Goal: Task Accomplishment & Management: Complete application form

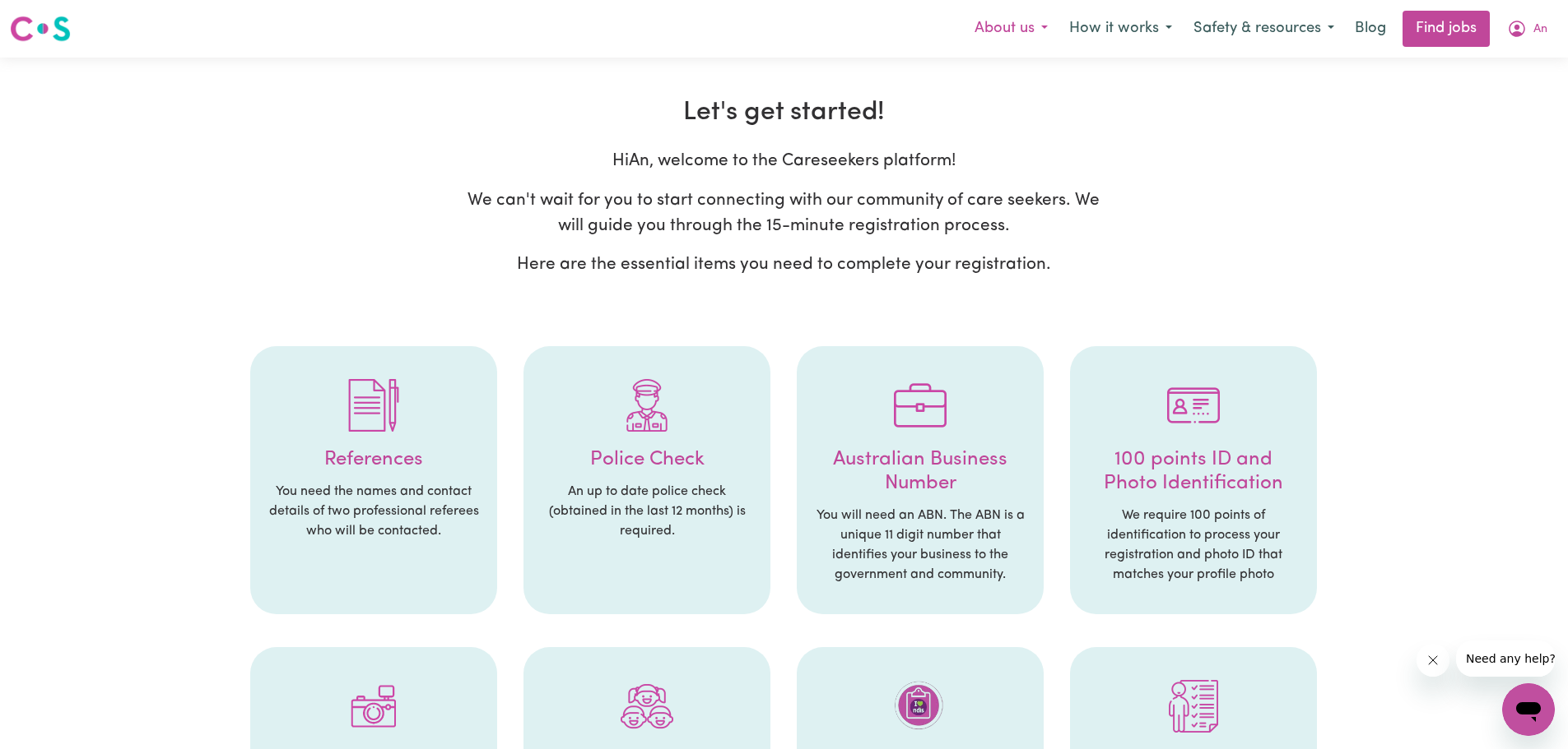
click at [1021, 34] on button "About us" at bounding box center [1011, 28] width 95 height 34
click at [499, 178] on div "Hi An , welcome to the Careseekers platform! We can't wait for you to start con…" at bounding box center [784, 219] width 654 height 142
click at [1432, 21] on link "Find jobs" at bounding box center [1446, 29] width 87 height 36
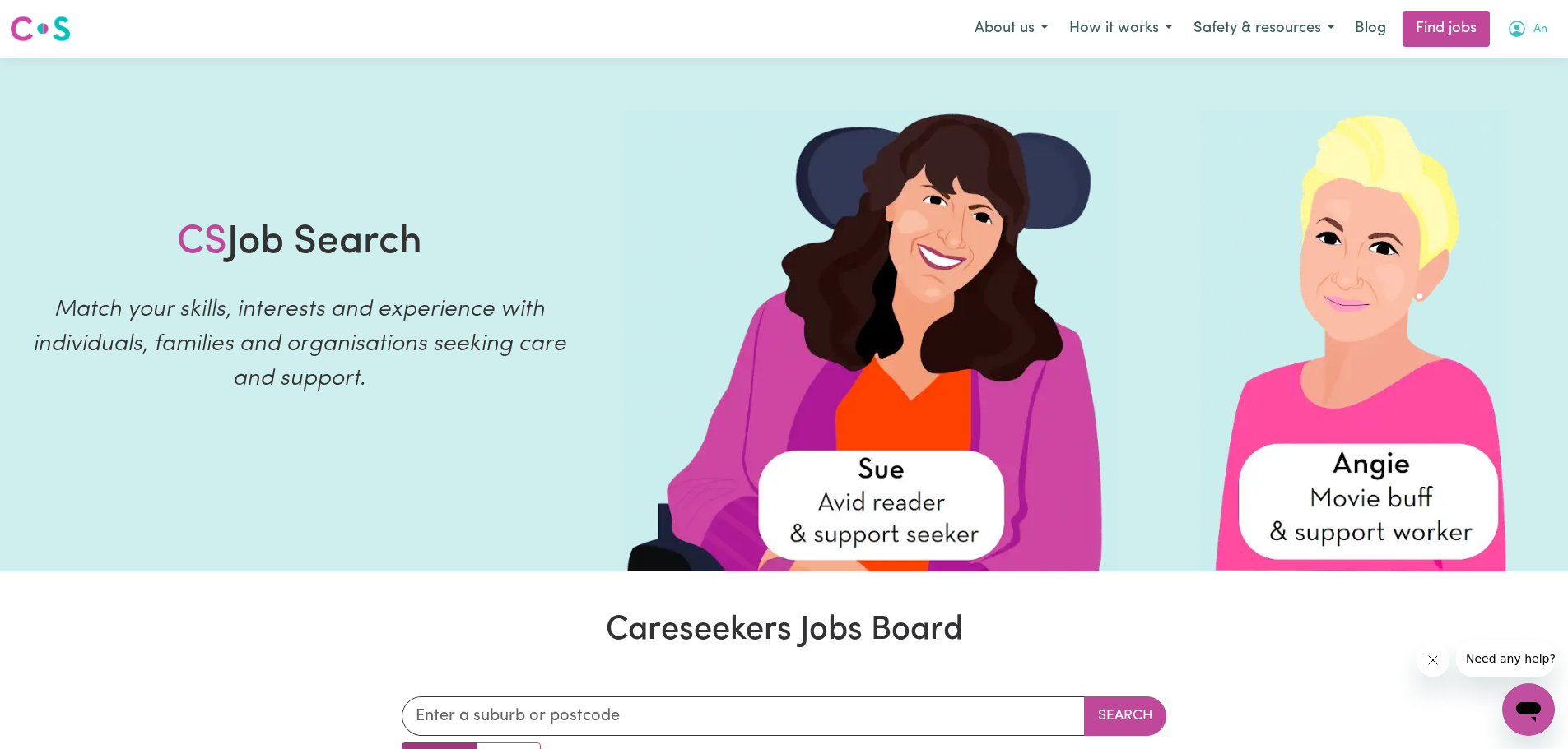
click at [1539, 28] on span "An" at bounding box center [1540, 29] width 14 height 18
click at [1496, 58] on link "My Account" at bounding box center [1492, 64] width 130 height 32
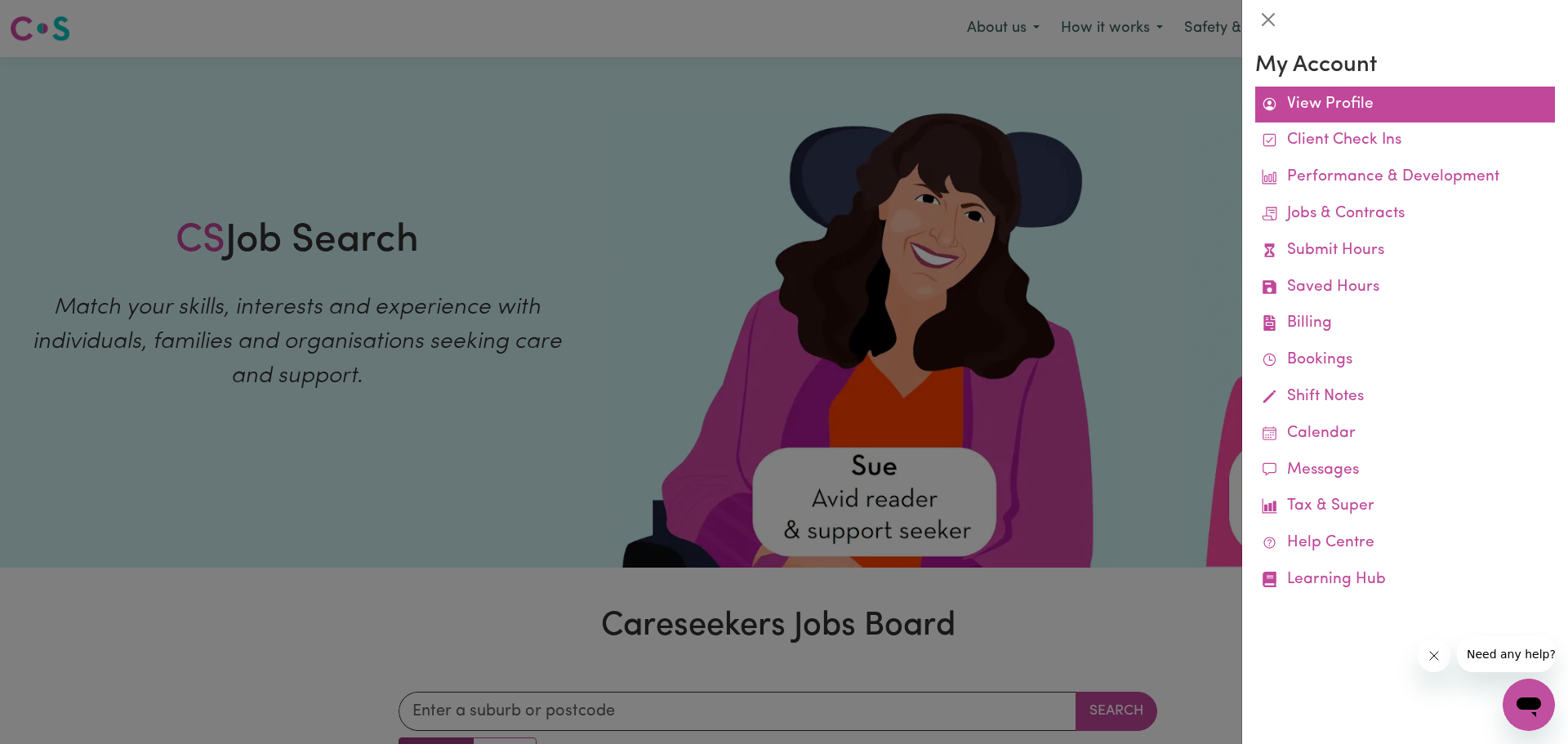
click at [1323, 109] on link "View Profile" at bounding box center [1405, 104] width 300 height 36
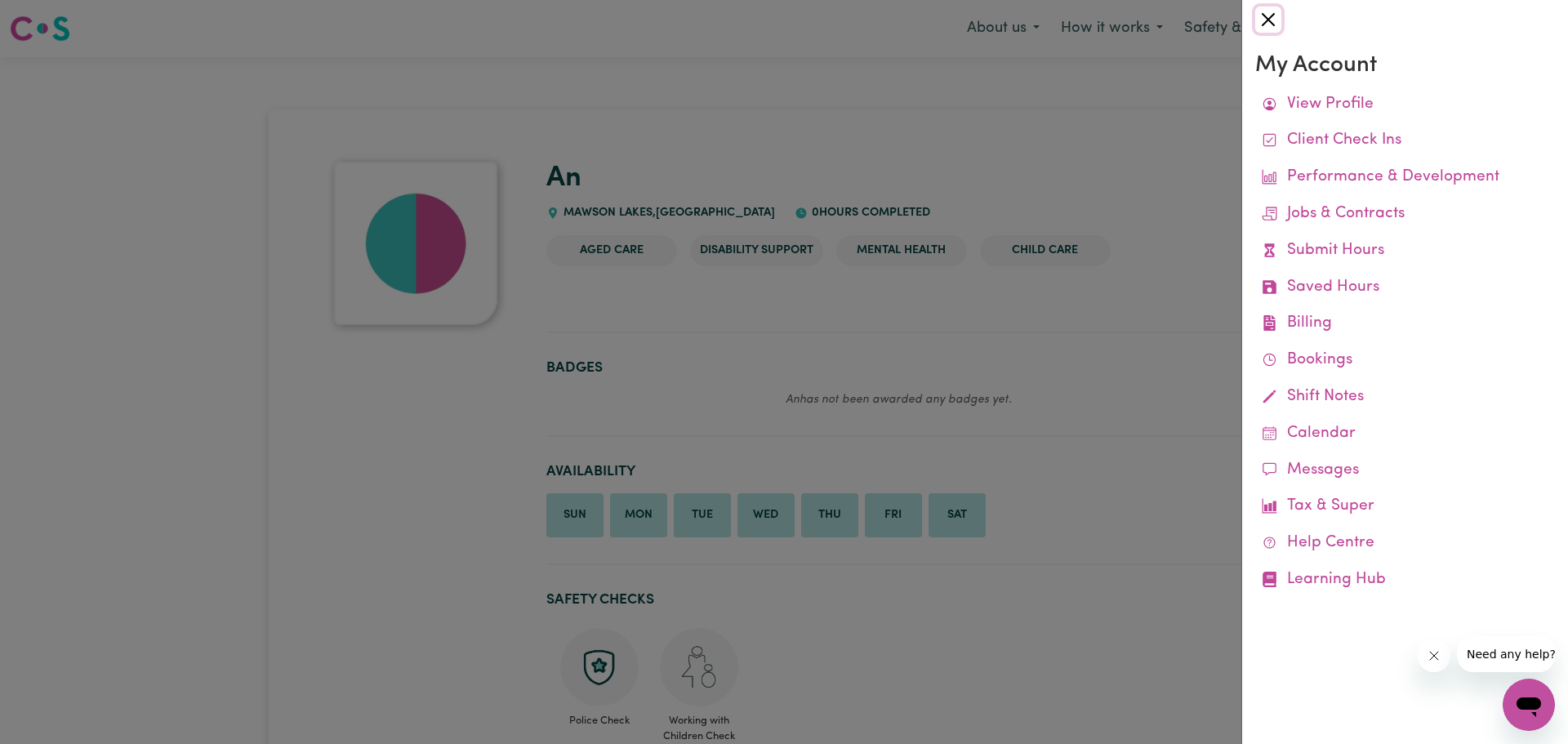
click at [1265, 20] on button "Close" at bounding box center [1268, 19] width 26 height 26
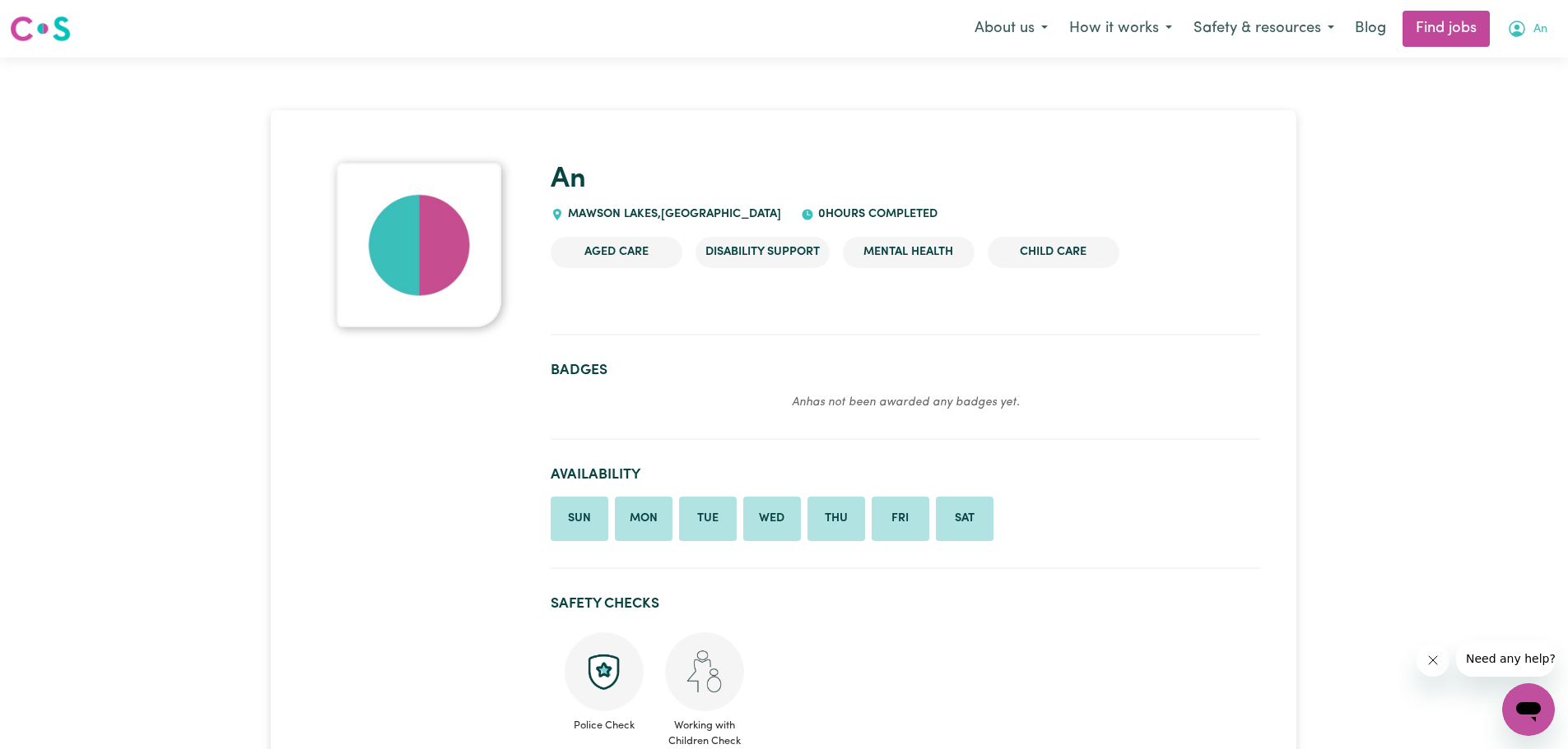
click at [1513, 34] on icon "My Account" at bounding box center [1516, 28] width 16 height 16
click at [1478, 89] on link "My Dashboard" at bounding box center [1492, 95] width 130 height 32
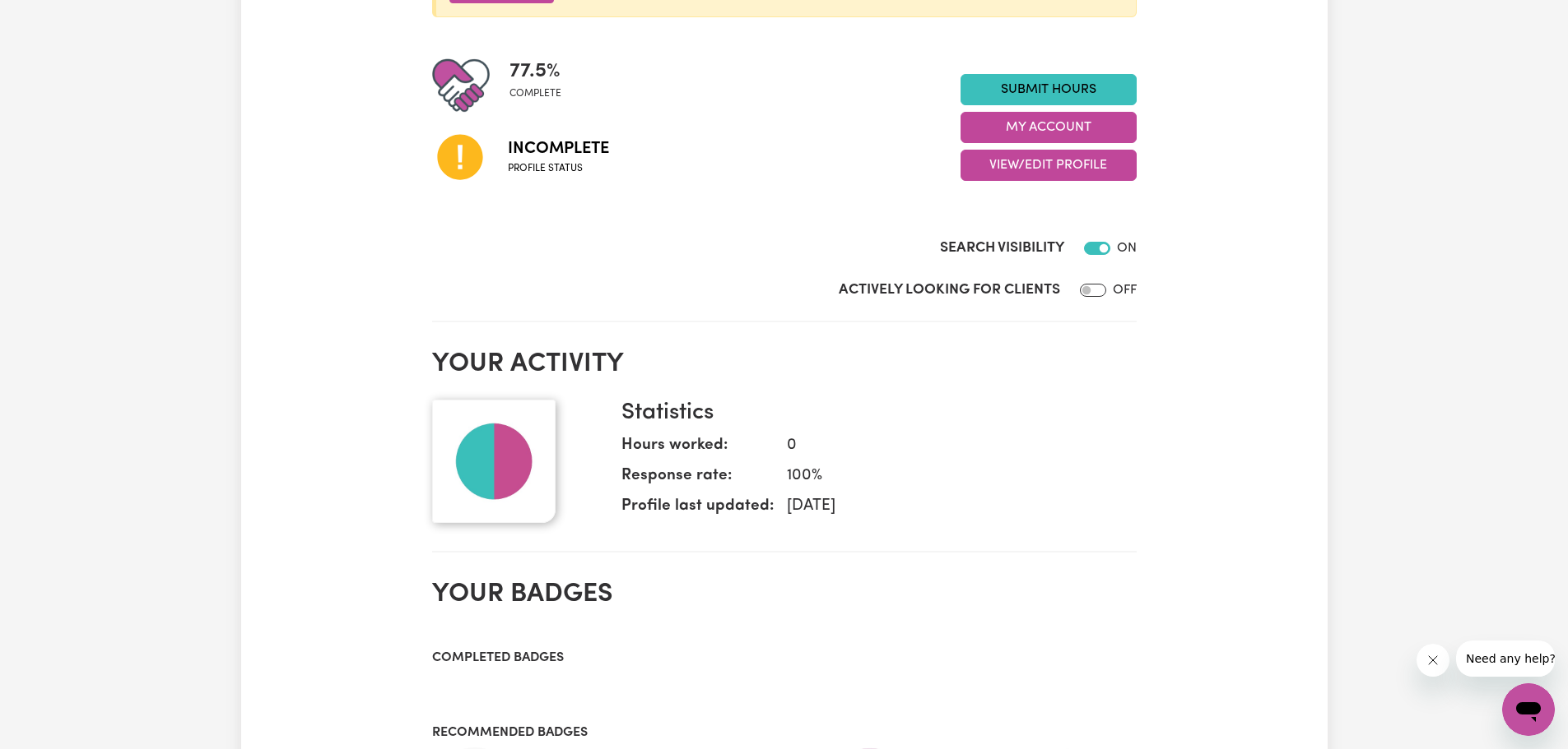
scroll to position [329, 0]
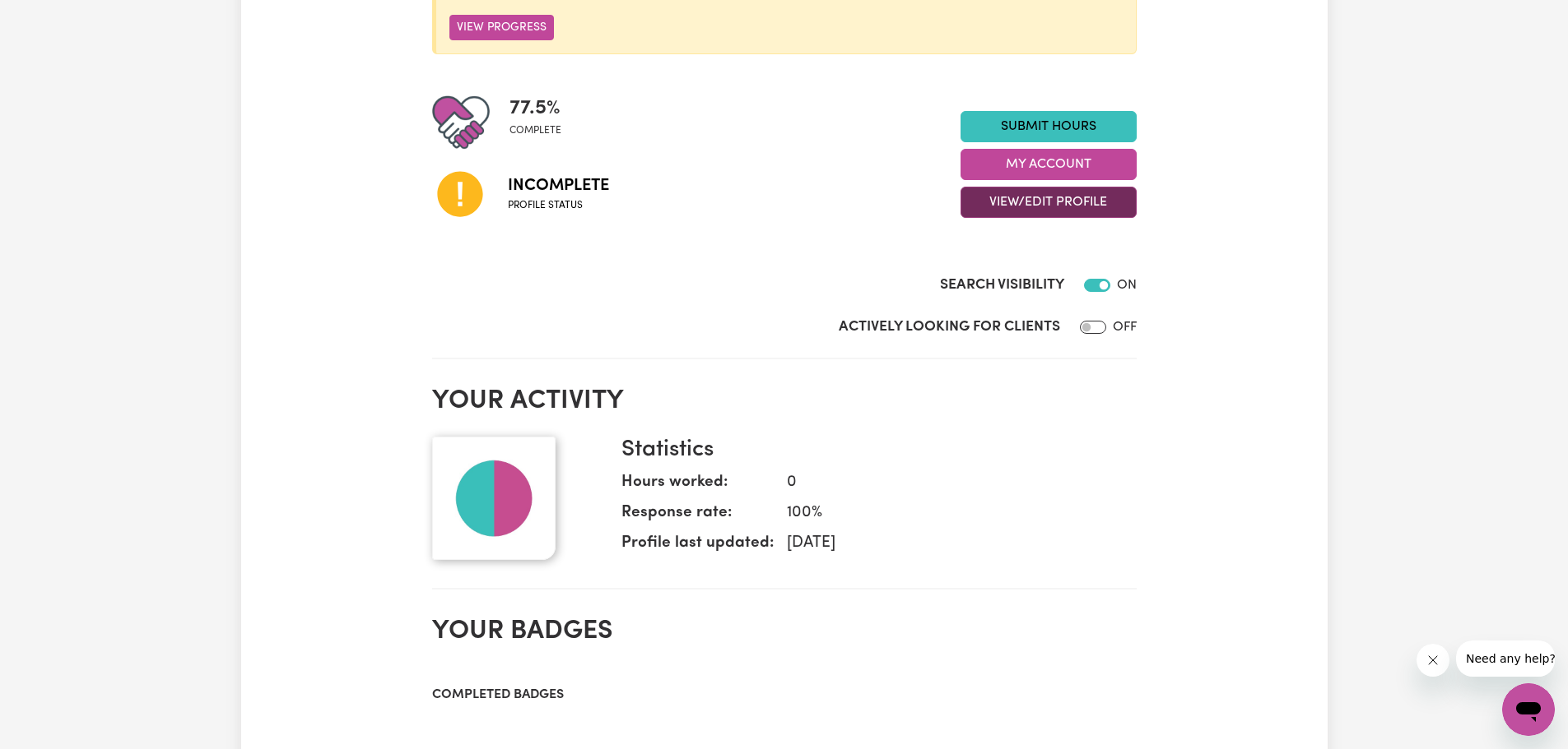
click at [1081, 195] on button "View/Edit Profile" at bounding box center [1048, 202] width 176 height 32
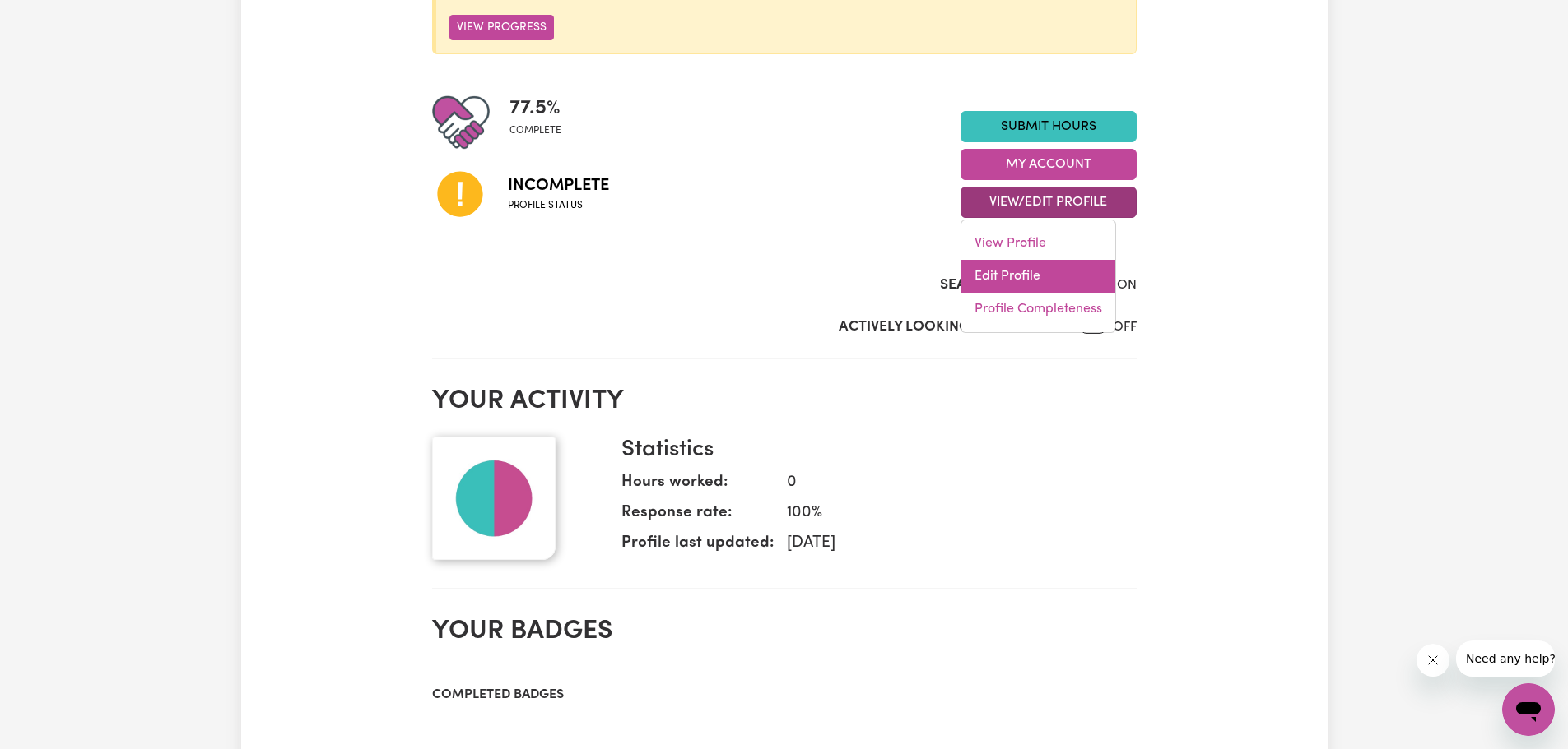
click at [994, 277] on link "Edit Profile" at bounding box center [1038, 276] width 154 height 33
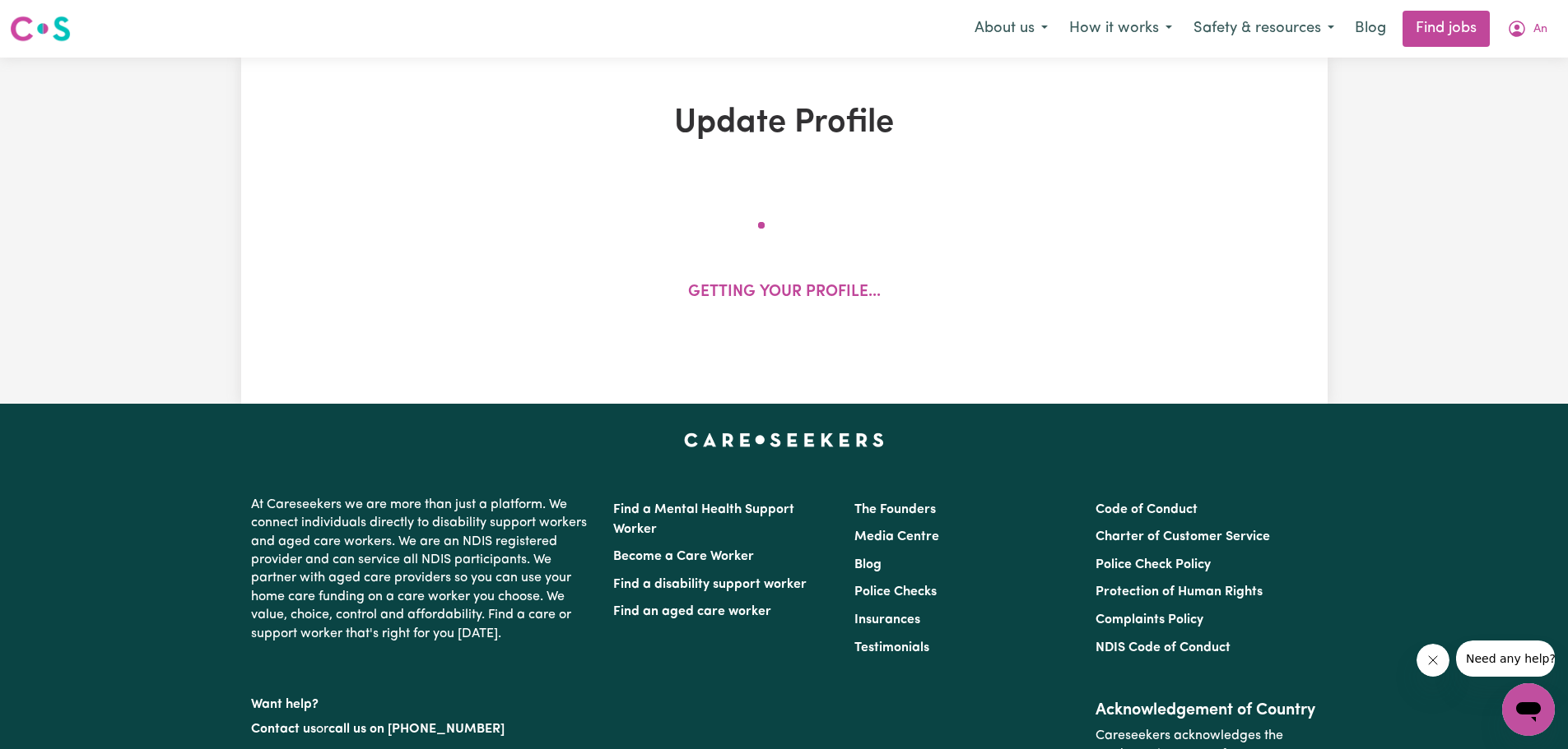
select select "male"
select select "Australian Citizen"
select select "Studying a healthcare related degree or qualification"
select select "42"
select select "52"
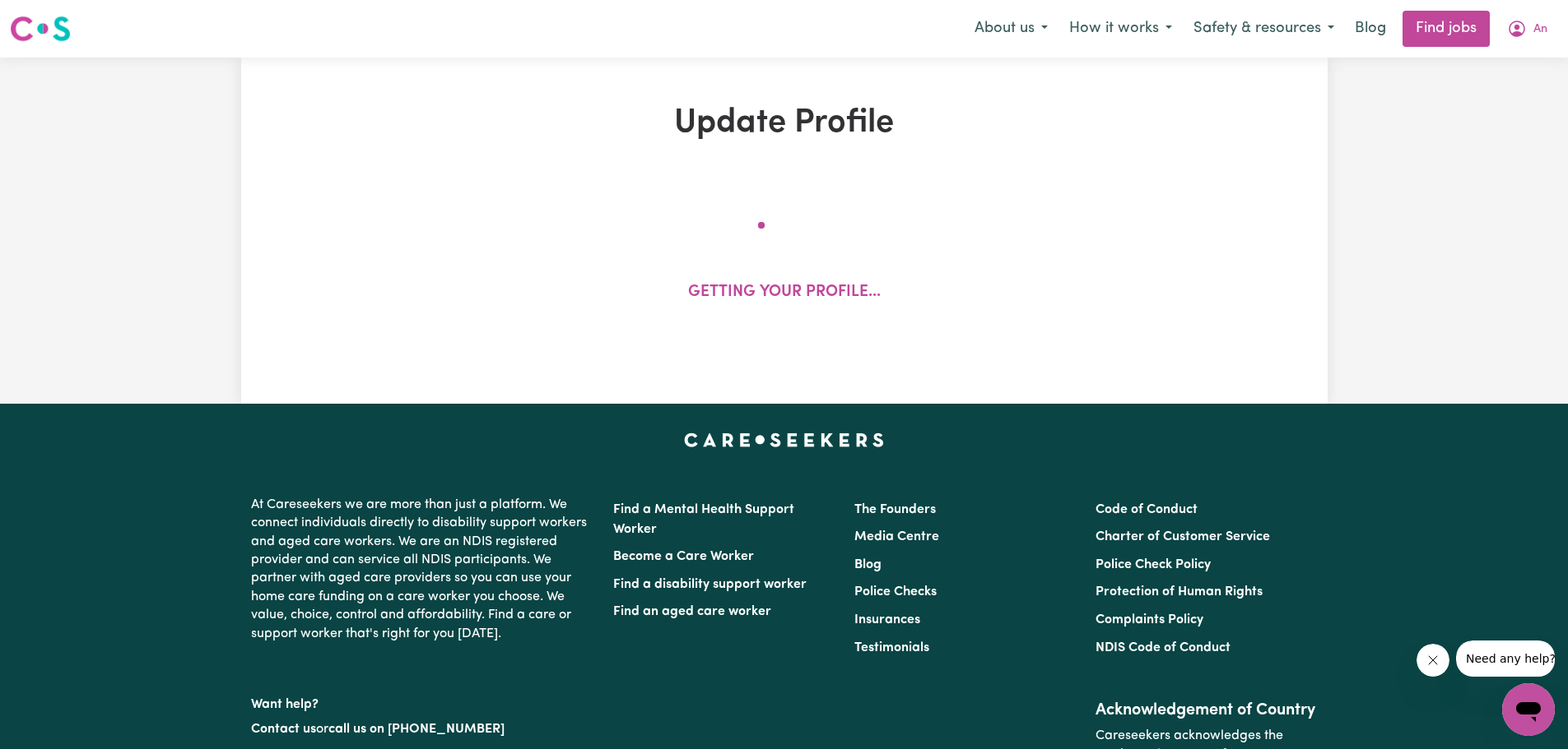
select select "60"
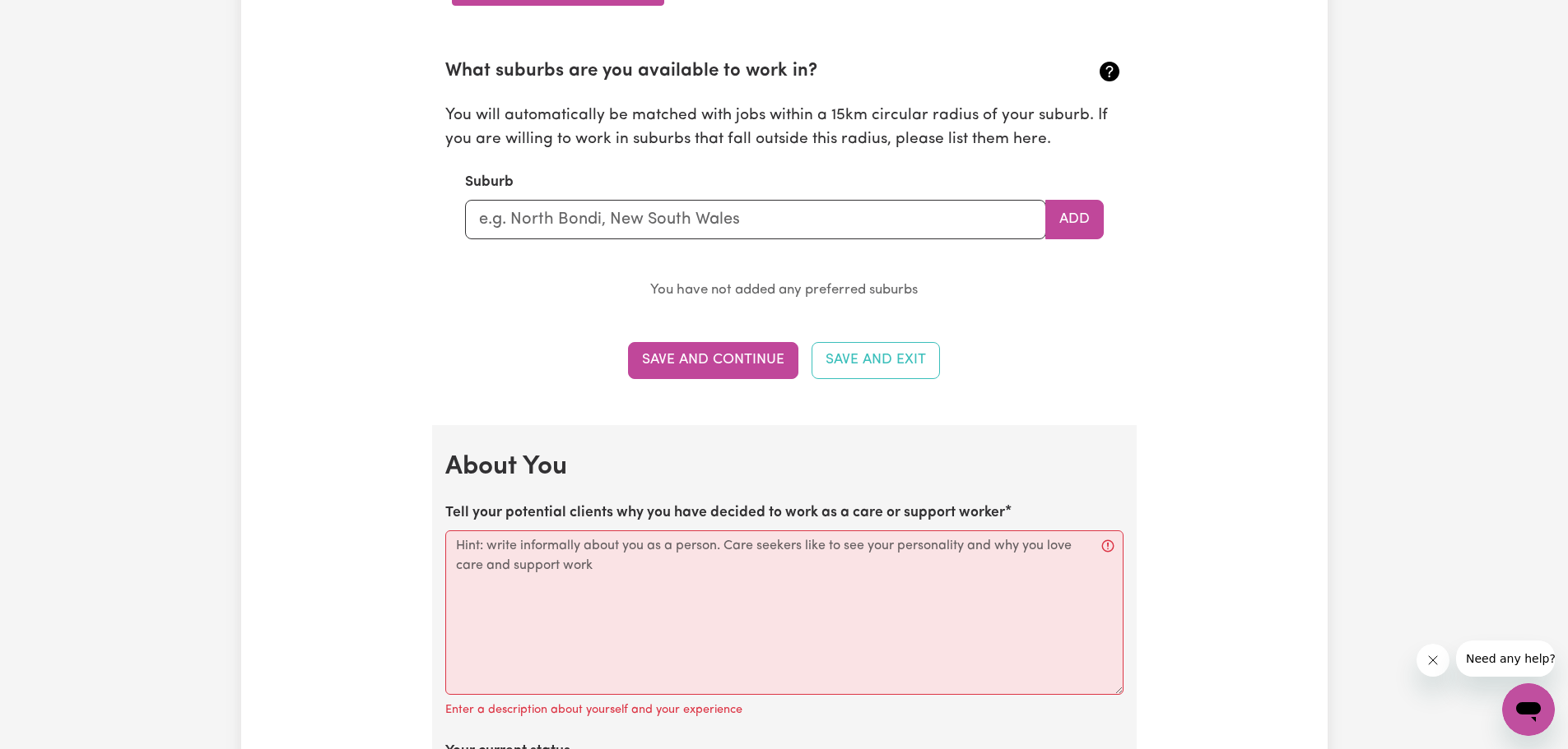
scroll to position [1809, 0]
click at [971, 218] on input "text" at bounding box center [755, 218] width 581 height 39
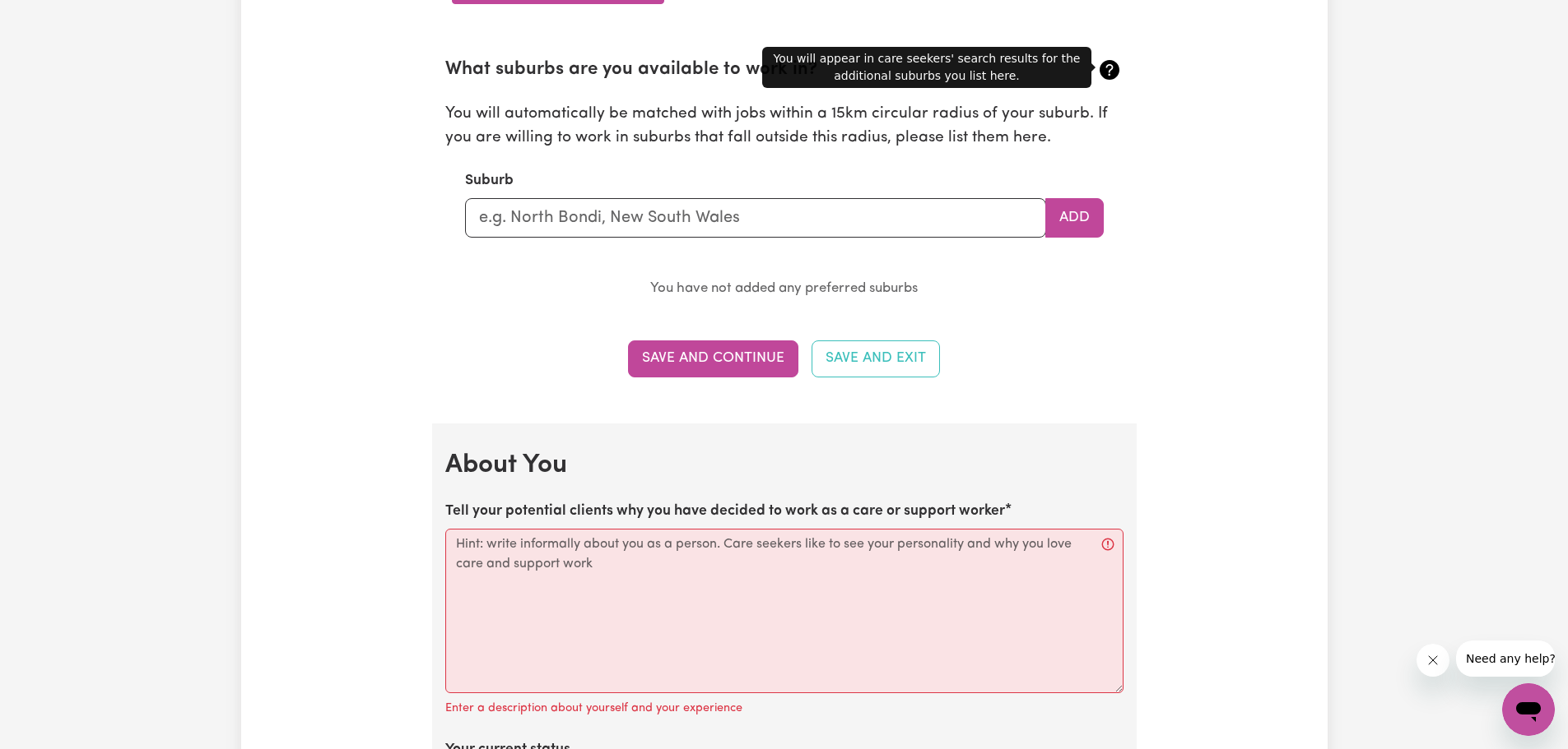
click at [1109, 72] on icon at bounding box center [1109, 69] width 20 height 20
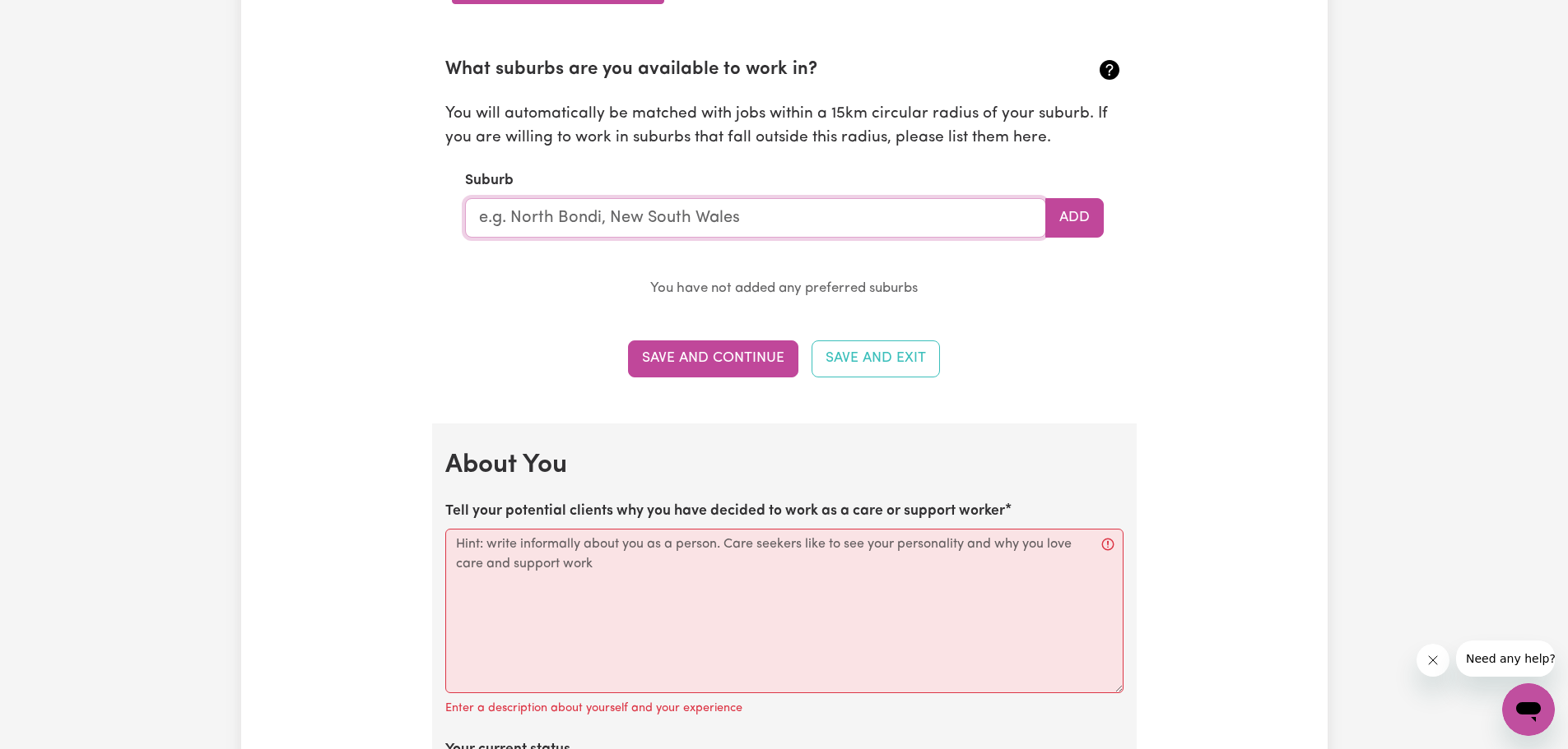
click at [889, 215] on input "text" at bounding box center [755, 218] width 581 height 39
type input "Gel"
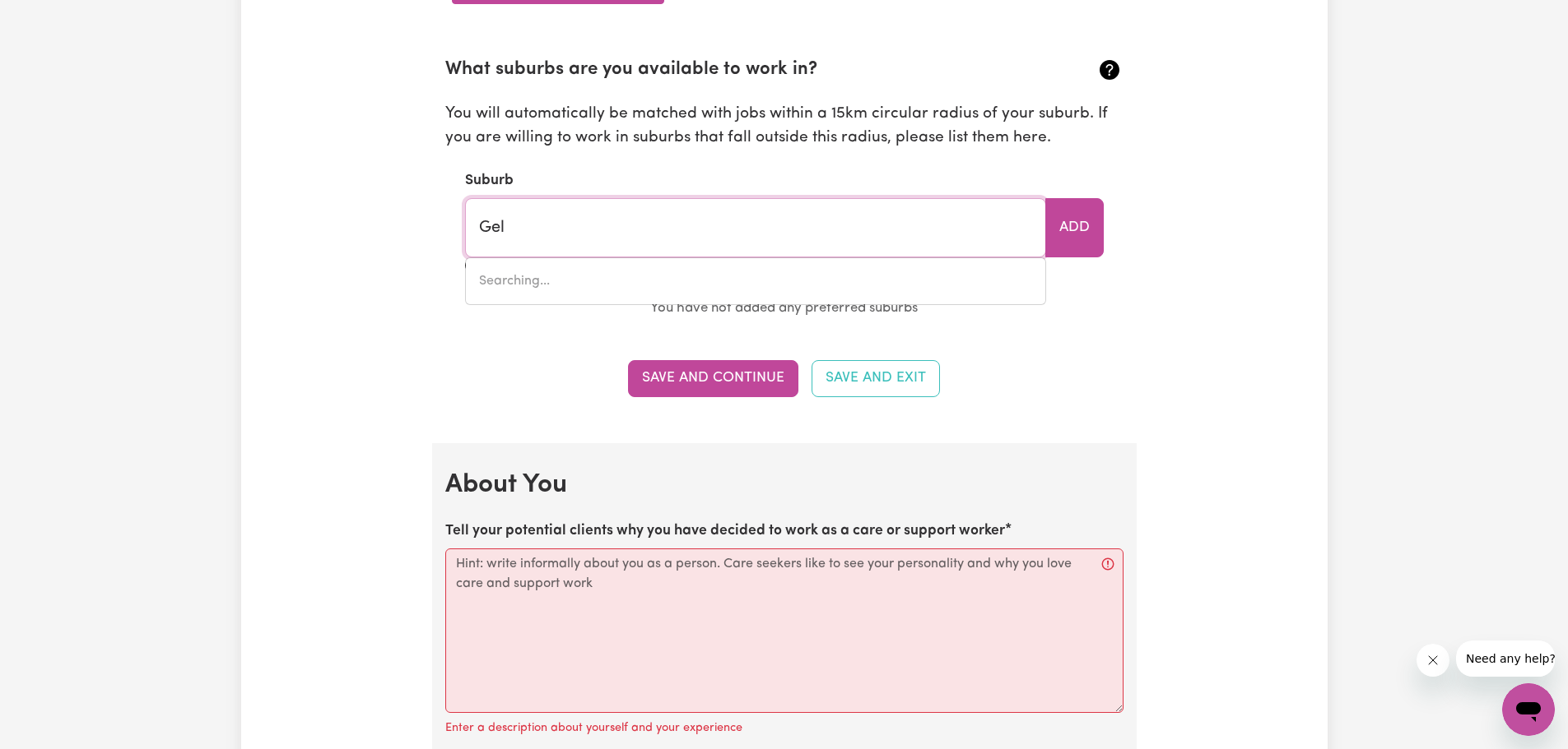
type input "GelANTIPY, Victoria, 3885"
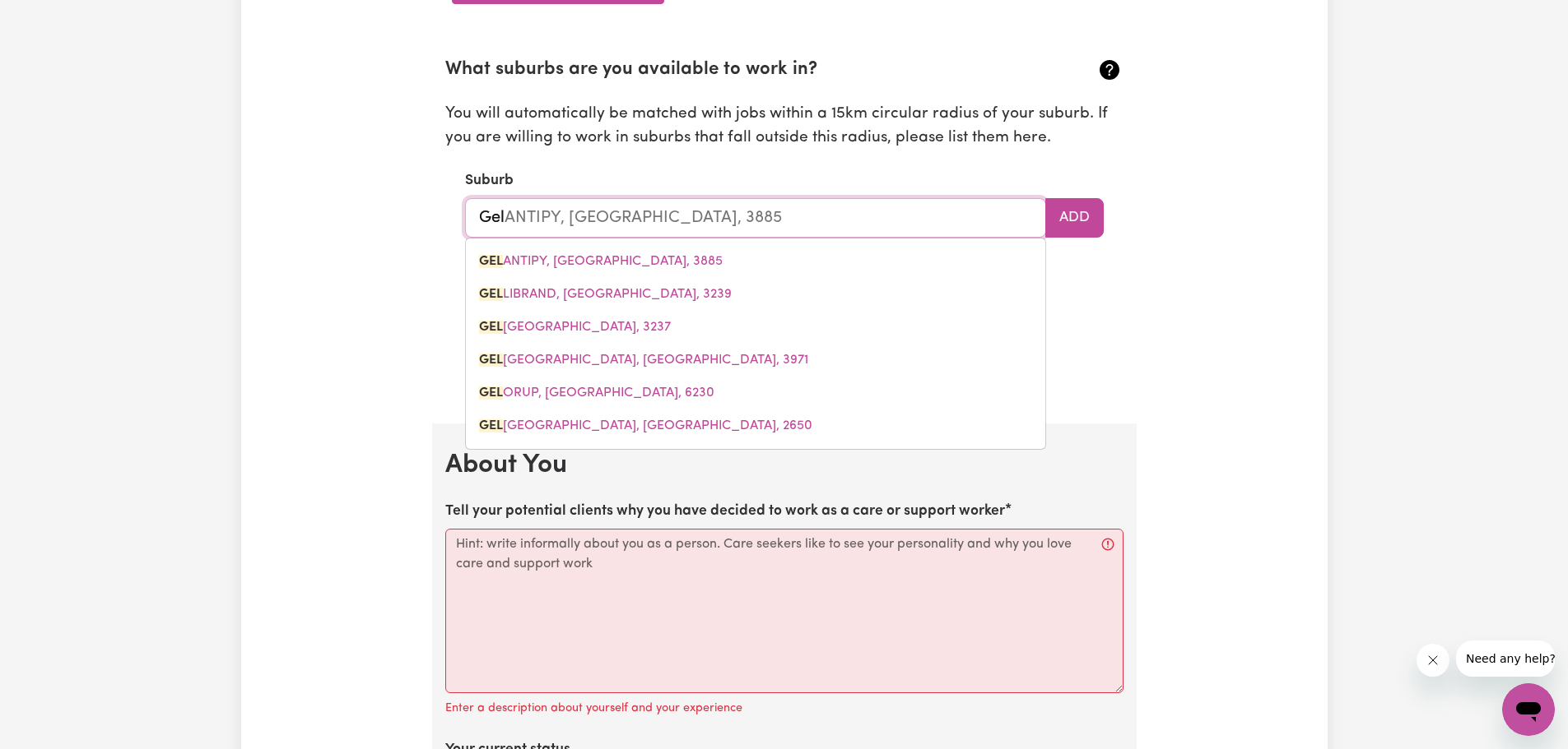
type input "Ge"
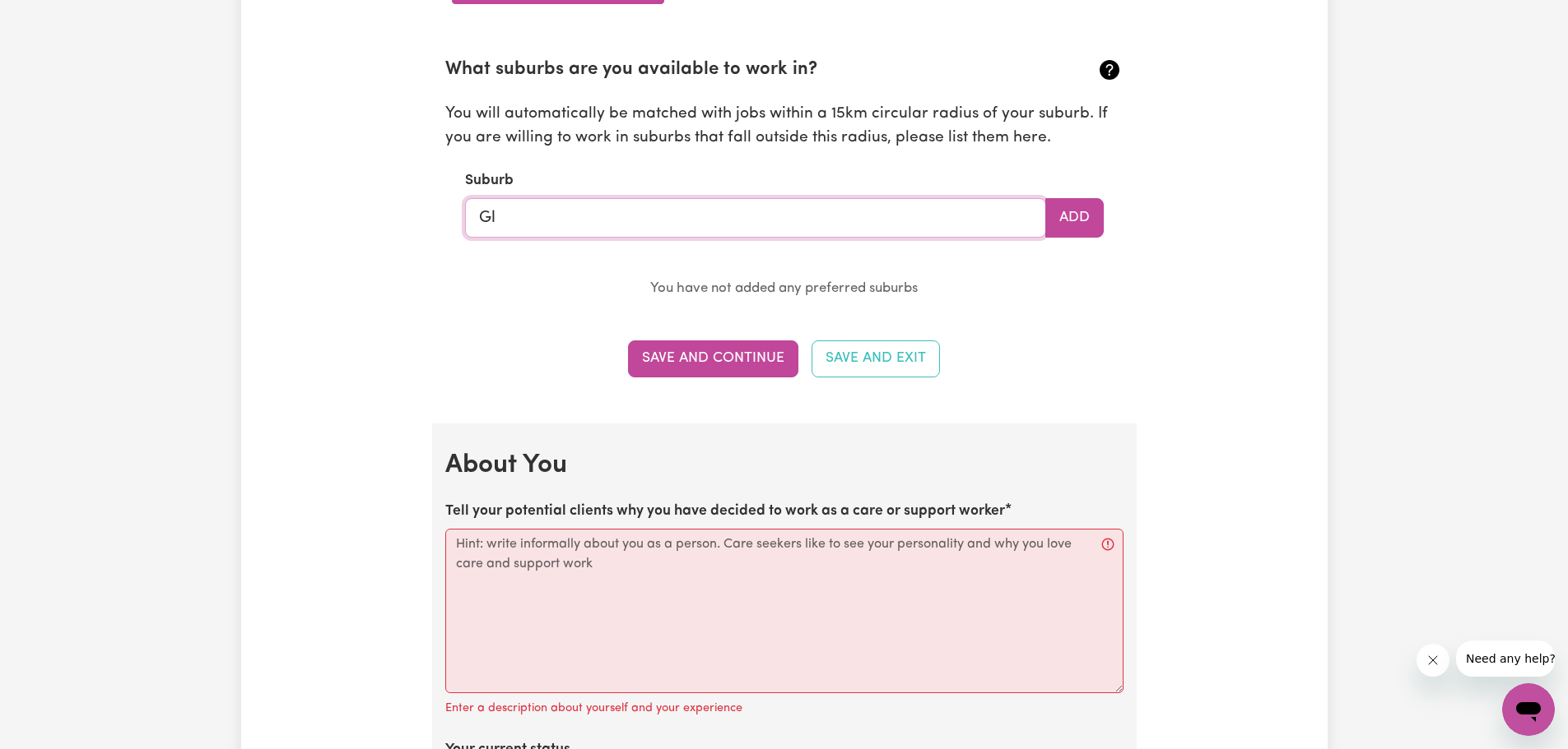
type input "Gle"
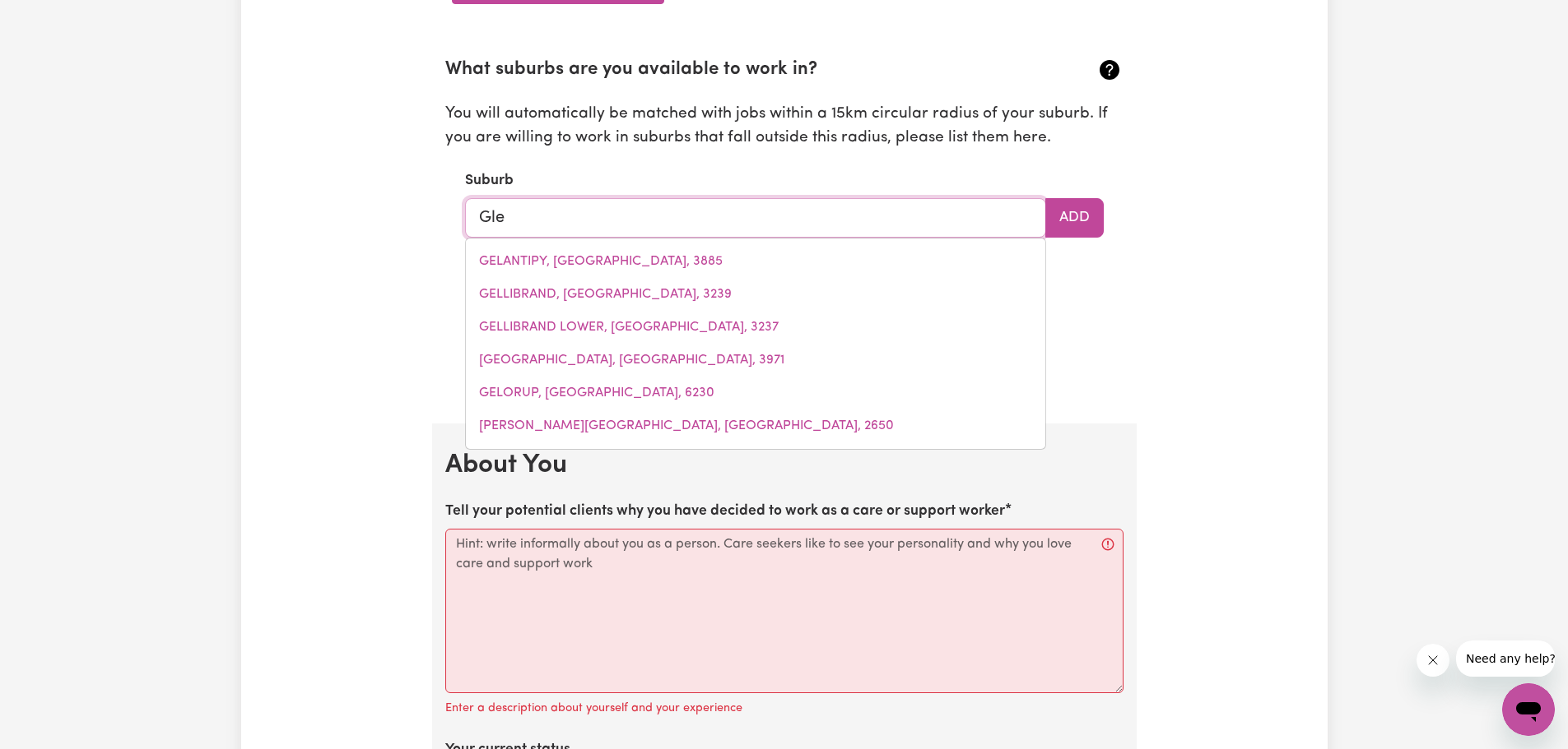
type input "GleBE, New South Wales, 2037"
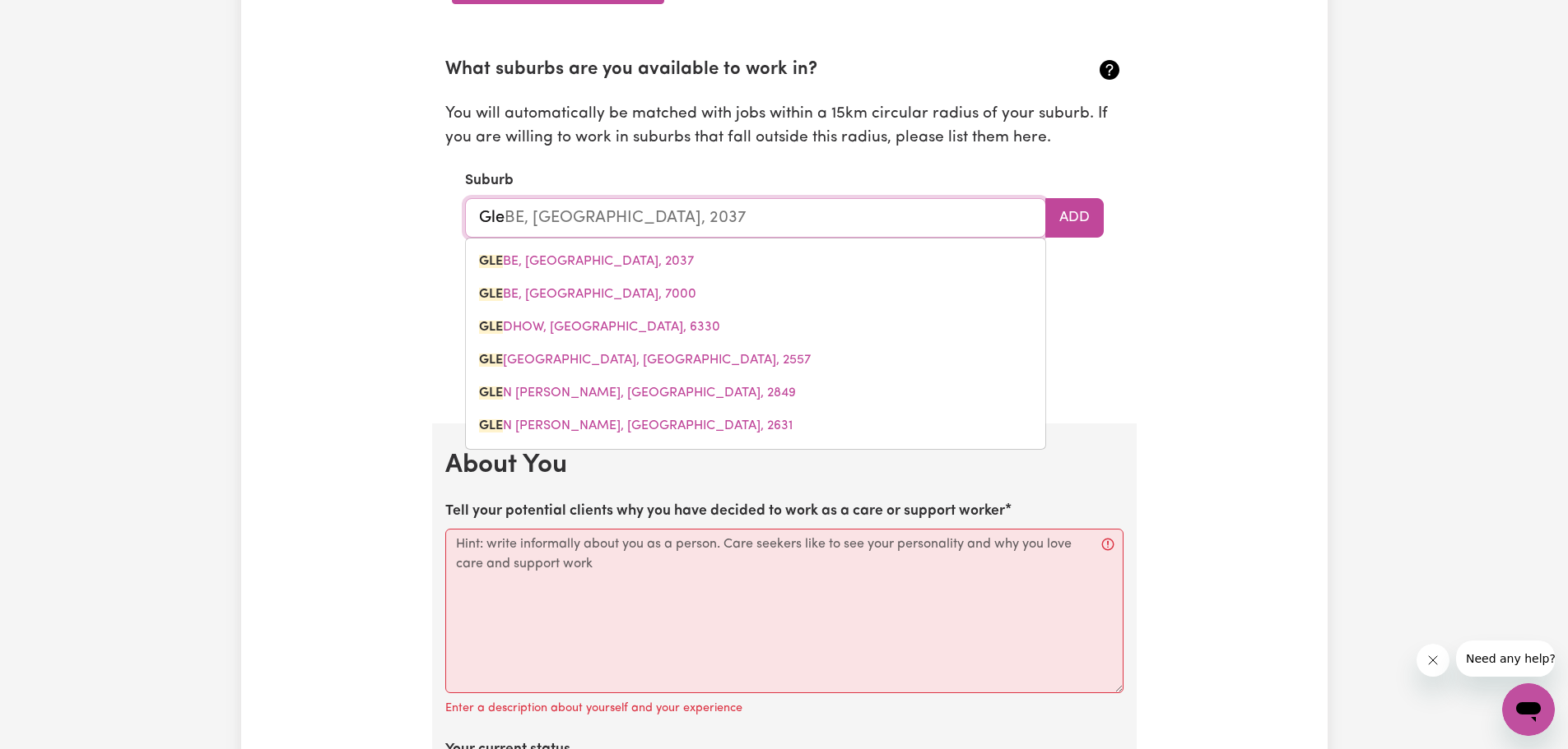
type input "Glen"
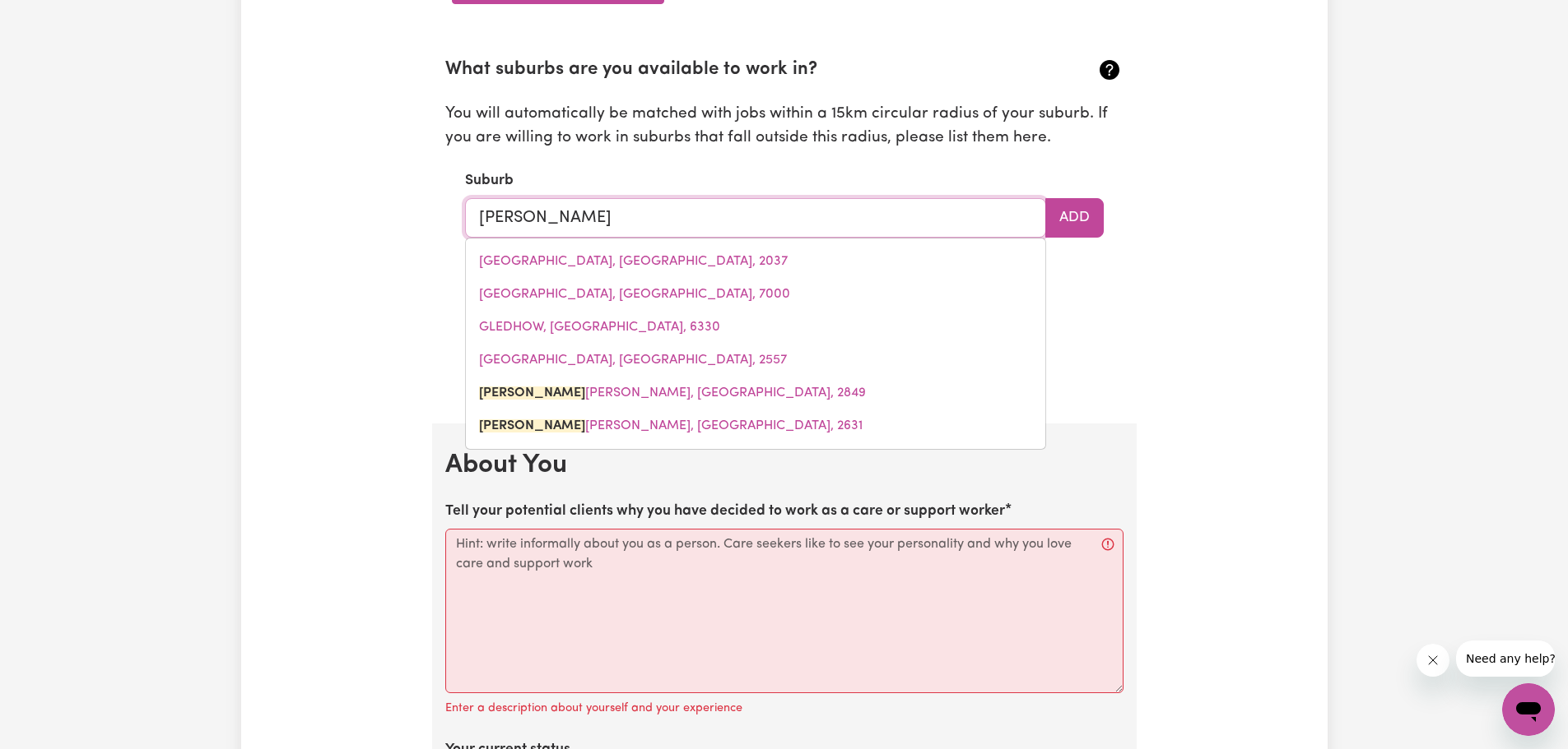
type input "Glen ALICE, New South Wales, 2849"
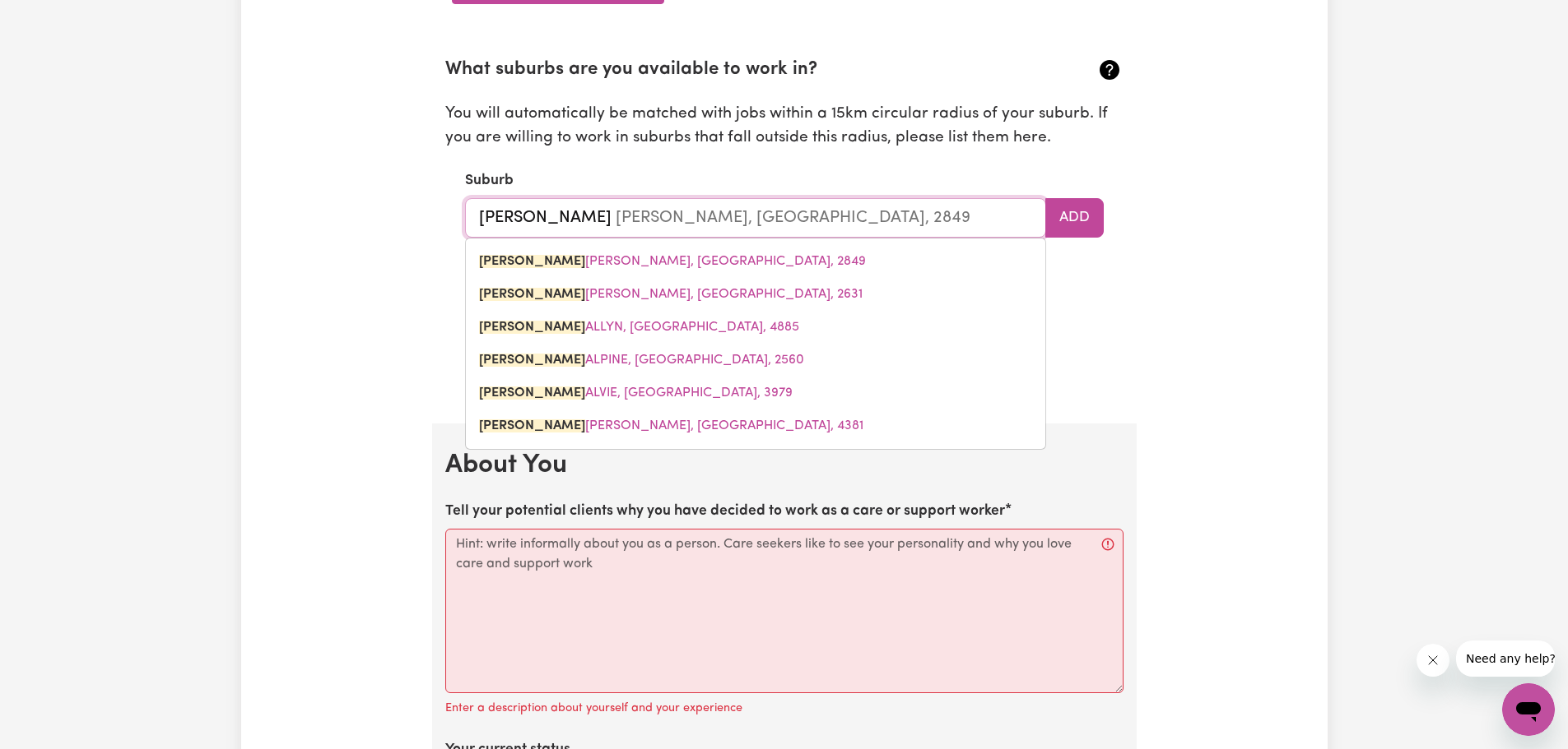
type input "Glene"
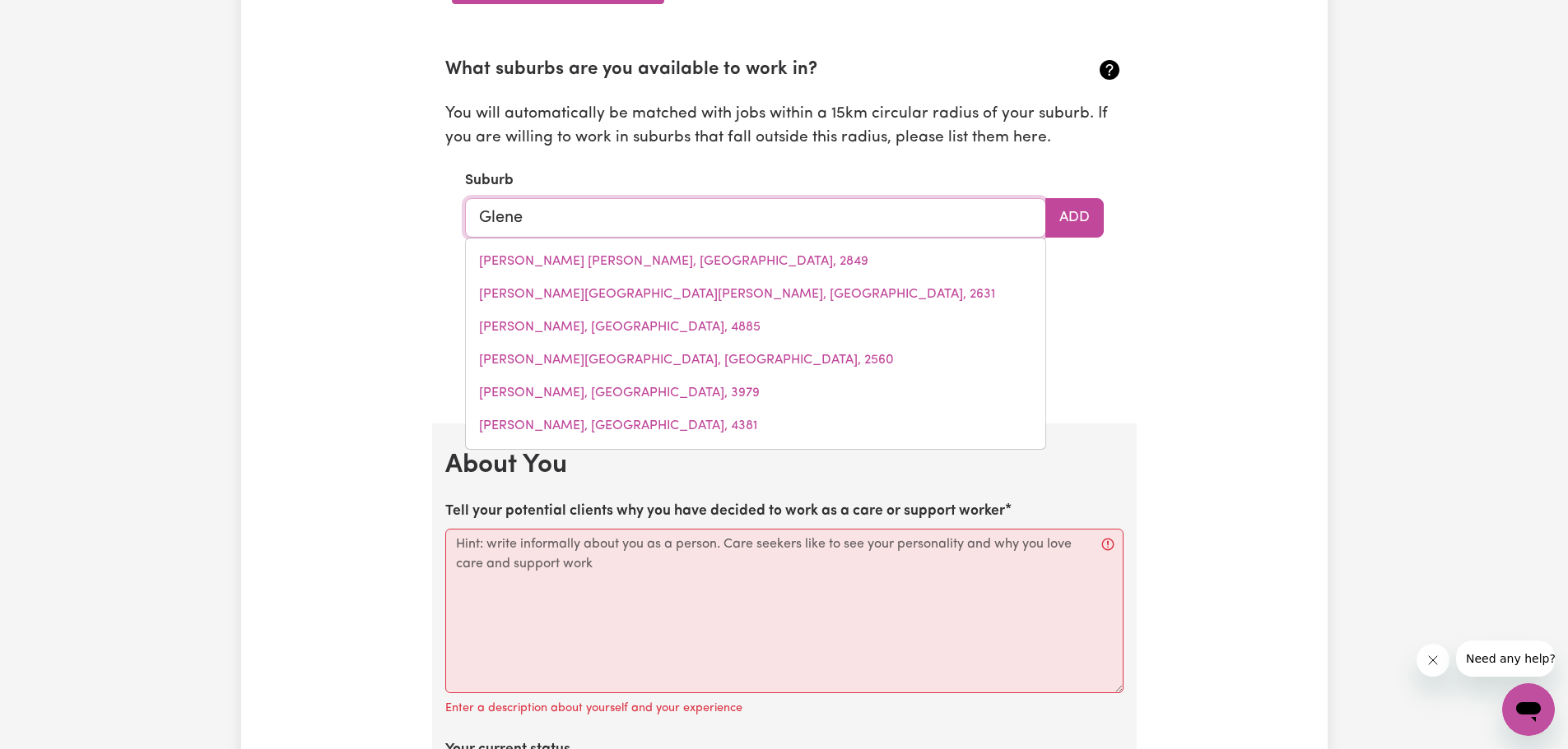
type input "GleneAGLE, Queensland, 4285"
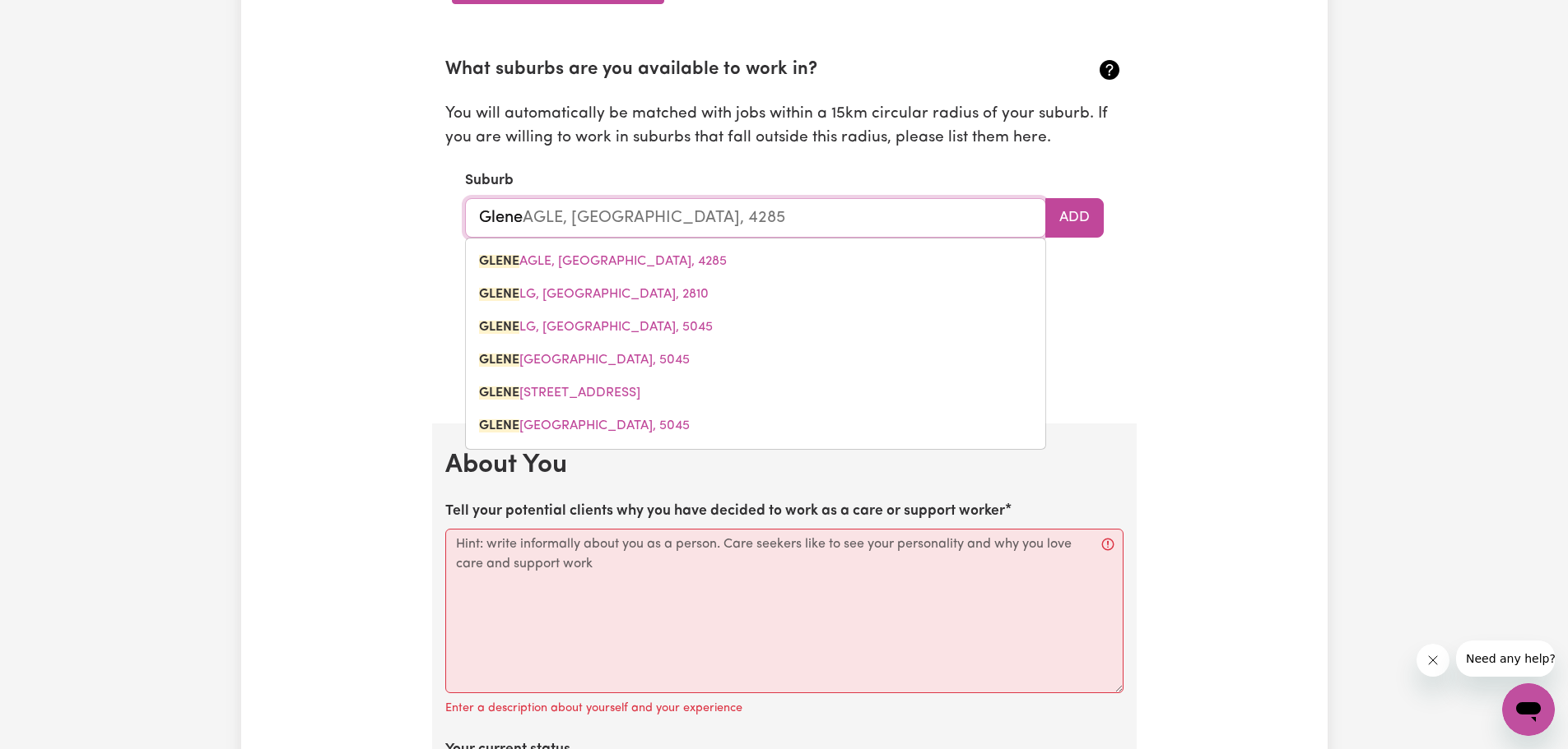
type input "Gleneg"
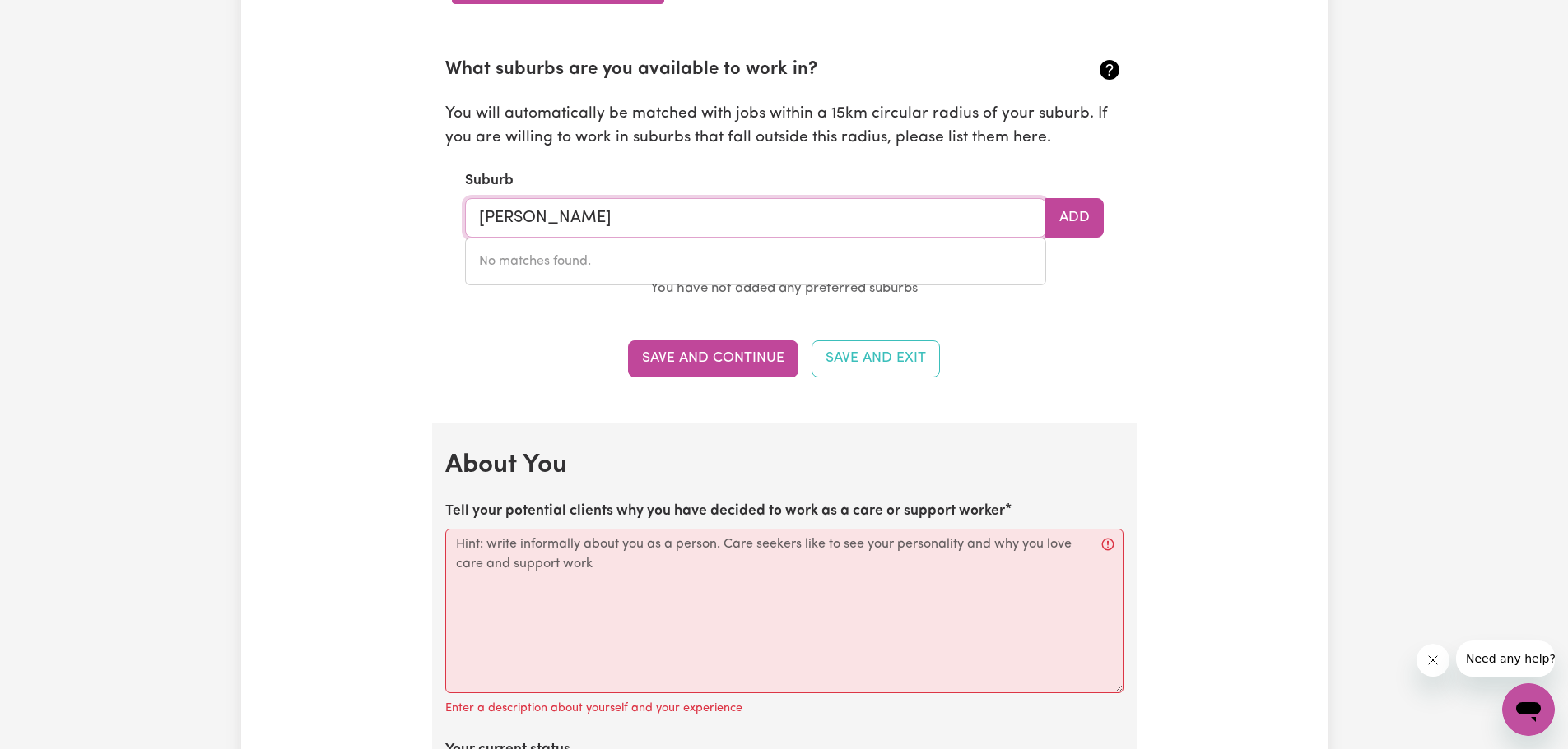
type input "Gle"
type input "GleBE, New South Wales, 2037"
type input "Gl"
type input "G"
type input "Ade"
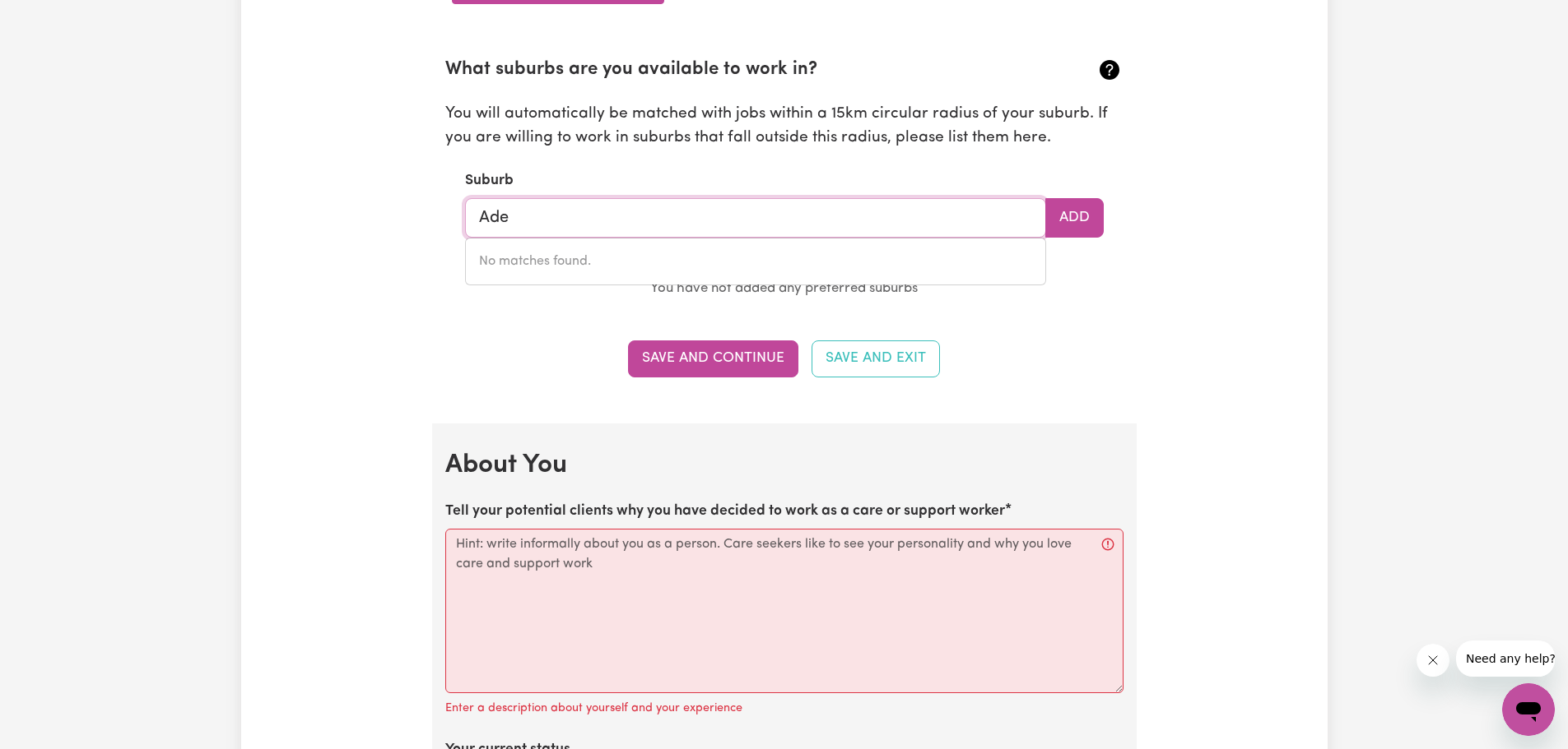
type input "AdeLAIDE, South Australia, 5000"
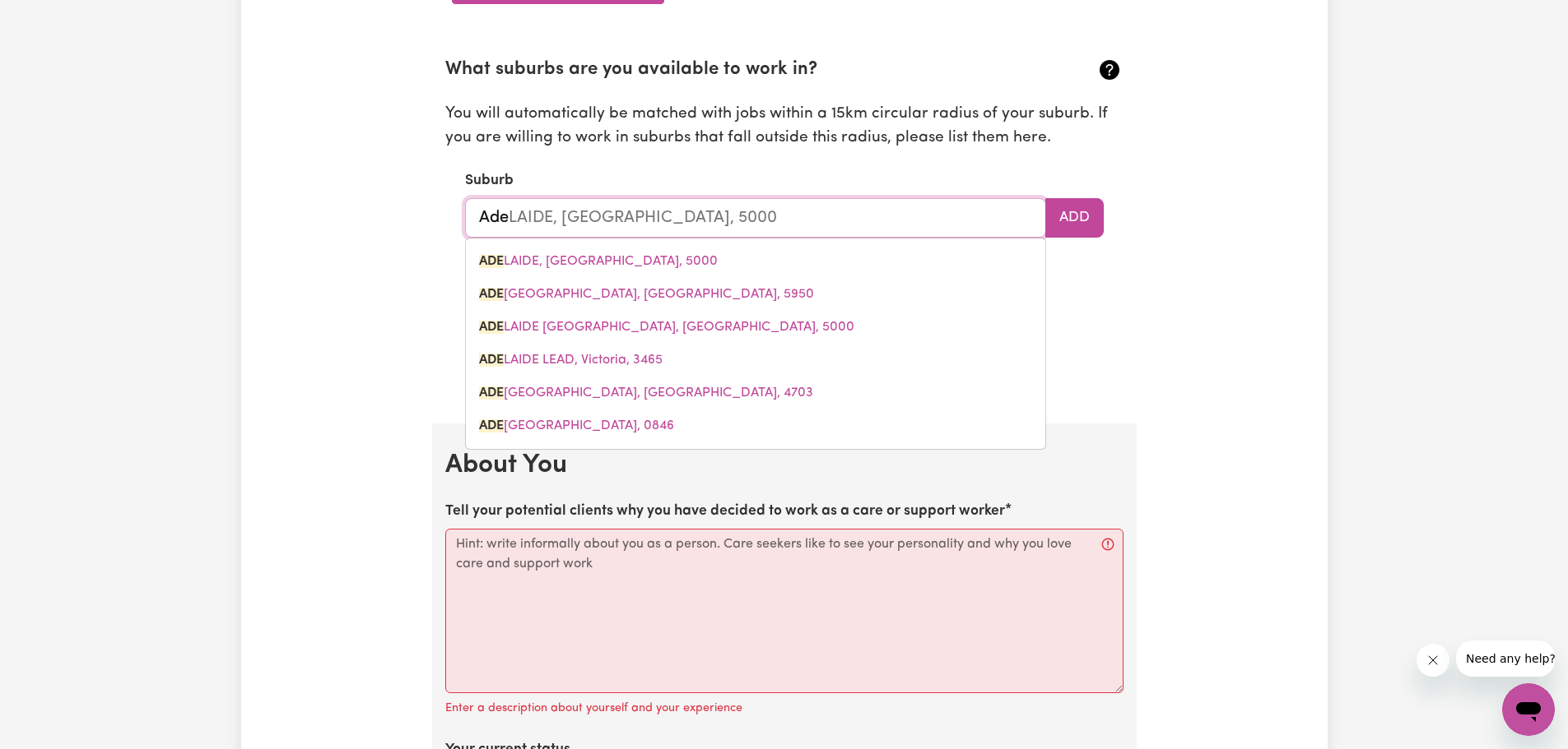
type input "Adel"
type input "AdelAIDE, South Australia, 5000"
type input "Adela"
type input "AdelaIDE, South Australia, 5000"
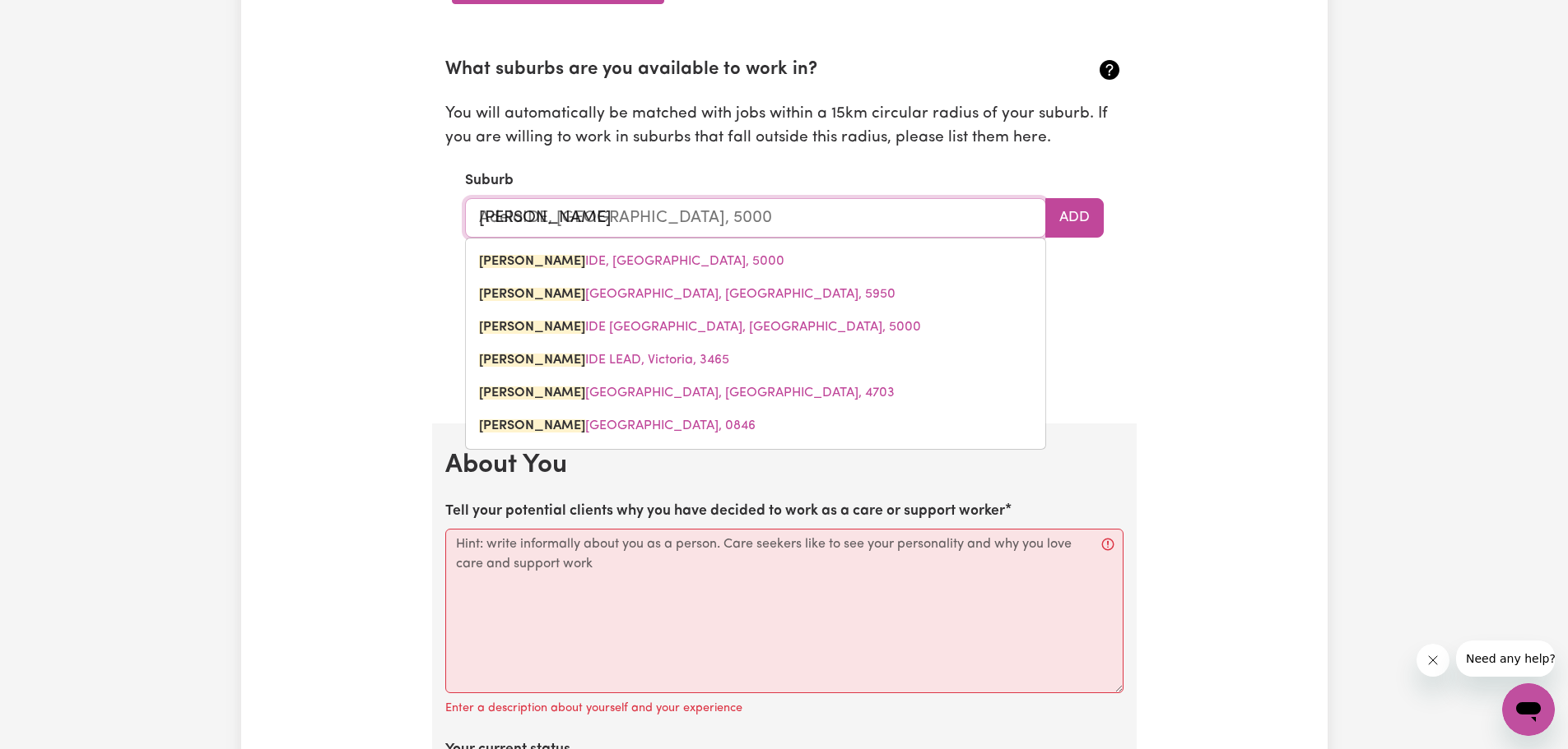
type input "Adelai"
type input "AdelaiDE, South Australia, 5000"
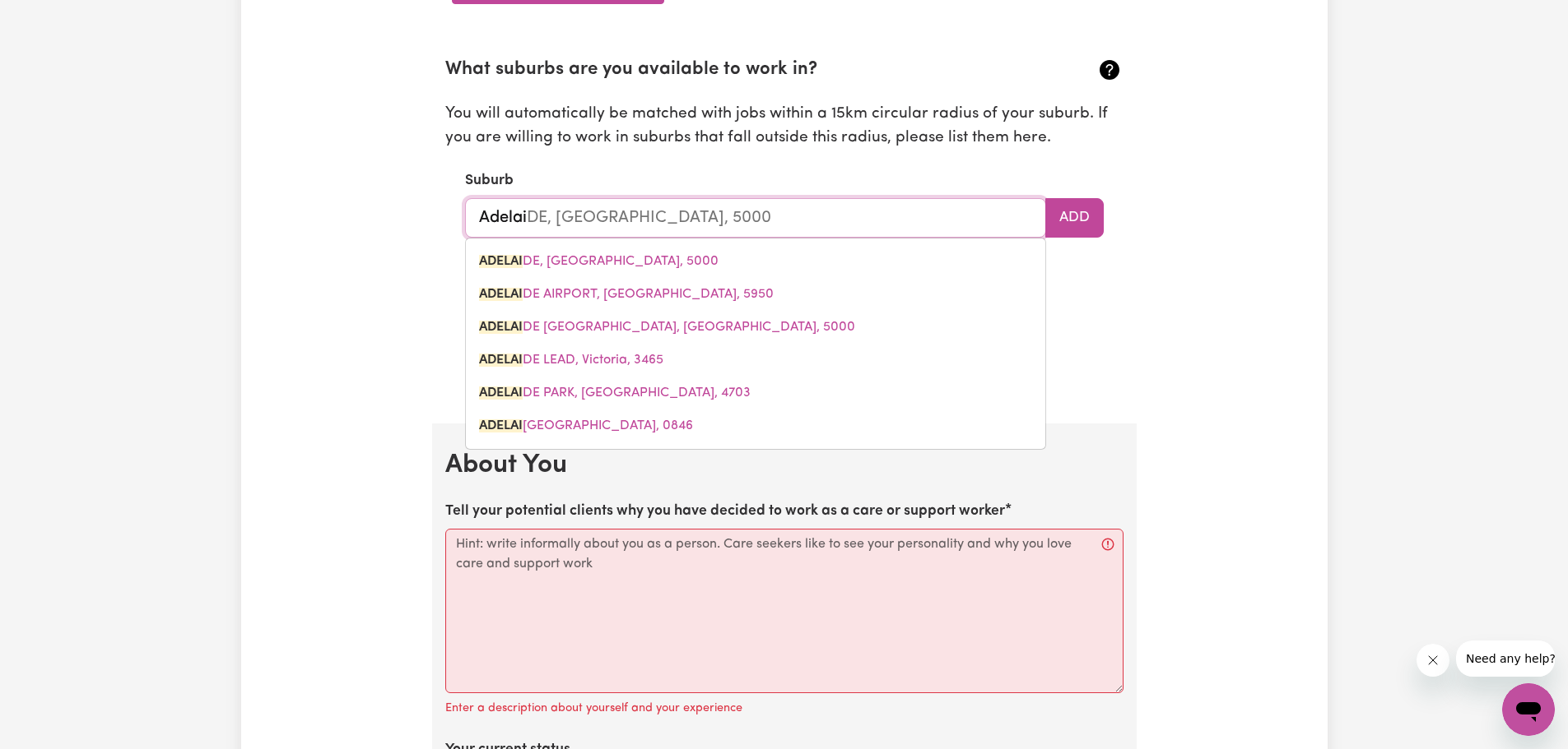
type input "Adelaid"
type input "AdelaidE, South Australia, 5000"
type input "Adelaide"
type input "Adelaide, South Australia, 5000"
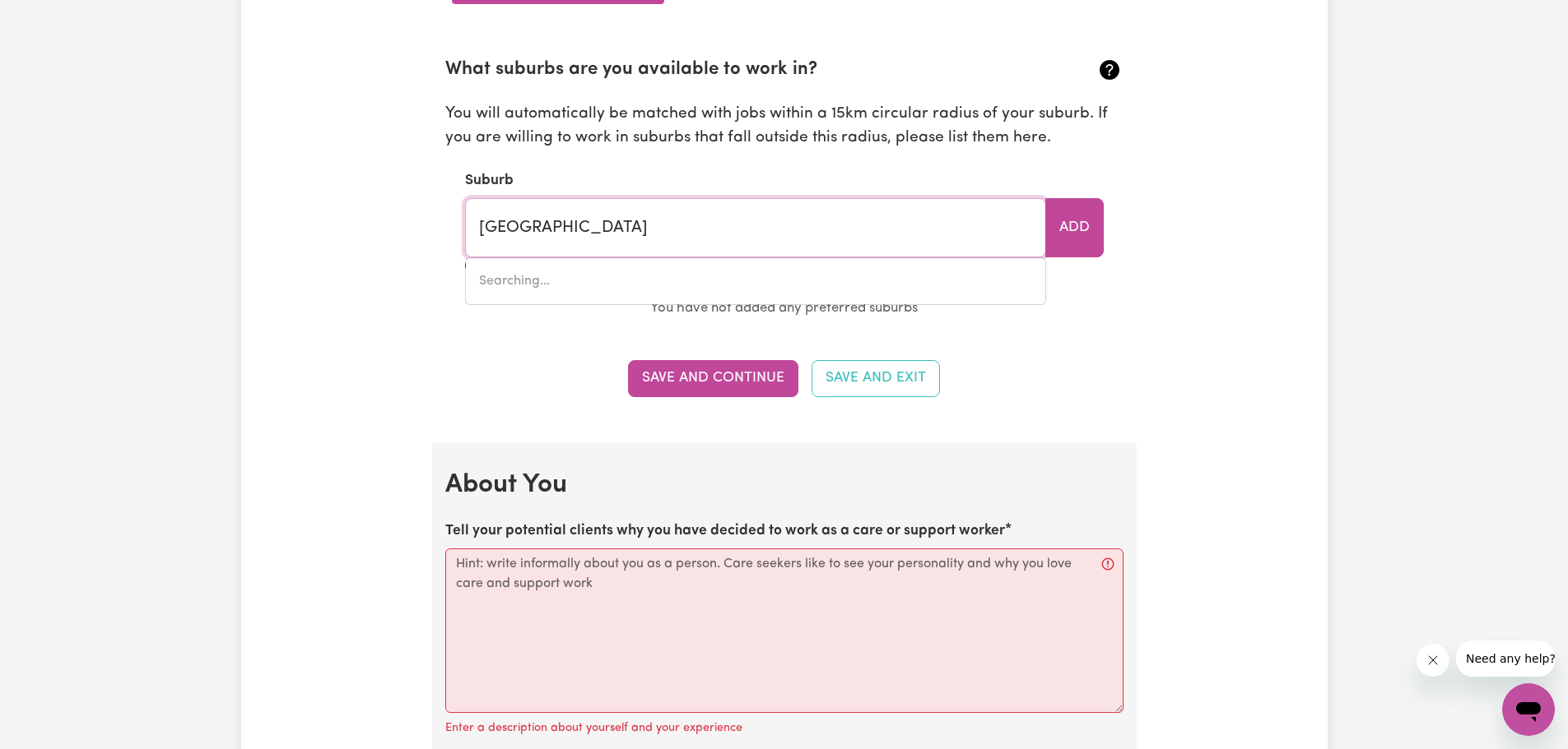
type input "Adelaide, South Australia, 5000"
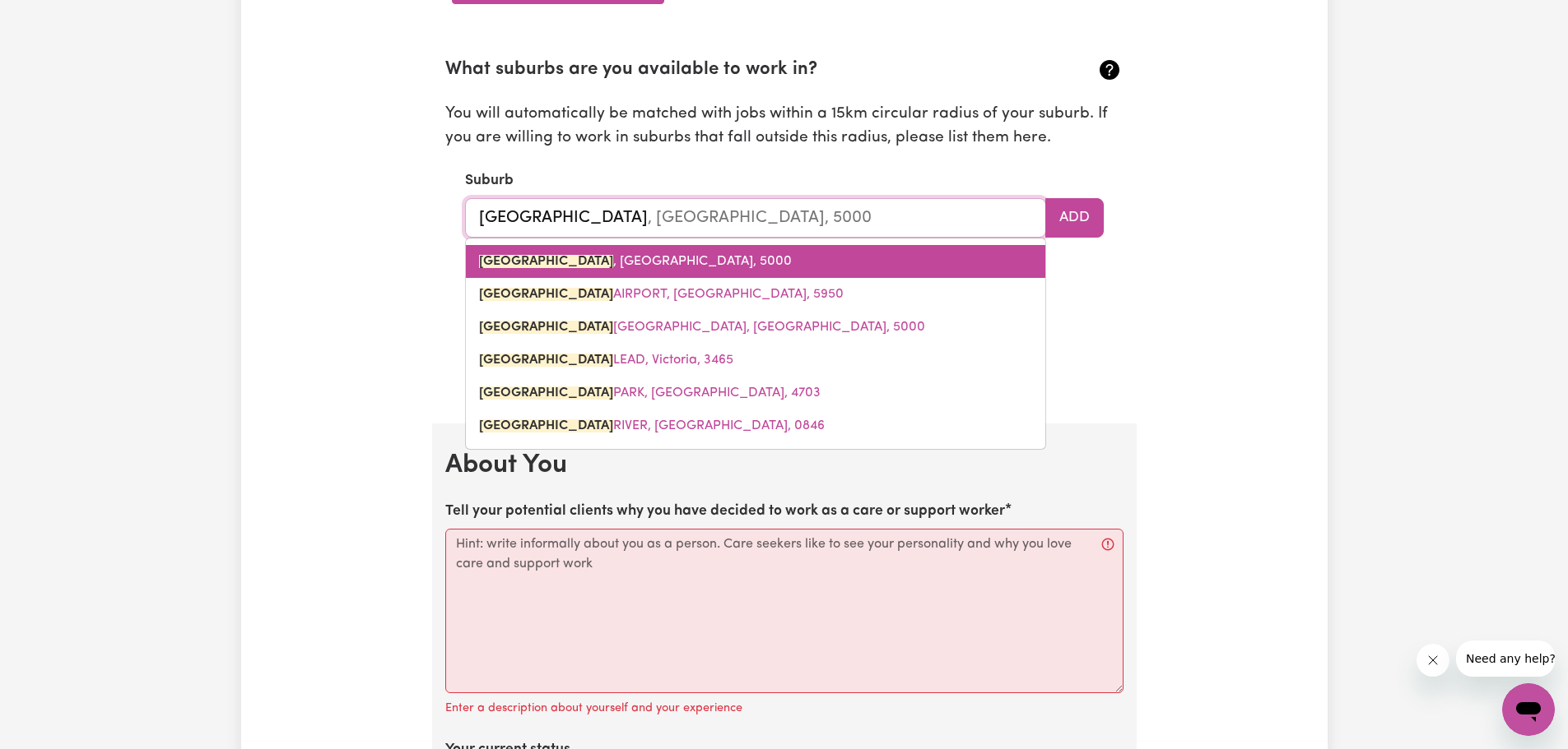
click at [628, 261] on span "ADELAIDE , South Australia, 5000" at bounding box center [635, 261] width 312 height 13
type input "ADELAIDE, South Australia, 5000"
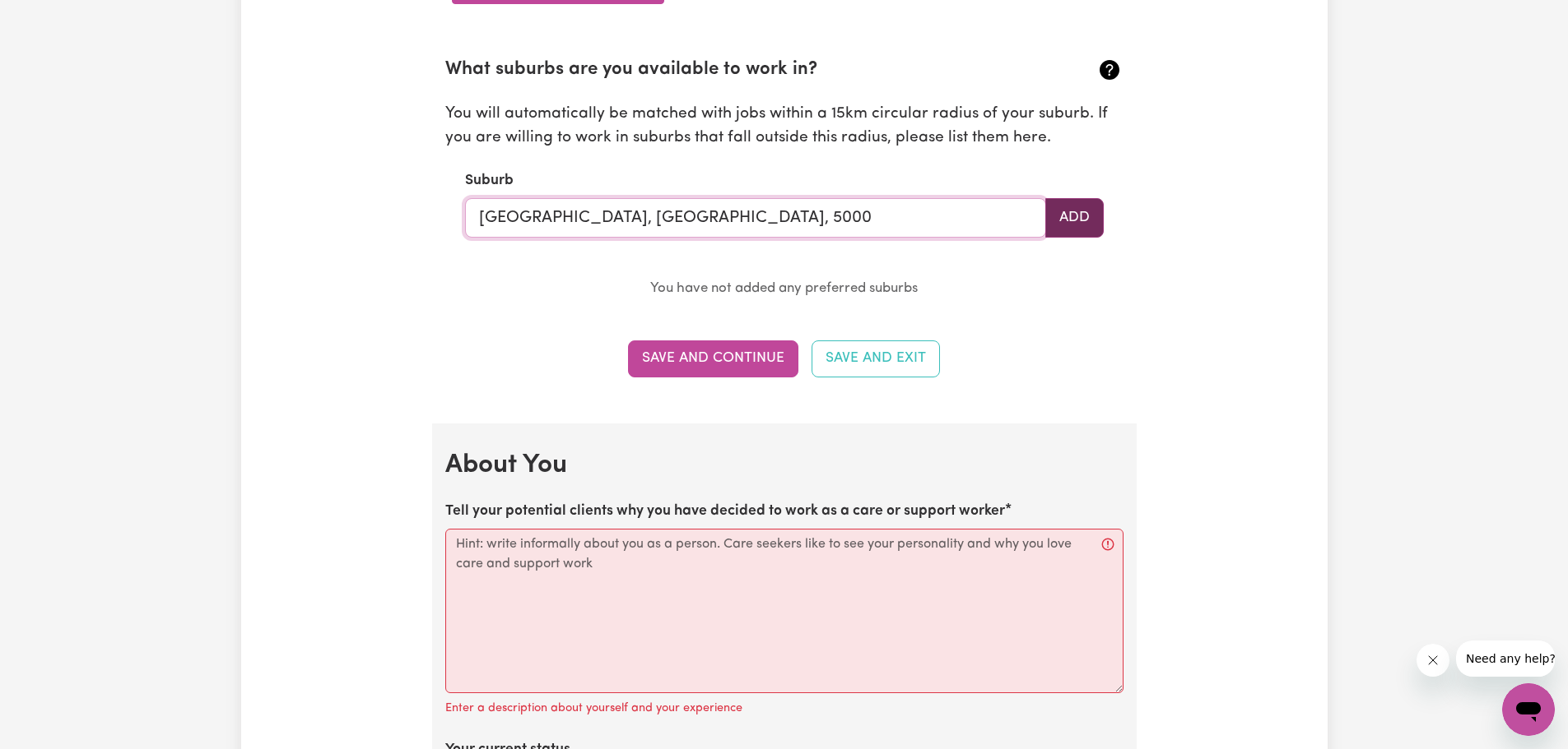
type input "ADELAIDE, South Australia, 5000"
click at [1087, 212] on button "Add" at bounding box center [1074, 218] width 58 height 39
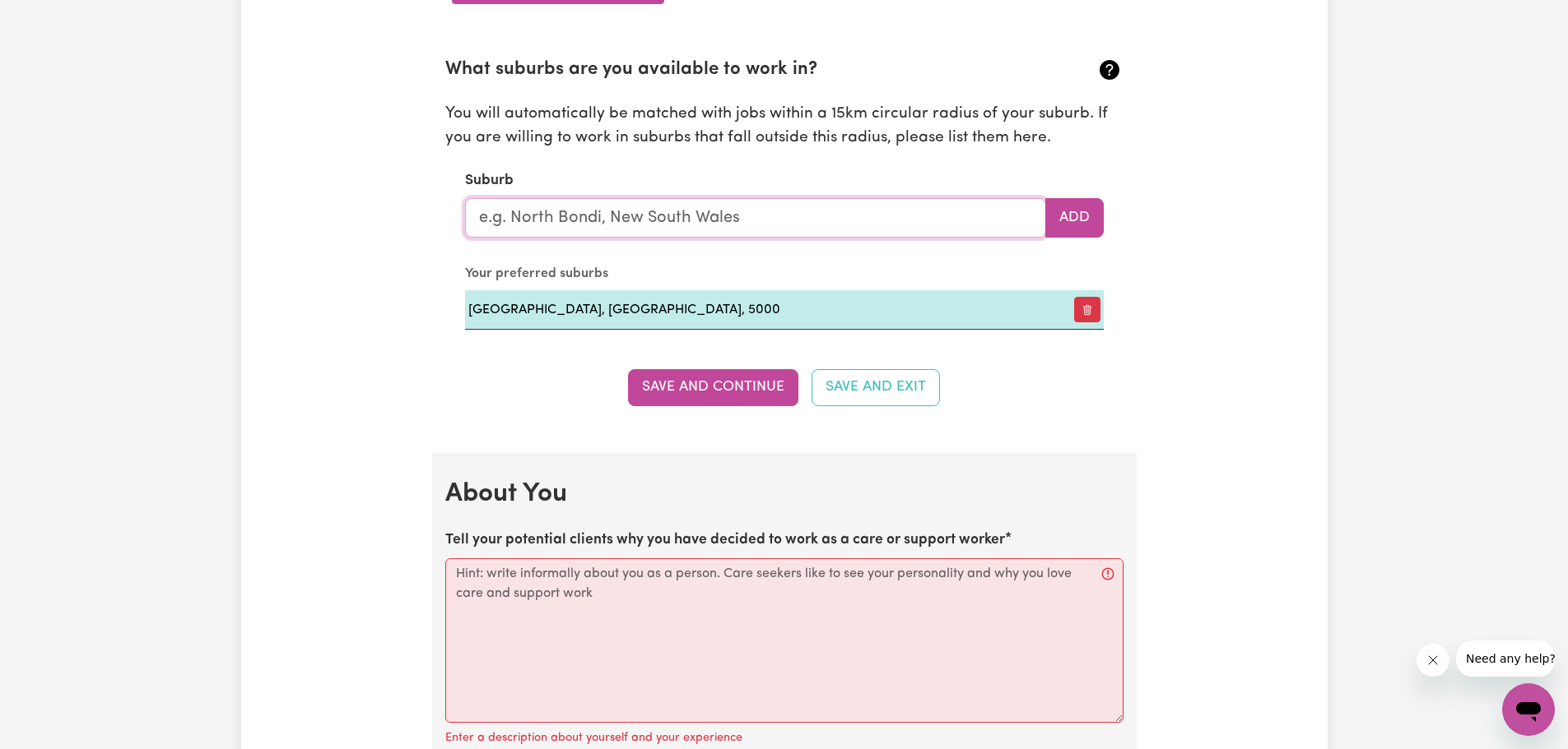
click at [752, 218] on input "text" at bounding box center [755, 218] width 581 height 39
type input "Ade"
type input "AdeLAIDE, South Australia, 5000"
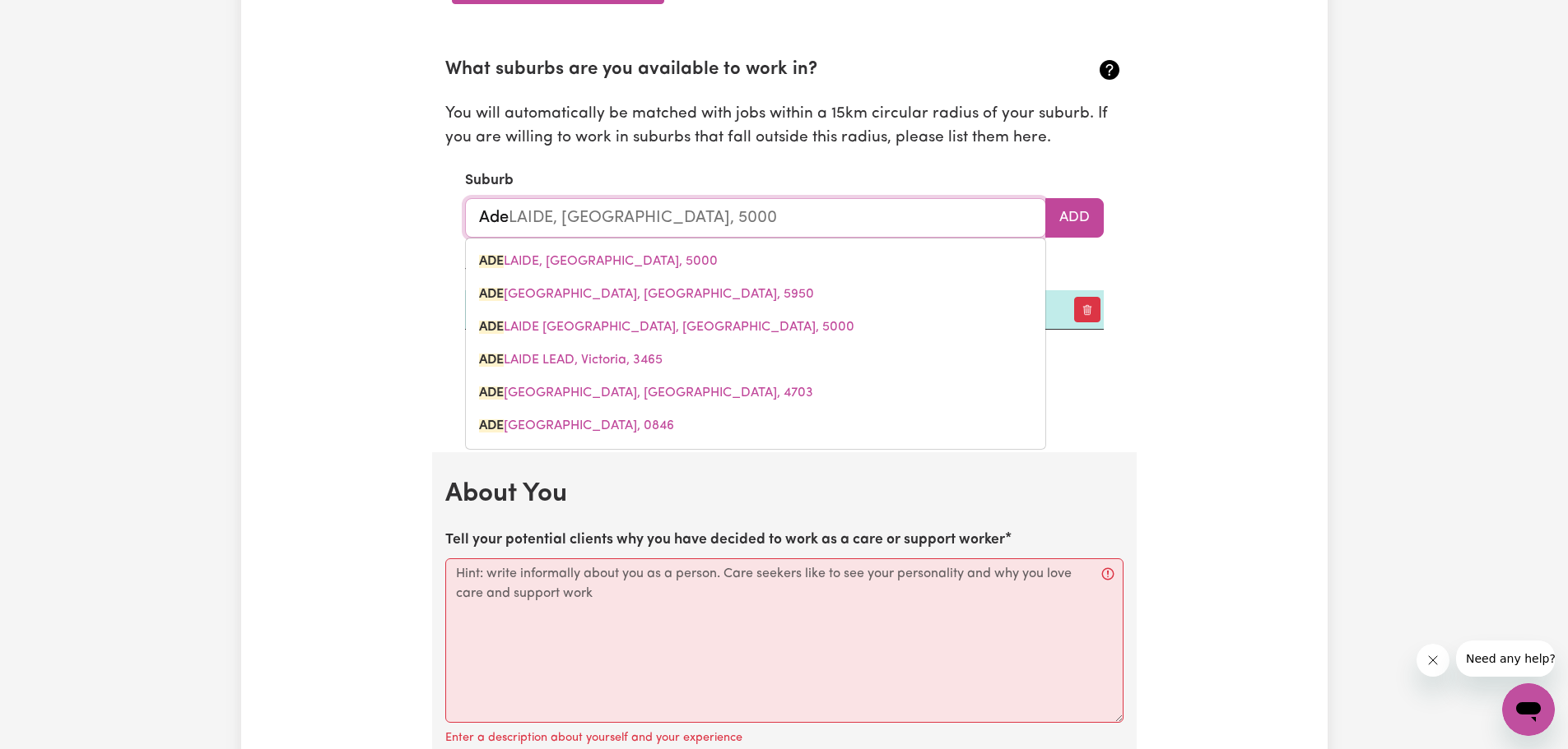
type input "Adel"
type input "AdelAIDE, South Australia, 5000"
type input "Adela"
type input "AdelaIDE, South Australia, 5000"
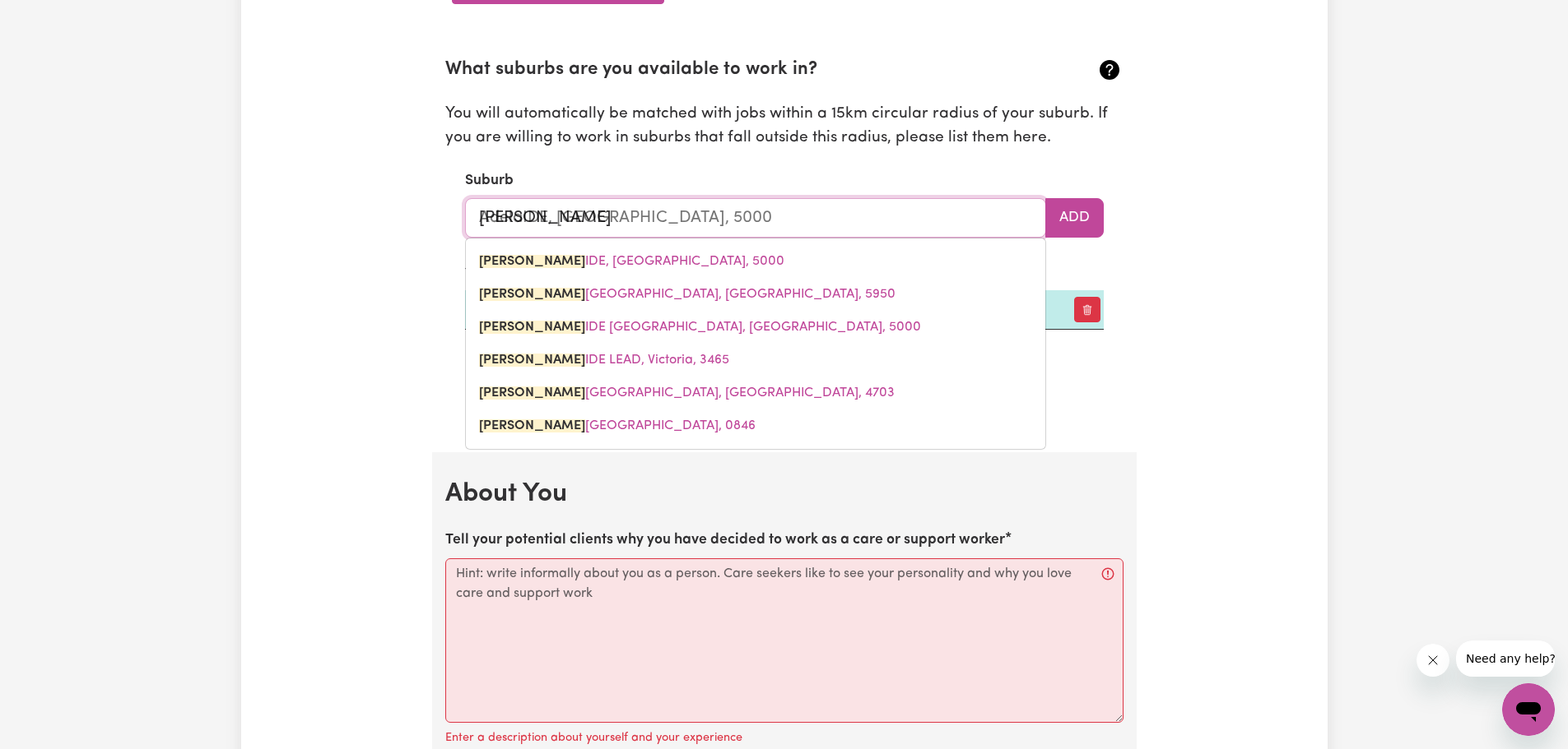
type input "Adelai"
type input "AdelaiDE, South Australia, 5000"
type input "Adelaid"
type input "AdelaidE, South Australia, 5000"
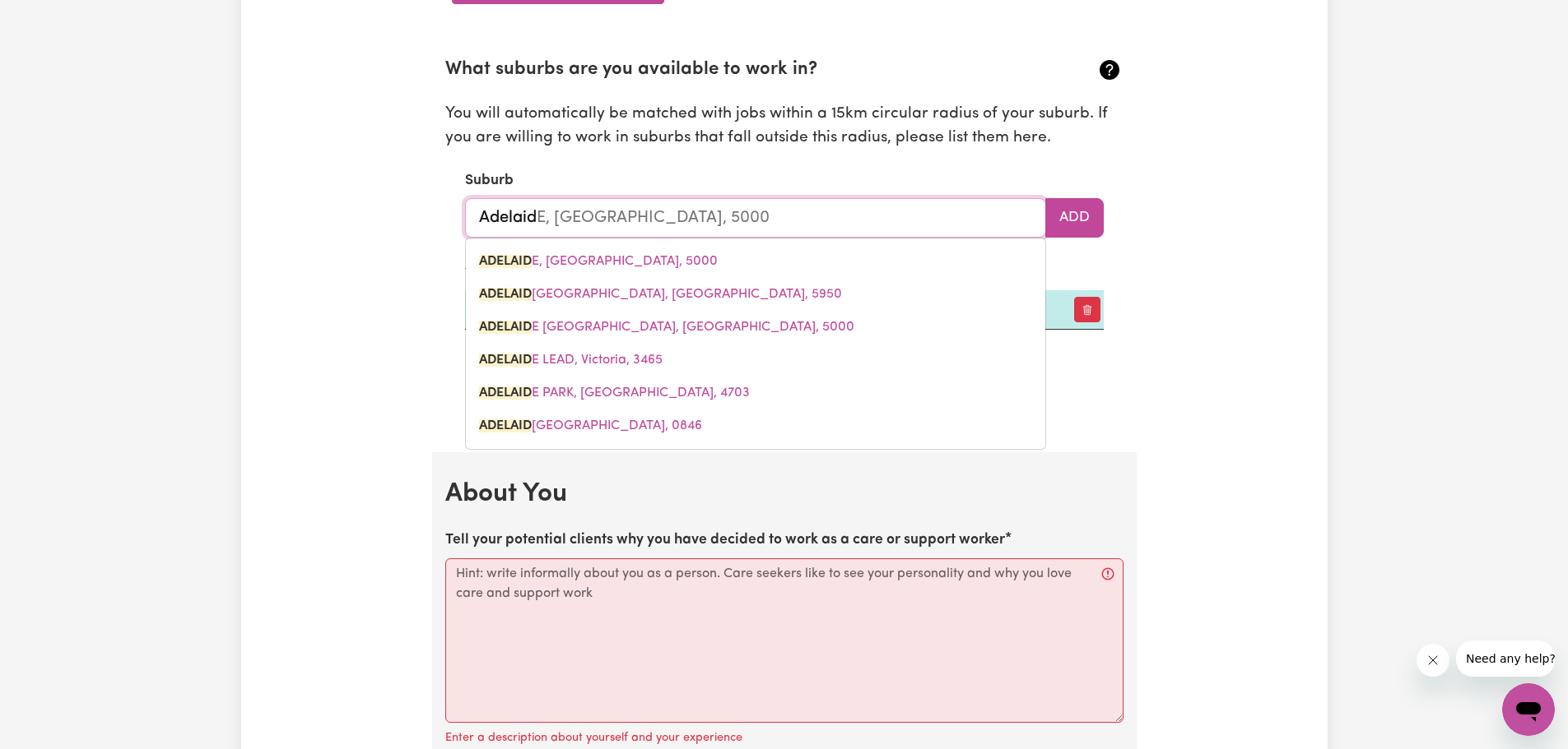
type input "Adelaide"
type input "Adelaide, South Australia, 5000"
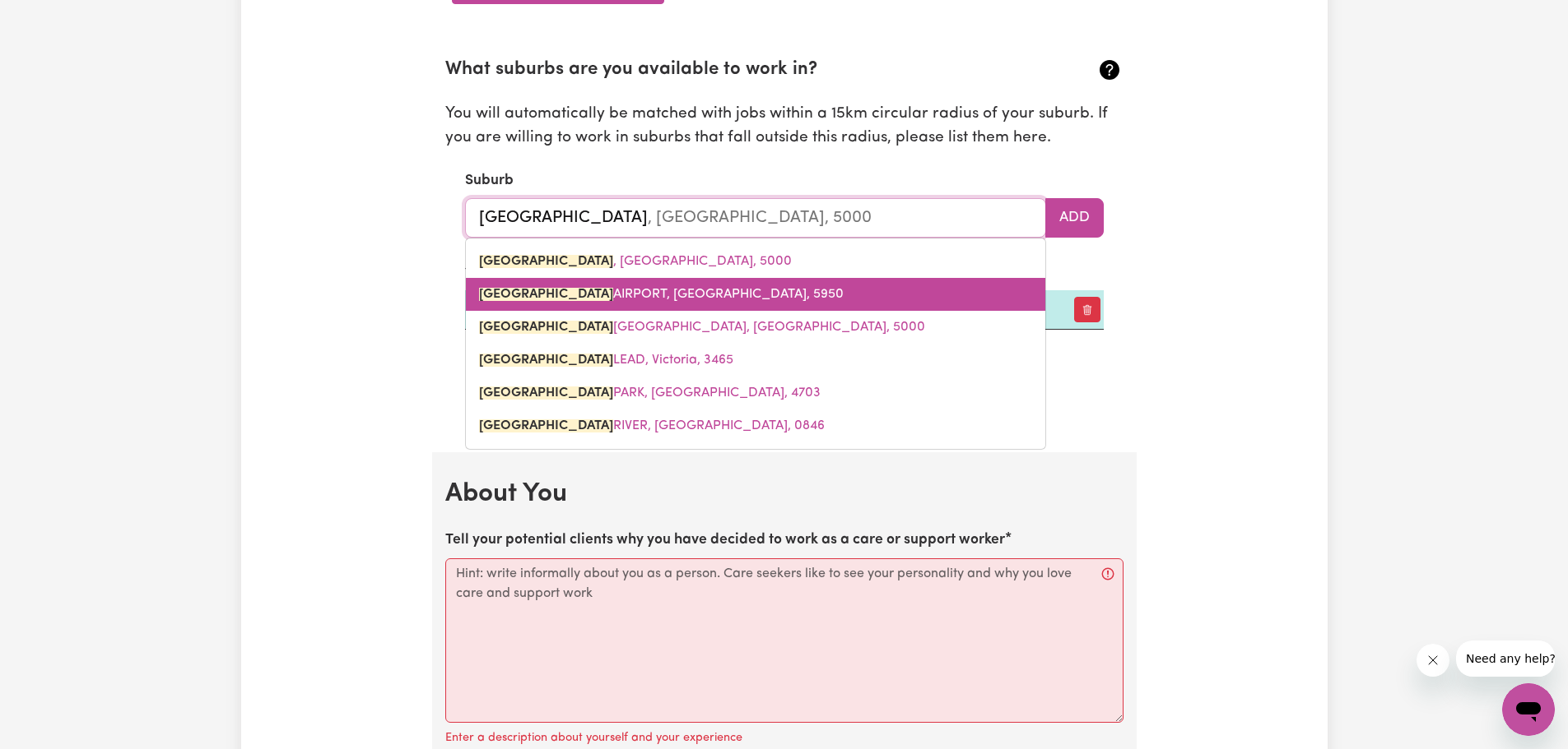
click at [611, 294] on span "ADELAIDE AIRPORT, South Australia, 5950" at bounding box center [661, 293] width 364 height 13
type input "ADELAIDE AIRPORT, South Australia, 5950"
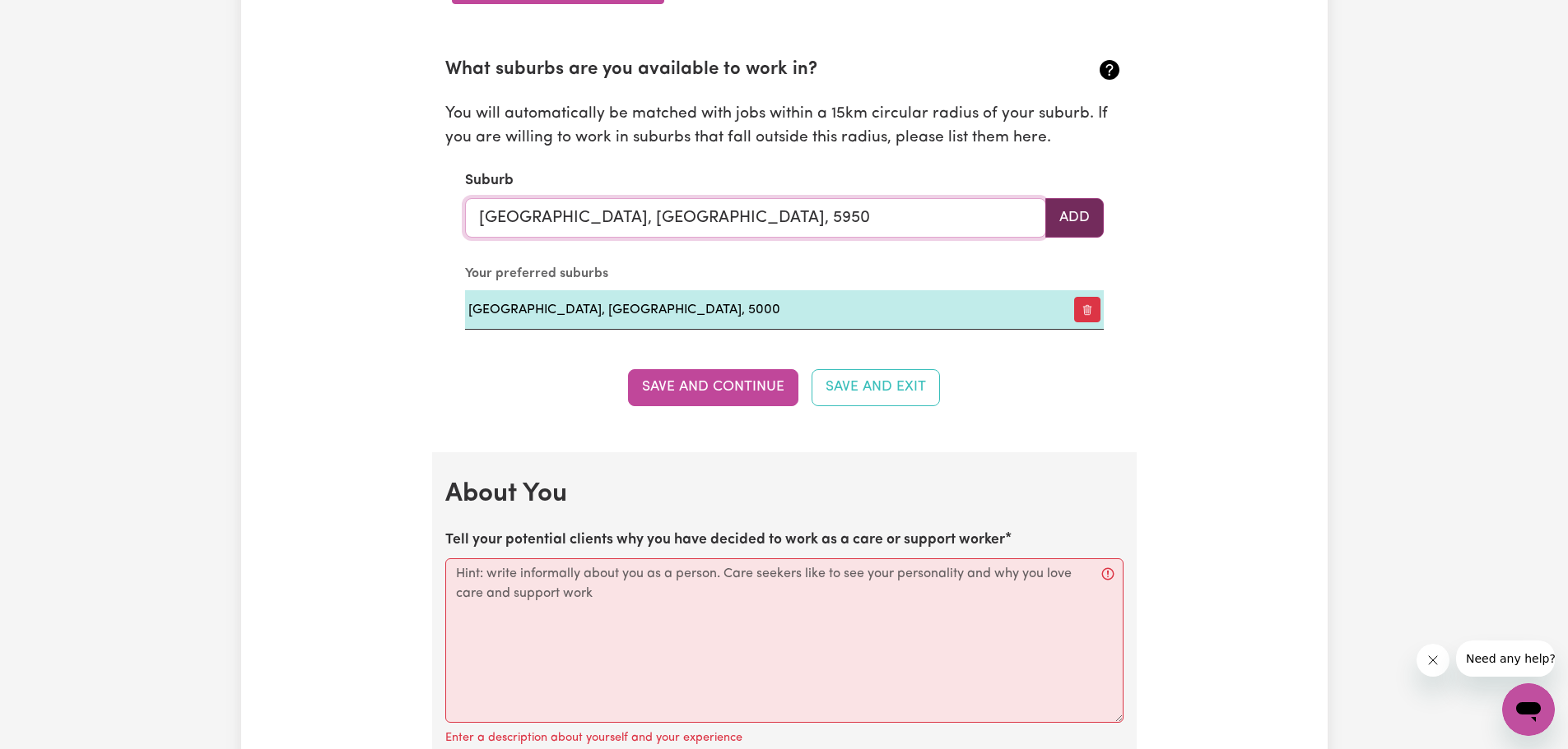
type input "ADELAIDE AIRPORT, South Australia, 5950"
click at [1081, 212] on button "Add" at bounding box center [1074, 218] width 58 height 39
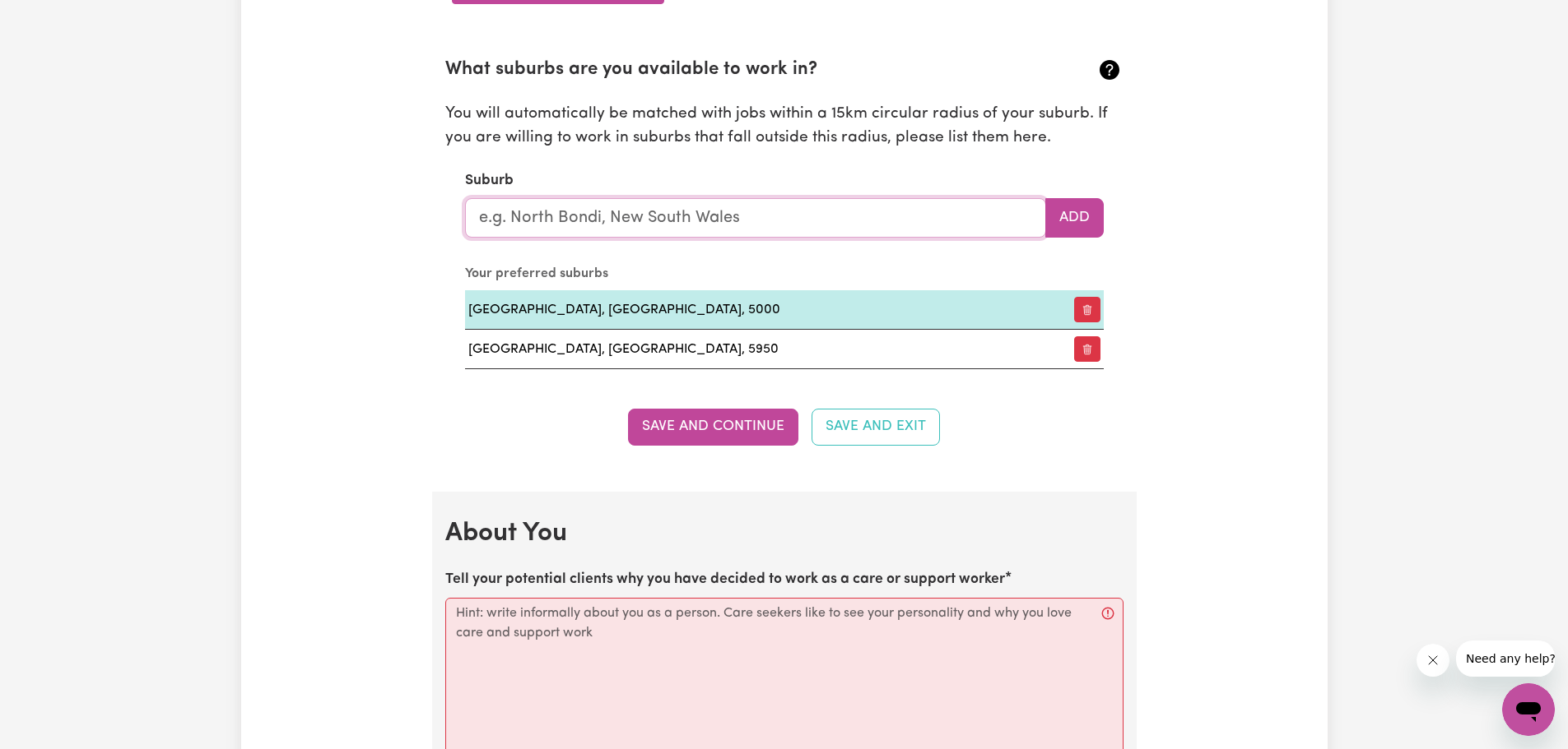
click at [764, 218] on input "text" at bounding box center [755, 218] width 581 height 39
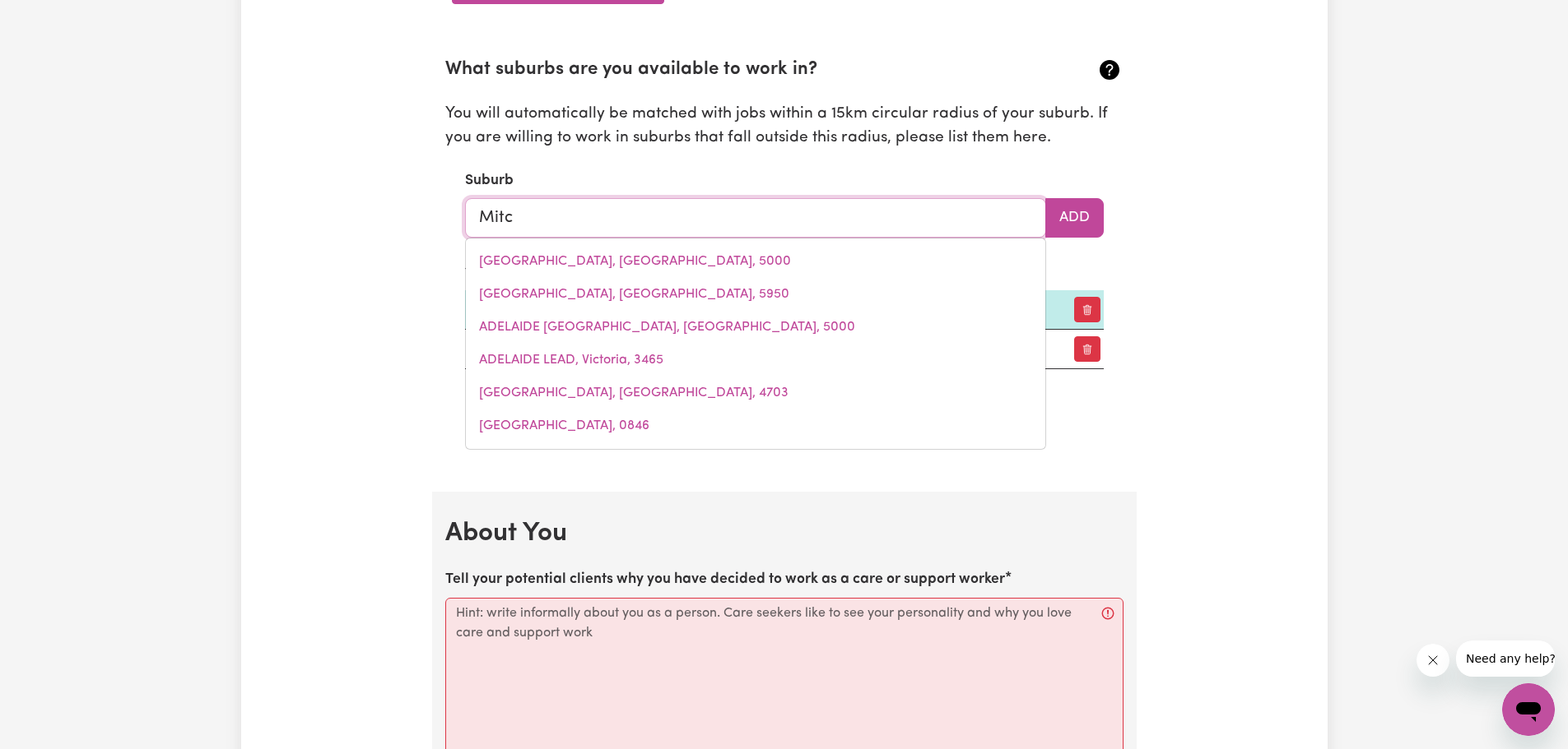
type input "Mitch"
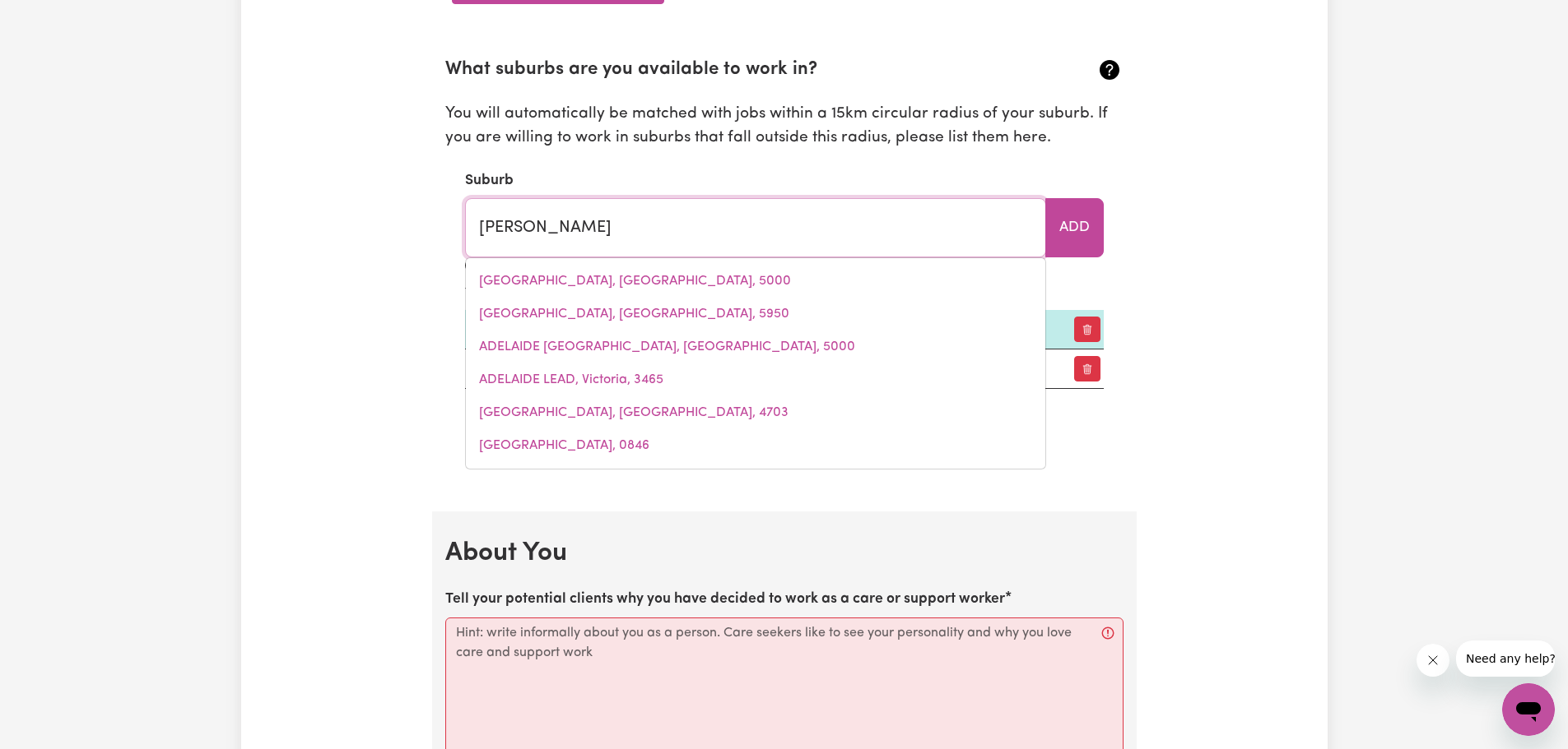
type input "MitchAM, South Australia, 5062"
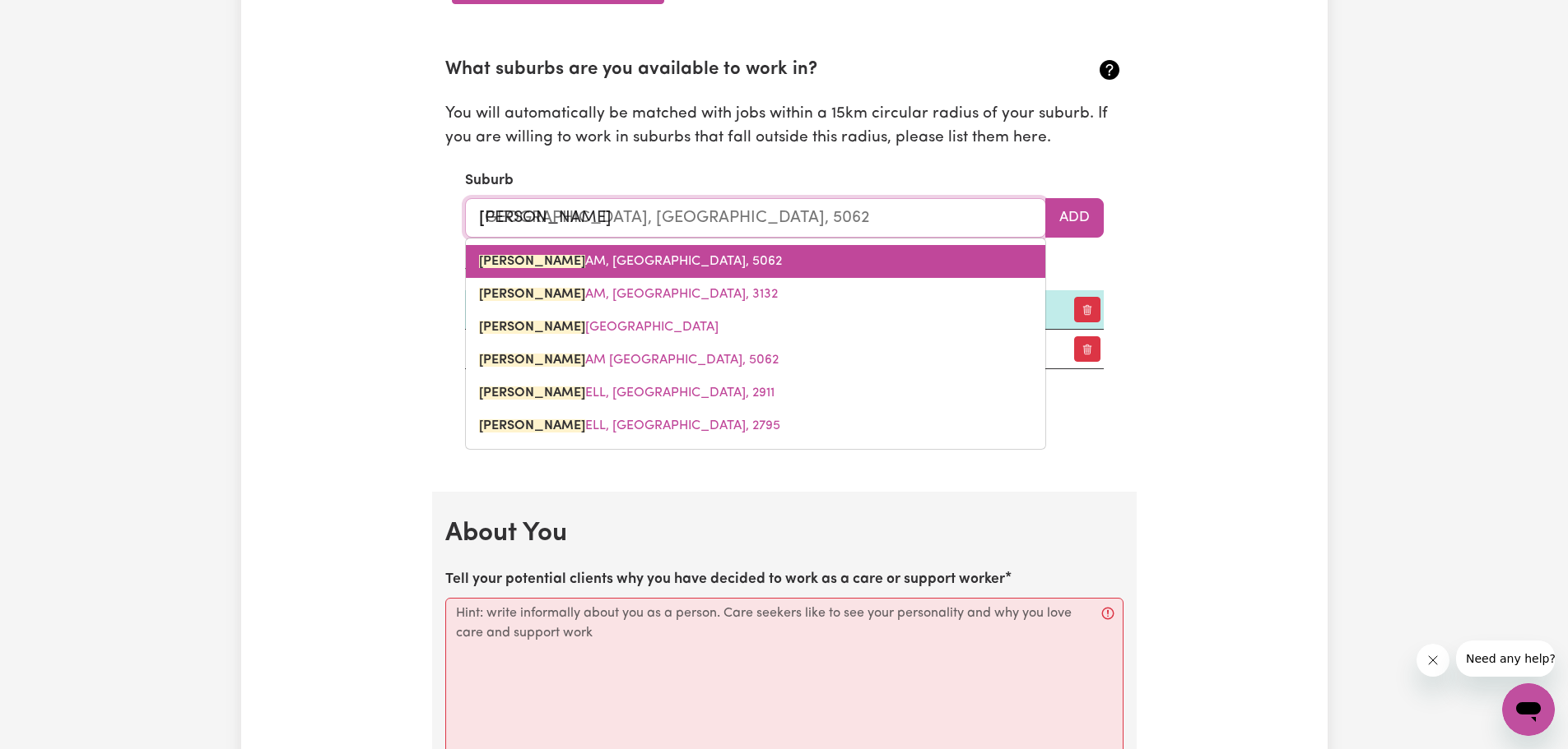
click at [643, 264] on span "MITCH AM, South Australia, 5062" at bounding box center [630, 261] width 303 height 13
type input "MITCHAM, South Australia, 5062"
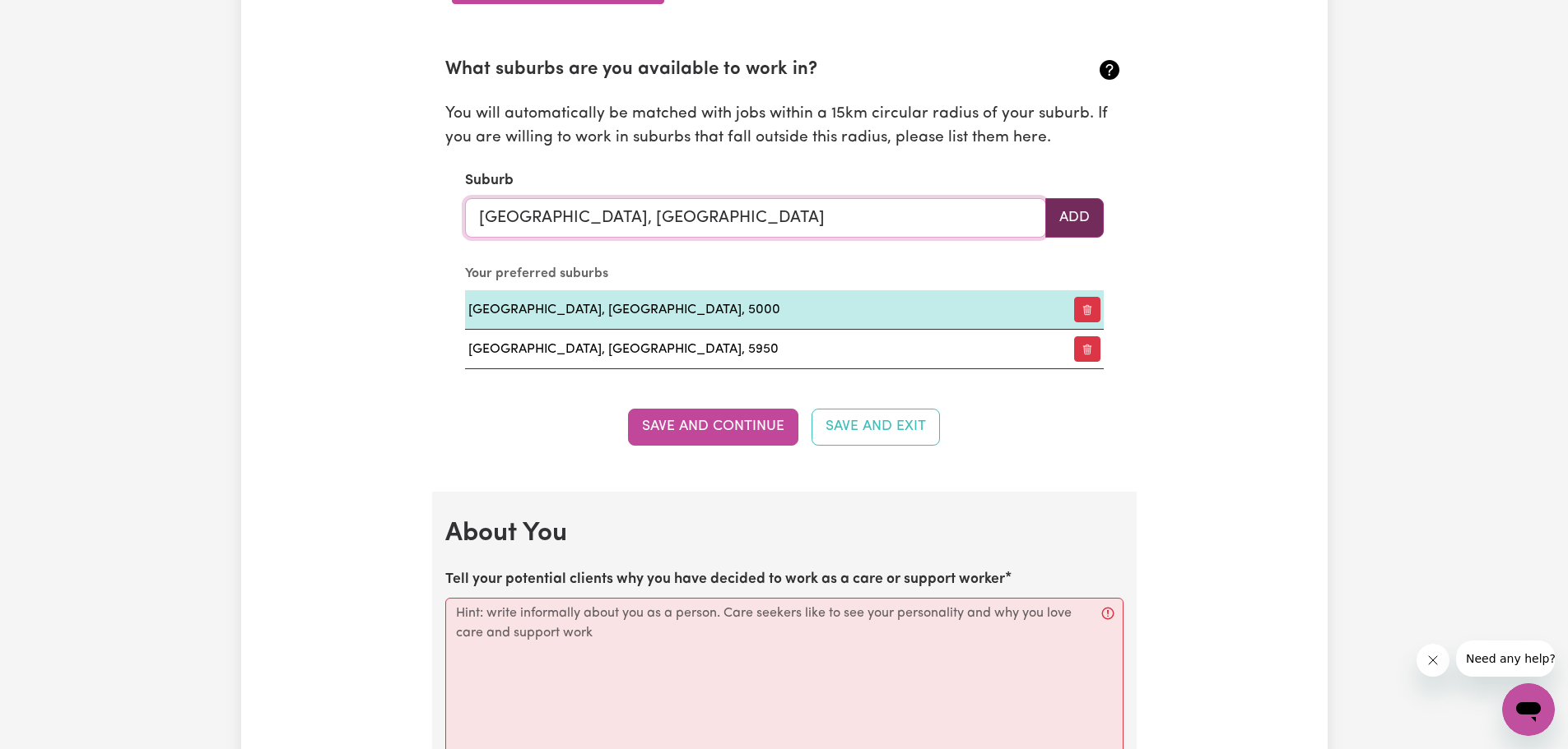
type input "MITCHAM, South Australia, 5062"
click at [1079, 212] on button "Add" at bounding box center [1074, 218] width 58 height 39
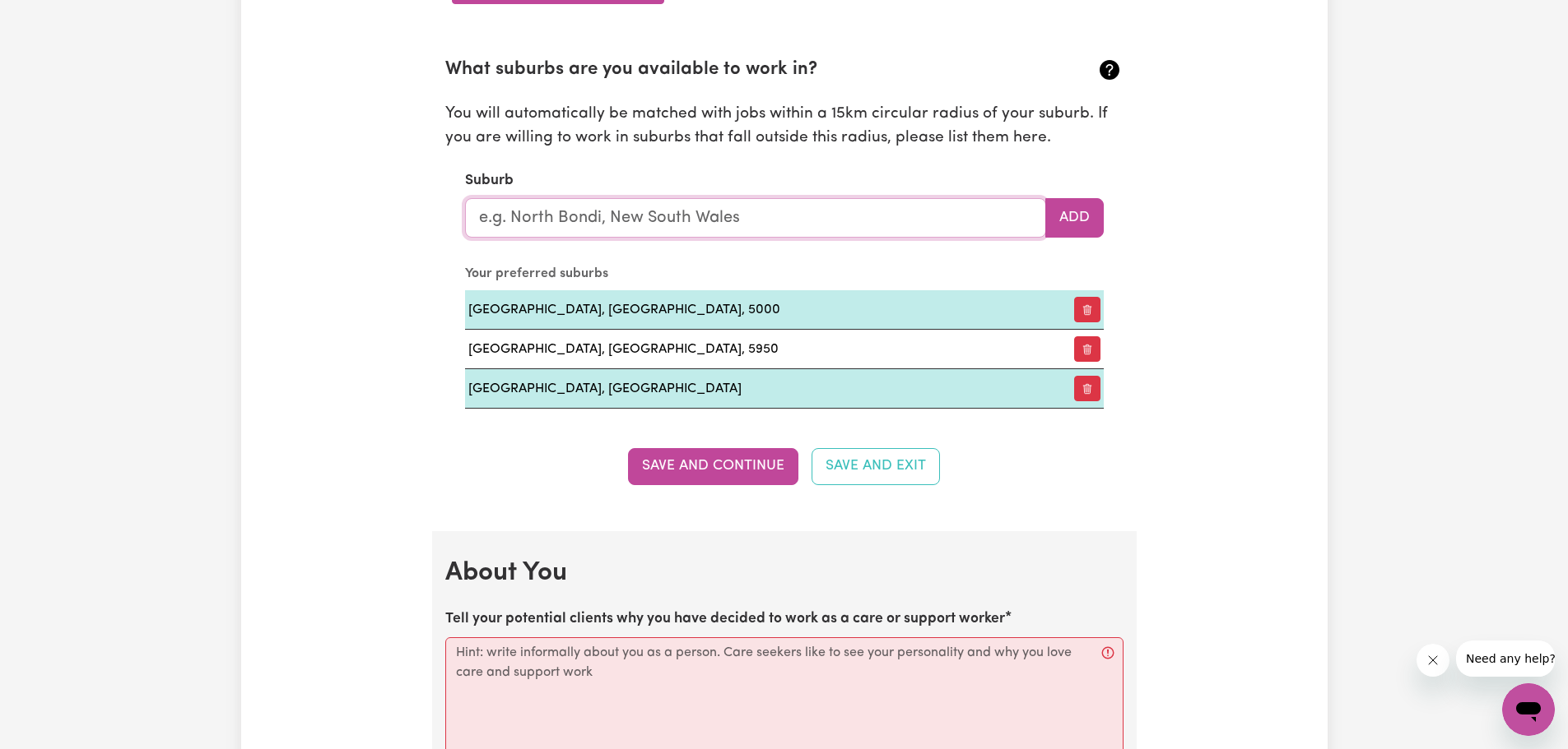
click at [807, 218] on input "text" at bounding box center [755, 218] width 581 height 39
type input "Kingswoo"
type input "KingswooD, New South Wales, 2340"
type input "Kingswood"
type input "Kingswood, New South Wales, 2340"
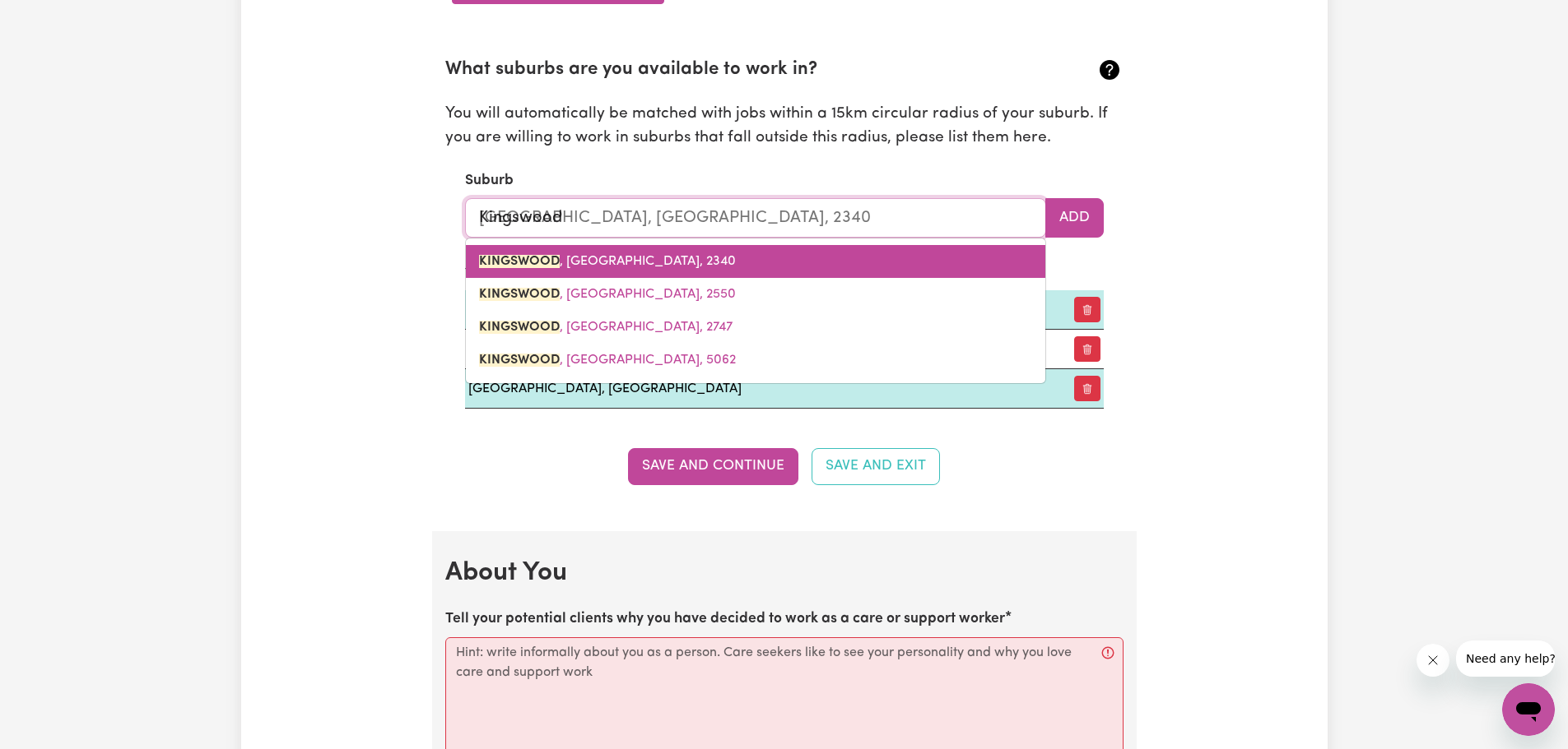
click at [574, 260] on span "KINGSWOOD , New South Wales, 2340" at bounding box center [607, 261] width 257 height 13
type input "KINGSWOOD, New South Wales, 2340"
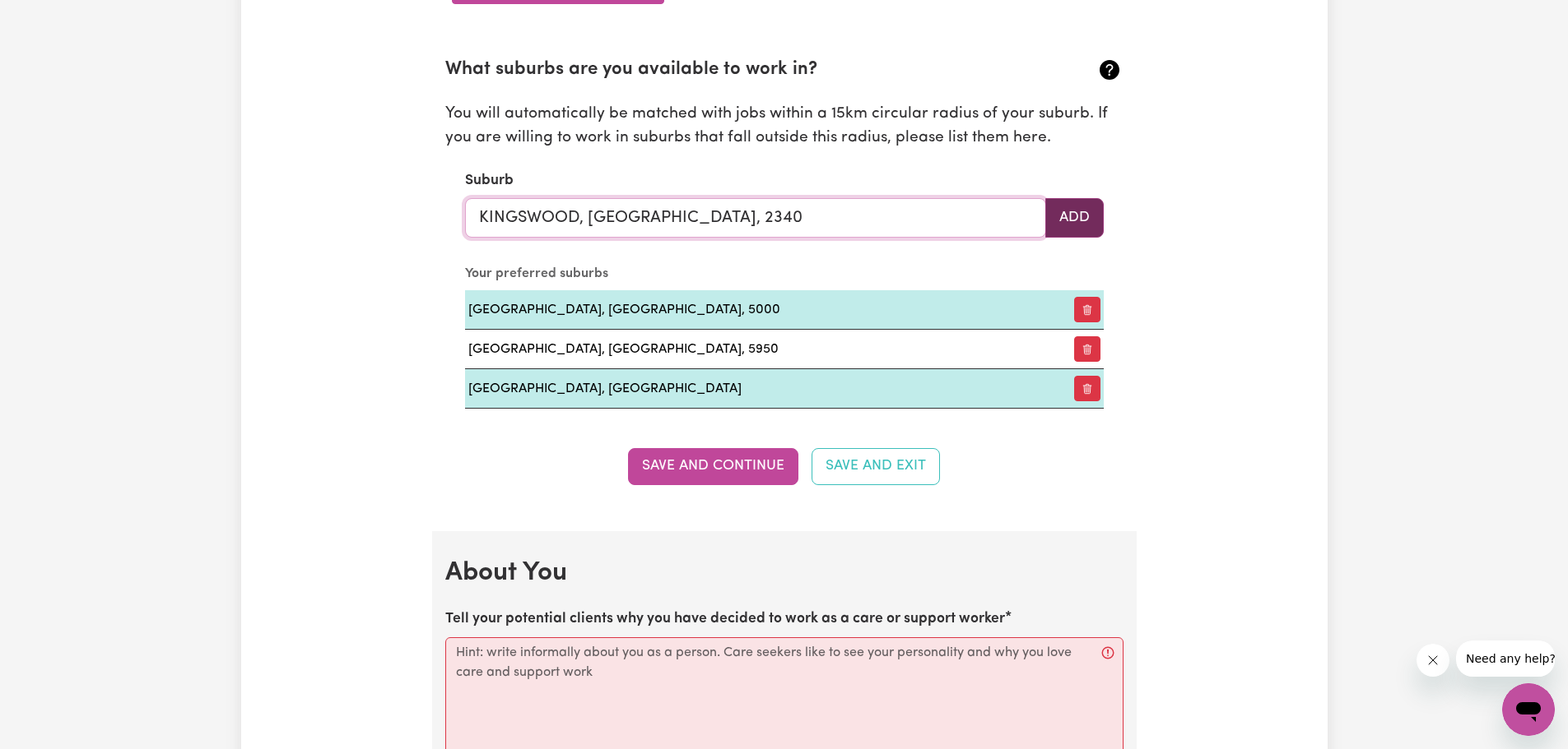
type input "KINGSWOOD, New South Wales, 2340"
click at [1072, 216] on button "Add" at bounding box center [1074, 218] width 58 height 39
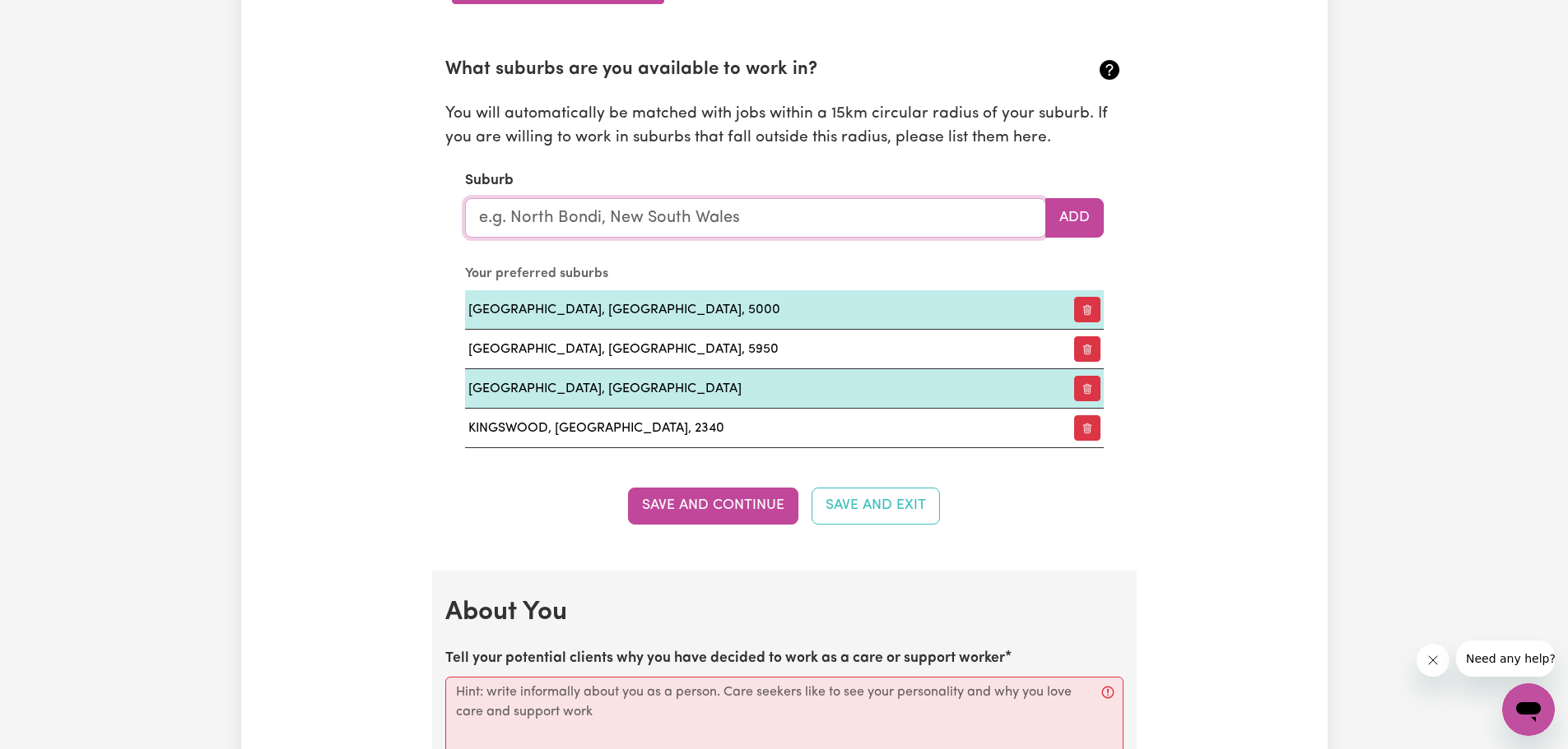
click at [673, 209] on input "text" at bounding box center [755, 218] width 581 height 39
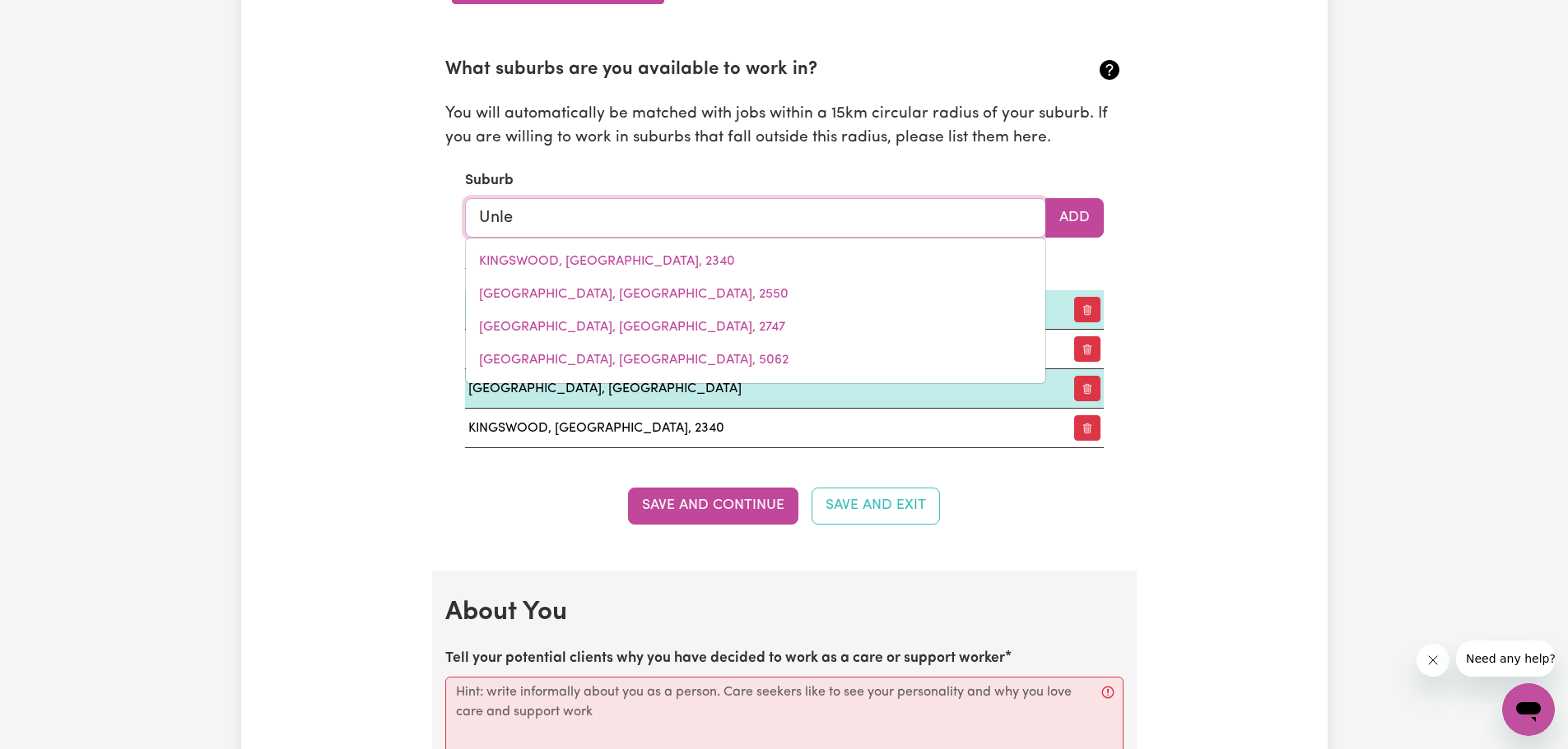
type input "Unley"
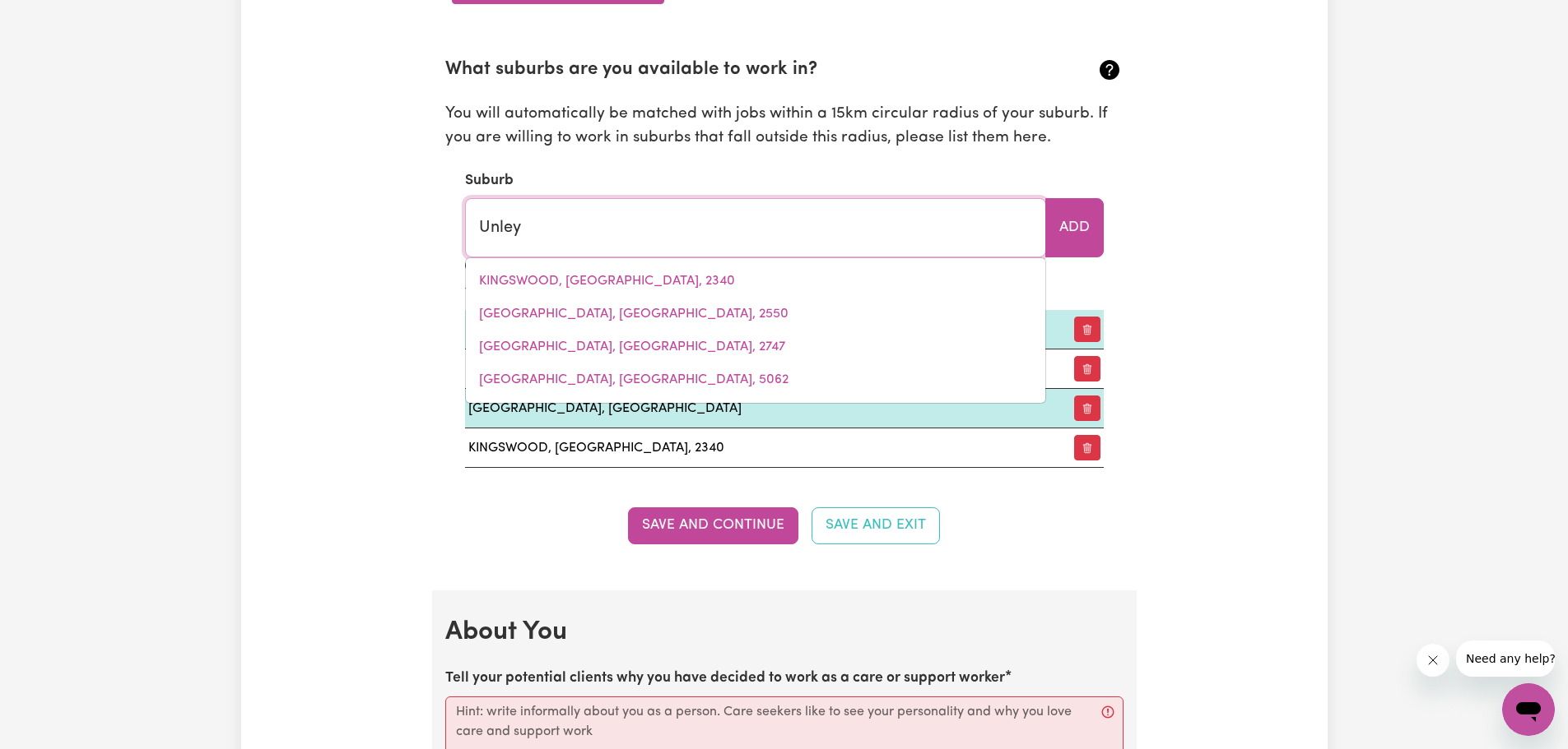
type input "Unley, South Australia, 5061"
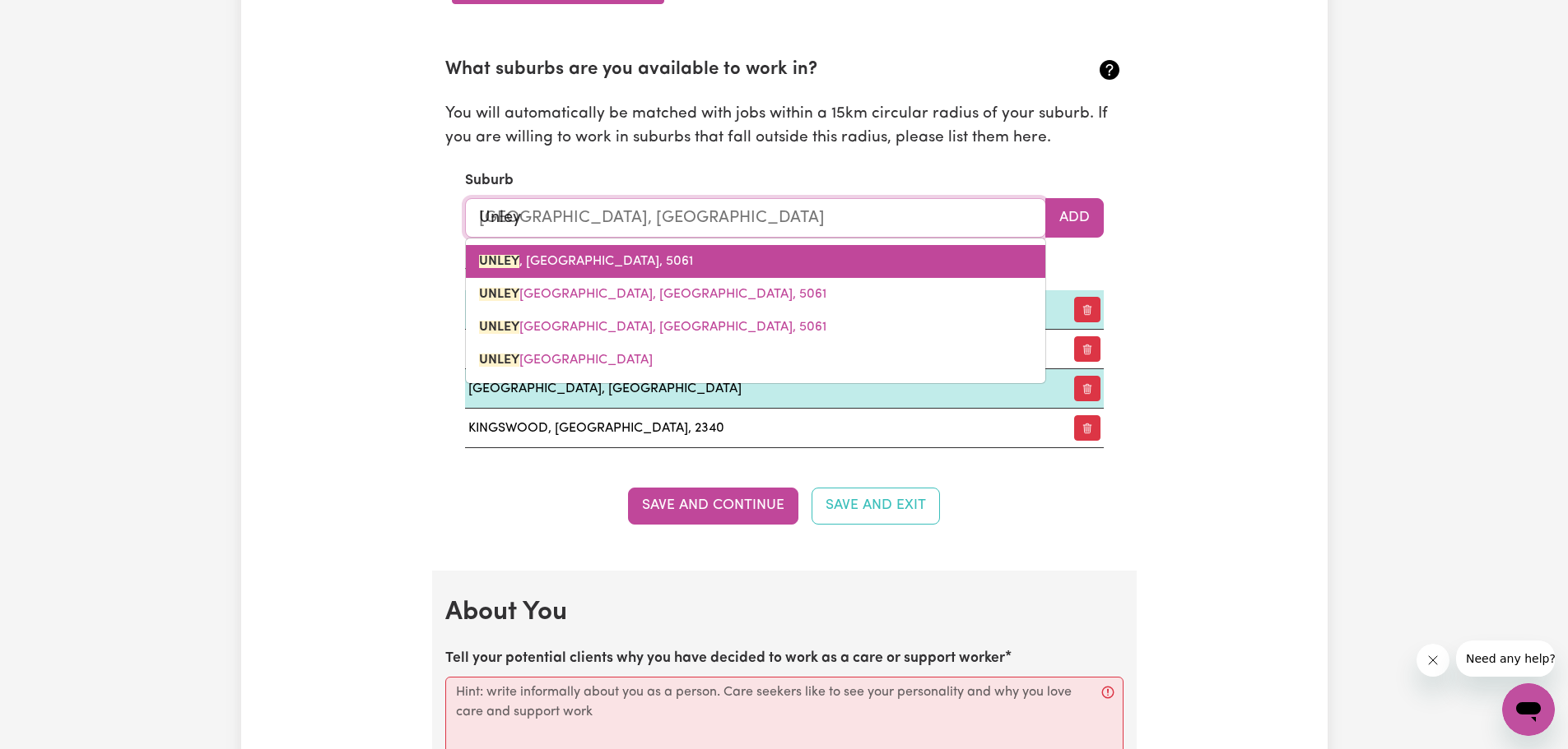
click at [592, 263] on span "UNLEY , South Australia, 5061" at bounding box center [586, 261] width 214 height 13
type input "UNLEY, South Australia, 5061"
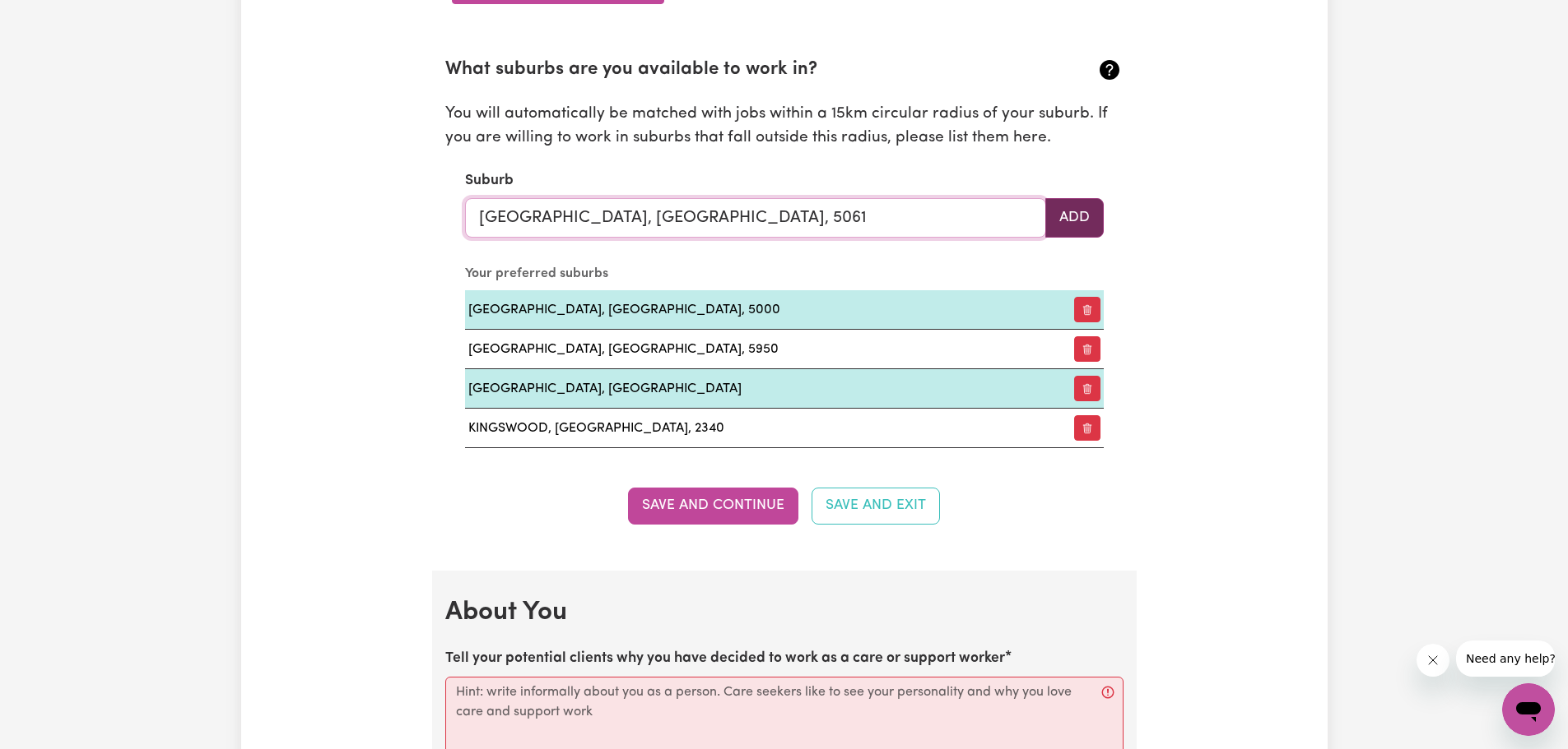
type input "UNLEY, South Australia, 5061"
click at [1075, 206] on button "Add" at bounding box center [1074, 218] width 58 height 39
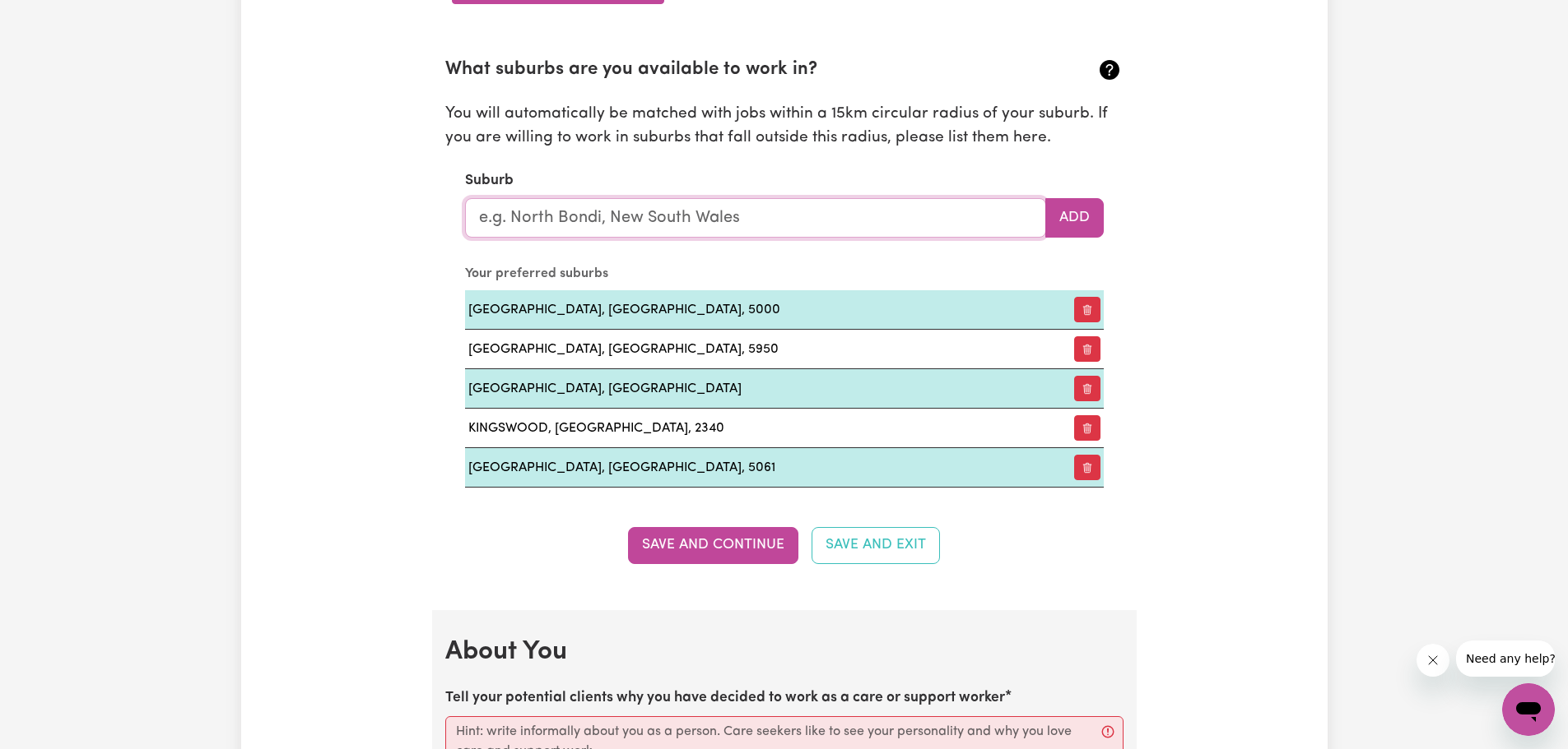
click at [726, 212] on input "text" at bounding box center [755, 218] width 581 height 39
type input "Gle"
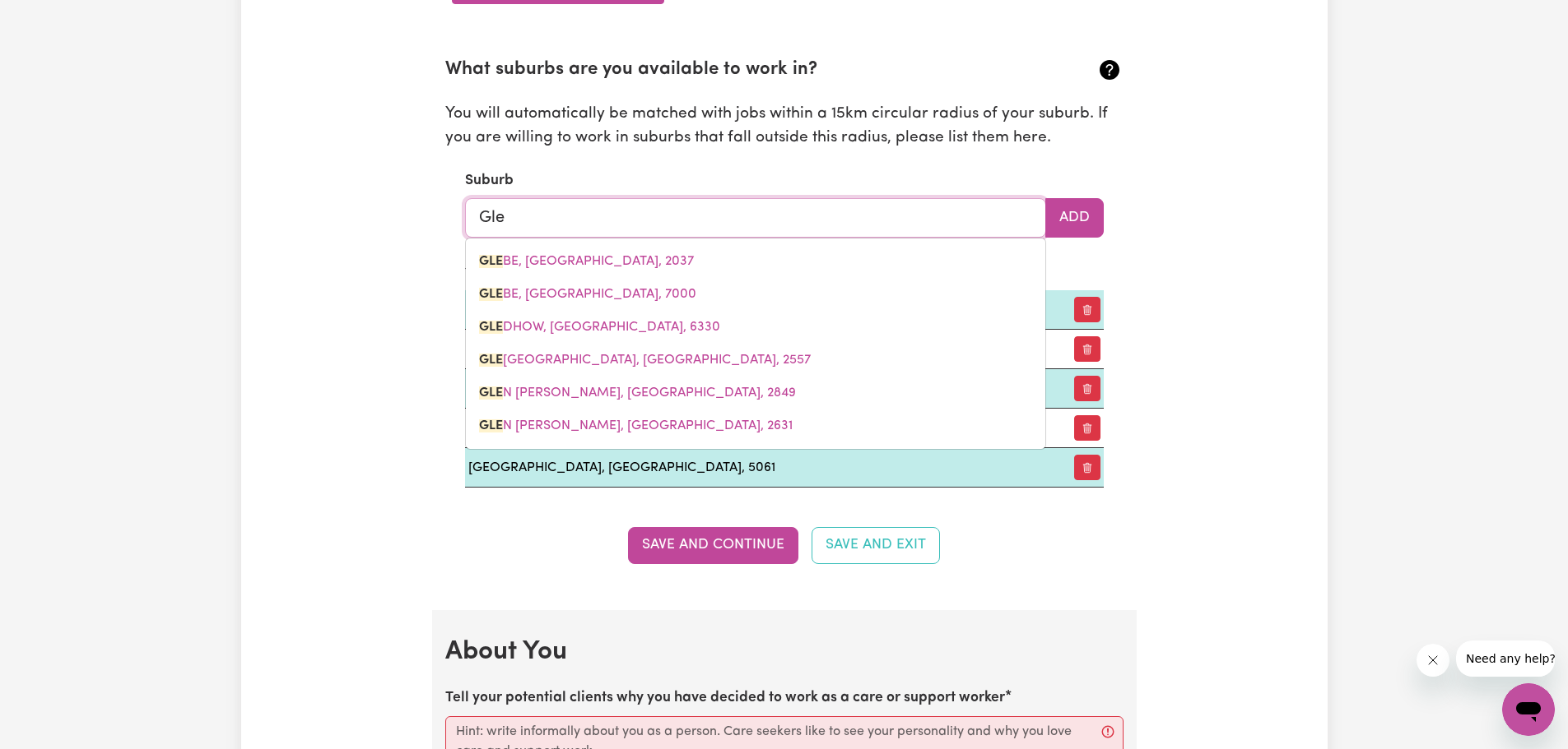
type input "GleBE, New South Wales, 2037"
type input "Glen"
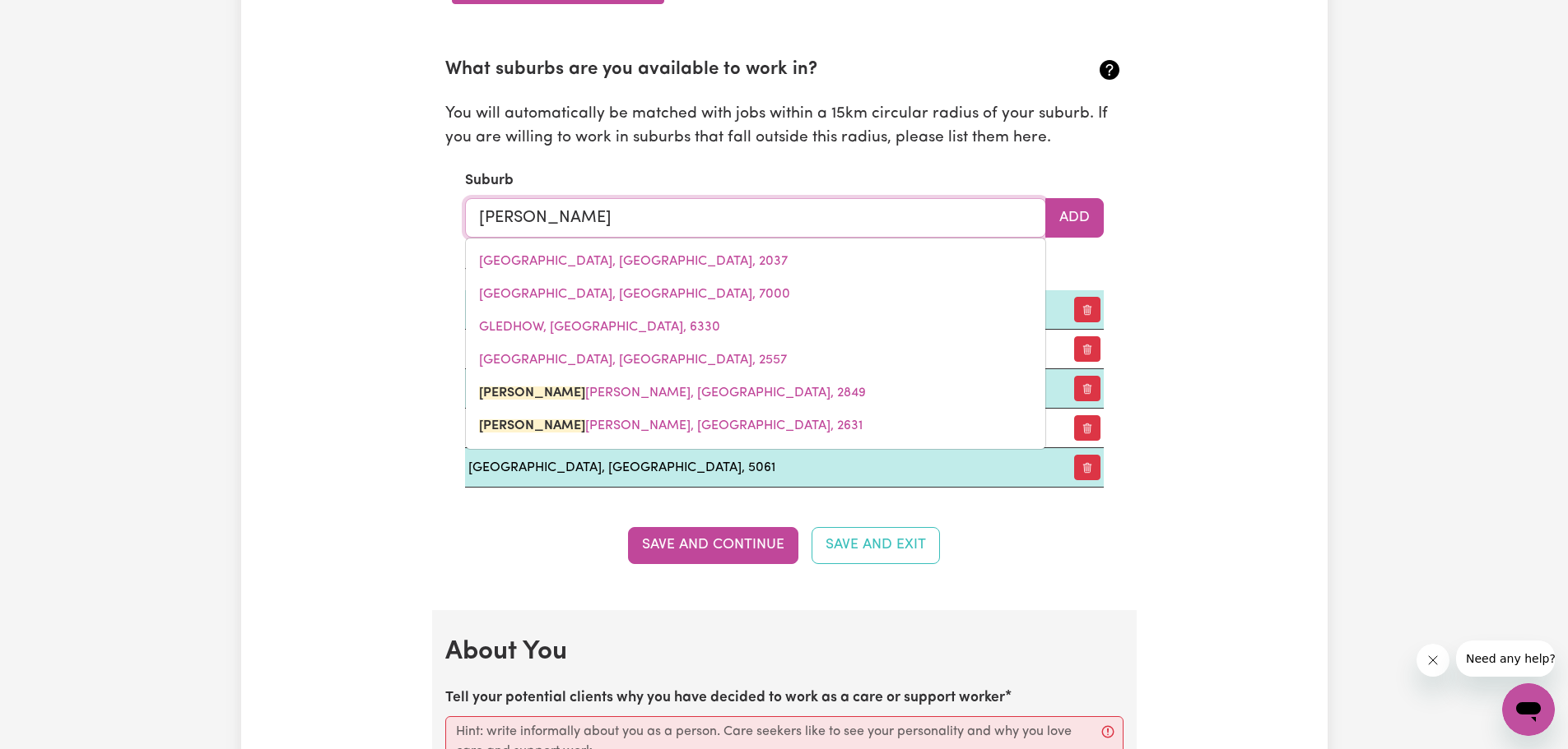
type input "Glen ALICE, New South Wales, 2849"
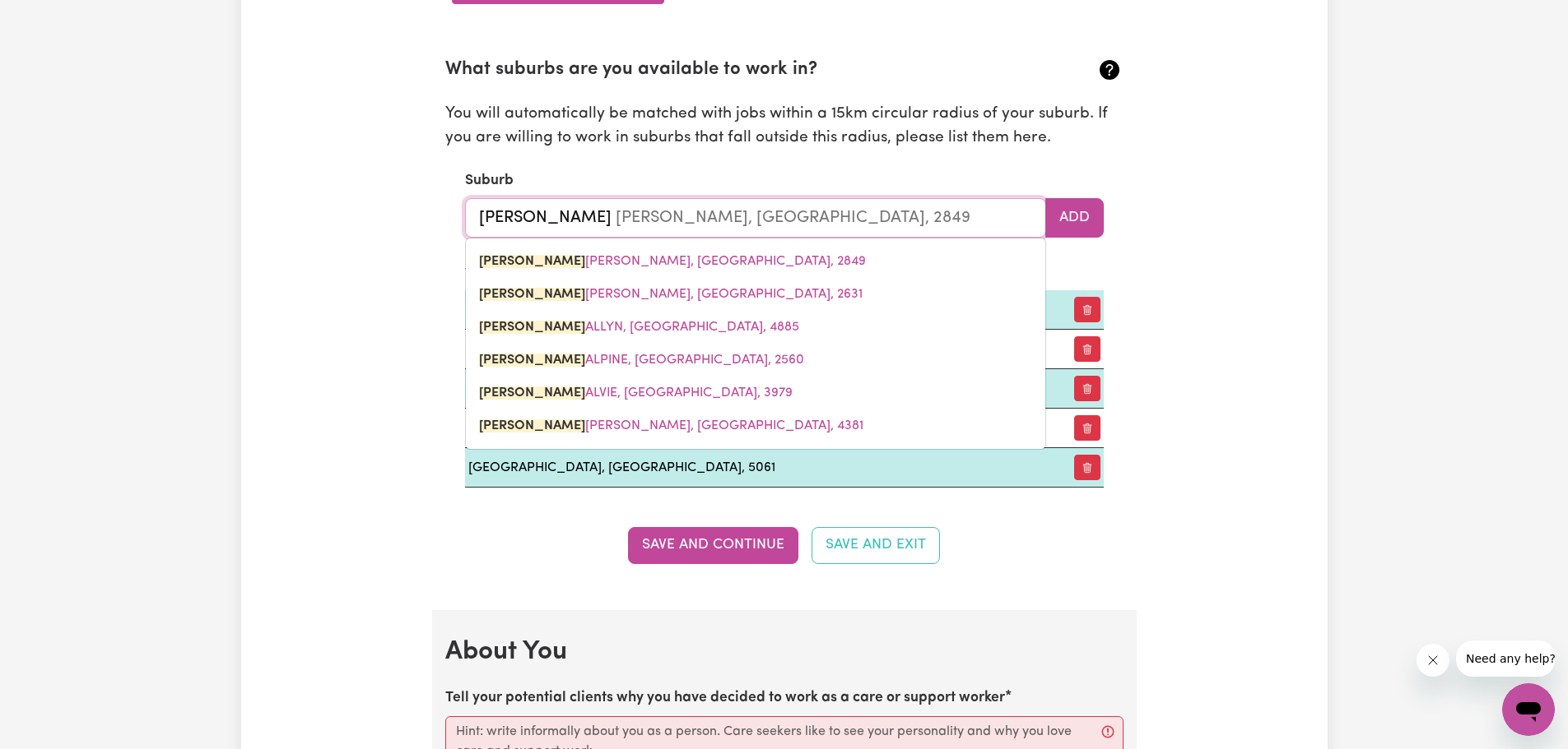
type input "Glenr"
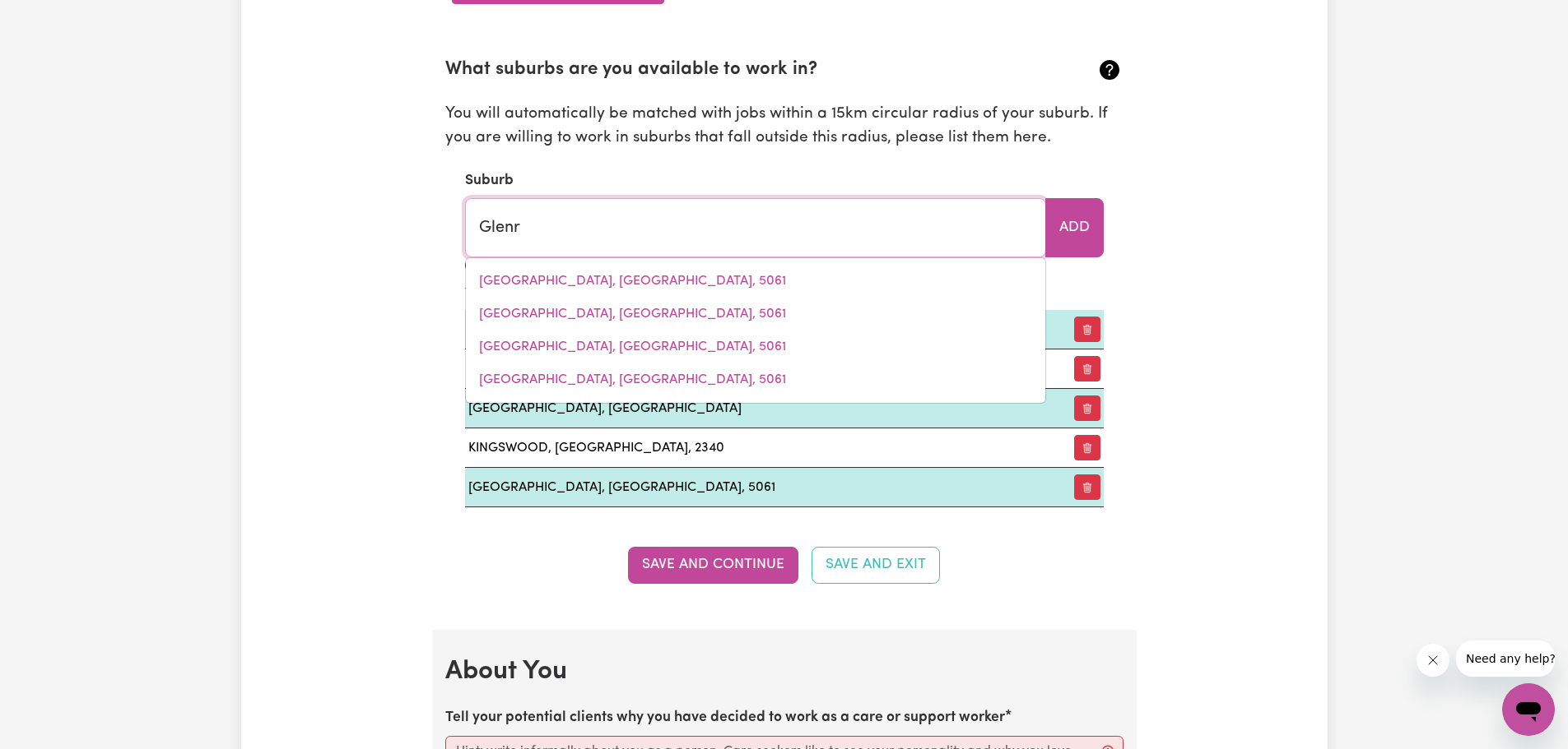
type input "GlenrAE, Queensland, 4626"
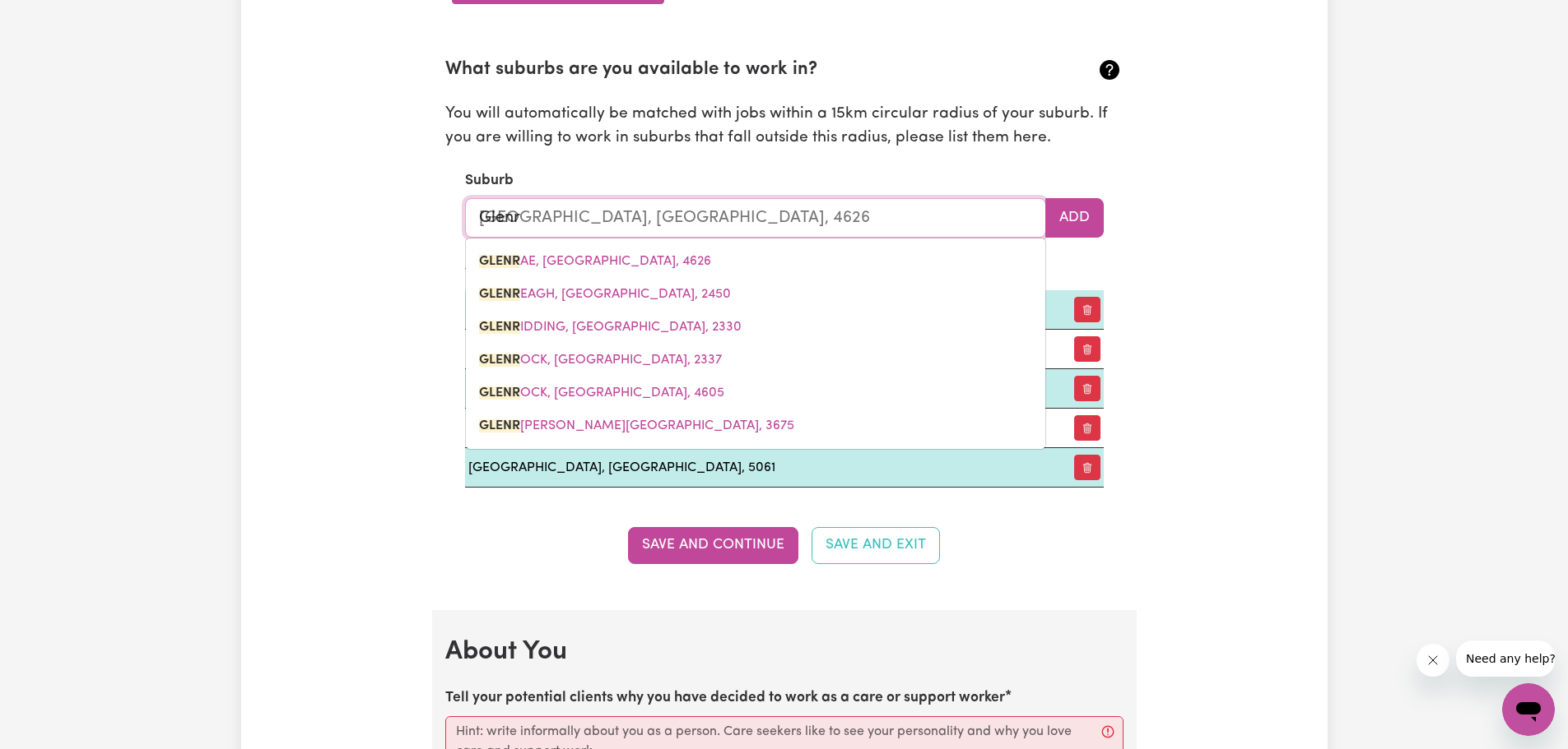
type input "Glen"
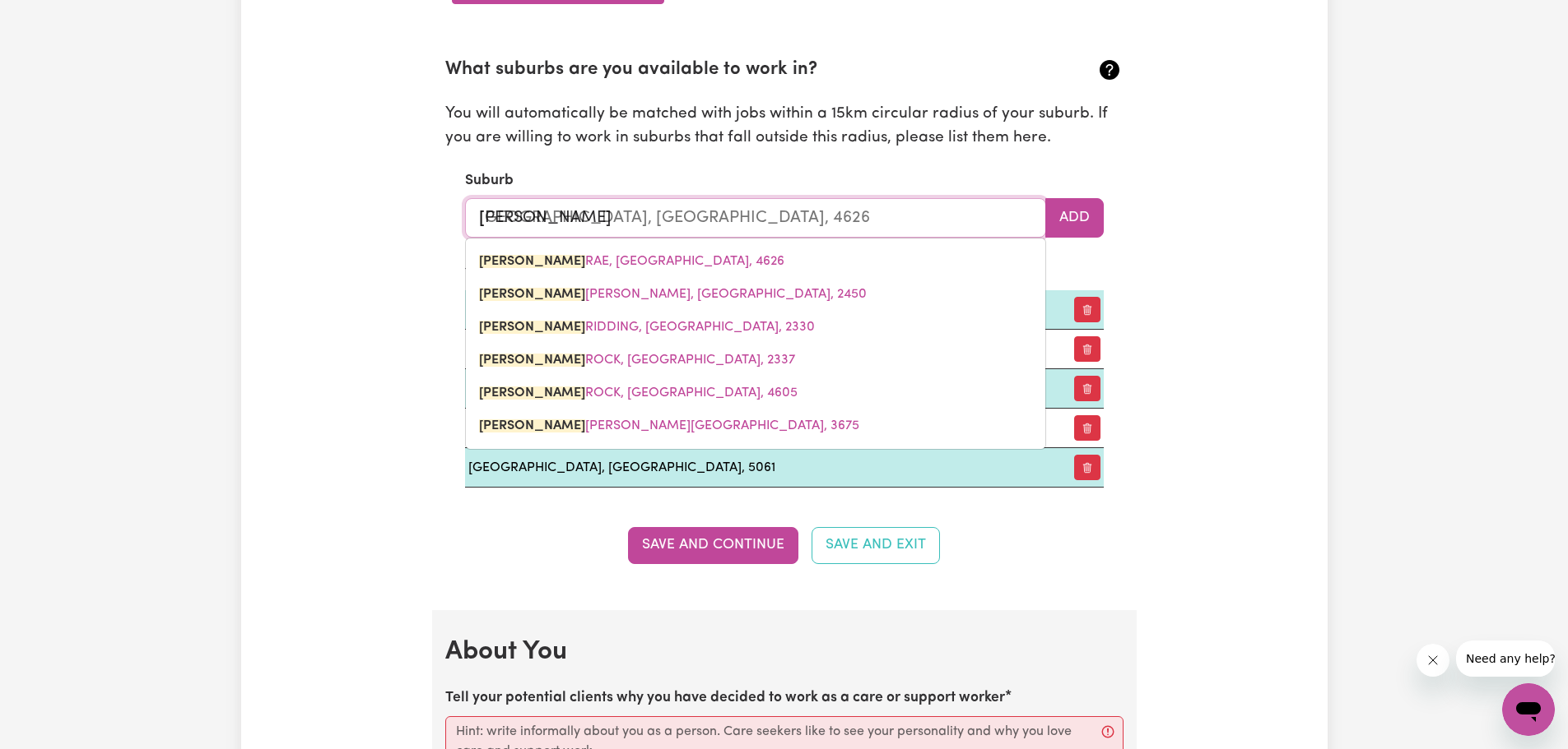
type input "Glen ALICE, New South Wales, 2849"
type input "Glene"
type input "GleneAGLE, Queensland, 4285"
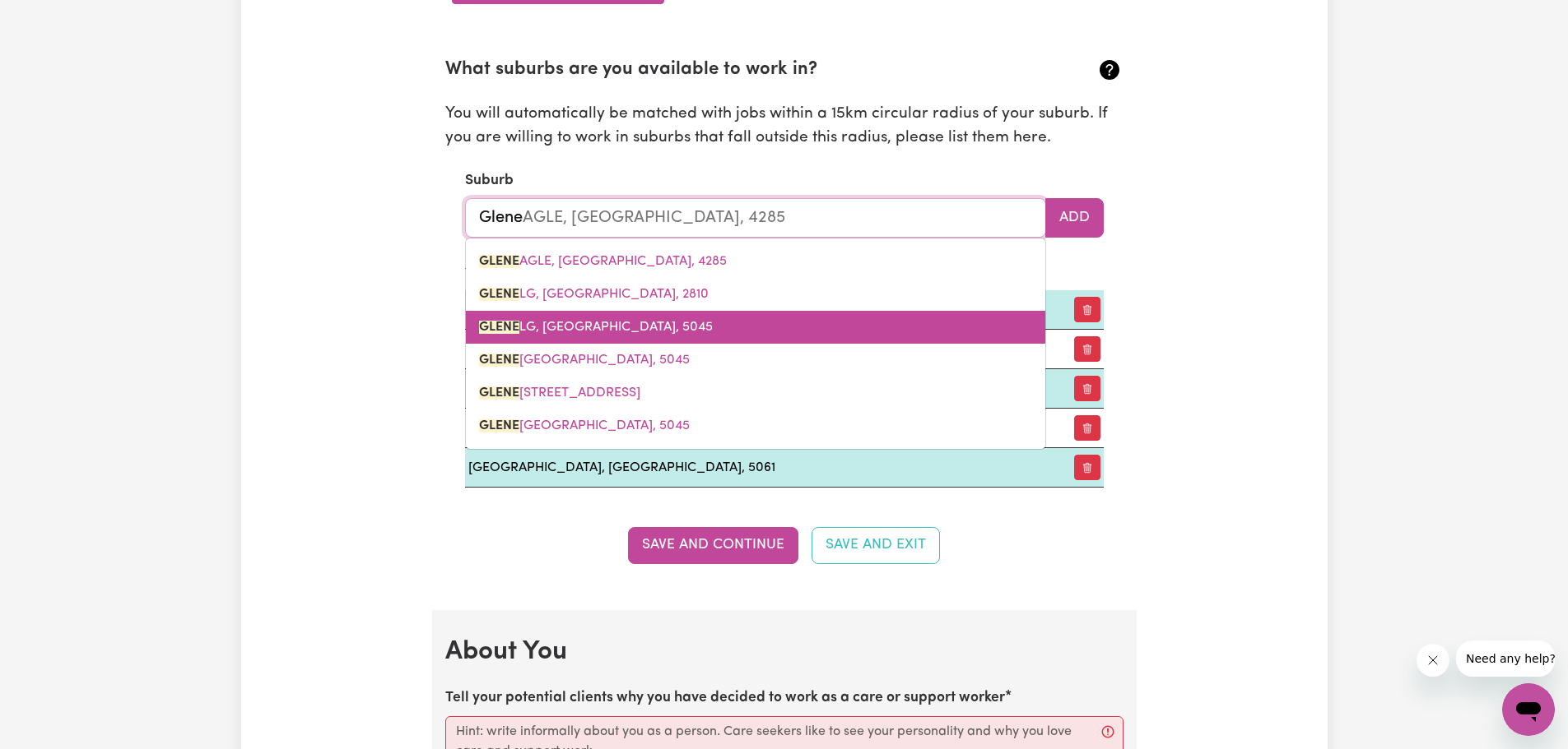
click at [611, 329] on span "GLENE LG, South Australia, 5045" at bounding box center [596, 327] width 234 height 13
type input "GLENELG, South Australia, 5045"
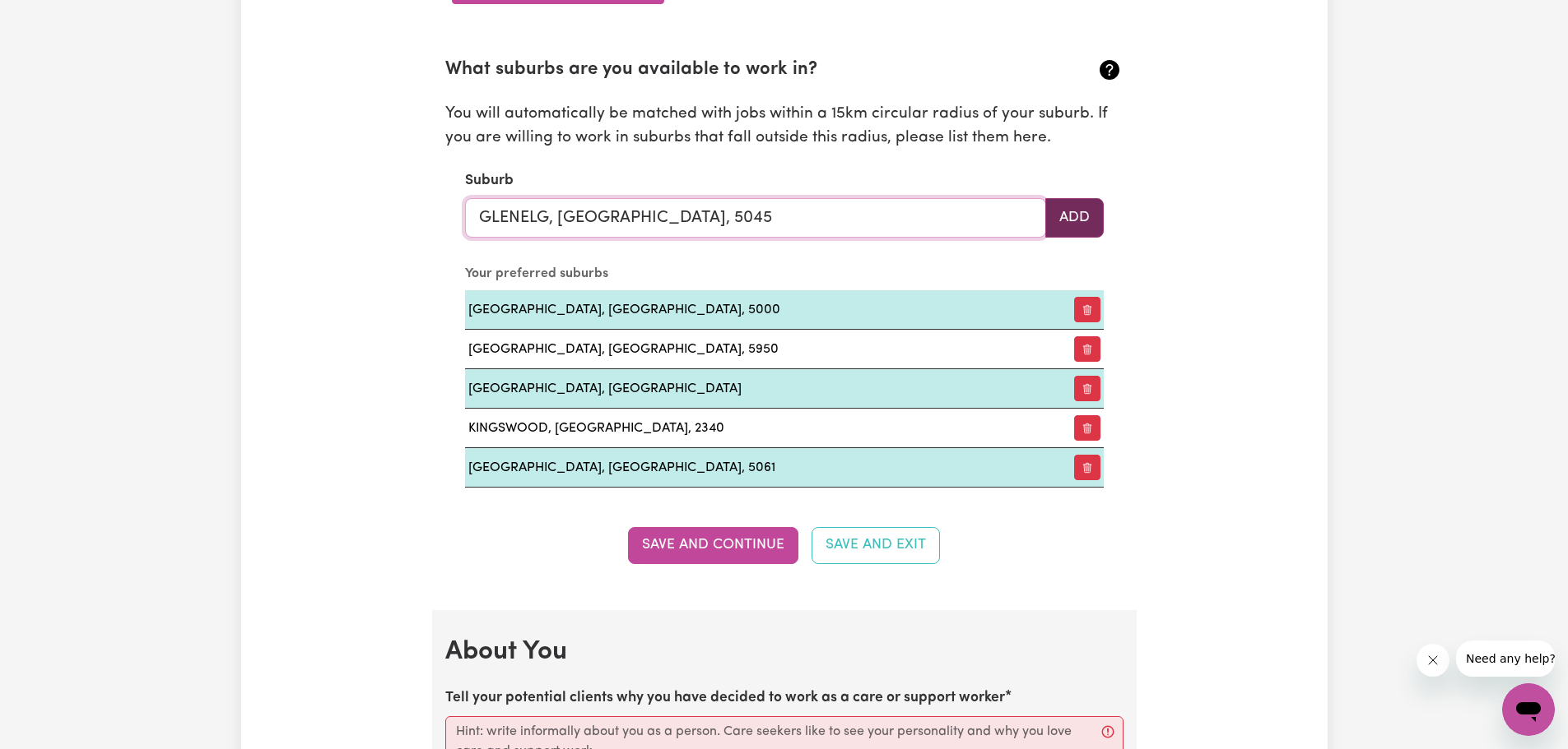
type input "GLENELG, South Australia, 5045"
click at [1075, 220] on button "Add" at bounding box center [1074, 218] width 58 height 39
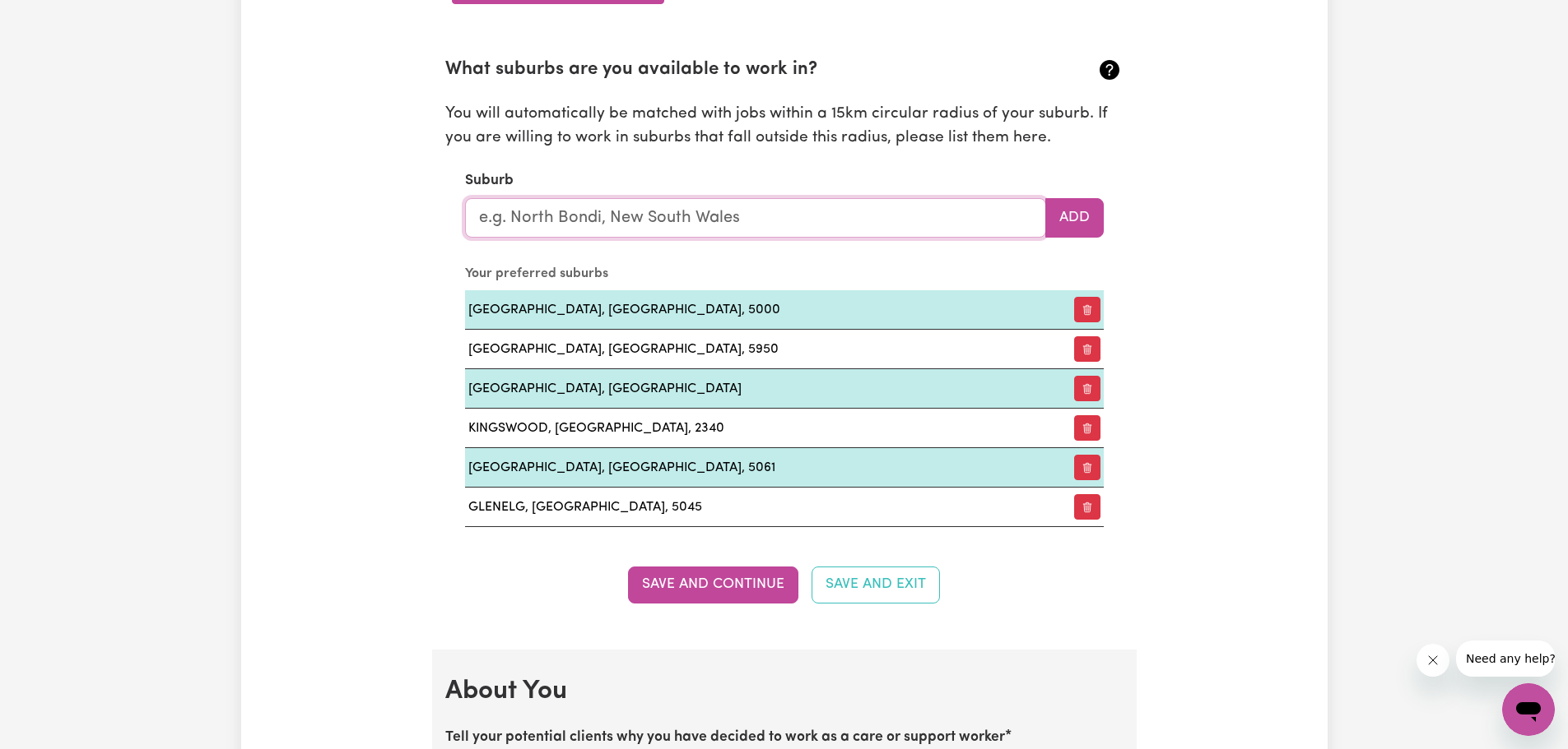
click at [795, 218] on input "text" at bounding box center [755, 218] width 581 height 39
type input "Hen"
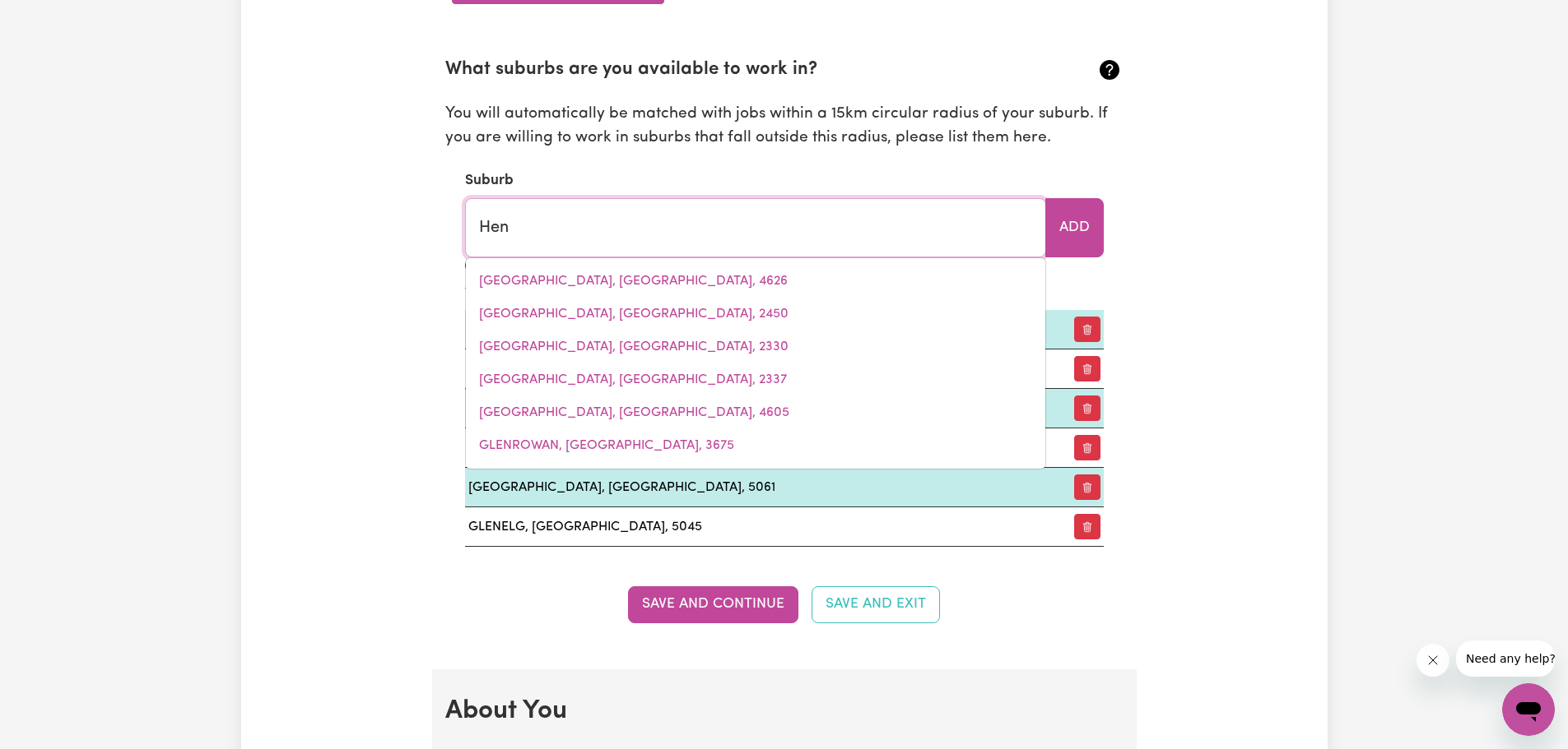
type input "HenDERSON, Western Australia, 6166"
type input "Henl"
type input "Henle"
type input "HenleY, New South Wales, 2111"
type input "Henley"
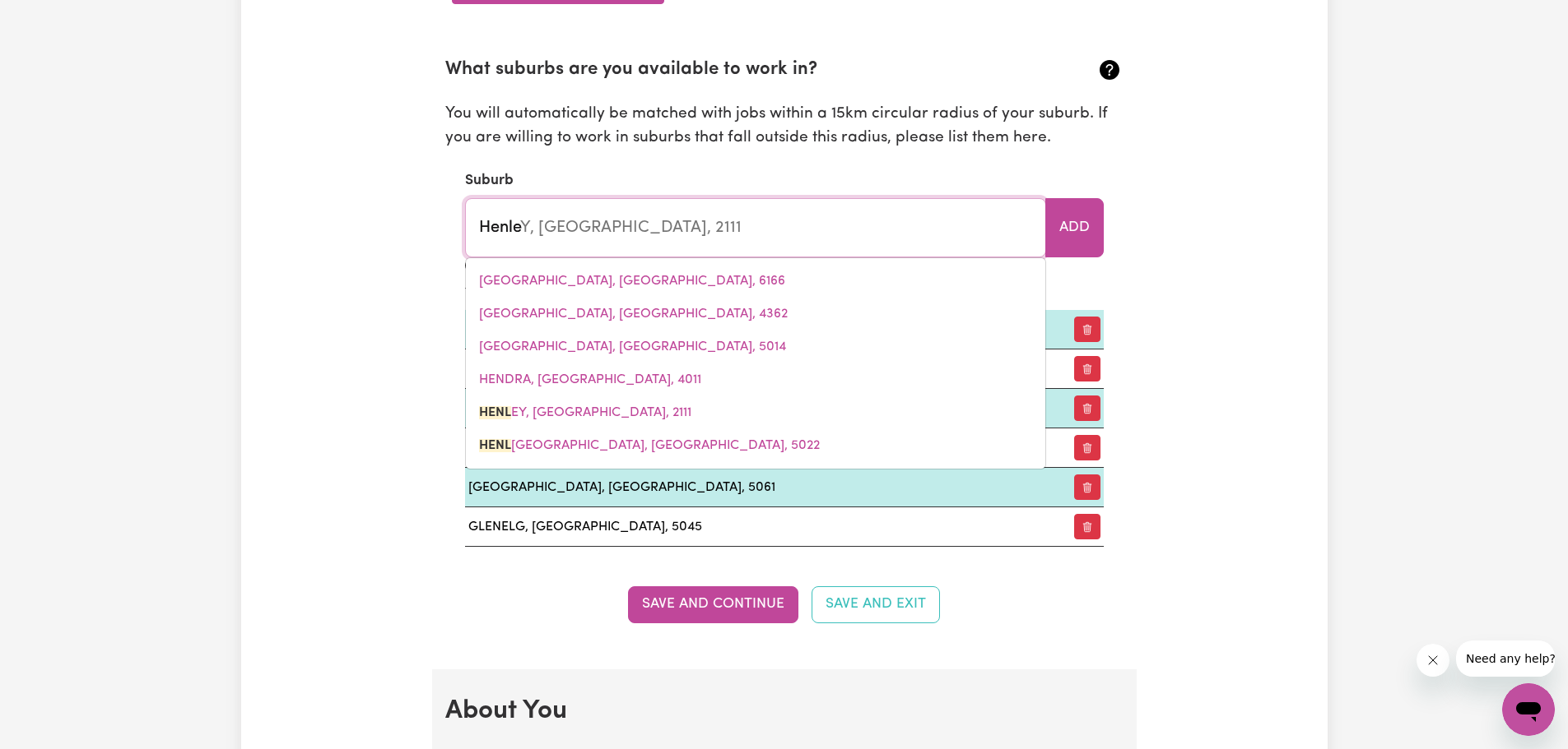
type input "Henley, New South Wales, 2111"
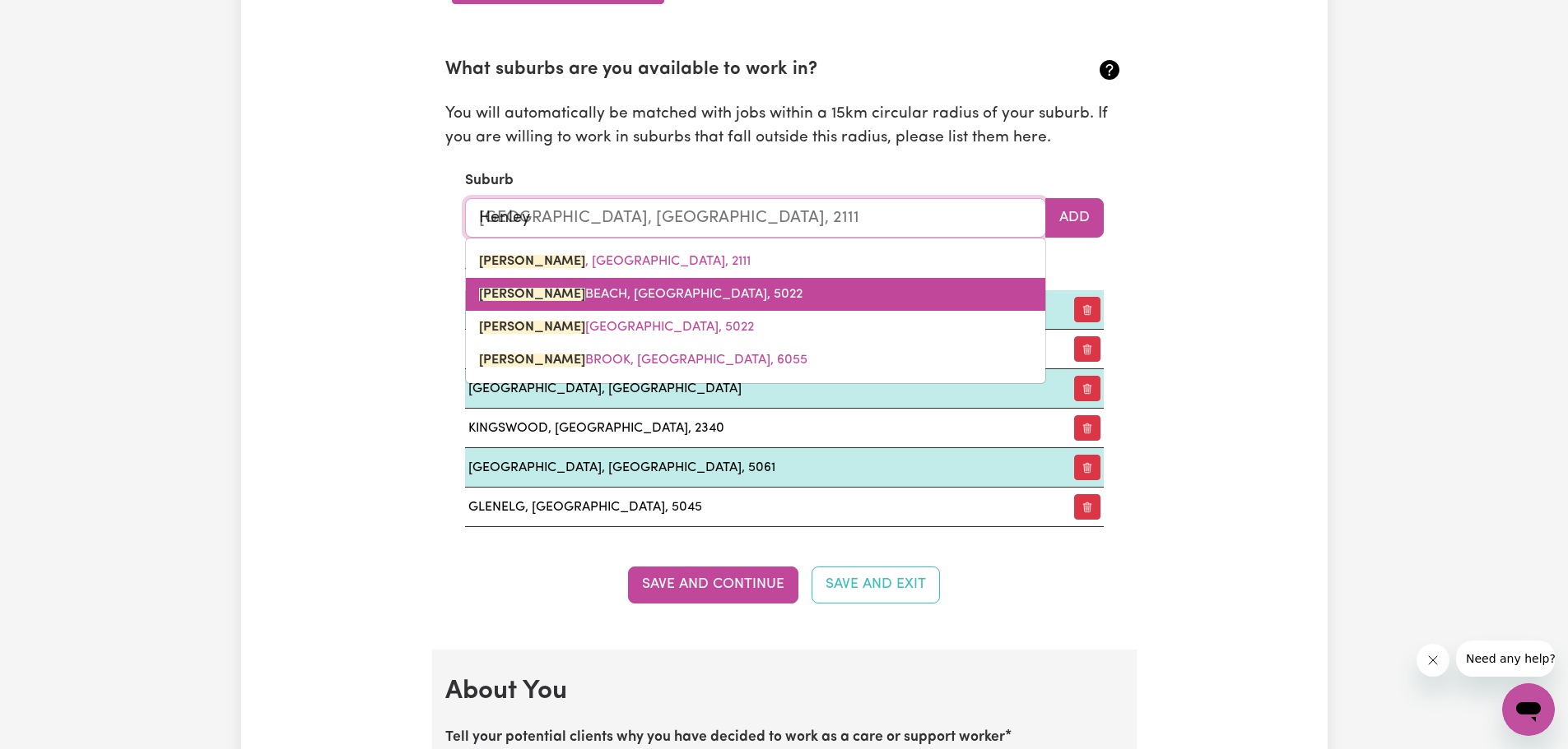
click at [689, 305] on link "HENLEY BEACH, South Australia, 5022" at bounding box center [755, 294] width 580 height 33
type input "HENLEY BEACH, South Australia, 5022"
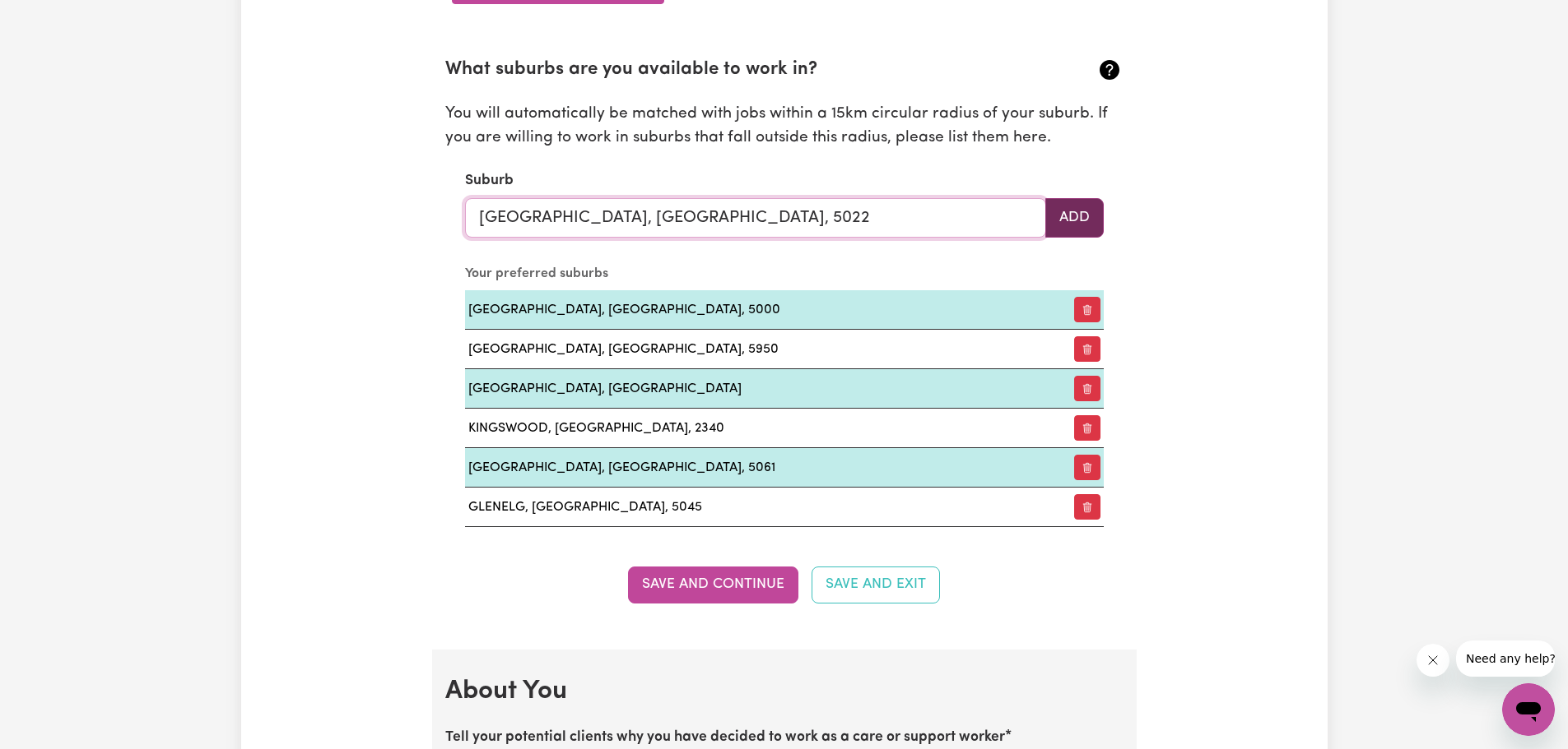
type input "HENLEY BEACH, South Australia, 5022"
click at [1099, 220] on button "Add" at bounding box center [1074, 218] width 58 height 39
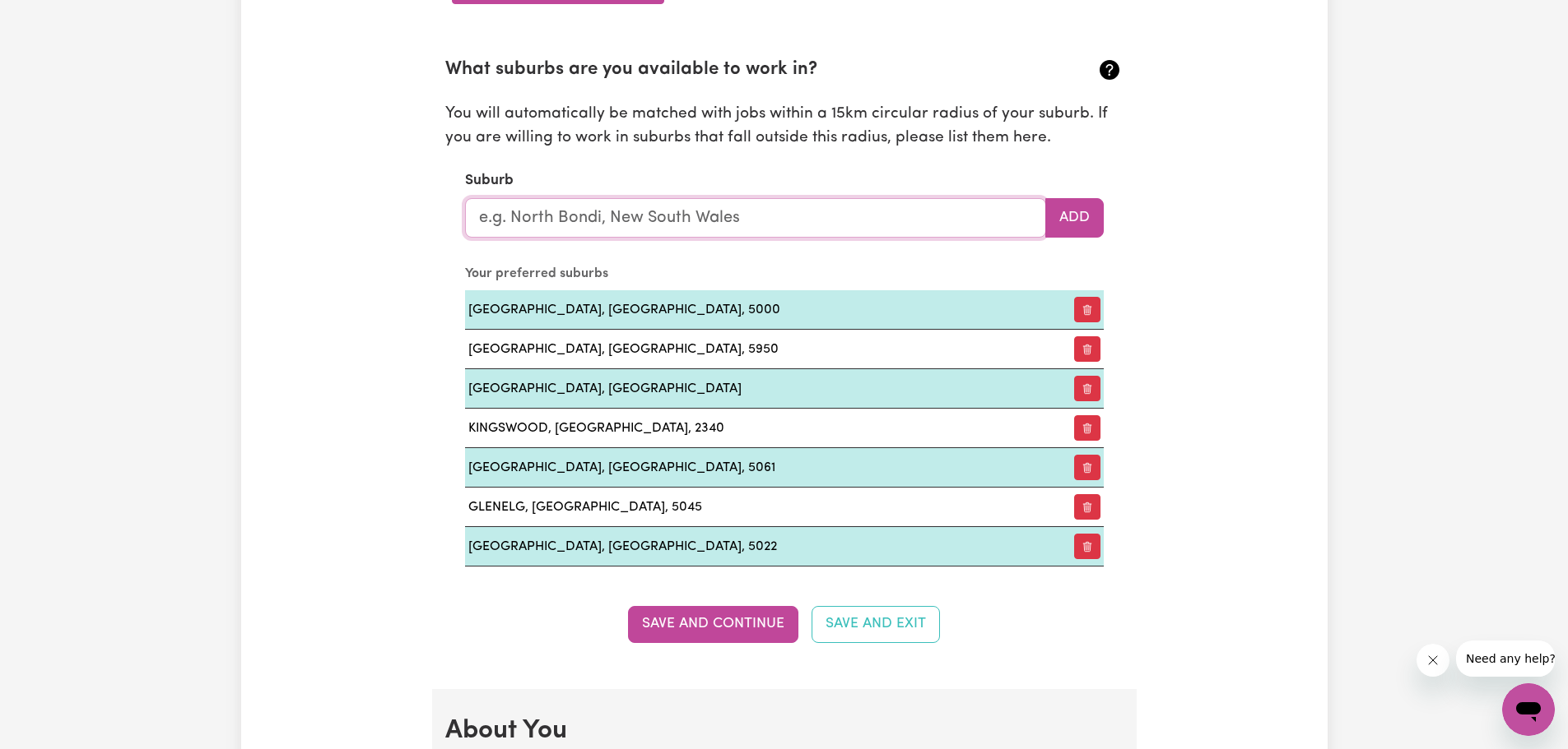
click at [748, 206] on input "text" at bounding box center [755, 218] width 581 height 39
type input "Magi"
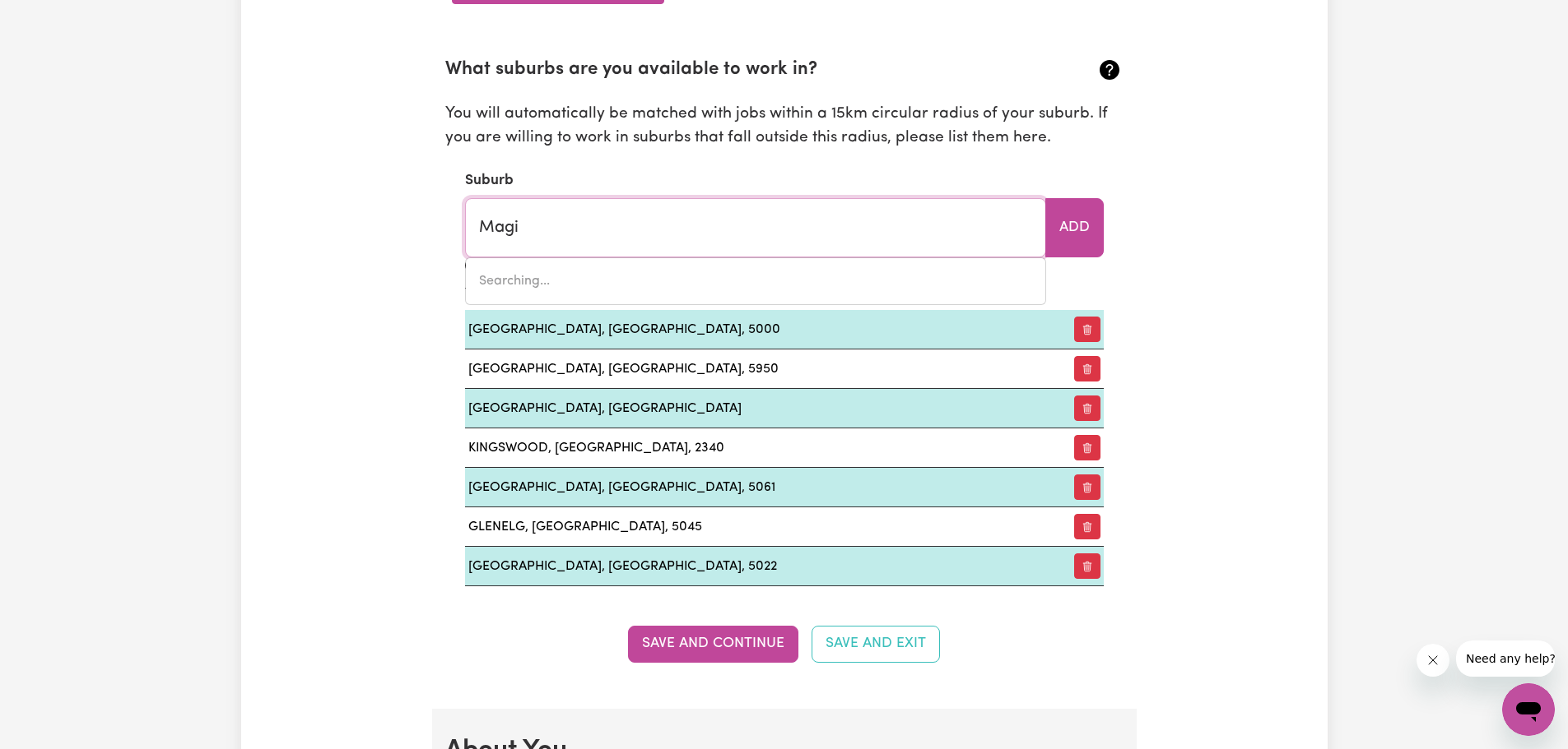
type input "MagiLL, South Australia, 5072"
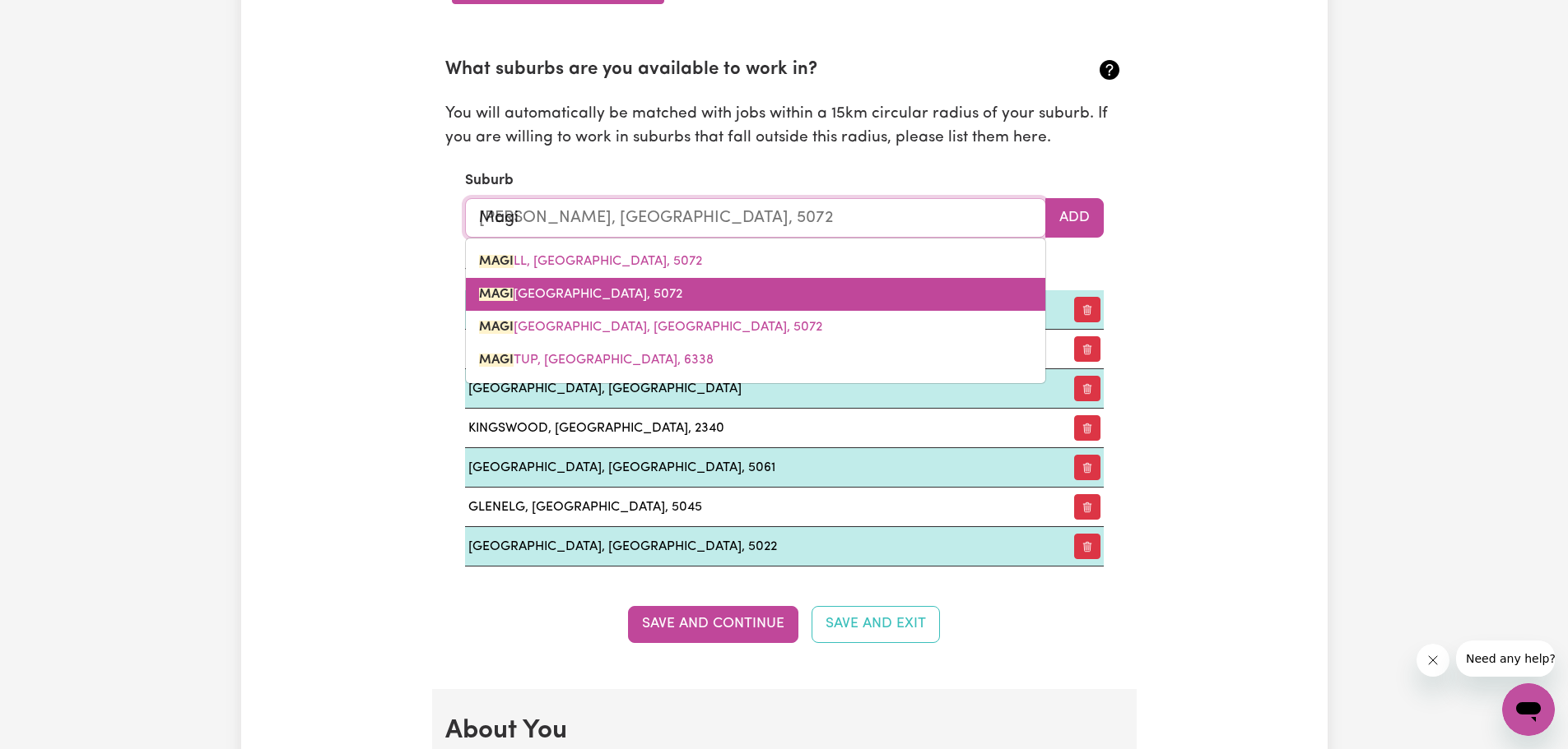
click at [644, 290] on span "MAGI LL NORTH, South Australia, 5072" at bounding box center [580, 293] width 203 height 13
type input "MAGILL NORTH, South Australia, 5072"
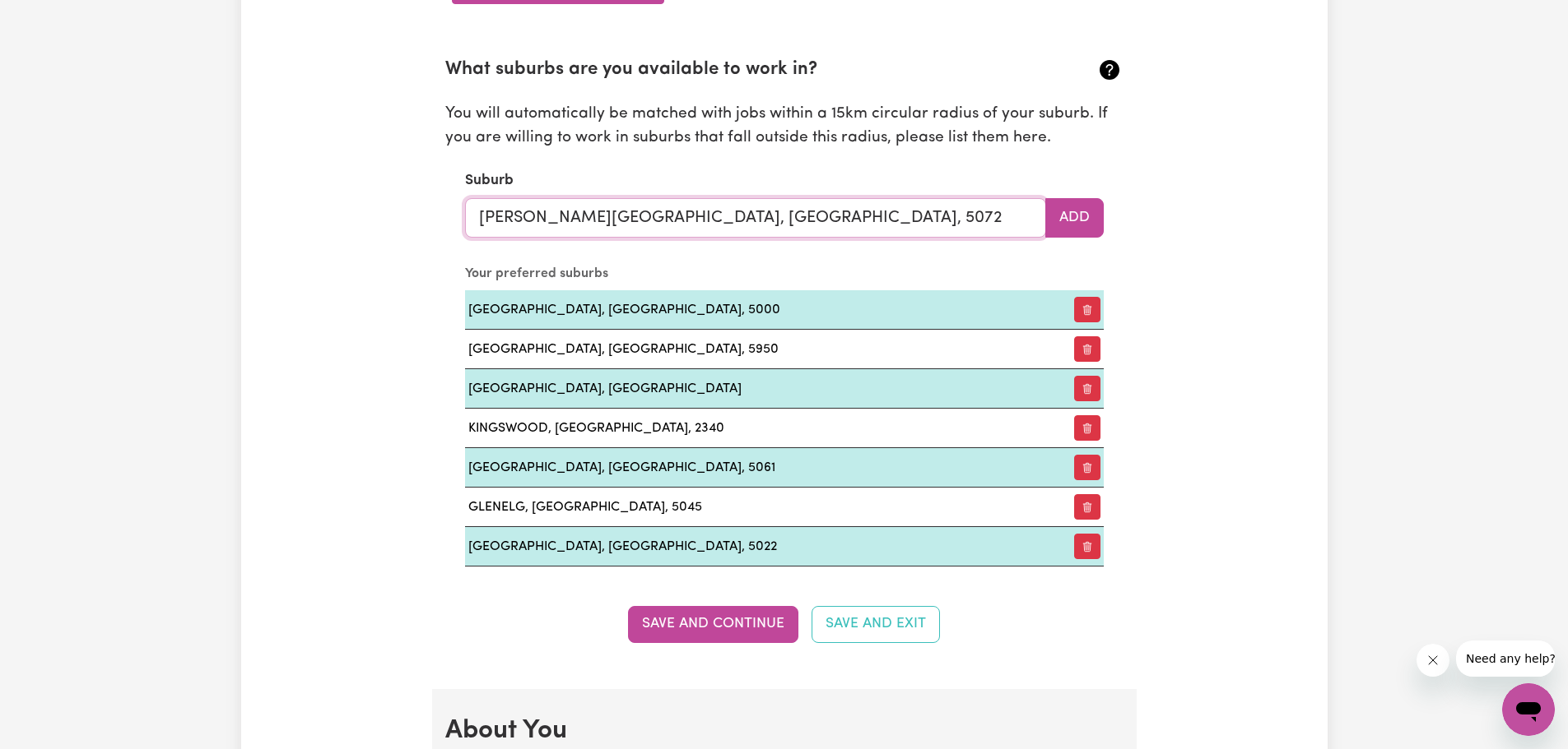
drag, startPoint x: 798, startPoint y: 216, endPoint x: 501, endPoint y: 206, distance: 297.2
click at [501, 206] on input "MAGILL NORTH, South Australia, 5072" at bounding box center [755, 218] width 581 height 39
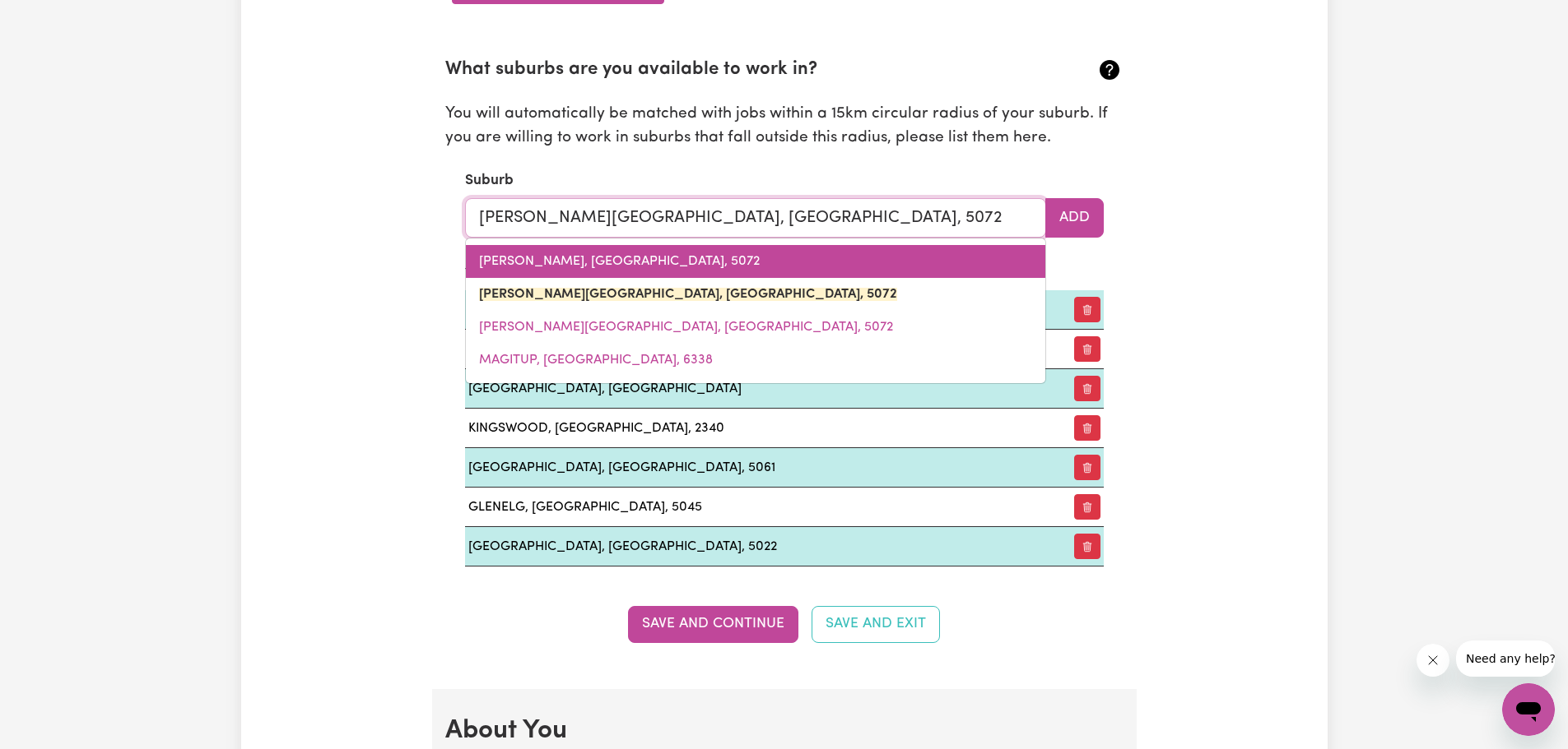
click at [531, 264] on span "MAGILL, South Australia, 5072" at bounding box center [619, 261] width 281 height 13
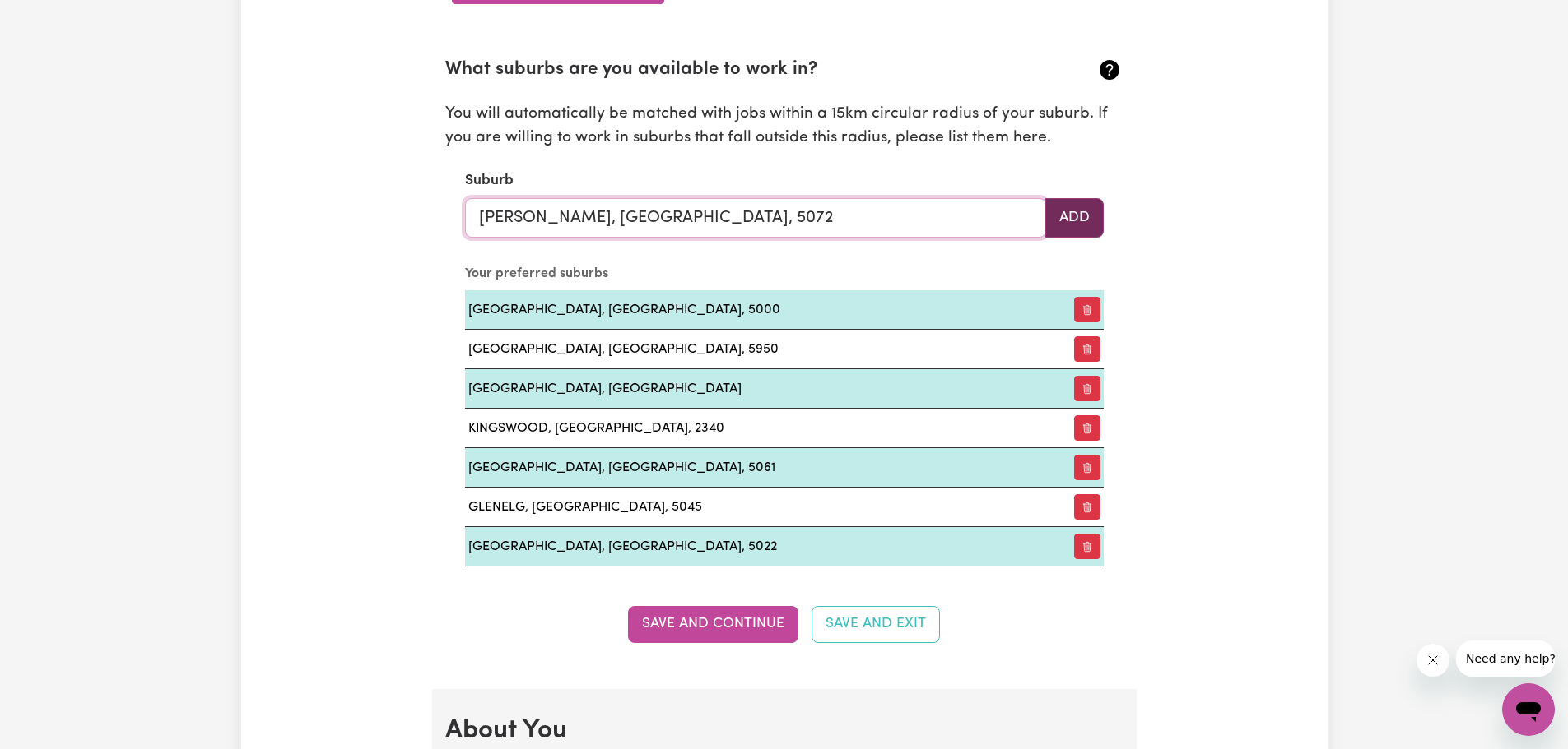
type input "MAGILL, South Australia, 5072"
click at [1085, 217] on button "Add" at bounding box center [1074, 218] width 58 height 39
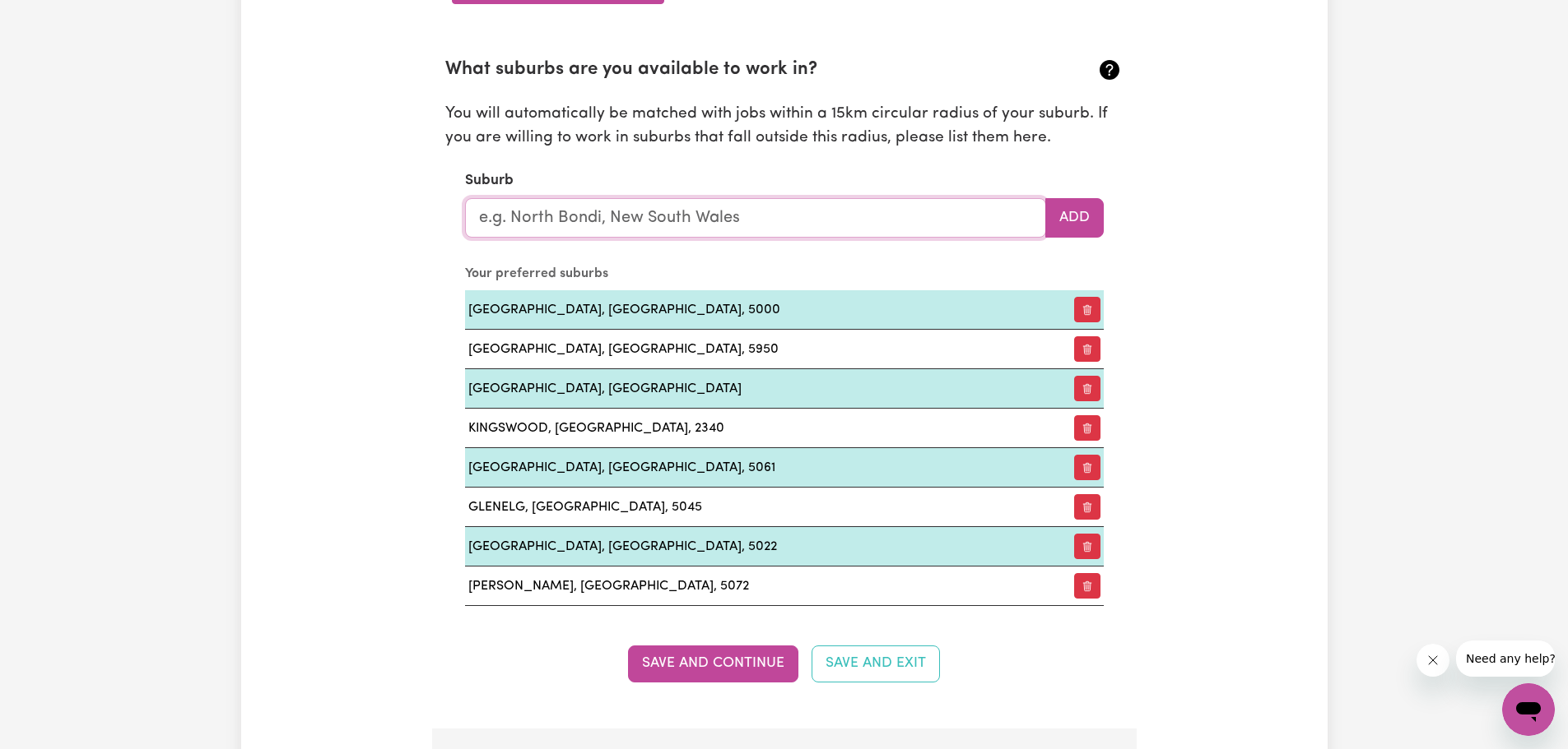
click at [718, 218] on input "text" at bounding box center [755, 218] width 581 height 39
type input "M"
type input "Mit"
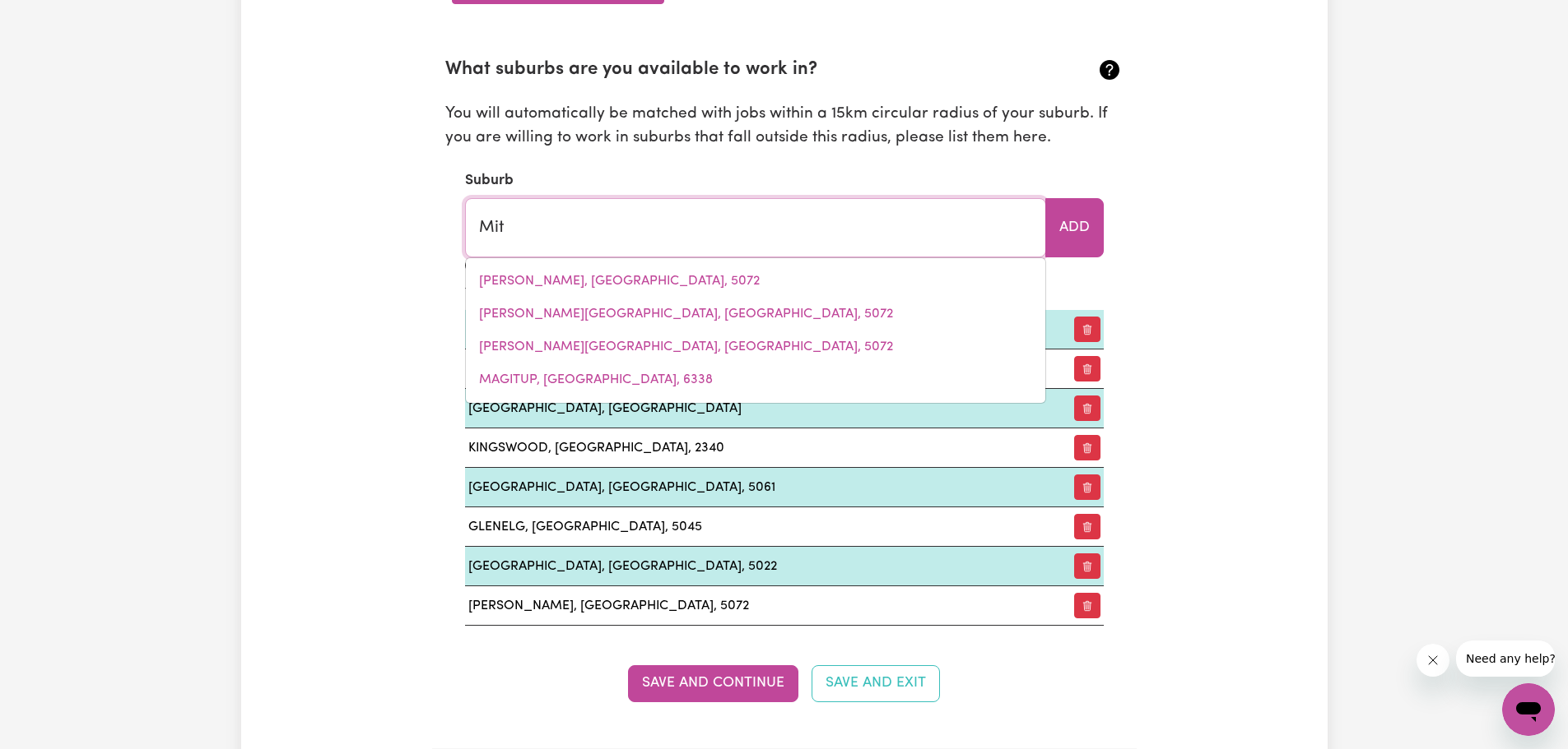
type input "MitCHAM, South Australia, 5062"
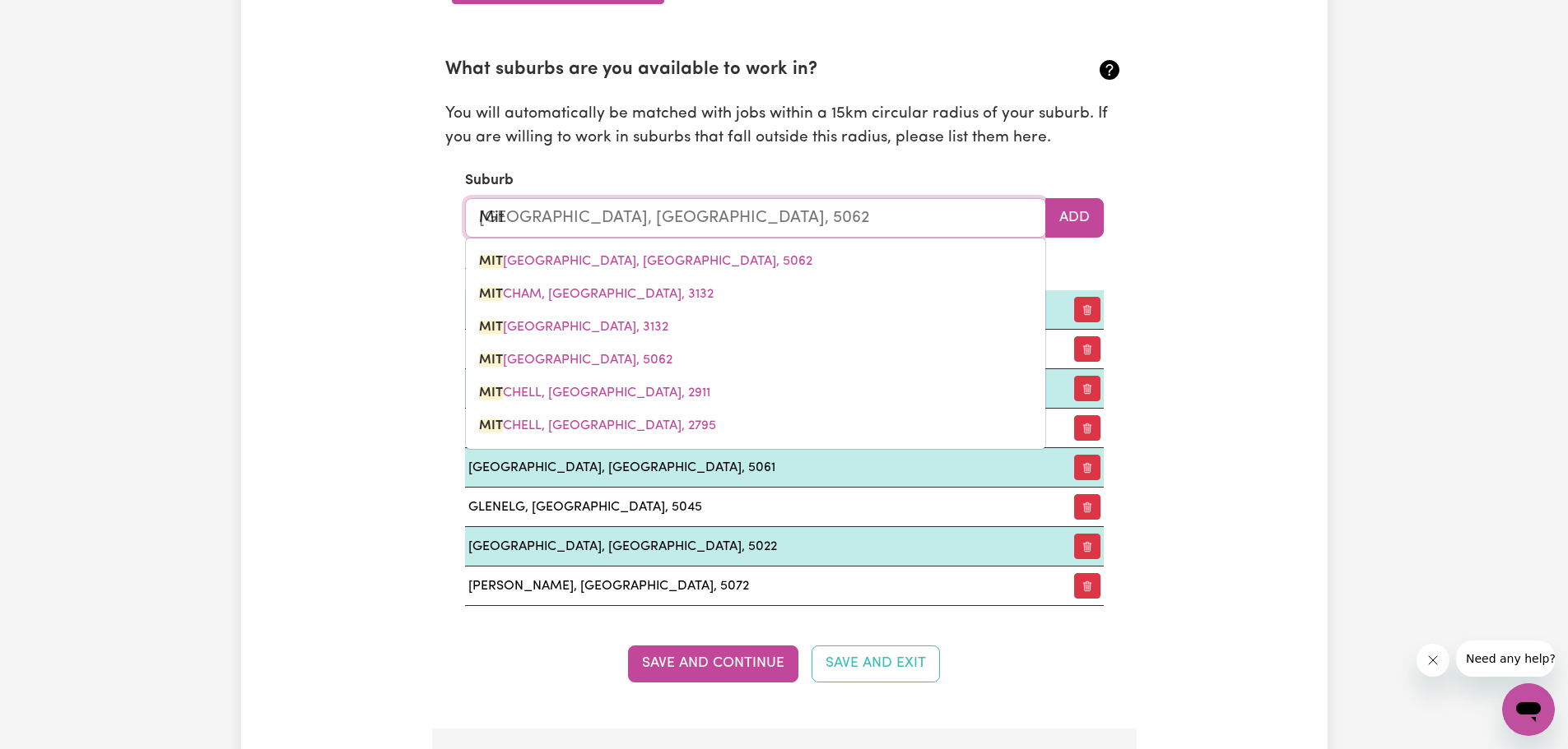
type input "Mi"
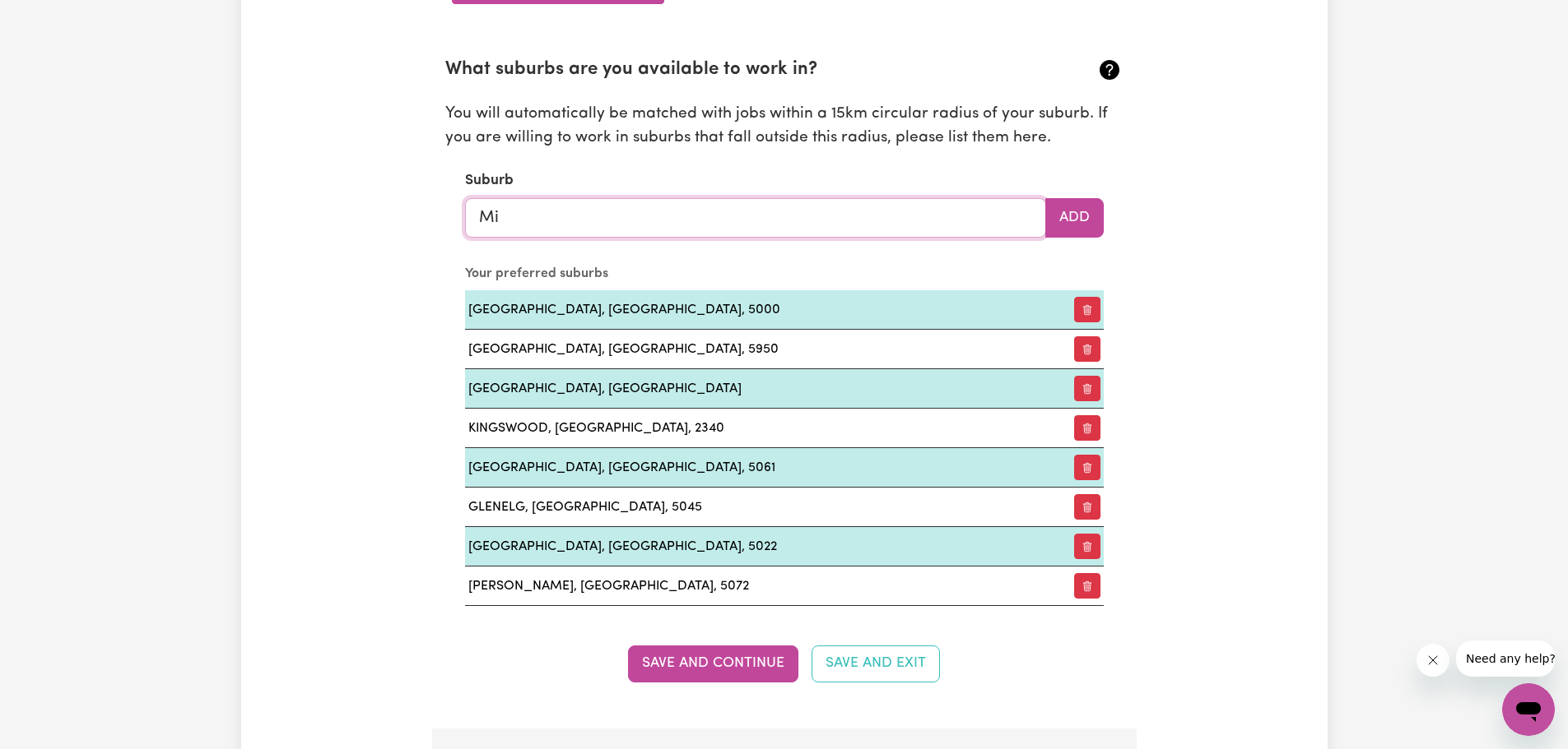
type input "M"
click at [707, 212] on input "text" at bounding box center [755, 218] width 581 height 39
type input "Cau"
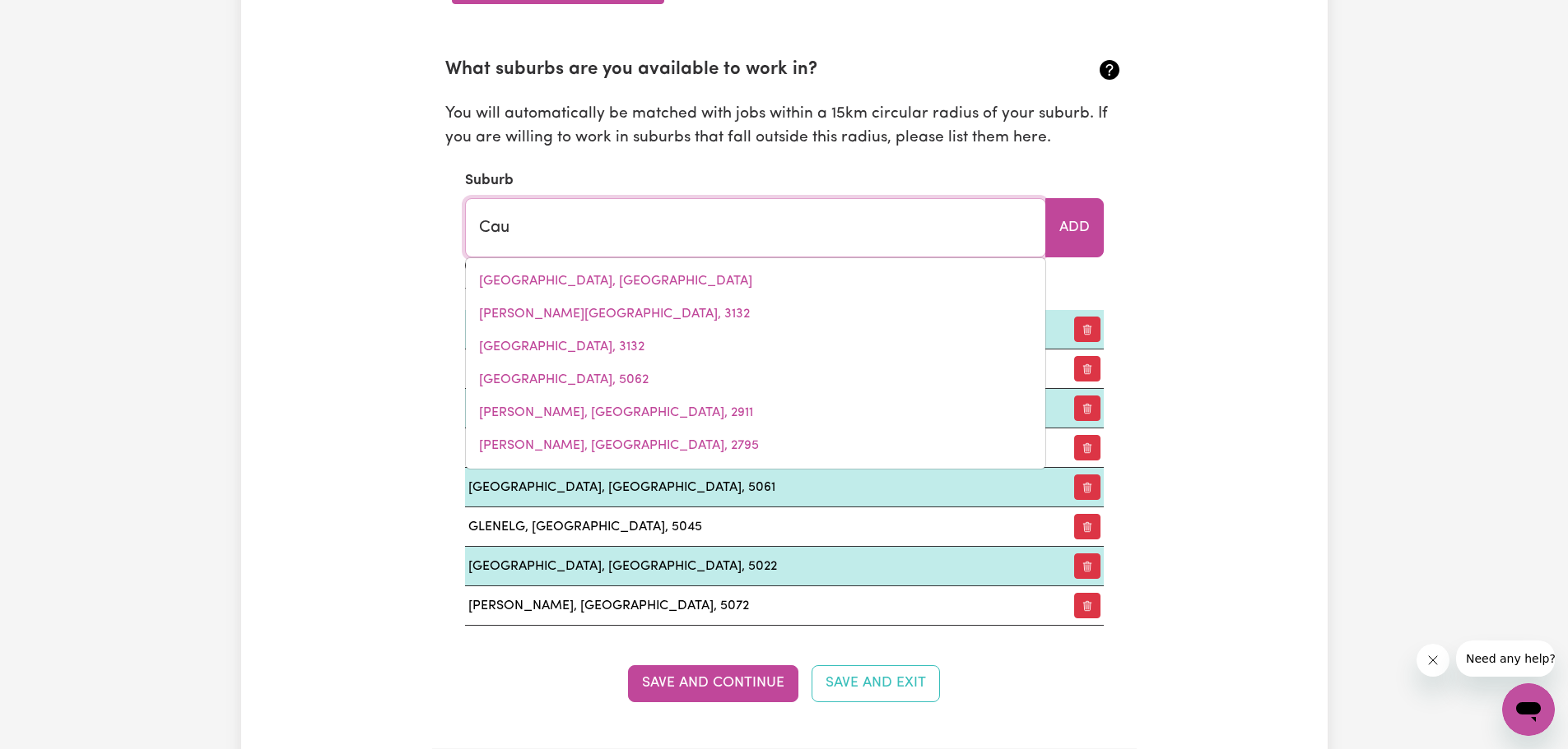
type input "CauLFIELD, Victoria, 3162"
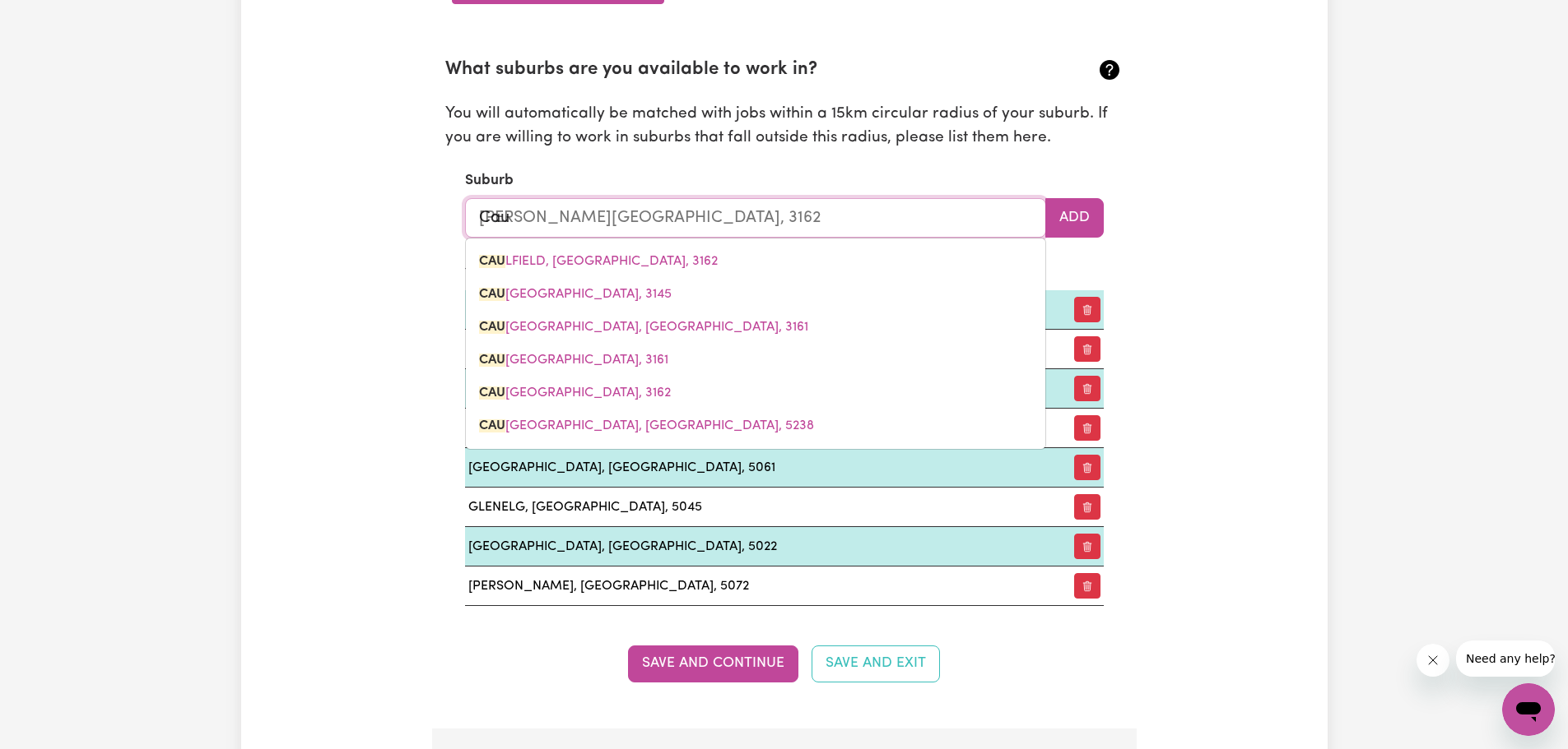
type input "Ca"
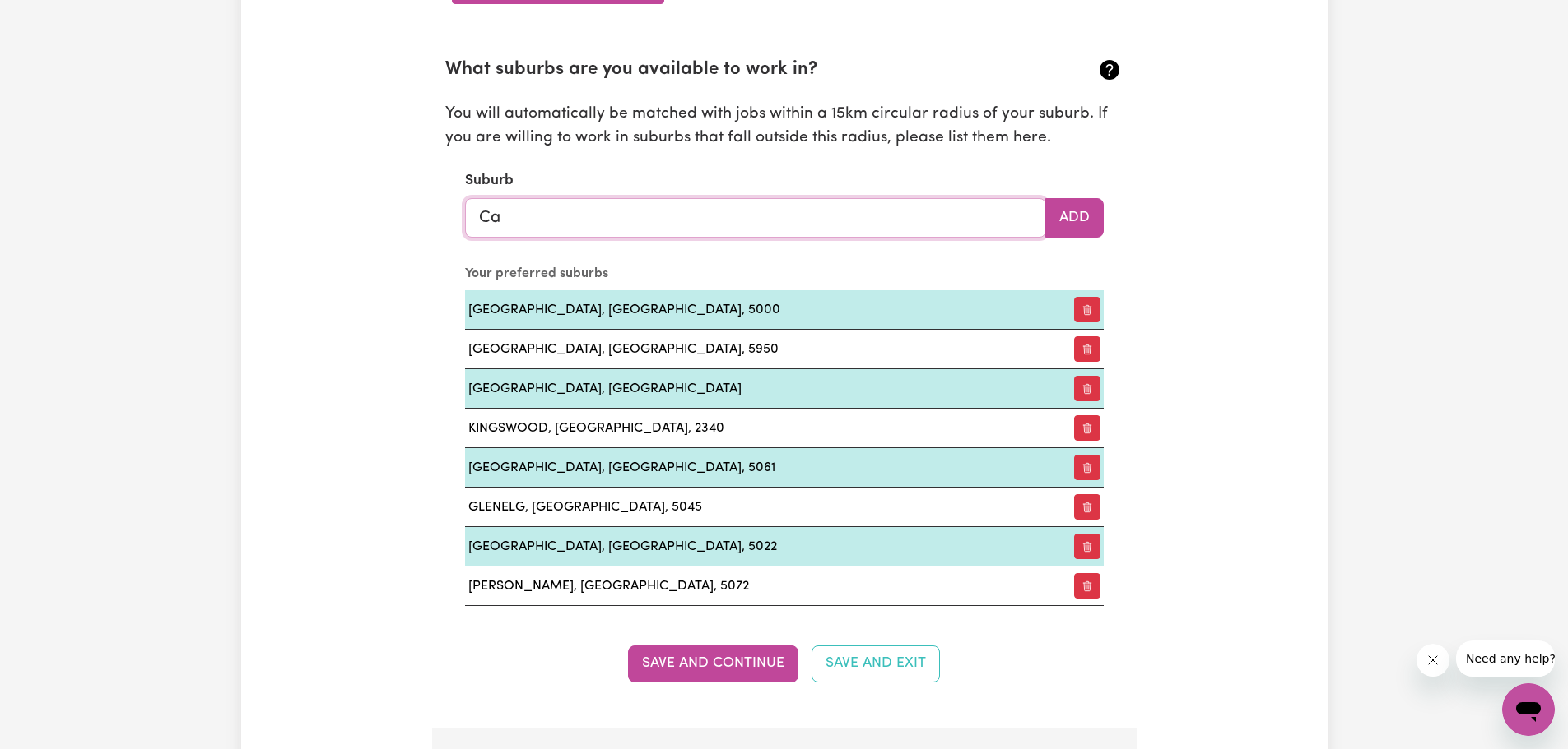
type input "C"
type input "cam"
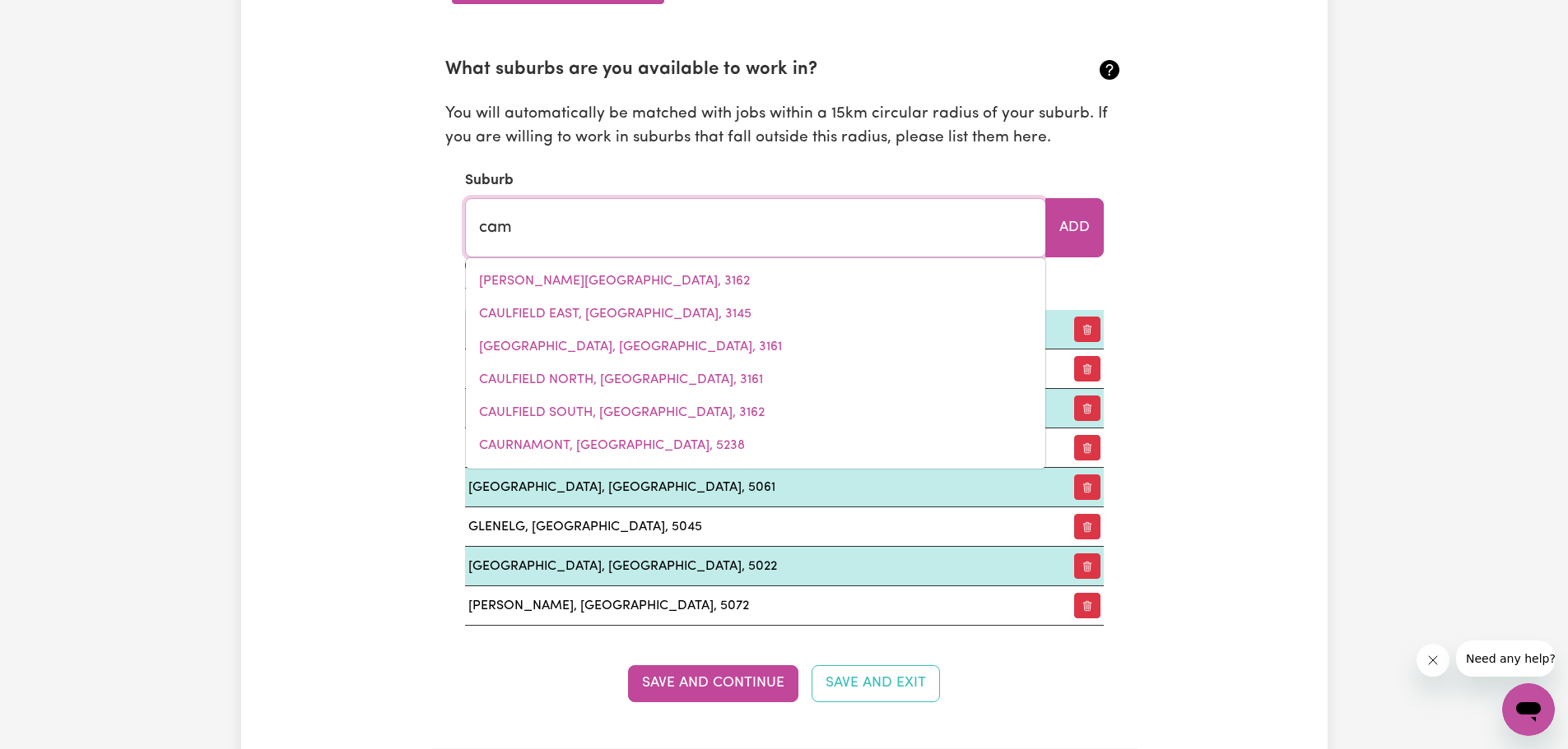
type input "camBALLIN, Western Australia, 6728"
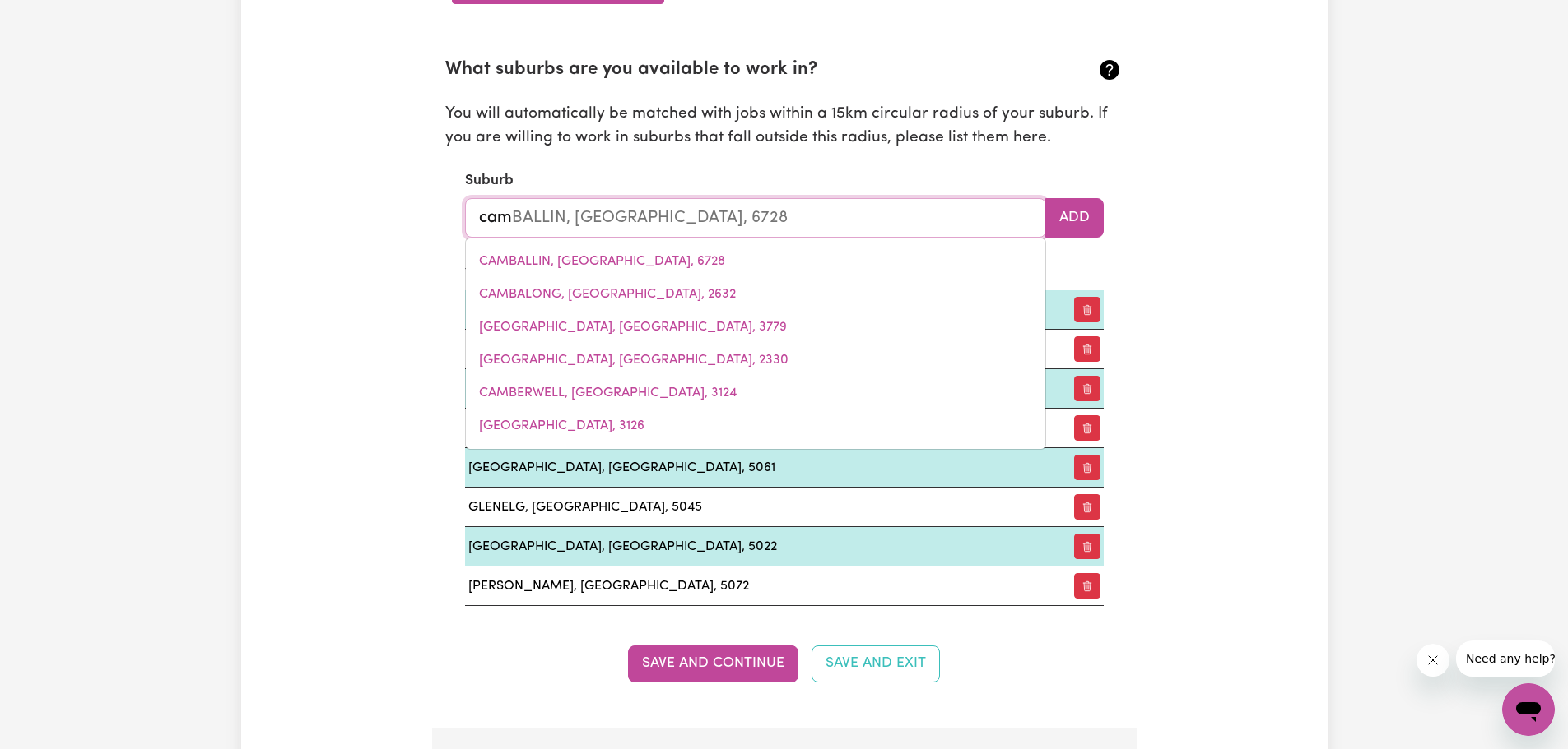
type input "camp"
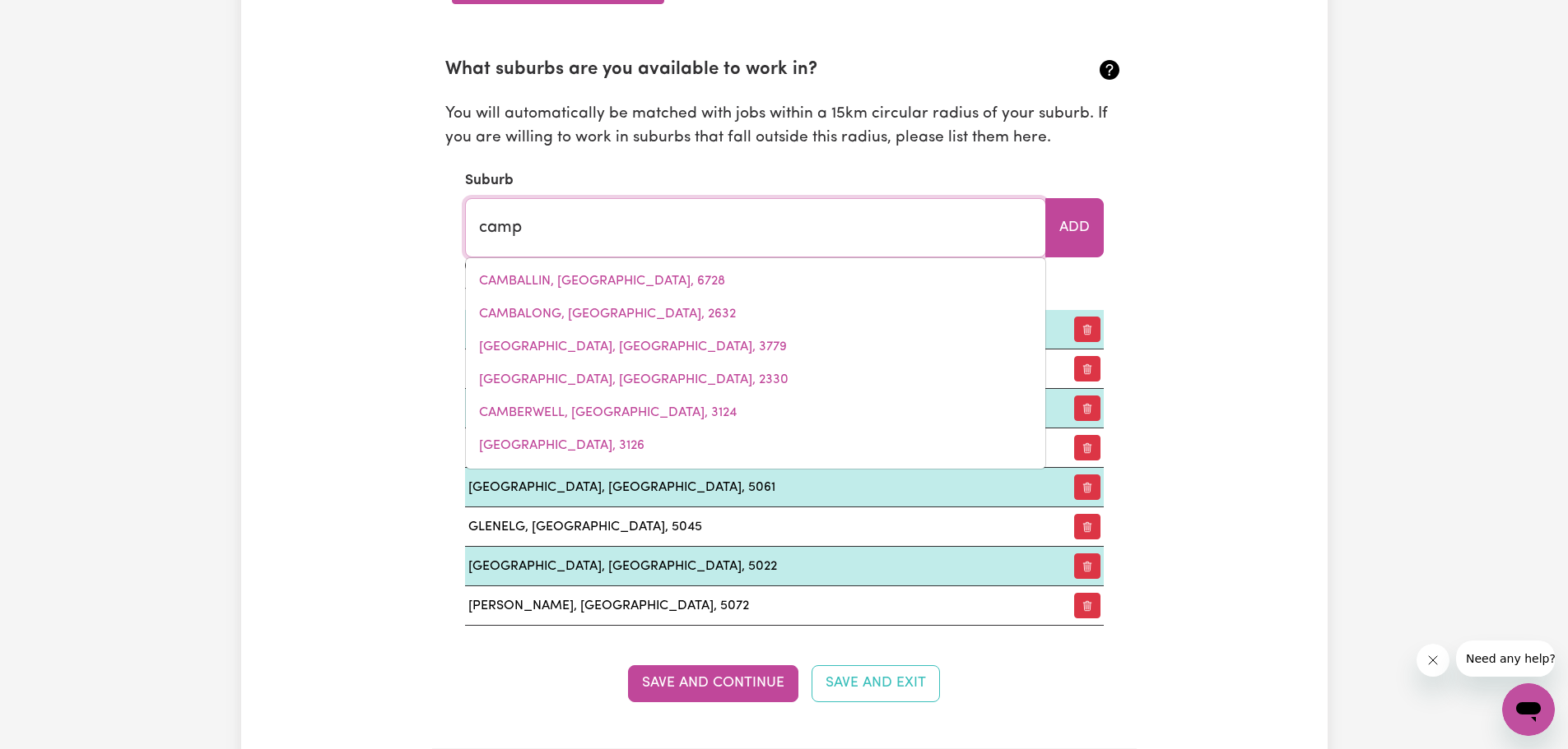
type input "campe"
type input "campeRDOWN, New South Wales, 2050"
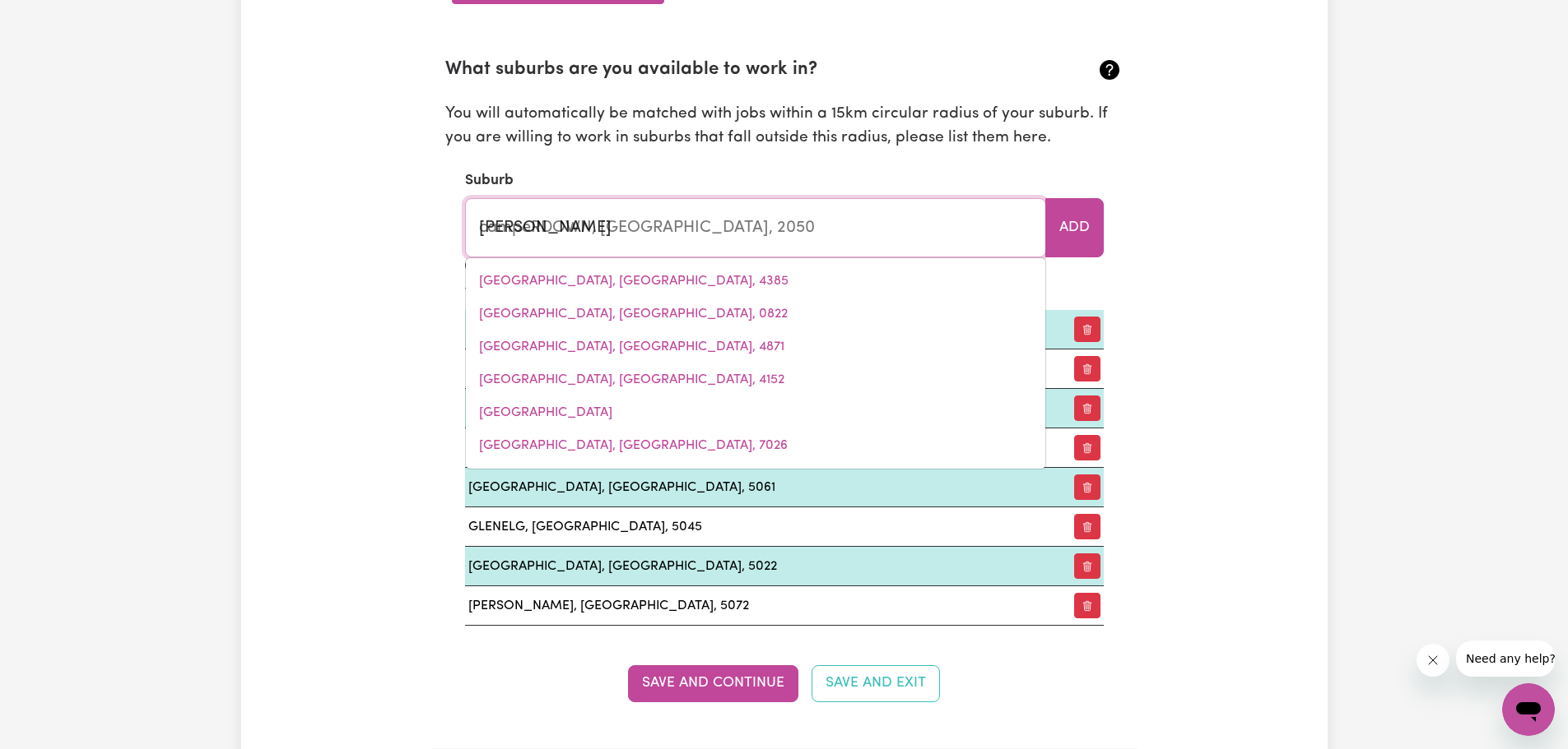
type input "campel"
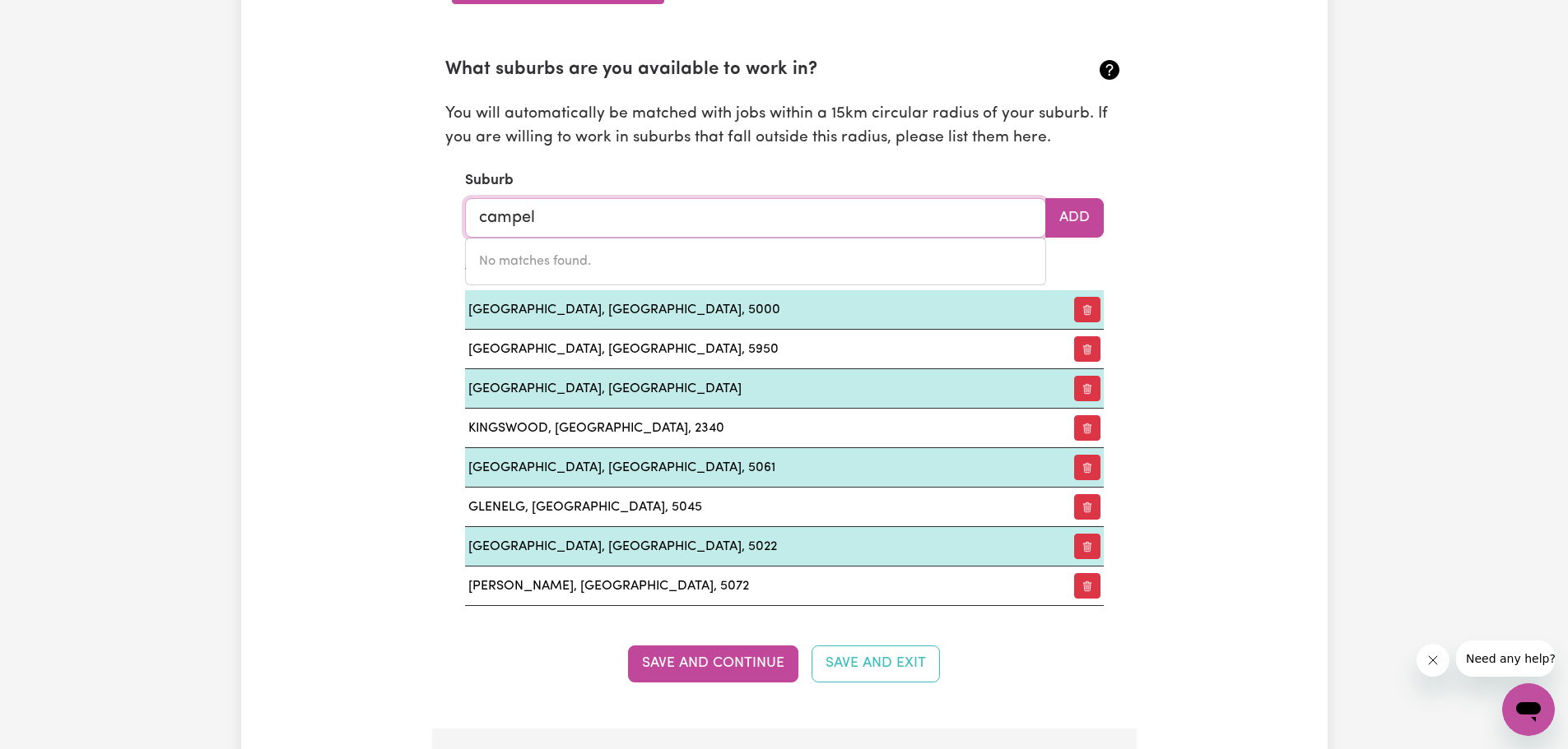
click at [609, 211] on input "campel" at bounding box center [755, 218] width 581 height 39
type input "campe"
type input "campeRDOWN, New South Wales, 2050"
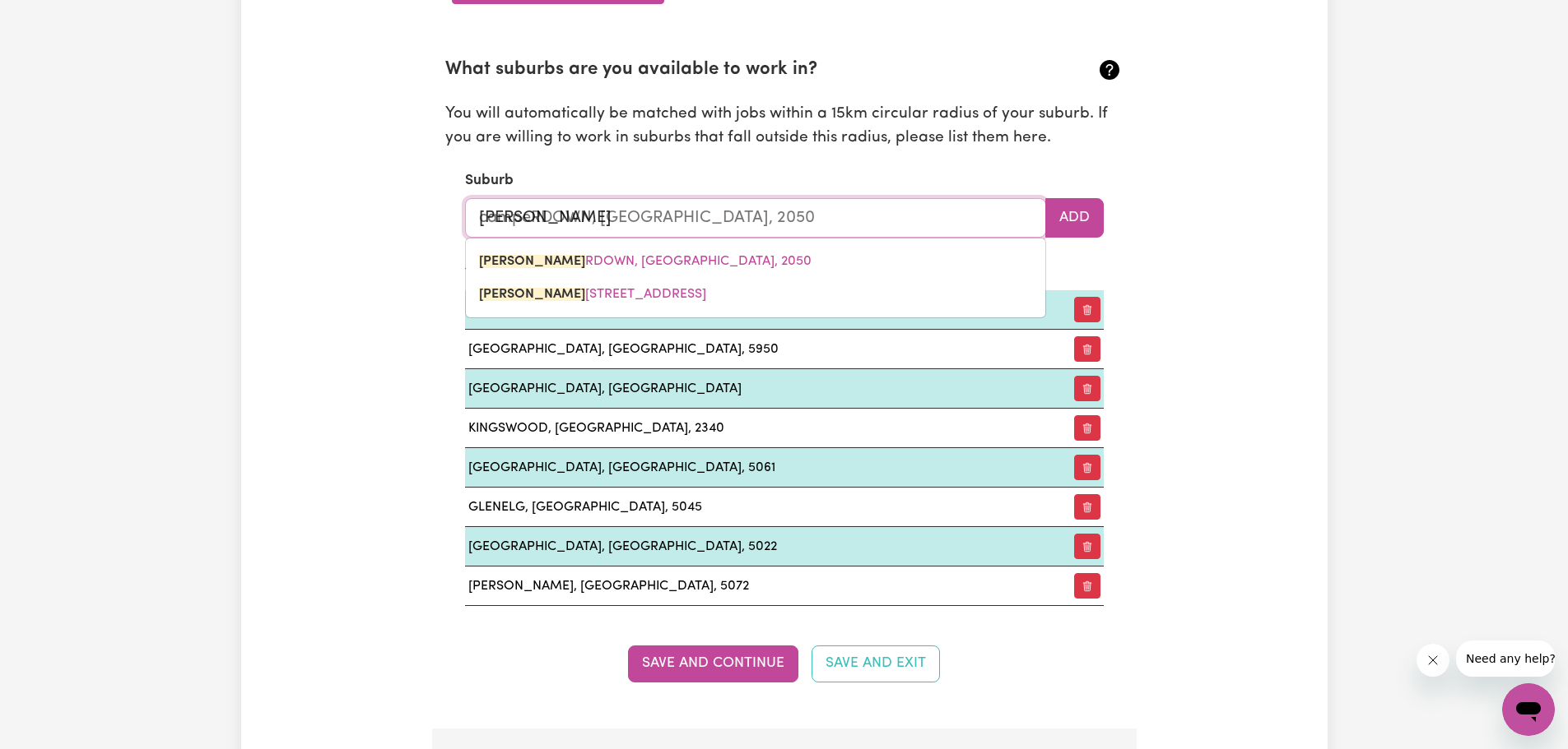
type input "campel"
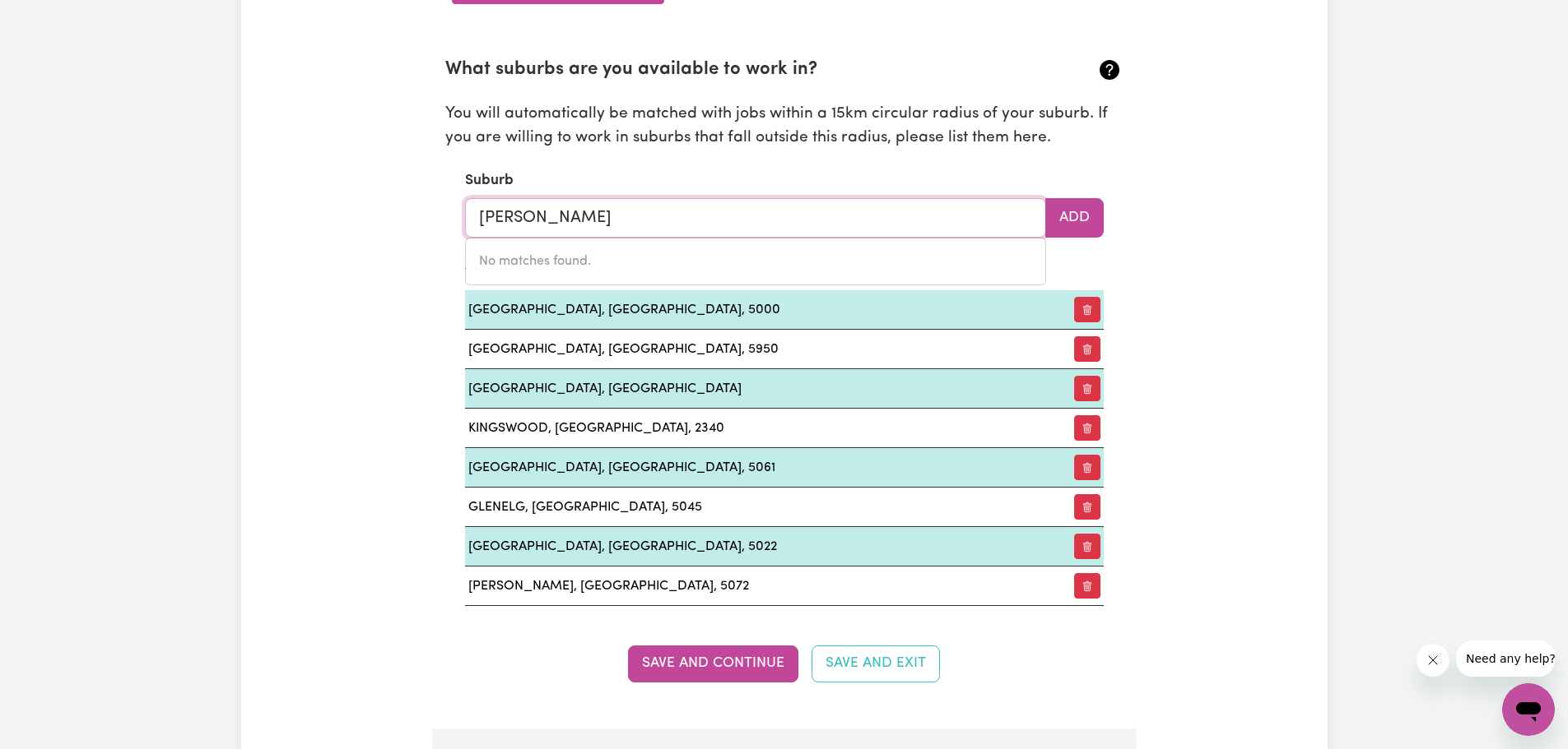
type input "camp"
type input "camp CREEK, New South Wales, 4385"
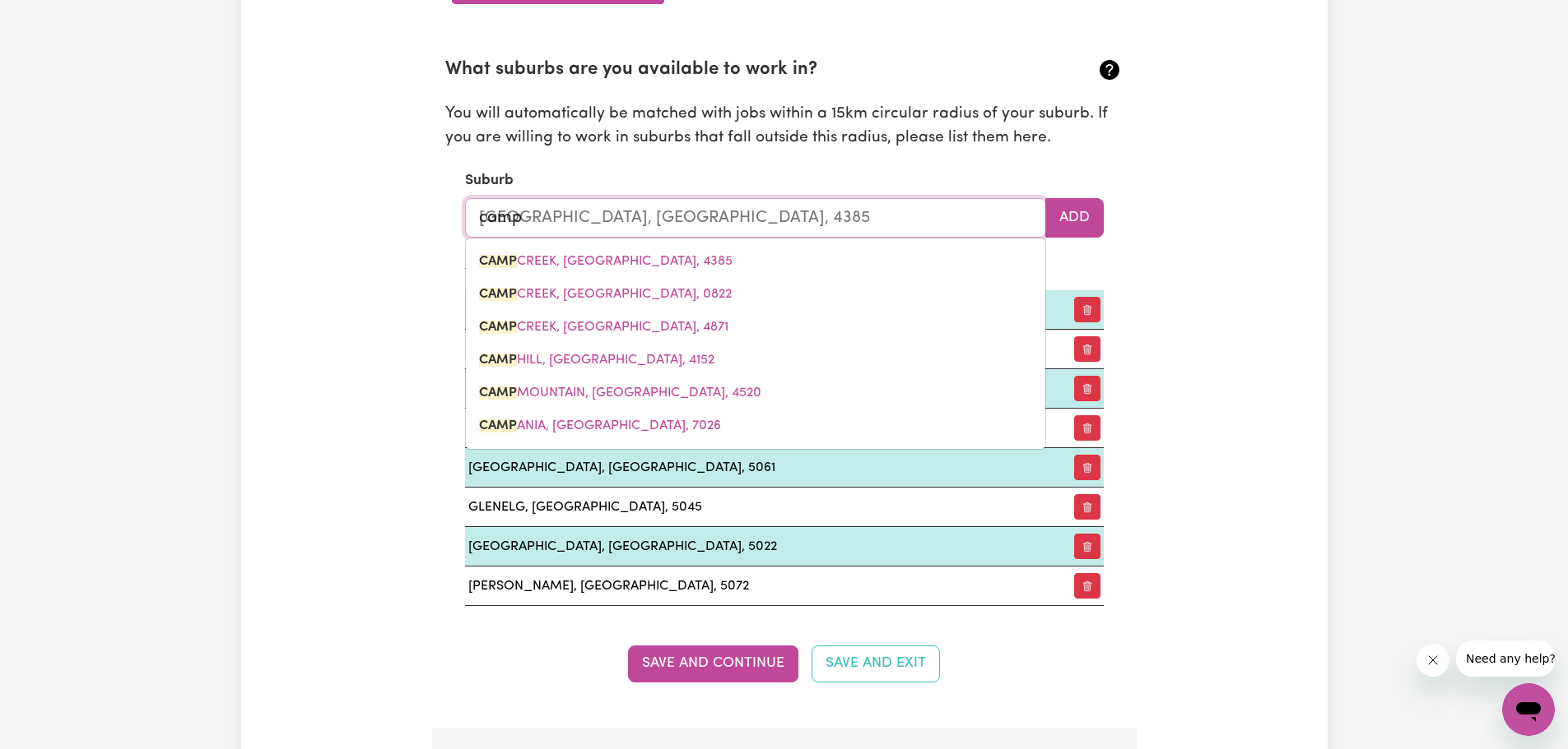
type input "campe"
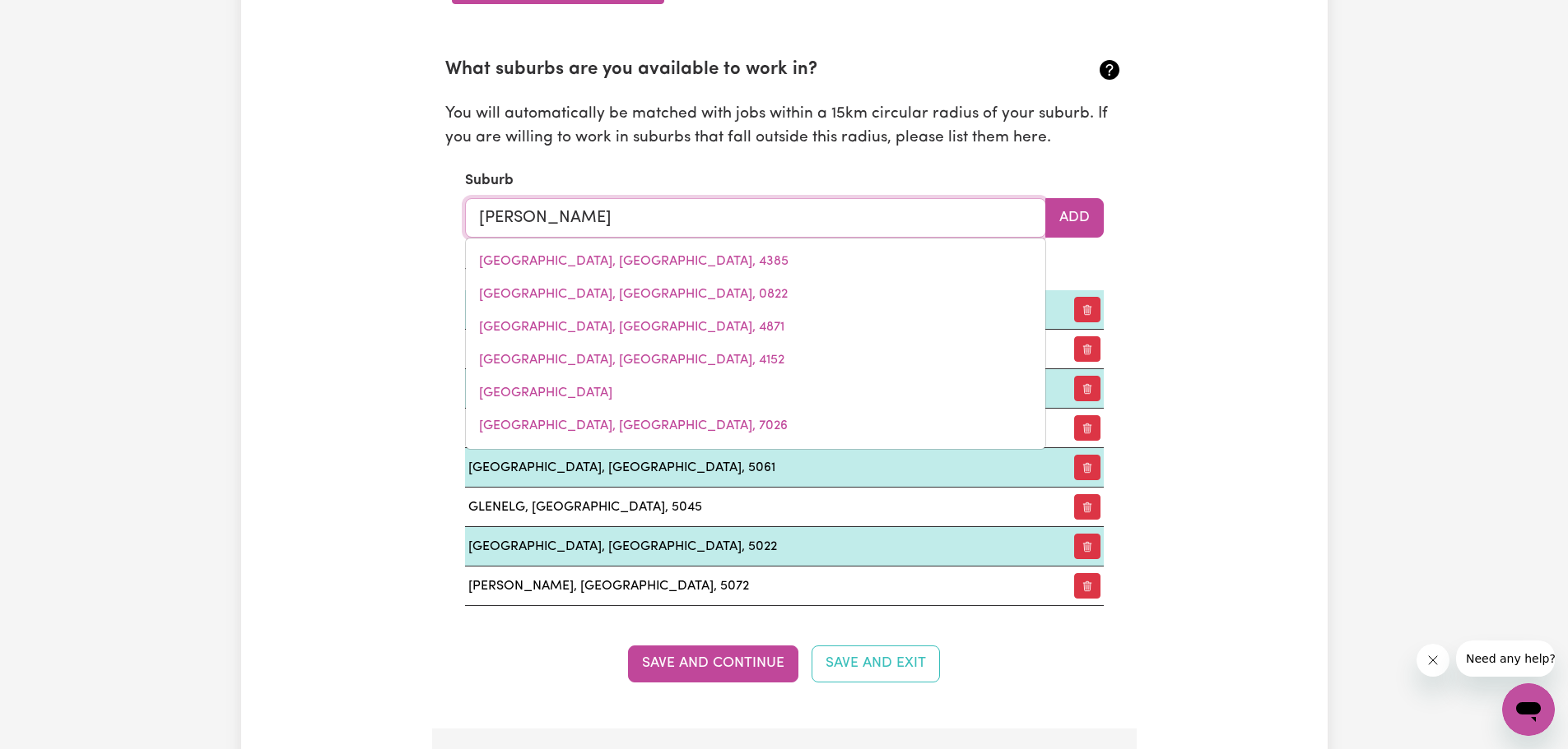
type input "campeRDOWN, New South Wales, 2050"
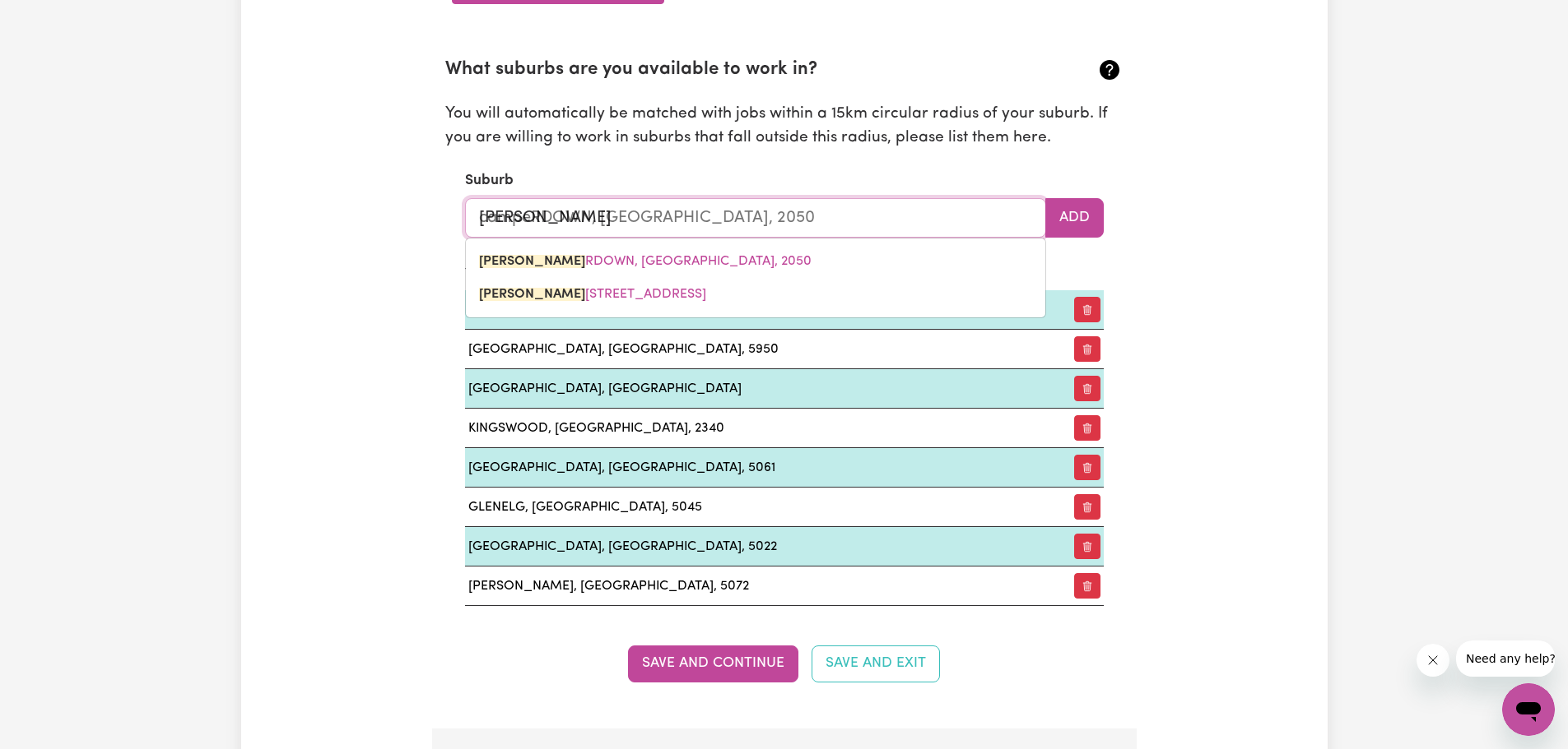
type input "campet"
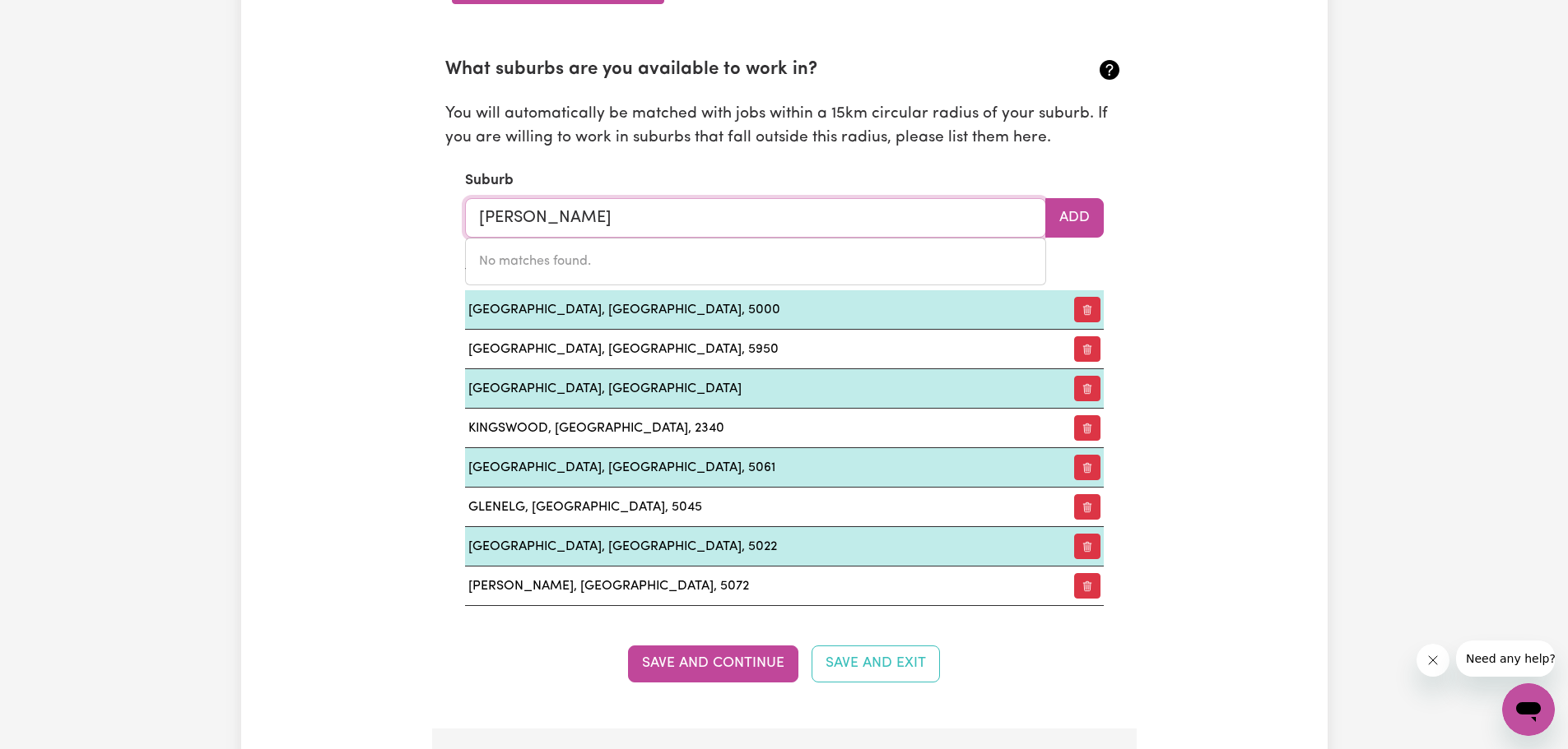
type input "camp"
type input "camp CREEK, New South Wales, 4385"
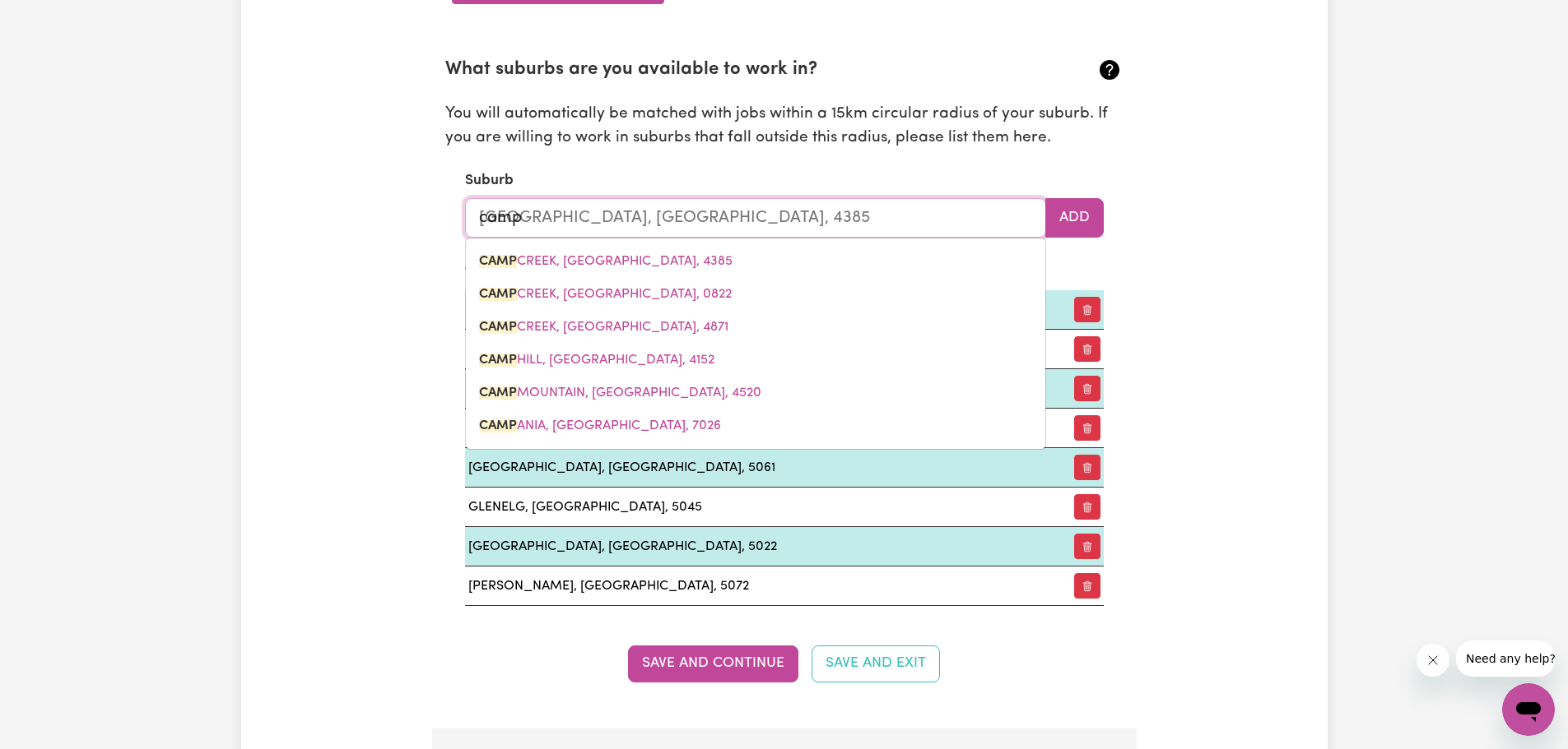
type input "campe"
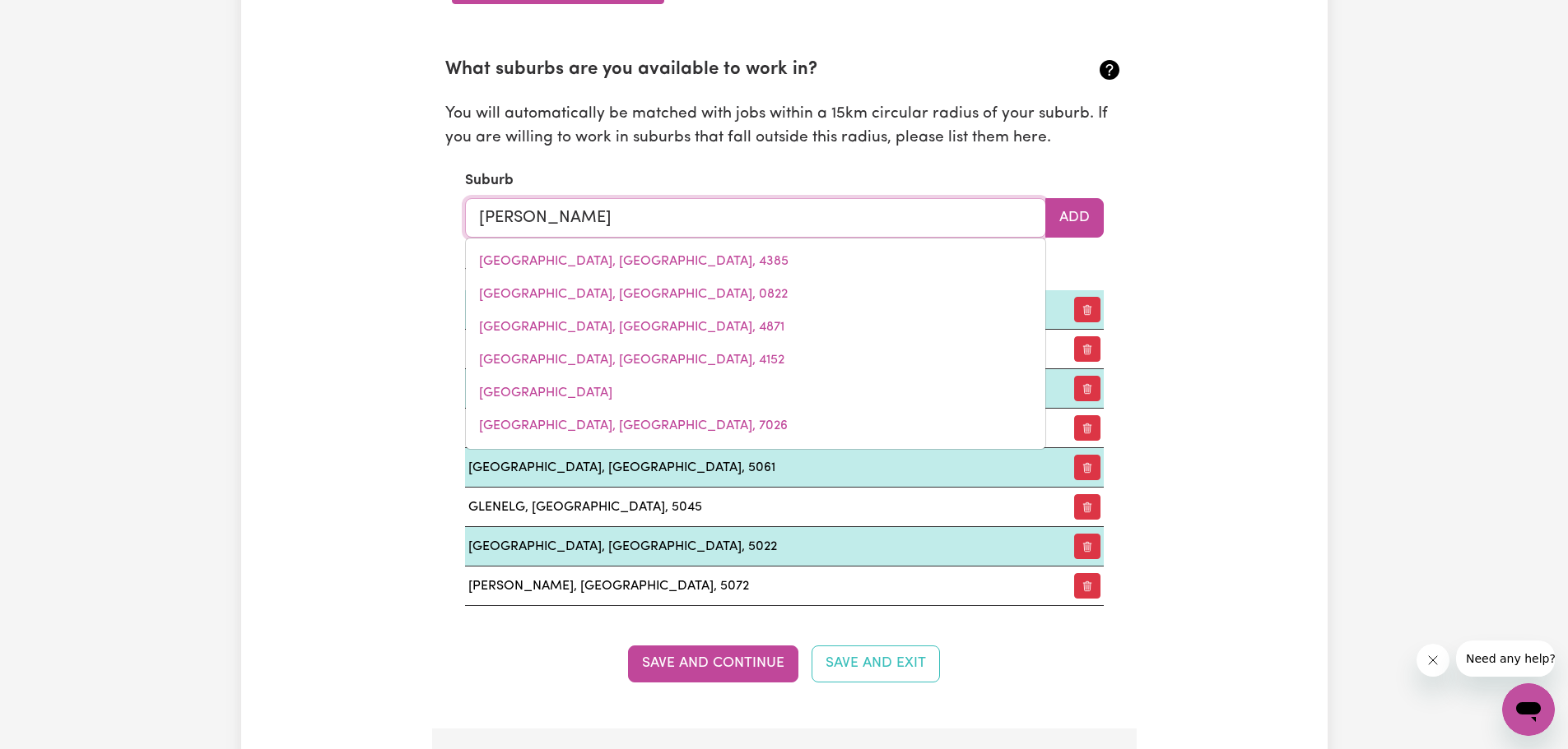
type input "campeRDOWN, New South Wales, 2050"
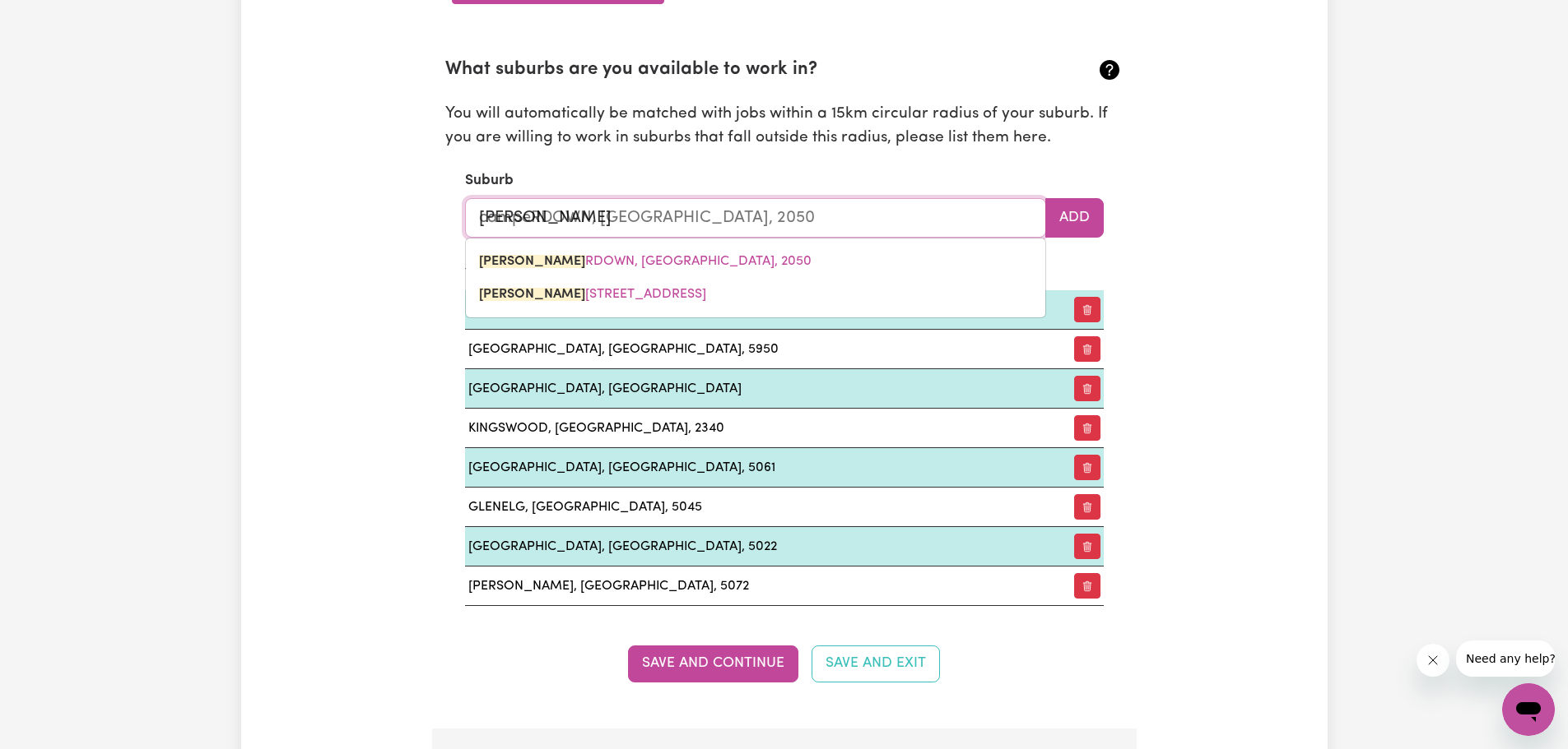
type input "camper"
type input "camperDOWN, New South Wales, 2050"
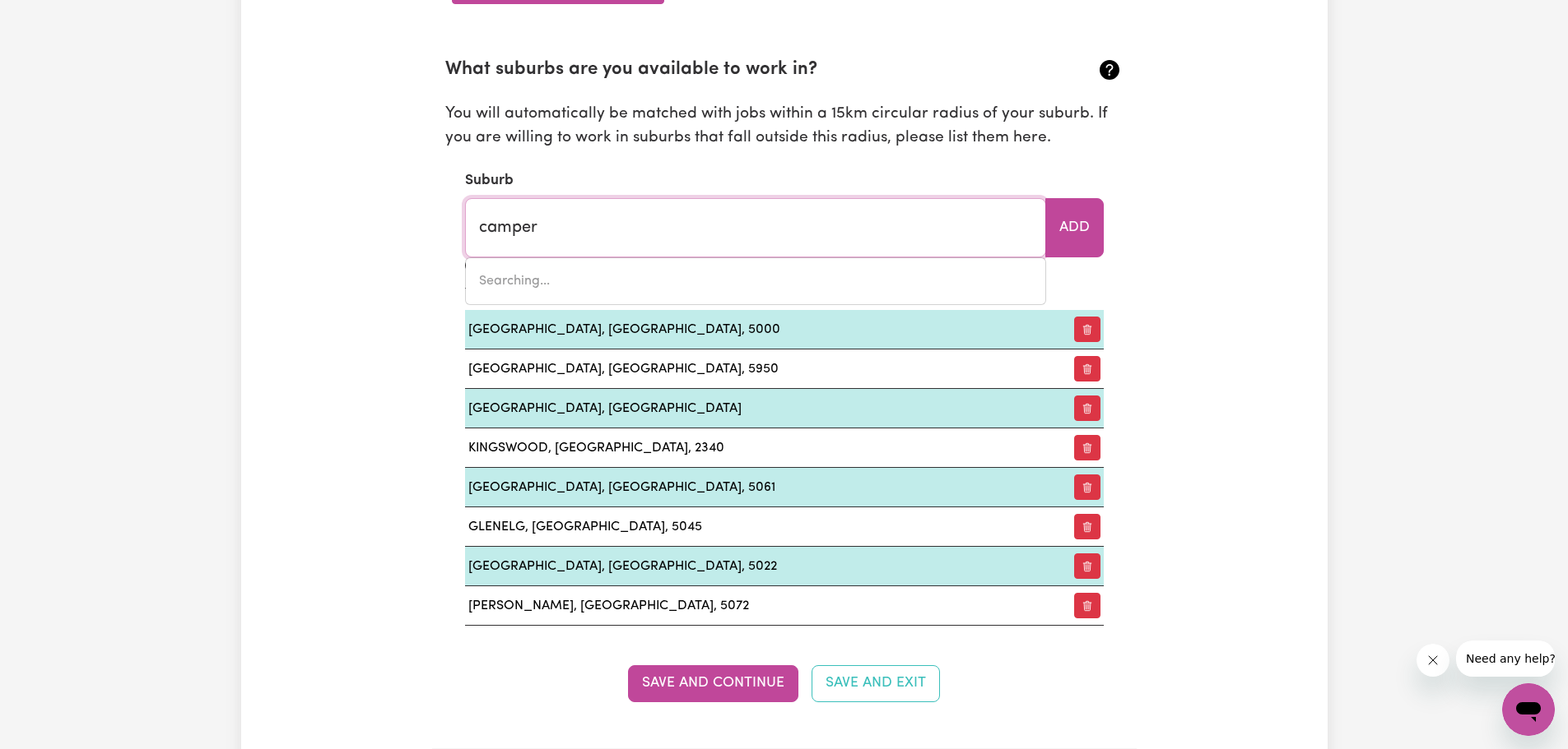
type input "camperDOWN, New South Wales, 2050"
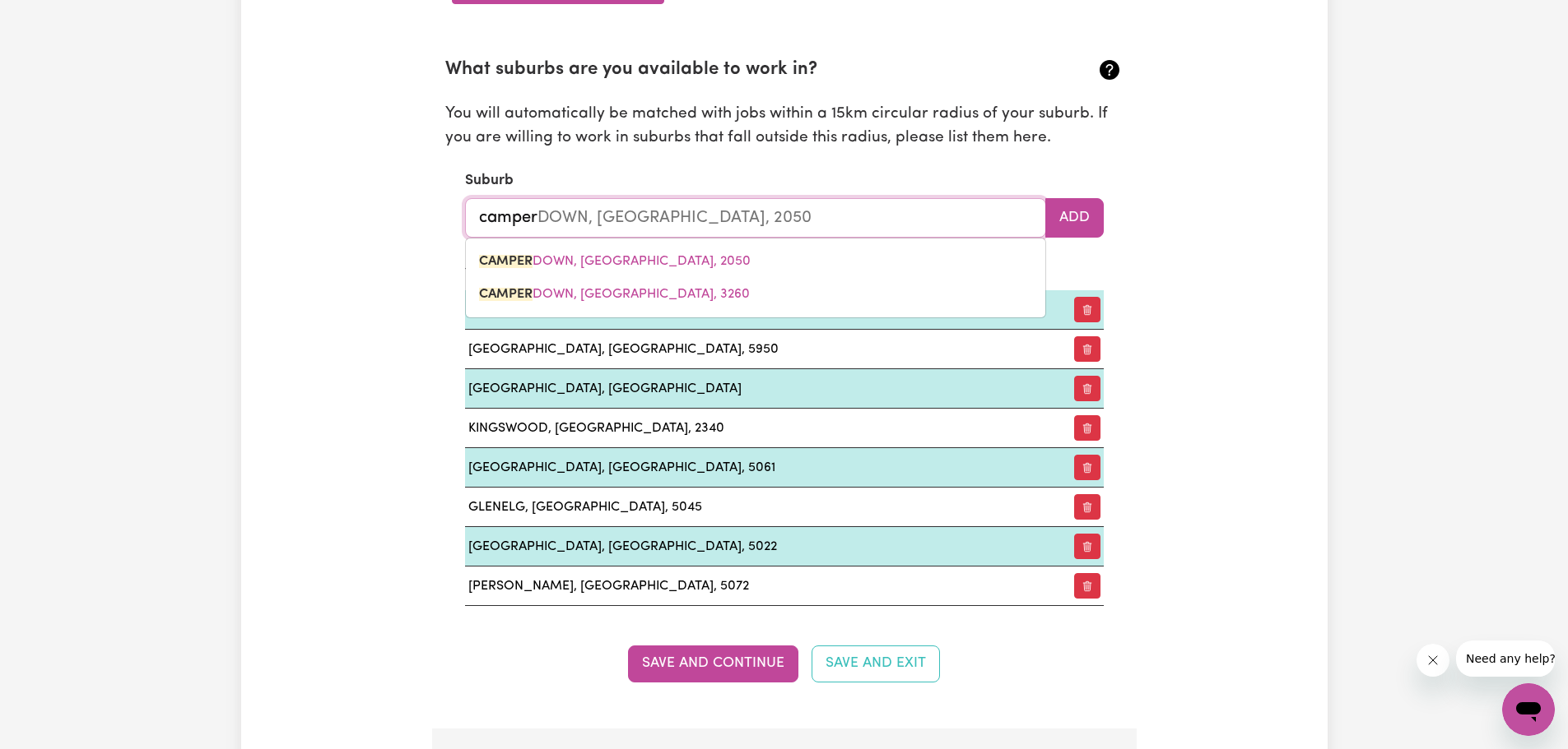
type input "campert"
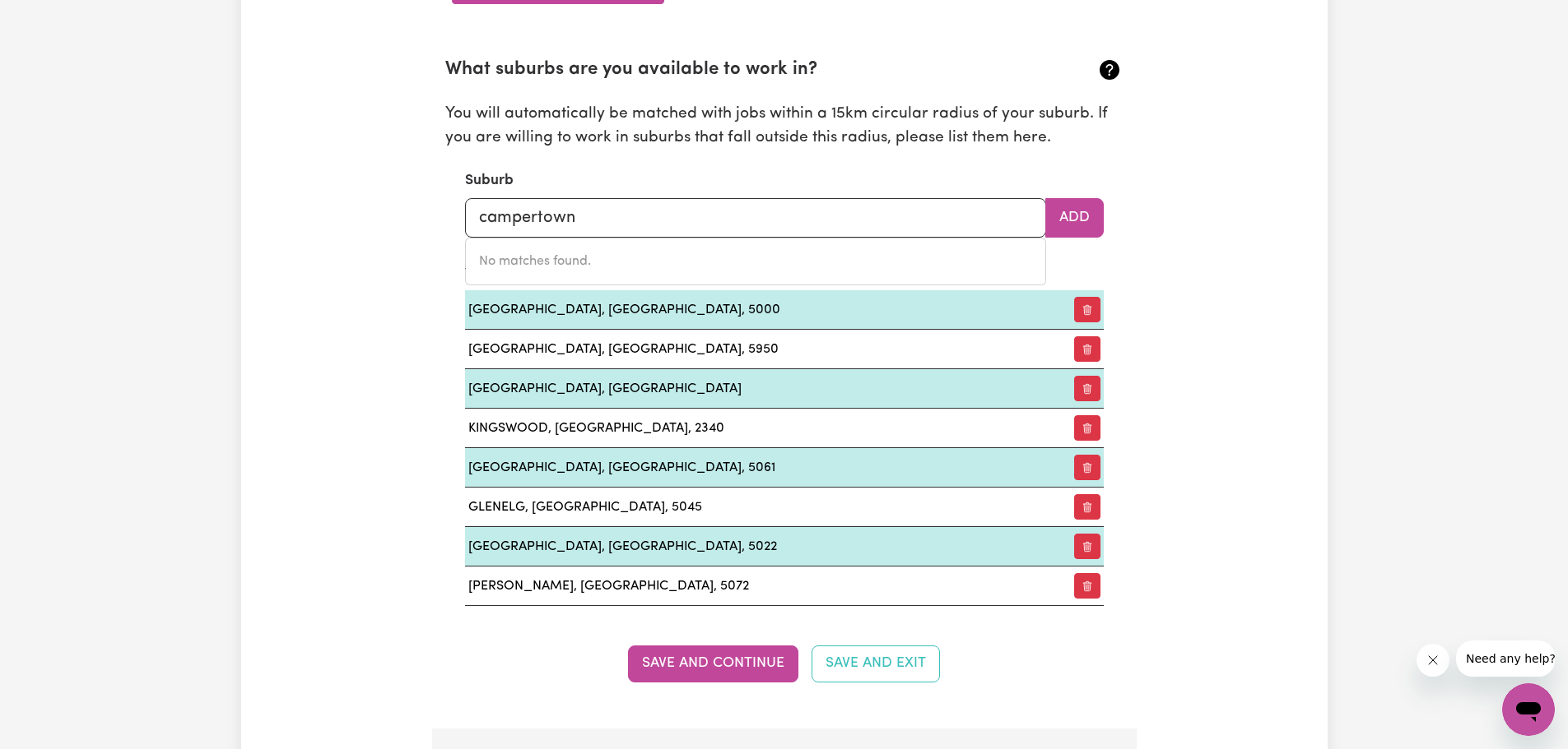
click at [1269, 247] on div "Update Profile 1 2 3 4 5 Step 1 : Personal Details Let potential clients know w…" at bounding box center [784, 589] width 1087 height 4590
drag, startPoint x: 626, startPoint y: 218, endPoint x: 411, endPoint y: 222, distance: 215.0
click at [411, 222] on div "Update Profile 1 2 3 4 5 Step 1 : Personal Details Let potential clients know w…" at bounding box center [784, 589] width 1087 height 4590
type input "ingle"
type input "ingle FARM, South Australia, 5098"
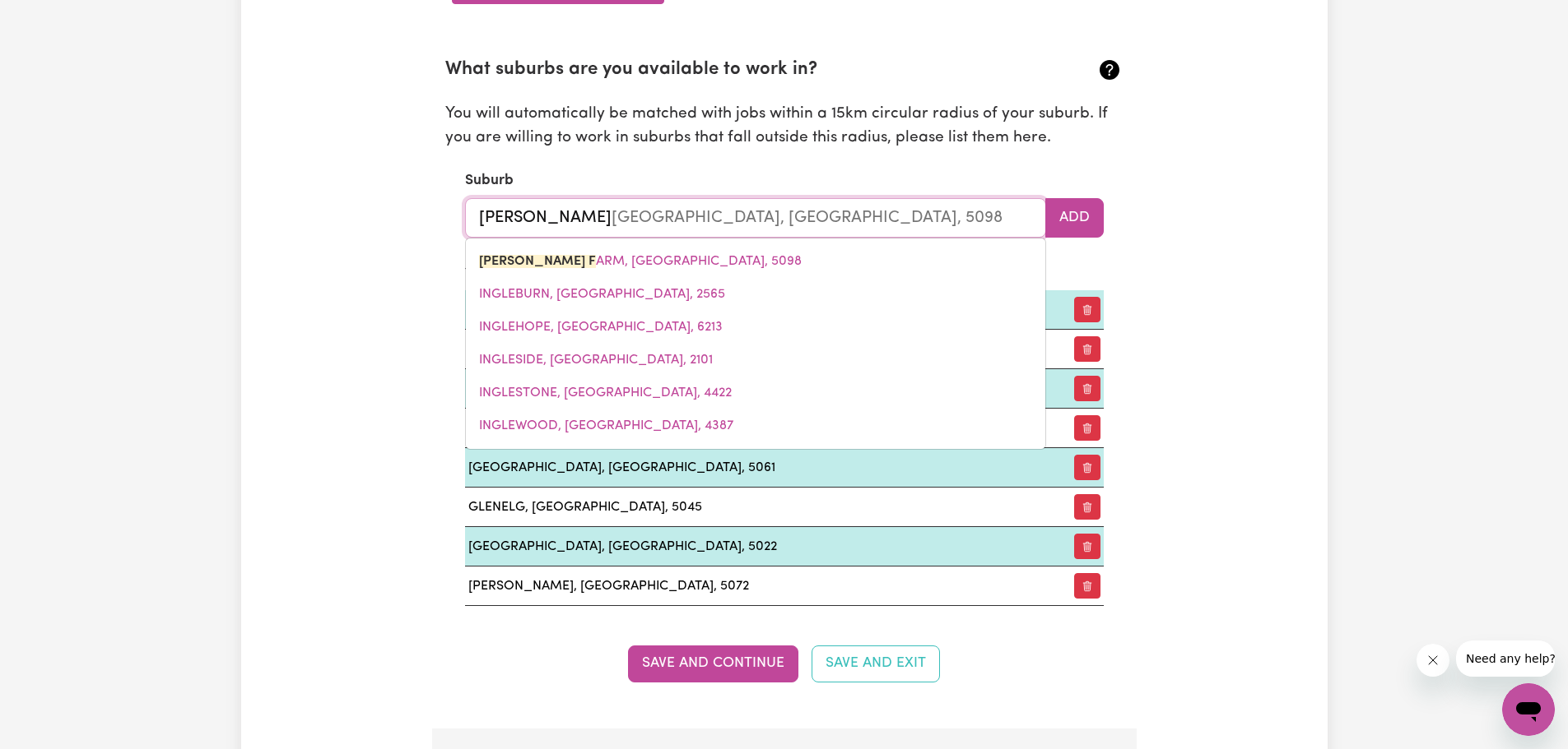
type input "ingle f"
type input "ingle fARM, South Australia, 5098"
type input "ingle fa"
type input "ingle faRM, South Australia, 5098"
type input "ingle far"
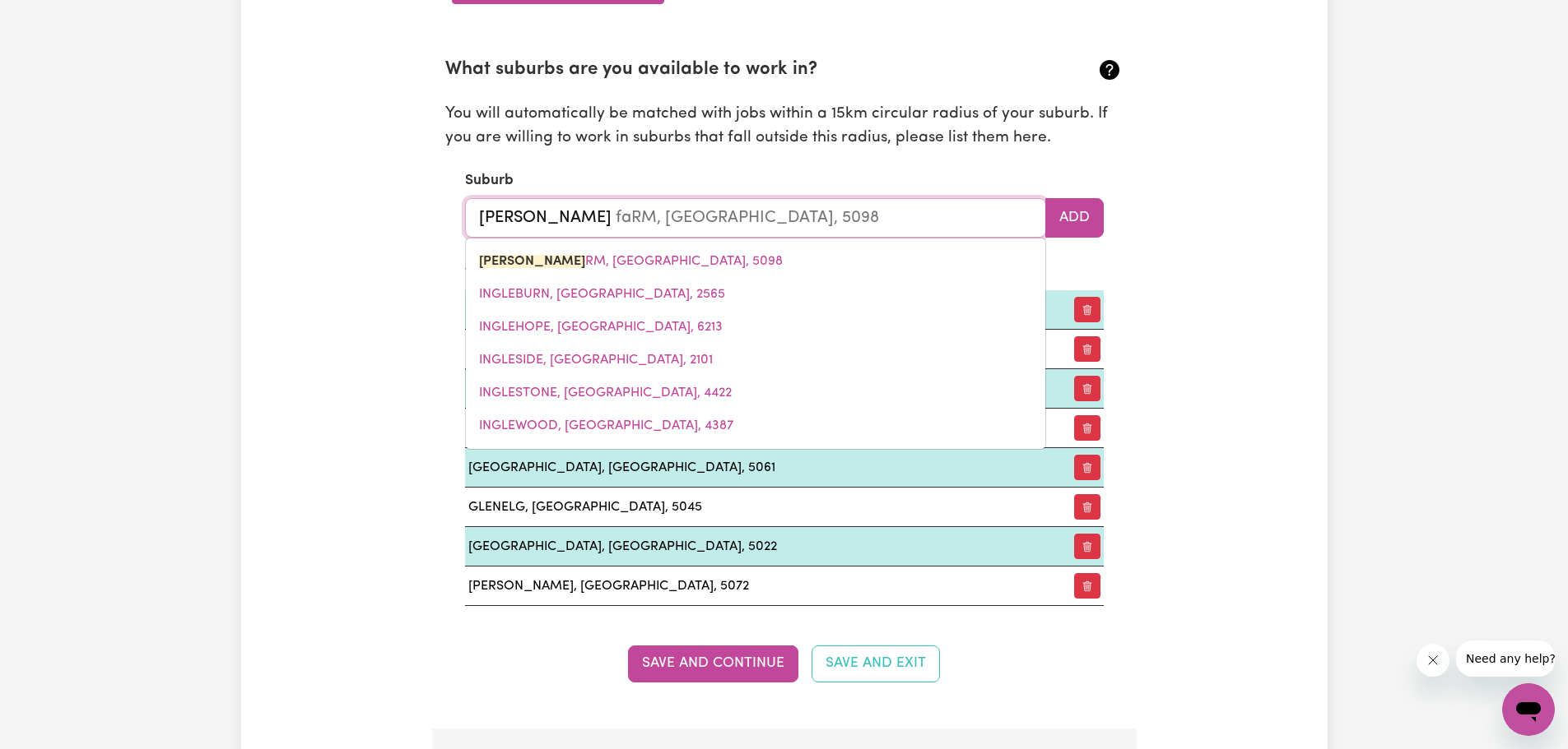
type input "ingle farM, South Australia, 5098"
type input "ingle farm"
type input "ingle farm, South Australia, 5098"
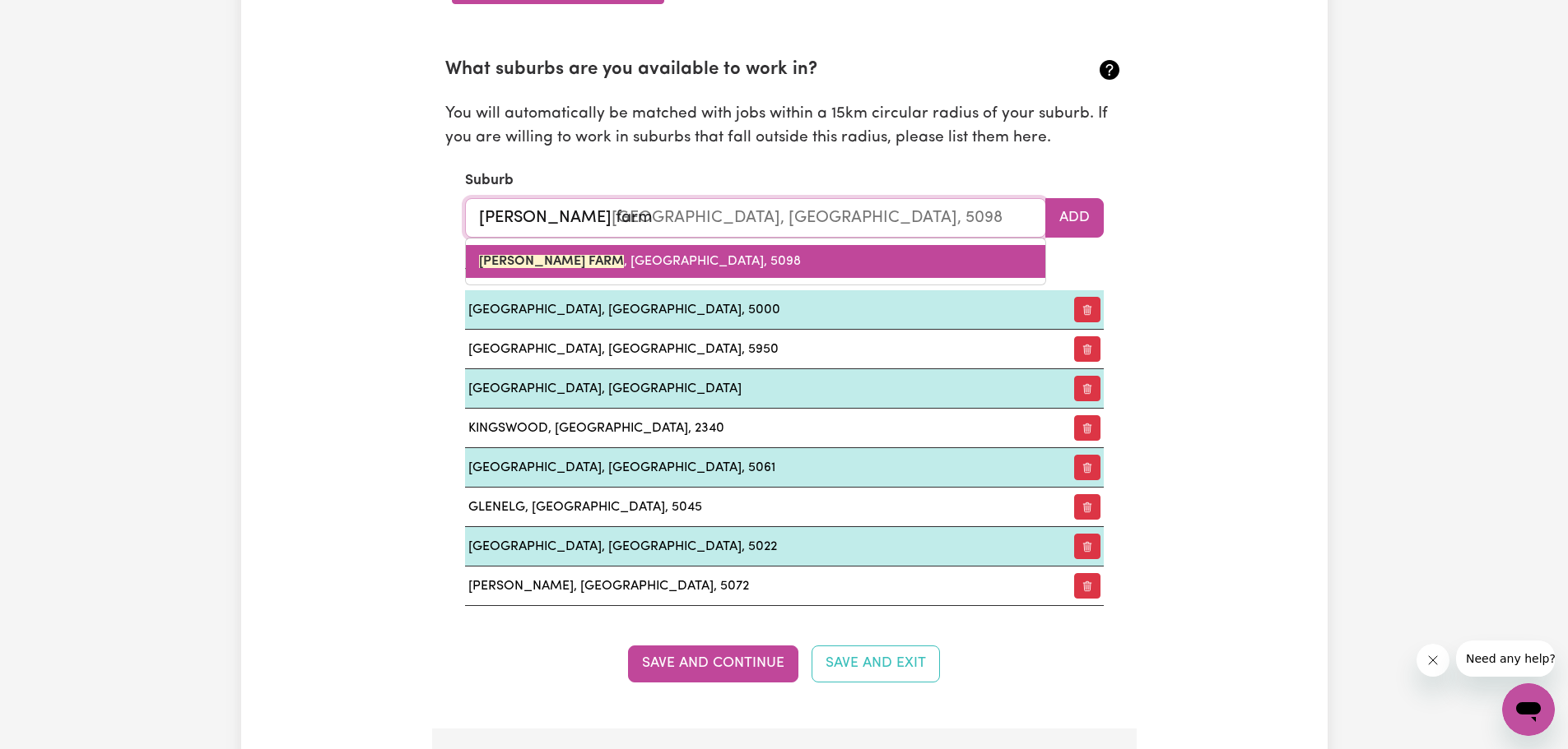
click at [604, 260] on span "INGLE FARM , South Australia, 5098" at bounding box center [639, 261] width 322 height 13
type input "INGLE FARM, South Australia, 5098"
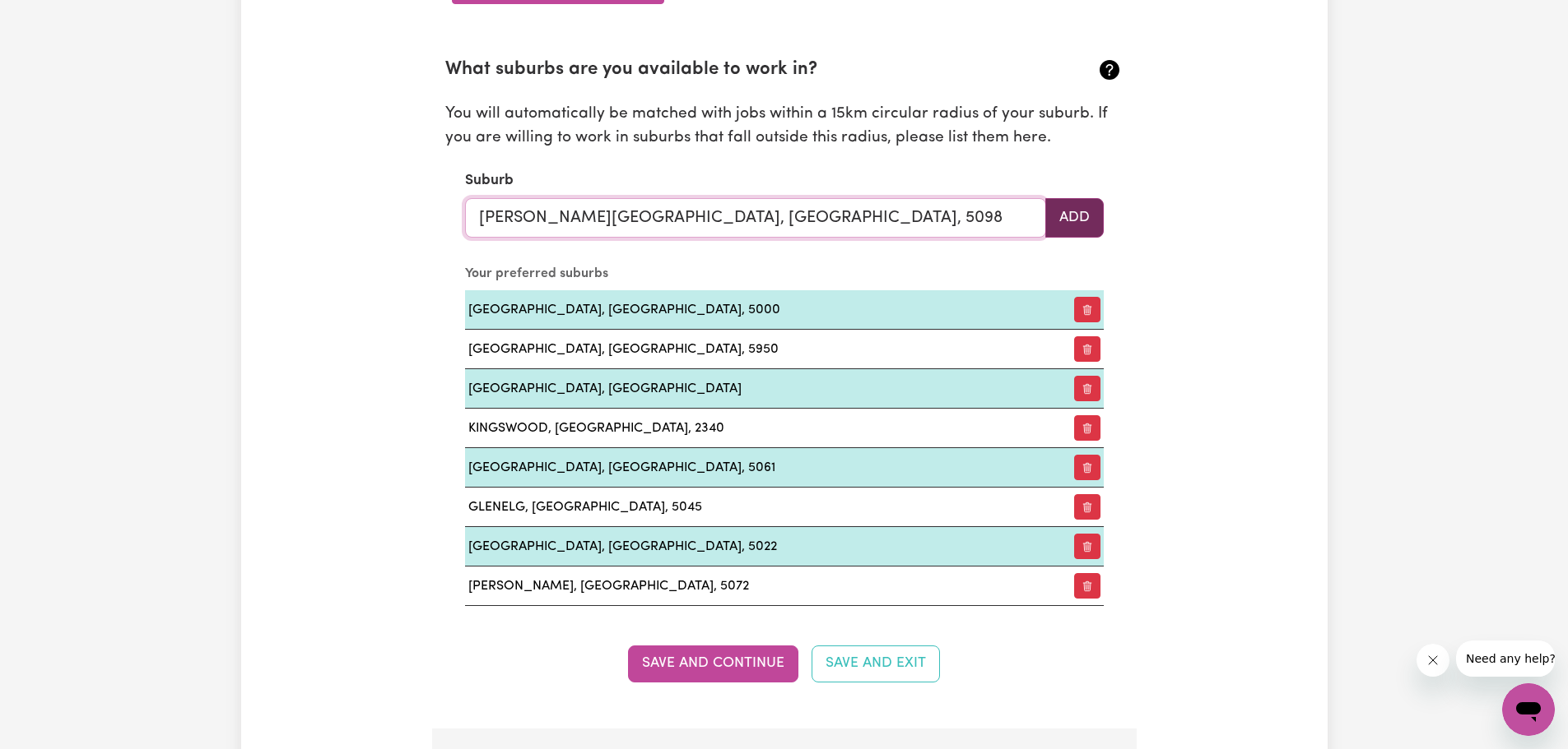
type input "INGLE FARM, South Australia, 5098"
click at [1083, 221] on button "Add" at bounding box center [1074, 218] width 58 height 39
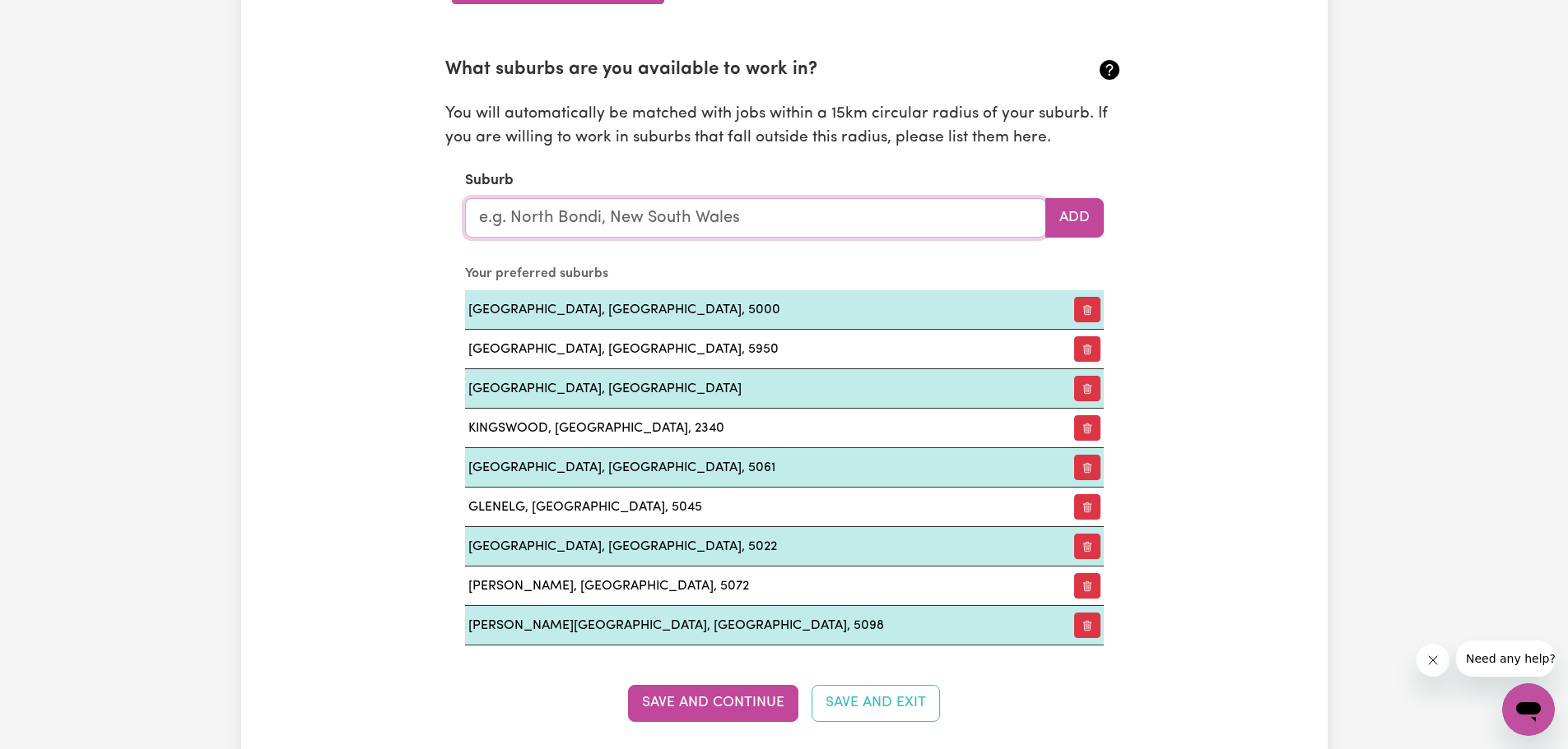
click at [814, 226] on input "text" at bounding box center [755, 218] width 581 height 39
type input "Wood"
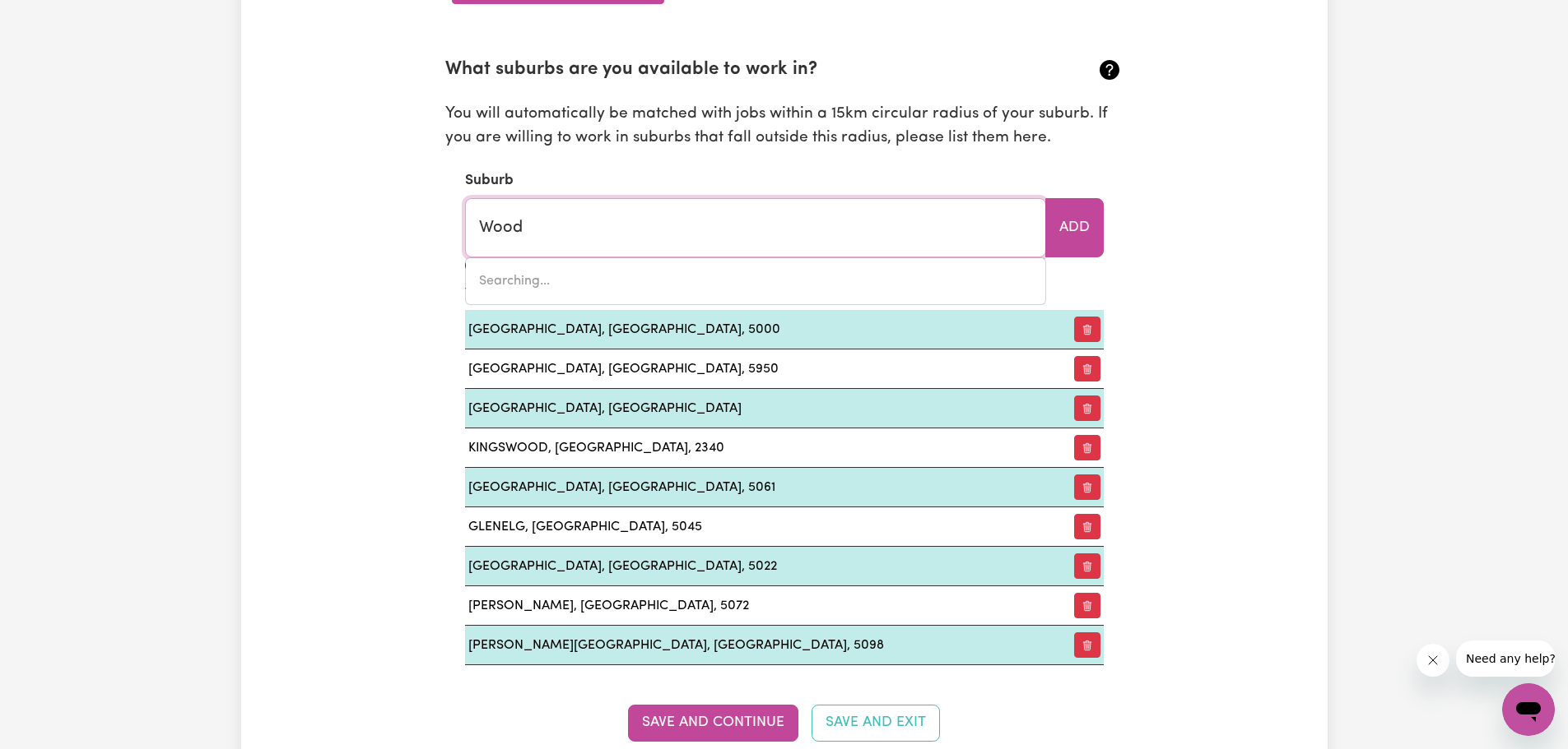
type input "Wood WOOD, Victoria, 3596"
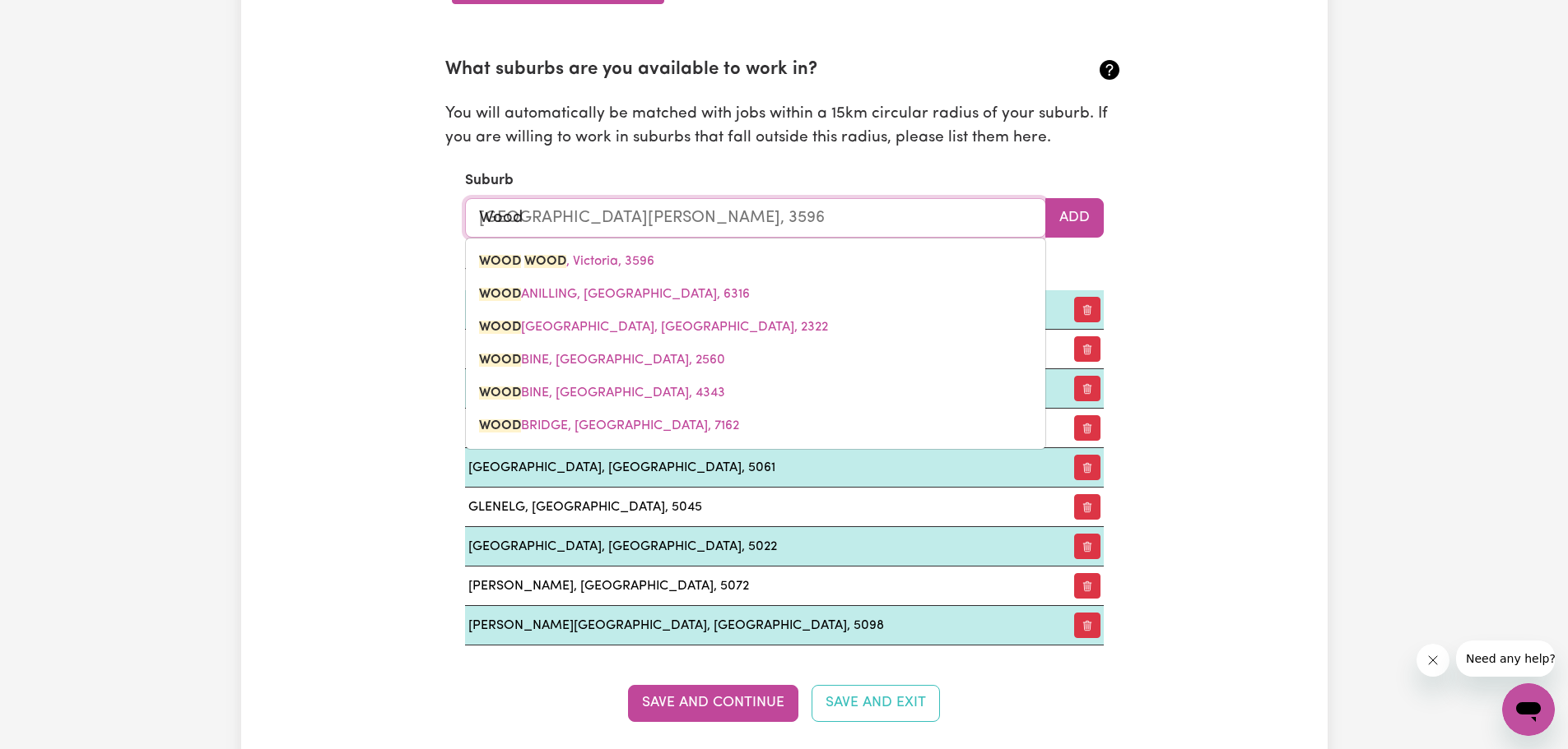
type input "Woodv"
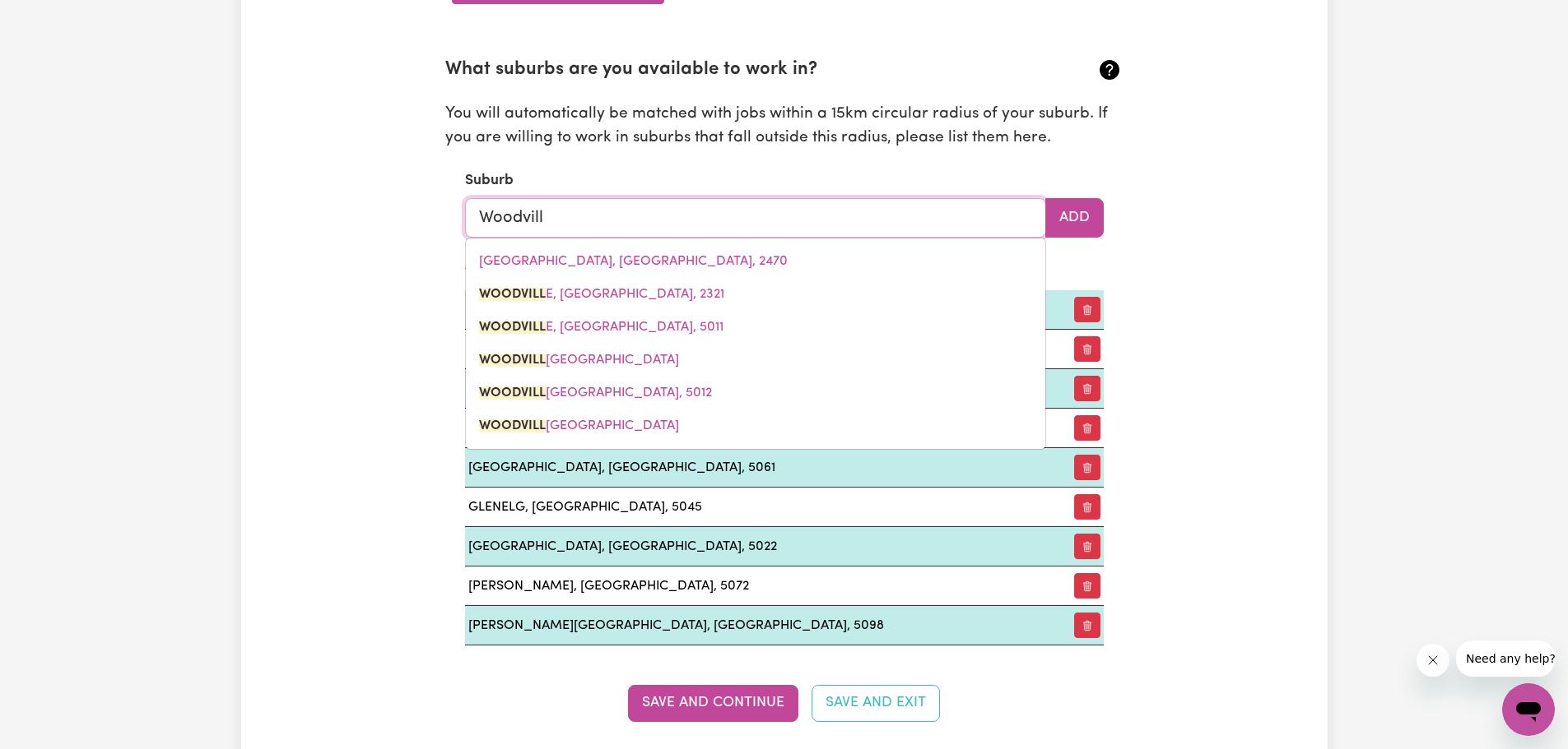
type input "Woodville"
type input "Woodville, New South Wales, 2321"
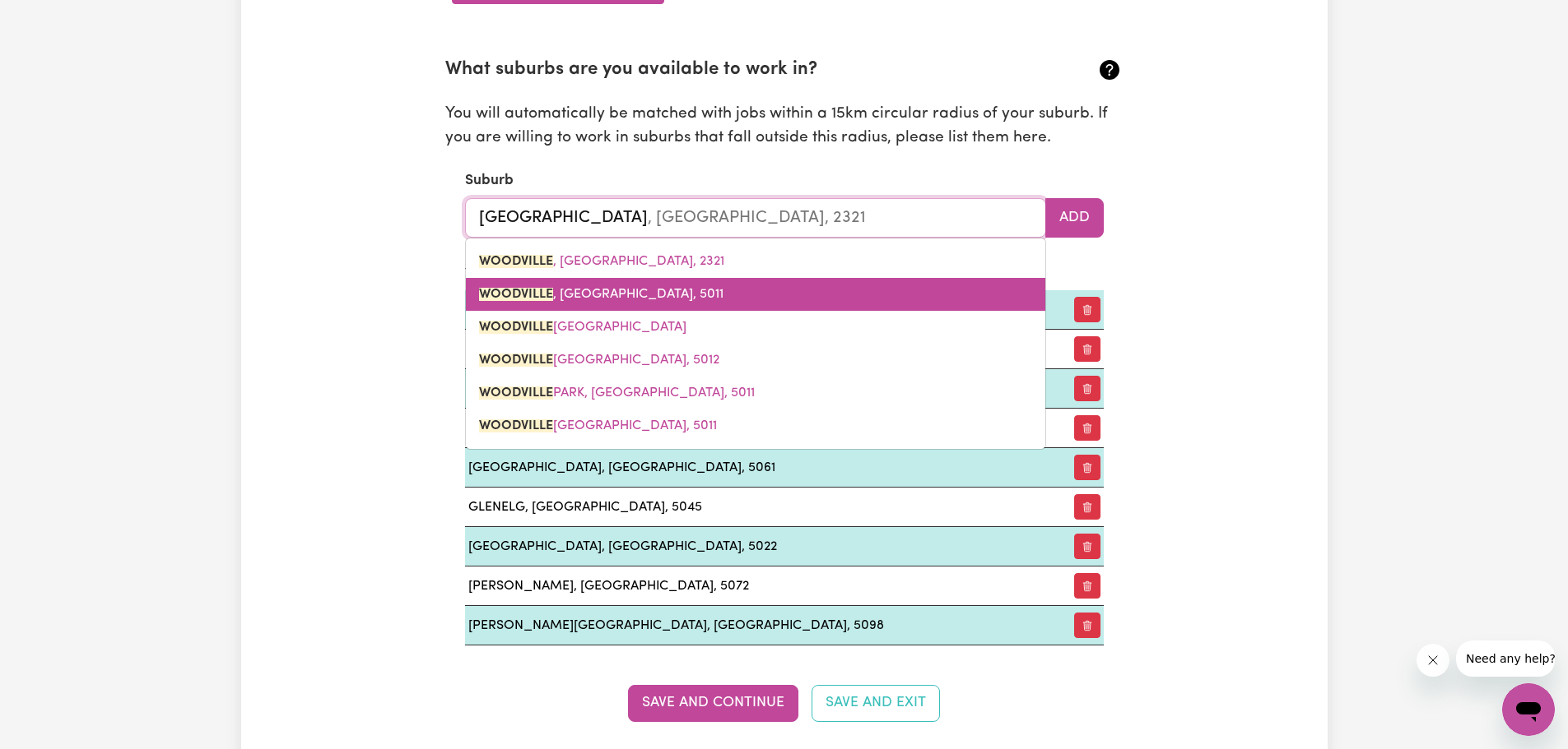
click at [616, 304] on link "WOODVILLE , South Australia, 5011" at bounding box center [755, 294] width 580 height 33
type input "WOODVILLE, South Australia, 5011"
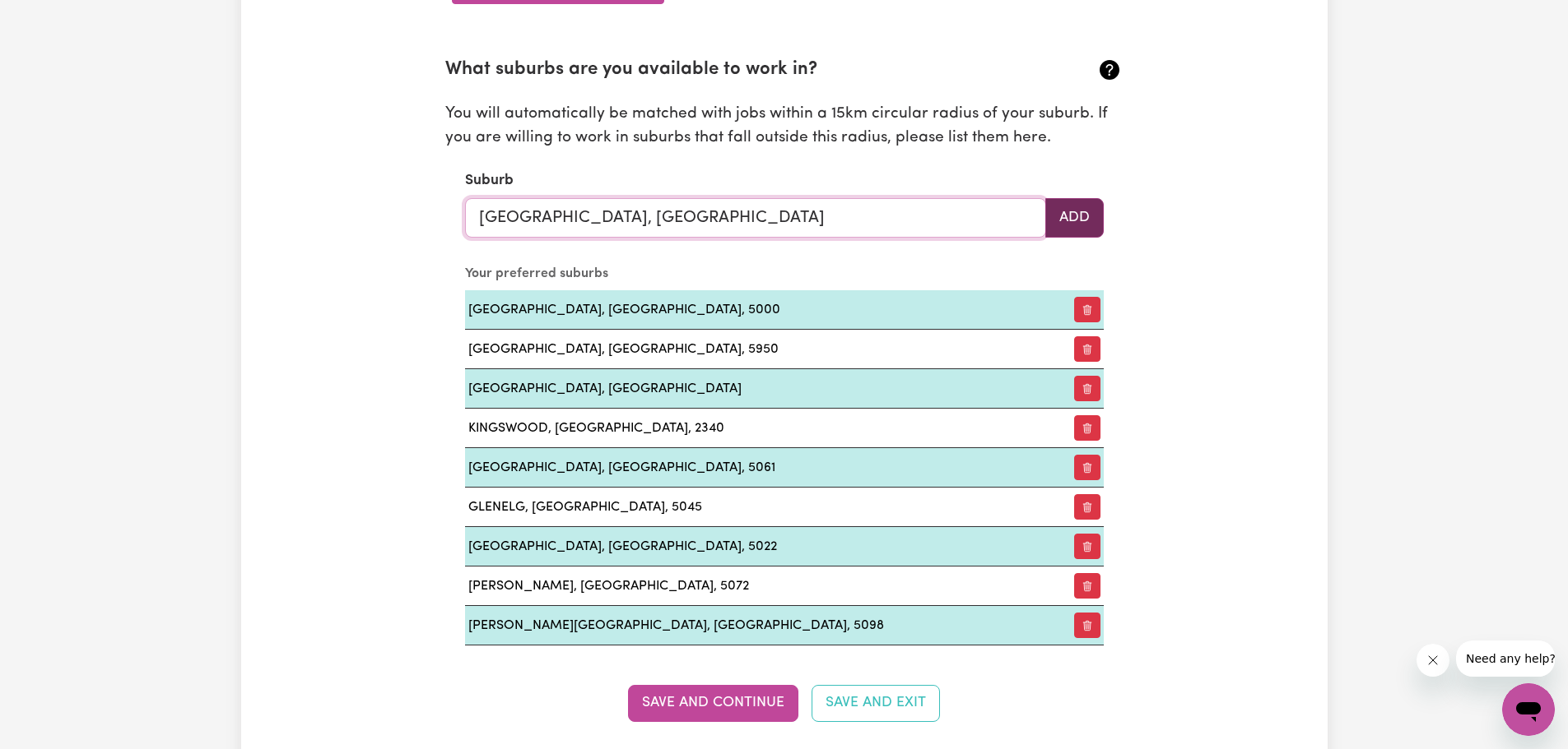
type input "WOODVILLE, South Australia, 5011"
click at [1089, 214] on button "Add" at bounding box center [1074, 218] width 58 height 39
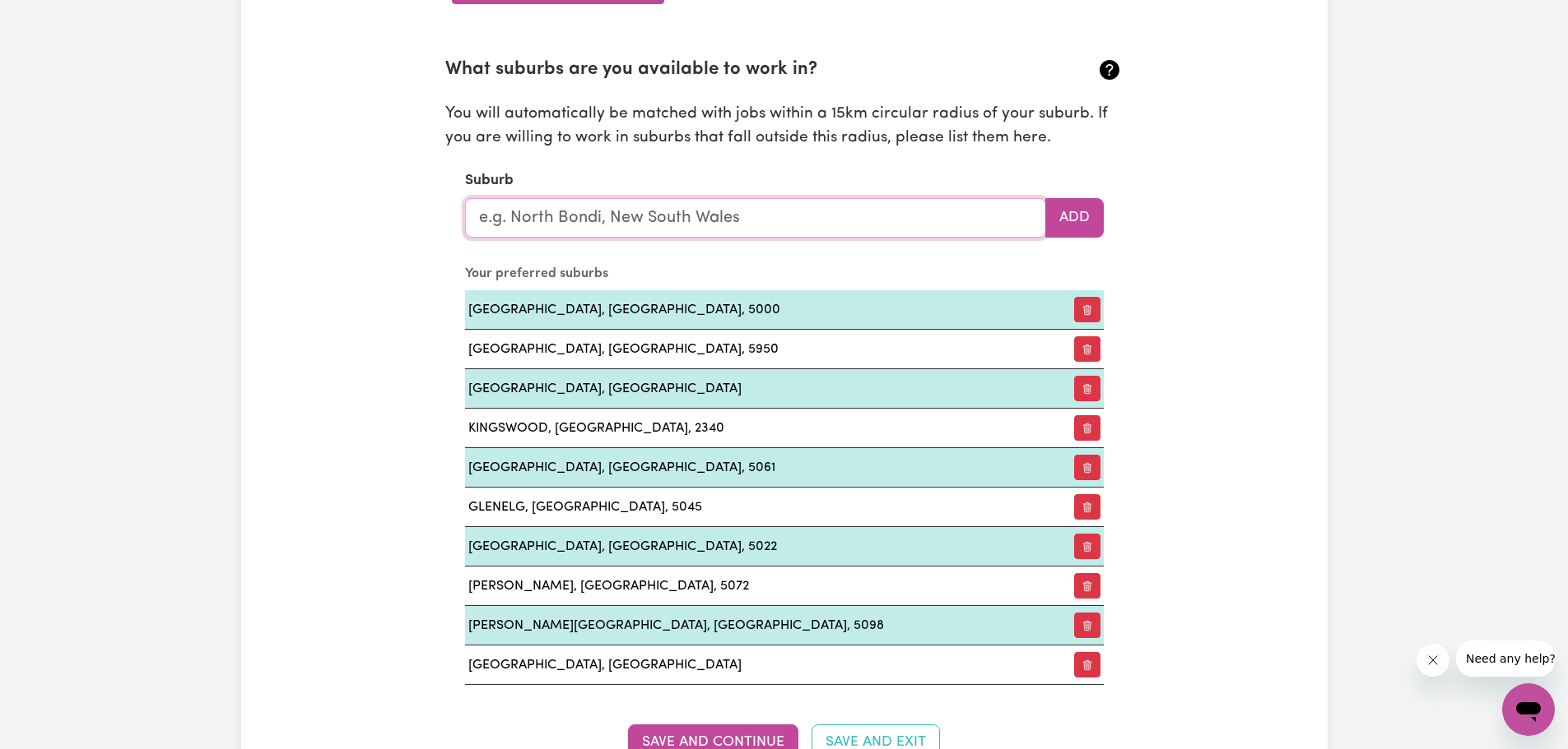
click at [596, 215] on input "text" at bounding box center [755, 218] width 581 height 39
type input "Enf"
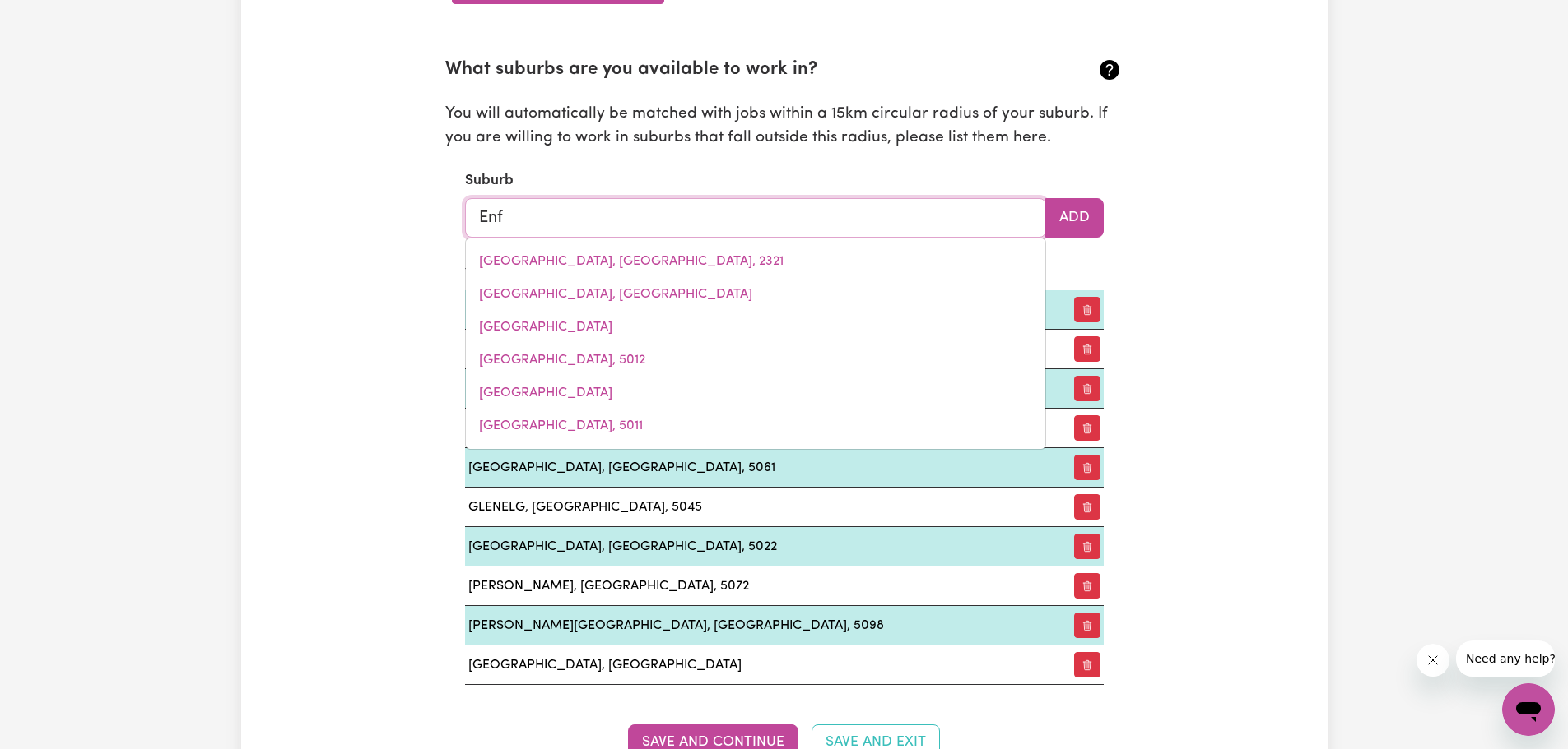
type input "EnfIELD, New South Wales, 2136"
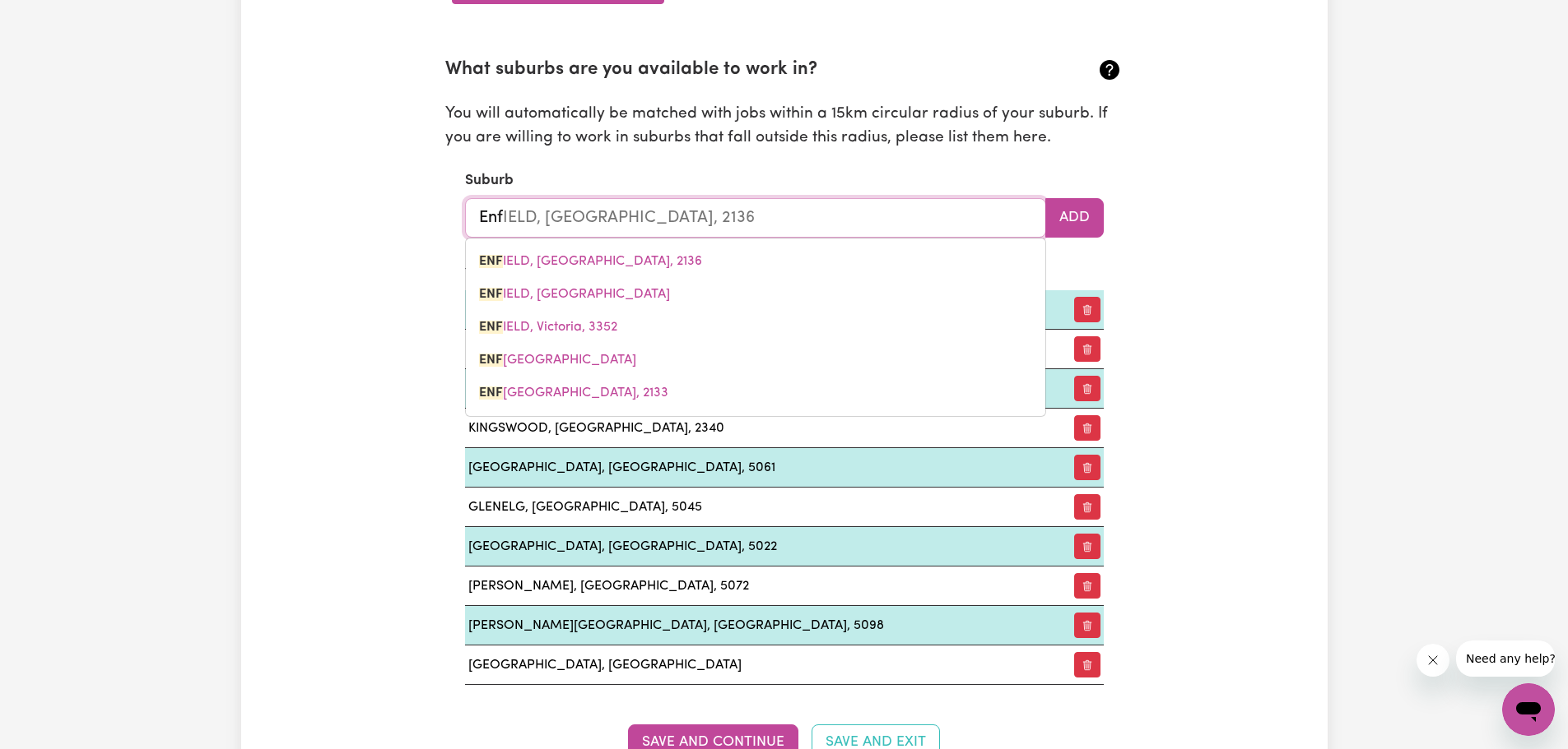
type input "En"
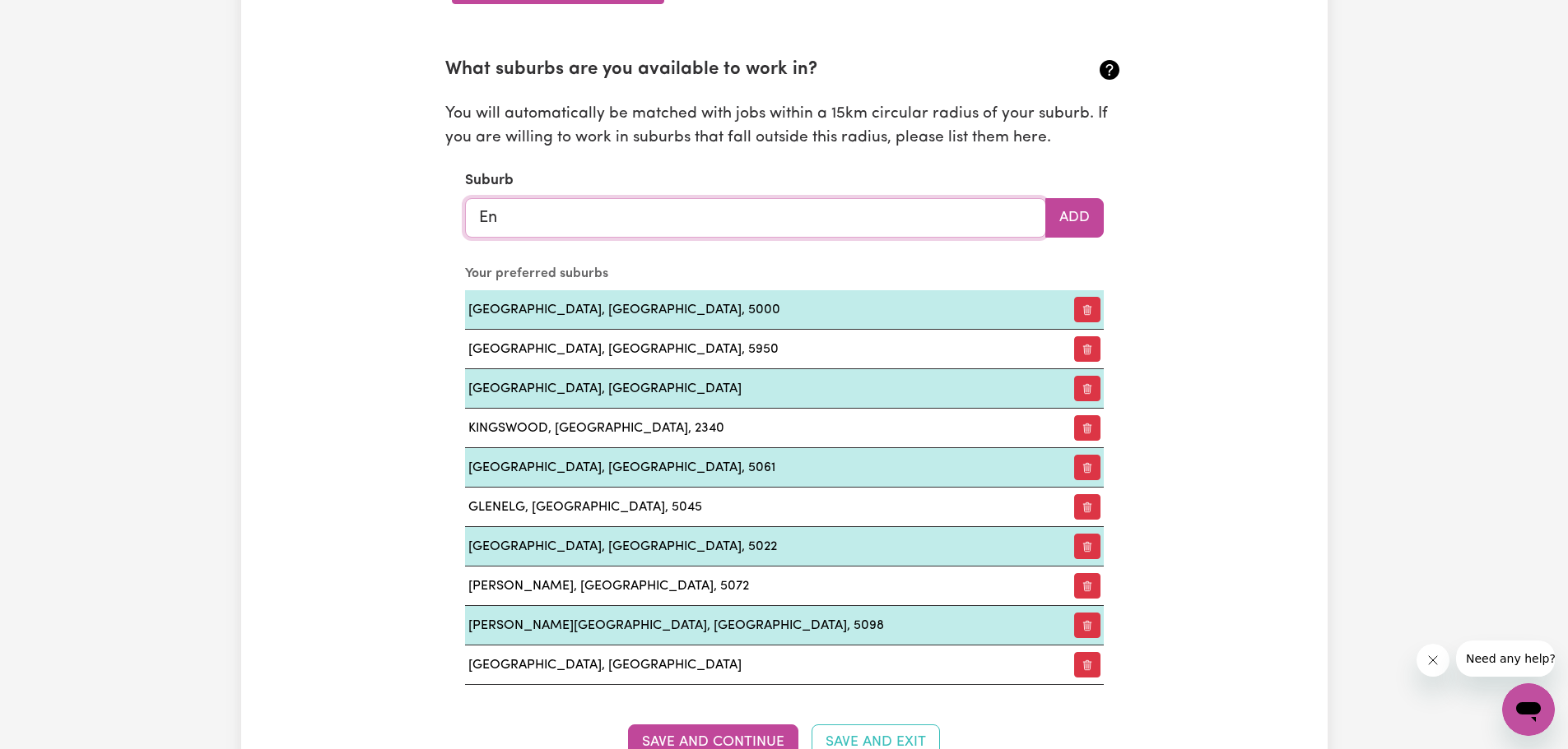
type input "E"
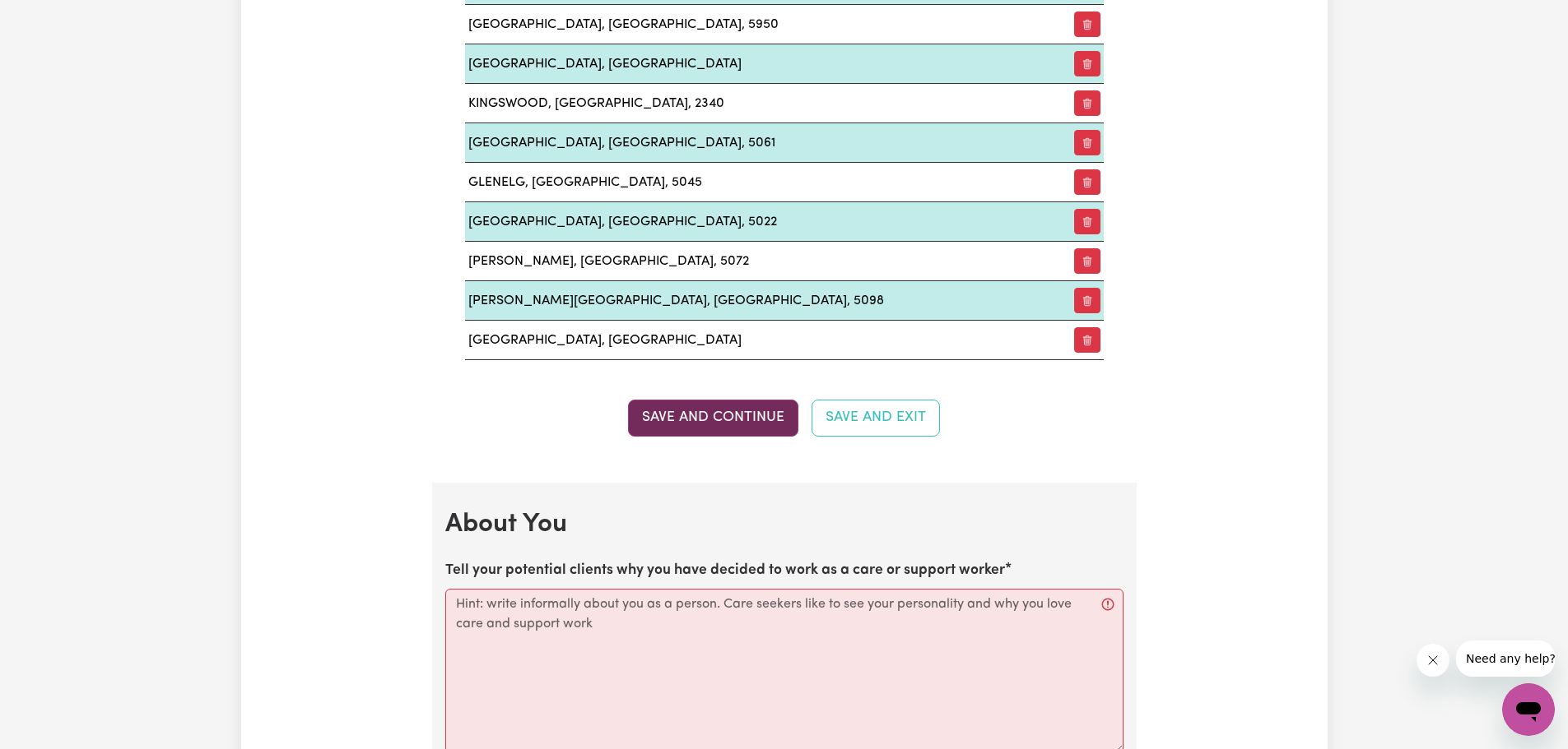
scroll to position [2139, 0]
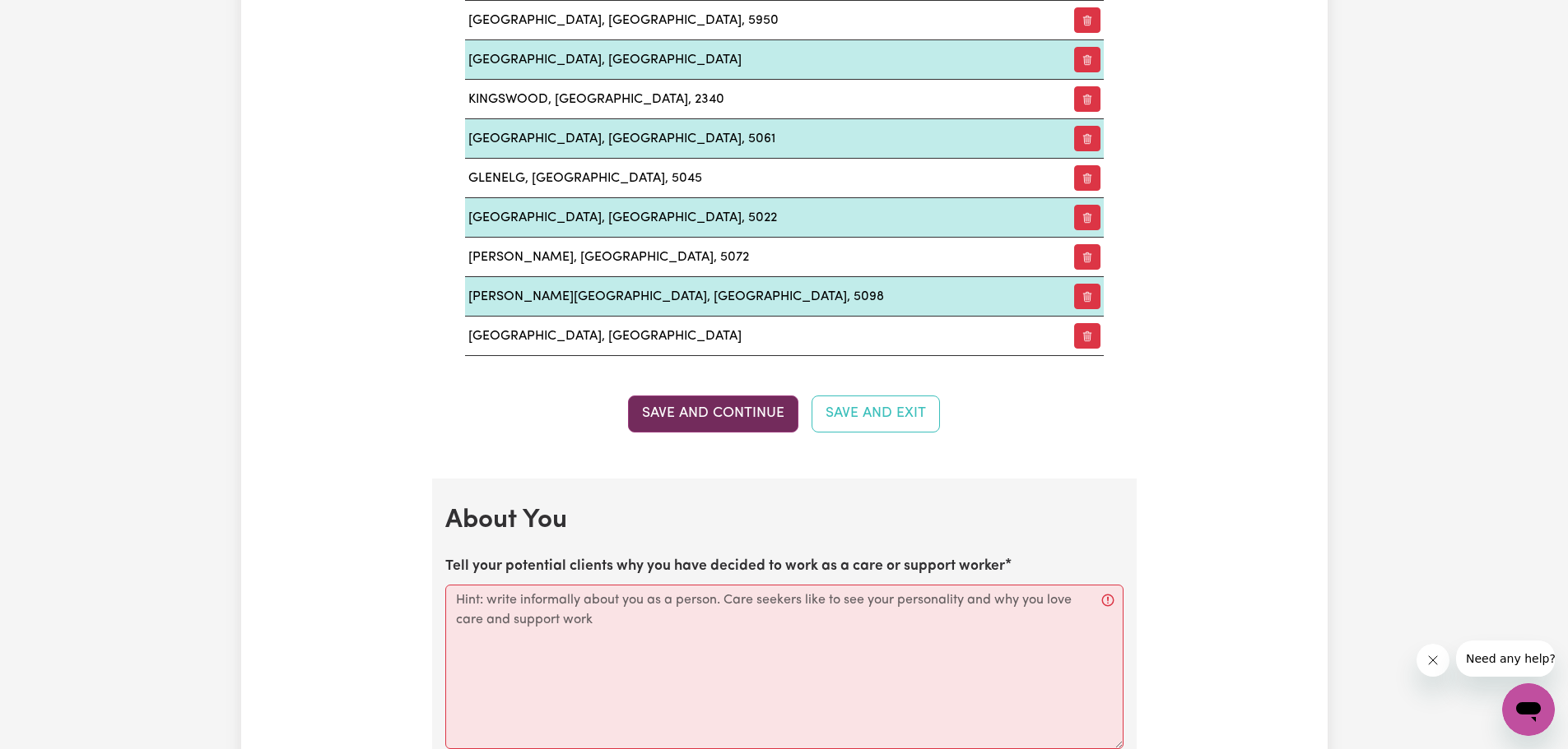
click at [714, 410] on button "Save and Continue" at bounding box center [714, 414] width 171 height 36
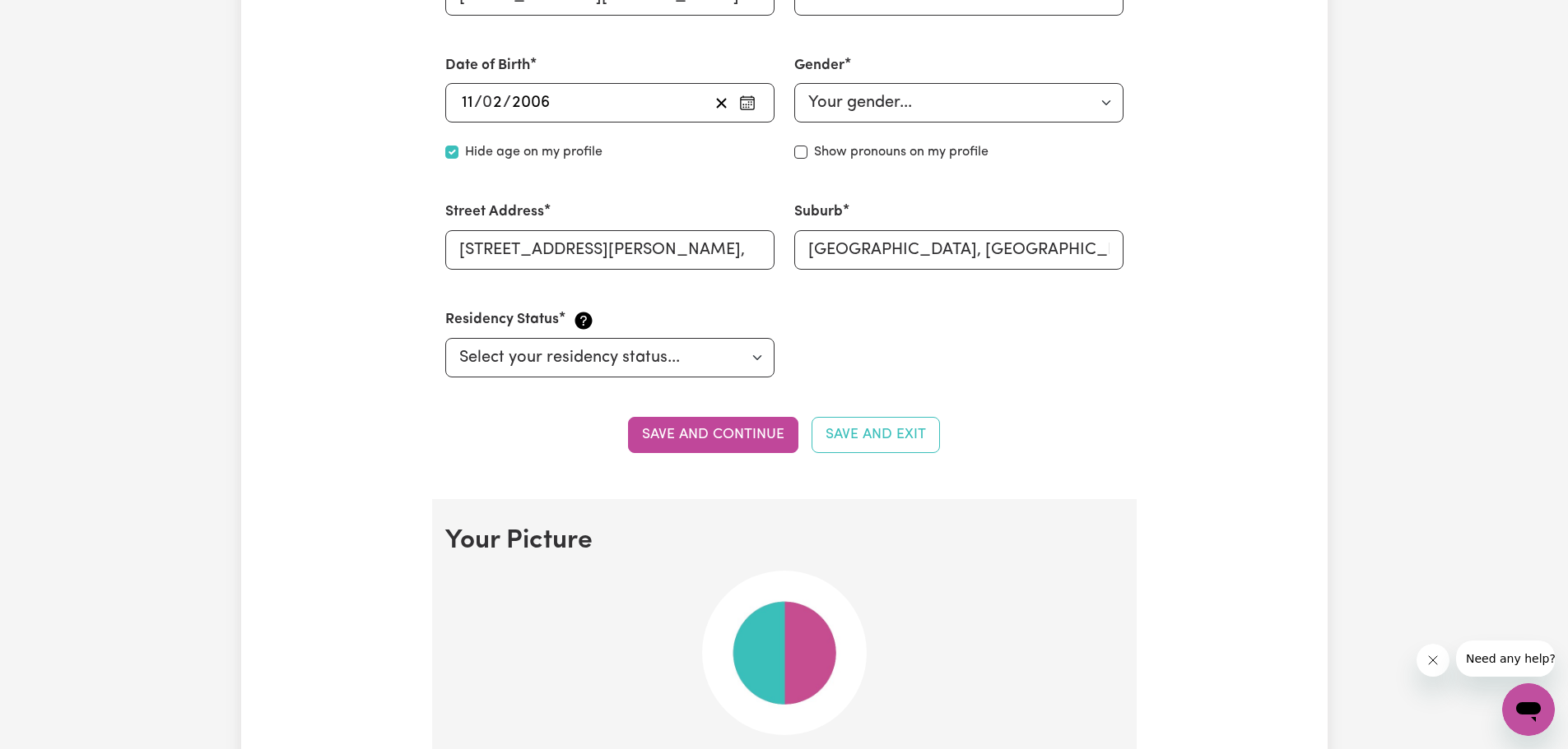
scroll to position [807, 0]
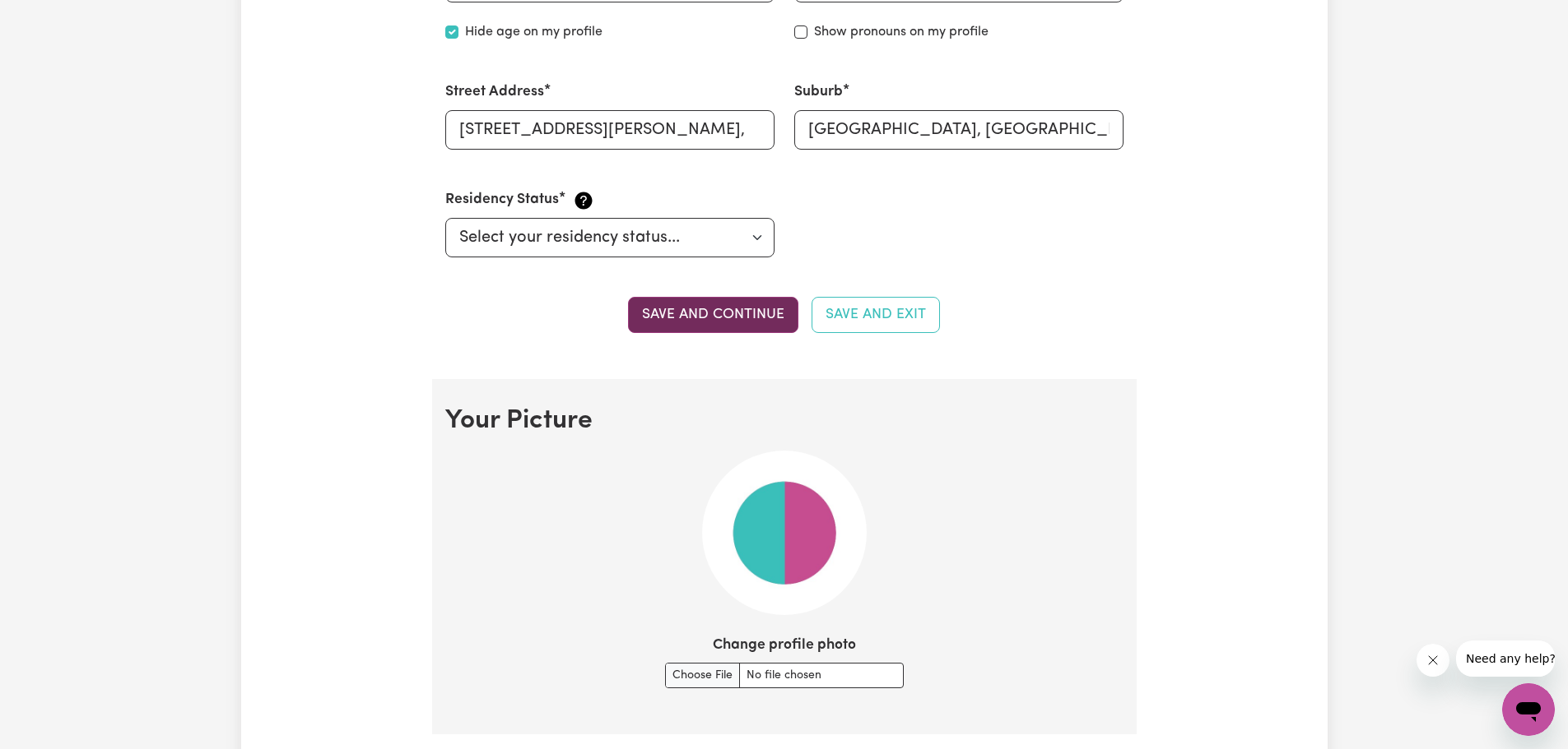
click at [704, 314] on button "Save and continue" at bounding box center [714, 315] width 171 height 36
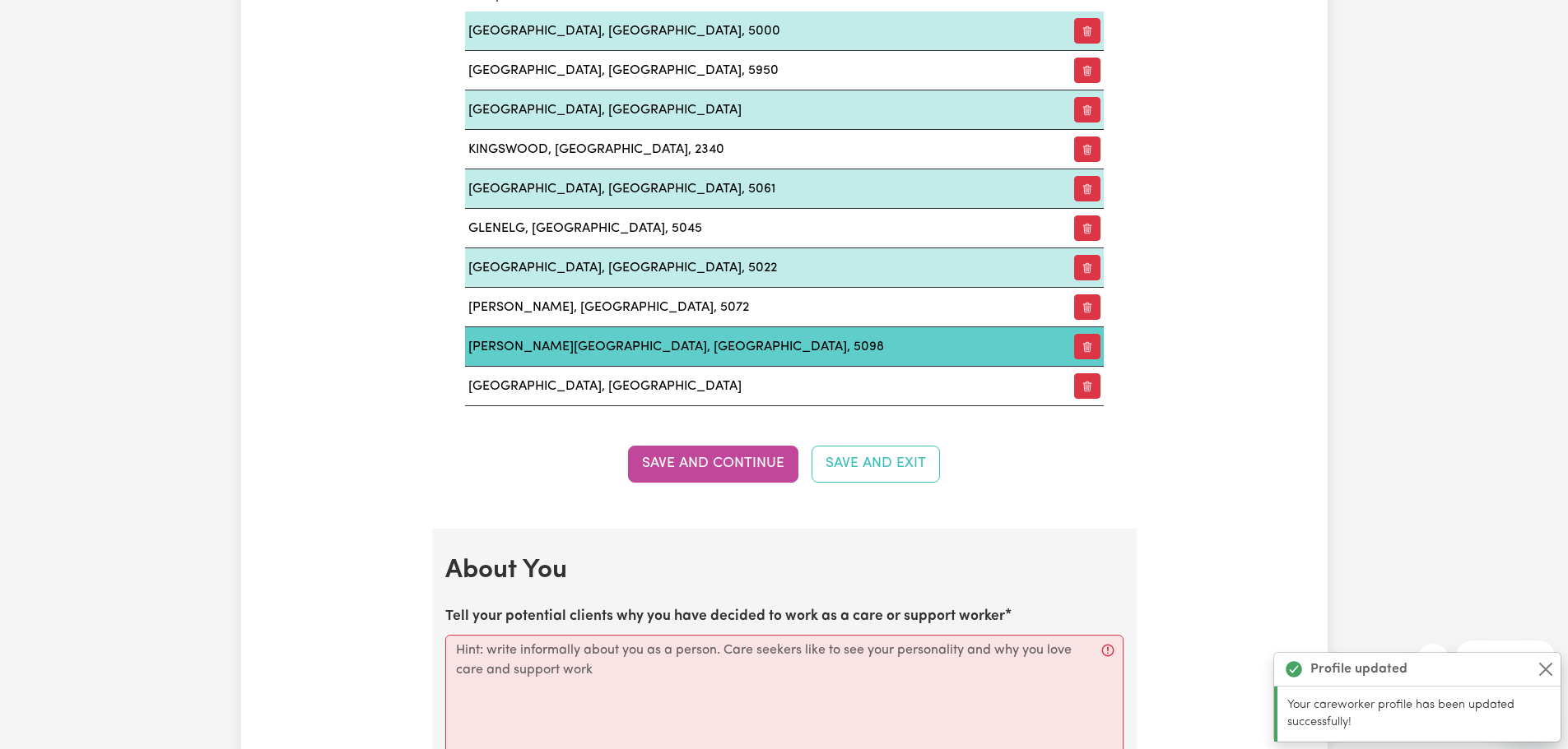
scroll to position [2091, 0]
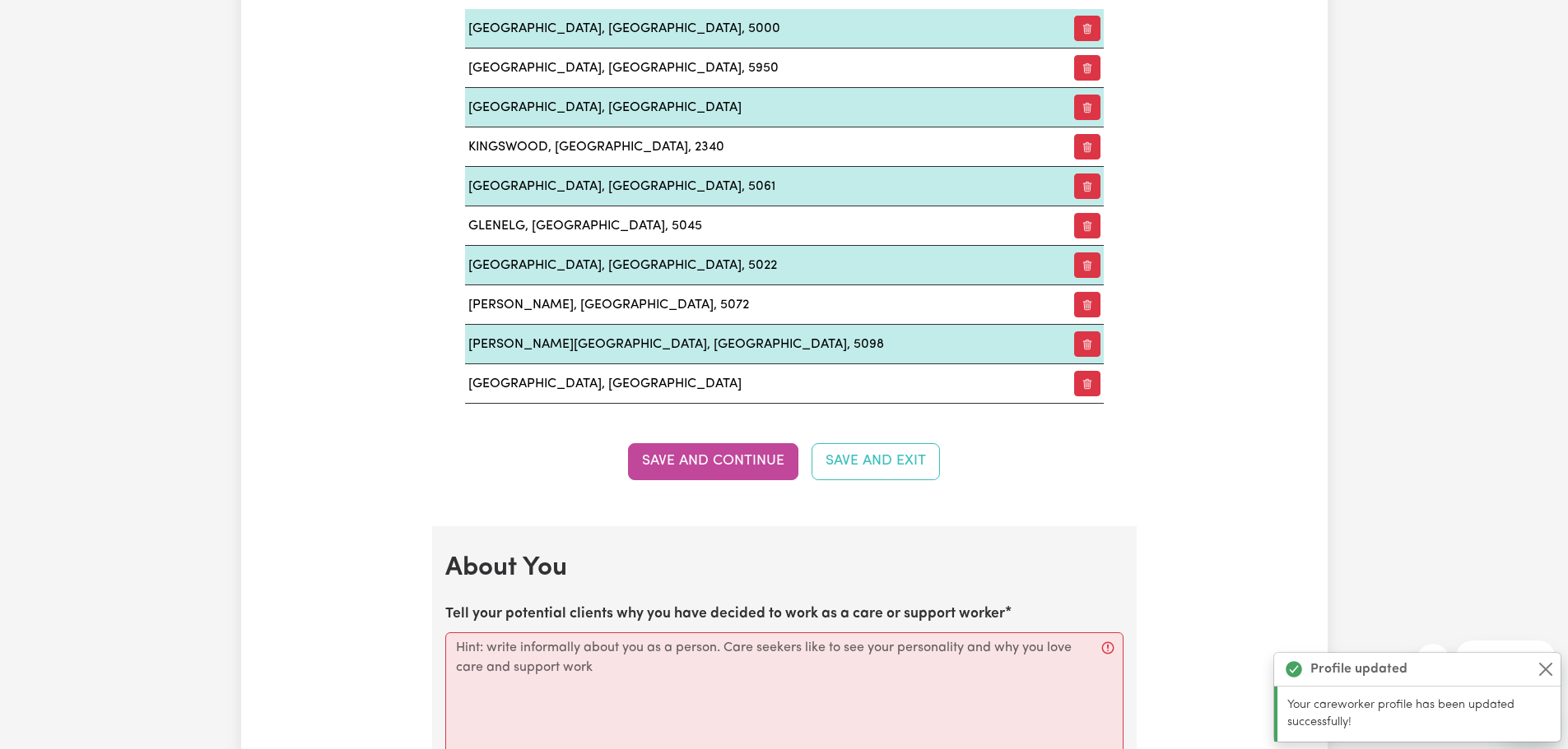
click at [691, 451] on button "Save and Continue" at bounding box center [714, 462] width 171 height 36
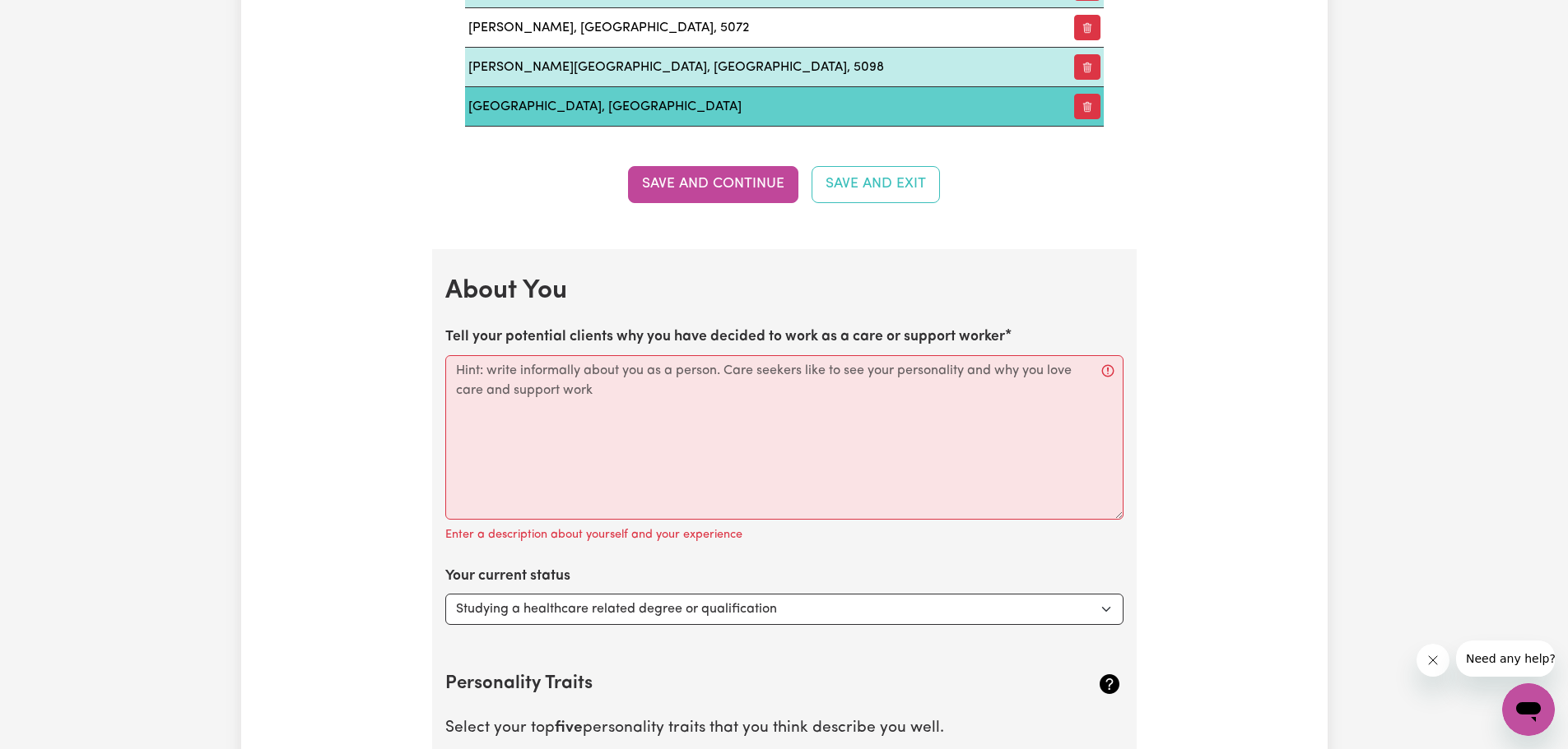
scroll to position [2419, 0]
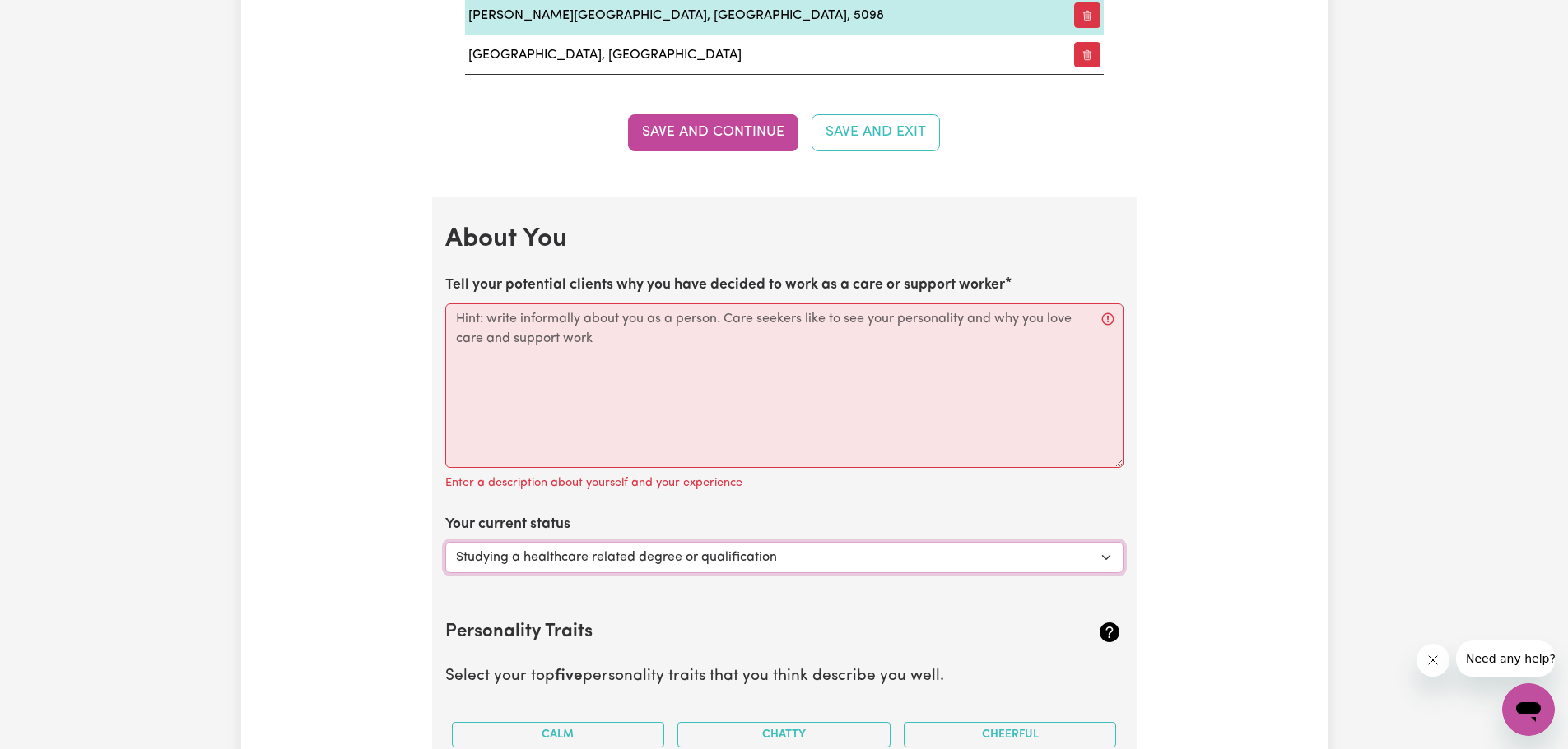
click at [842, 555] on select "Select... Studying a healthcare related degree or qualification Studying a non-…" at bounding box center [784, 557] width 678 height 32
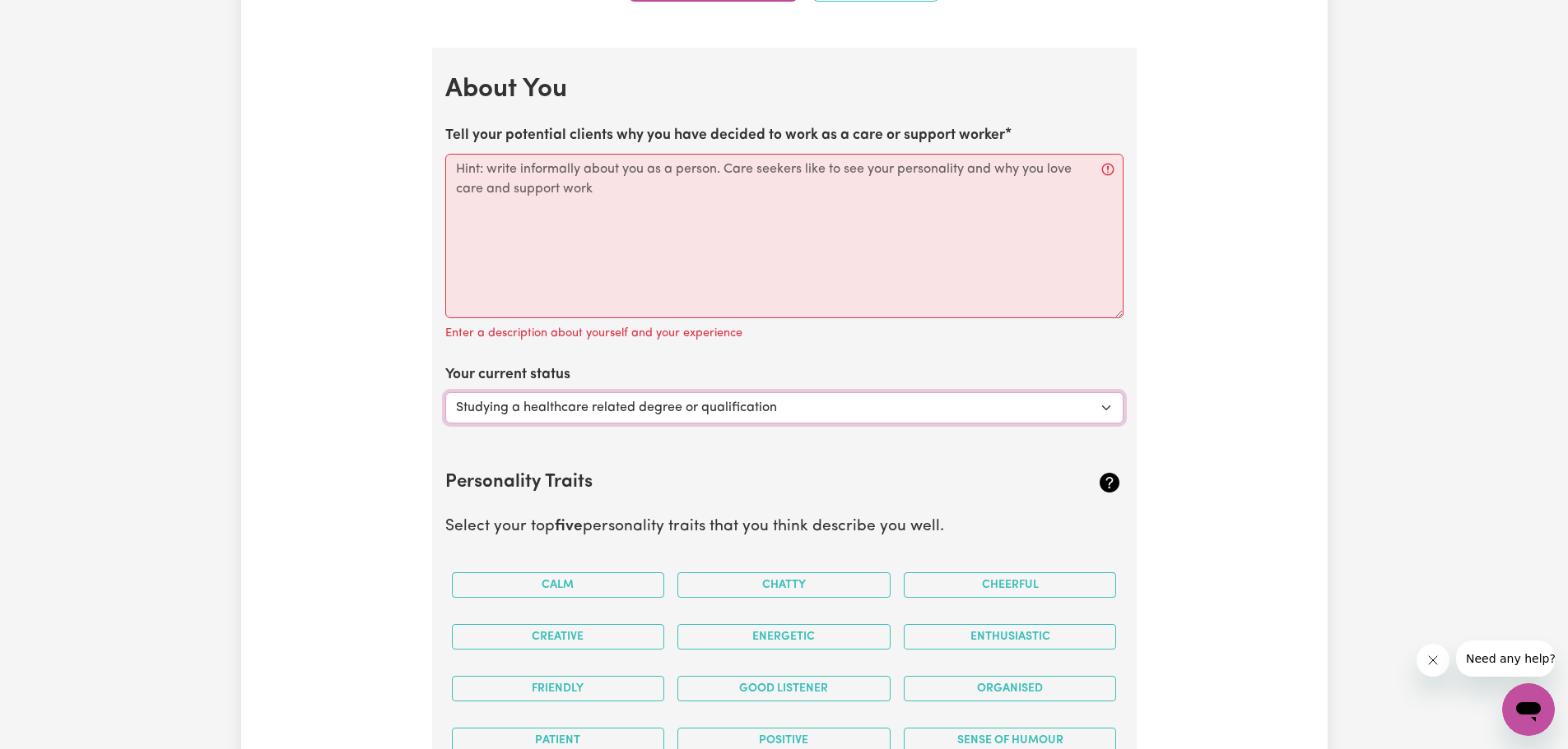
scroll to position [2584, 0]
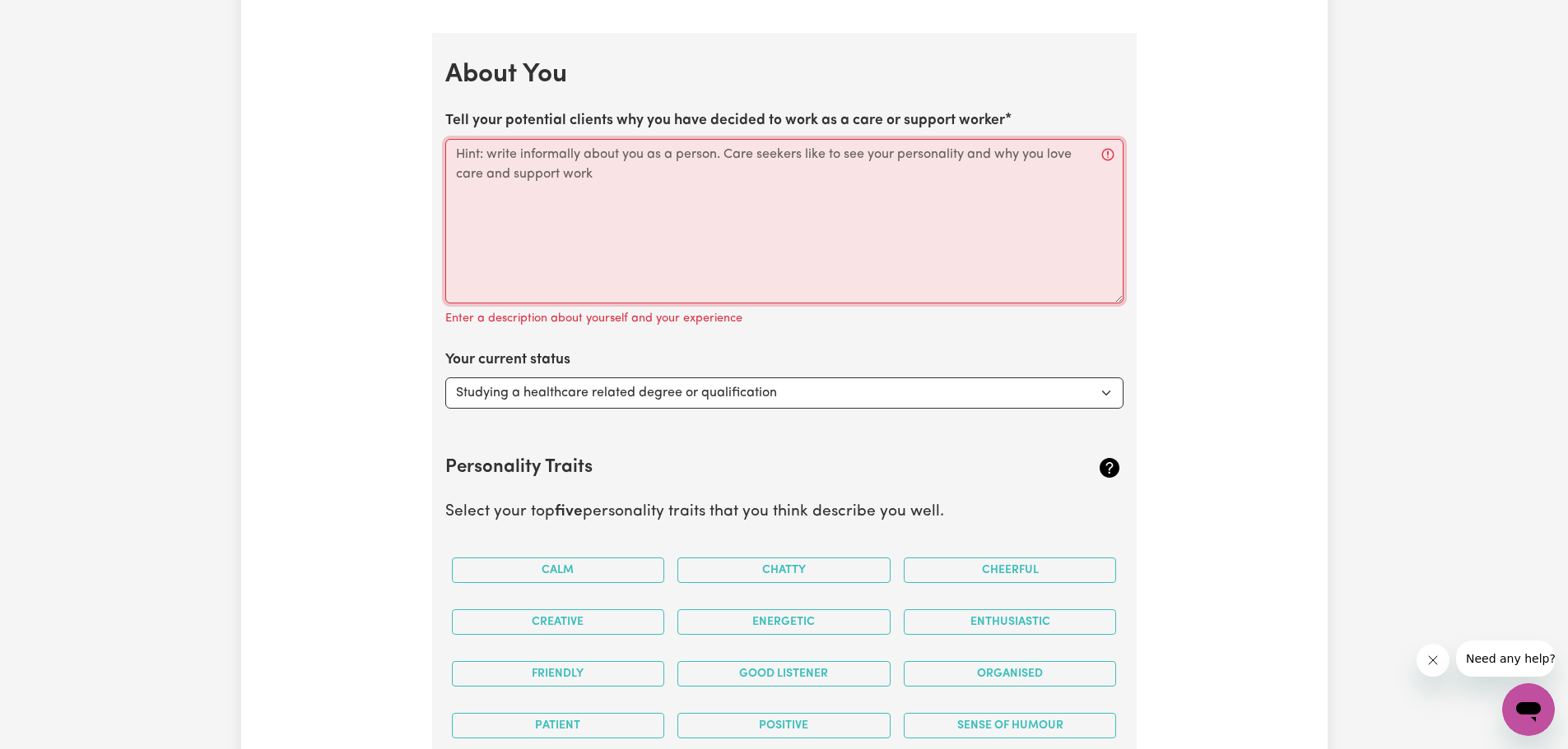
click at [682, 170] on textarea "Tell your potential clients why you have decided to work as a care or support w…" at bounding box center [784, 221] width 678 height 165
paste textarea "Hi, I’m currently studying a Bachelor of Physiotherapy because I have a strong …"
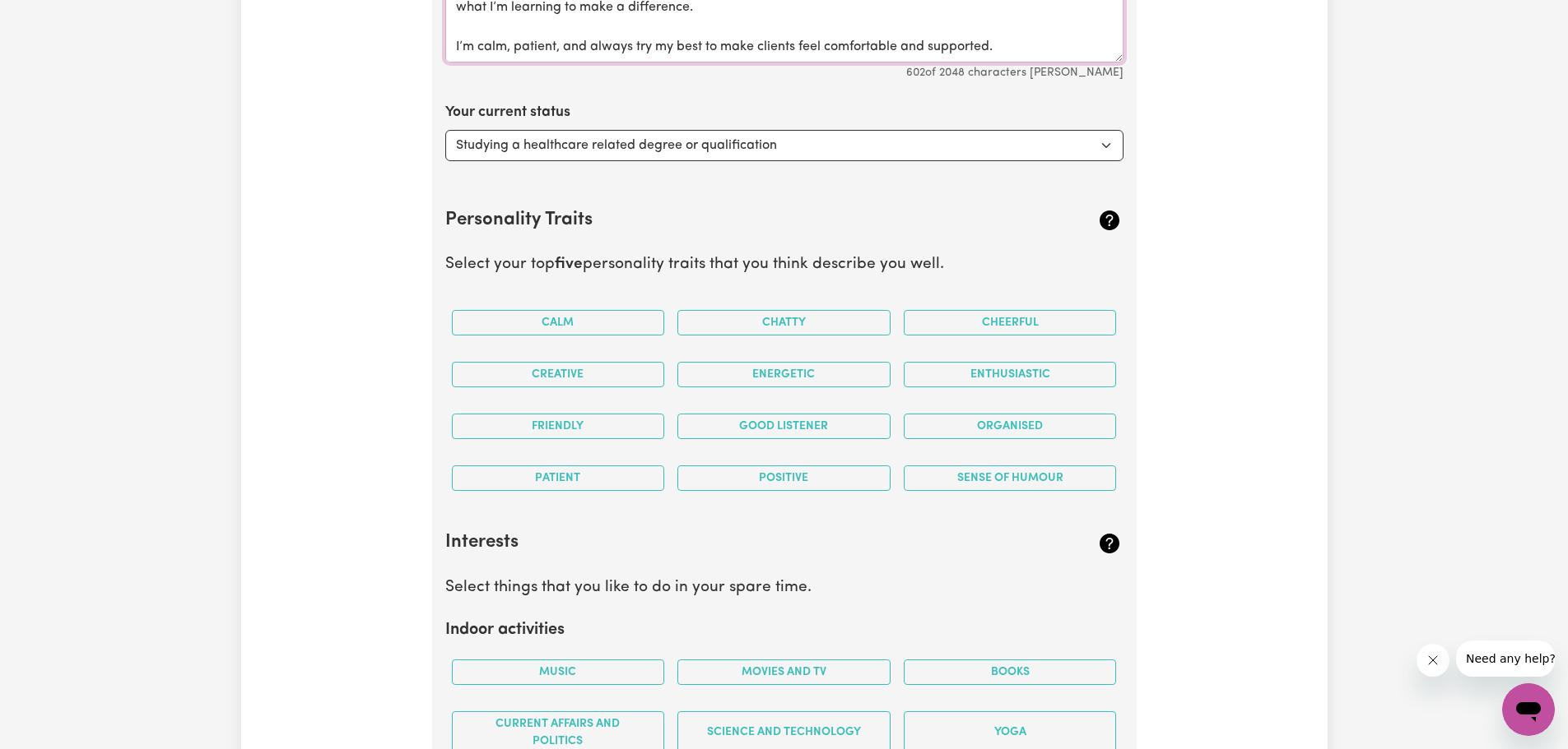
scroll to position [2831, 0]
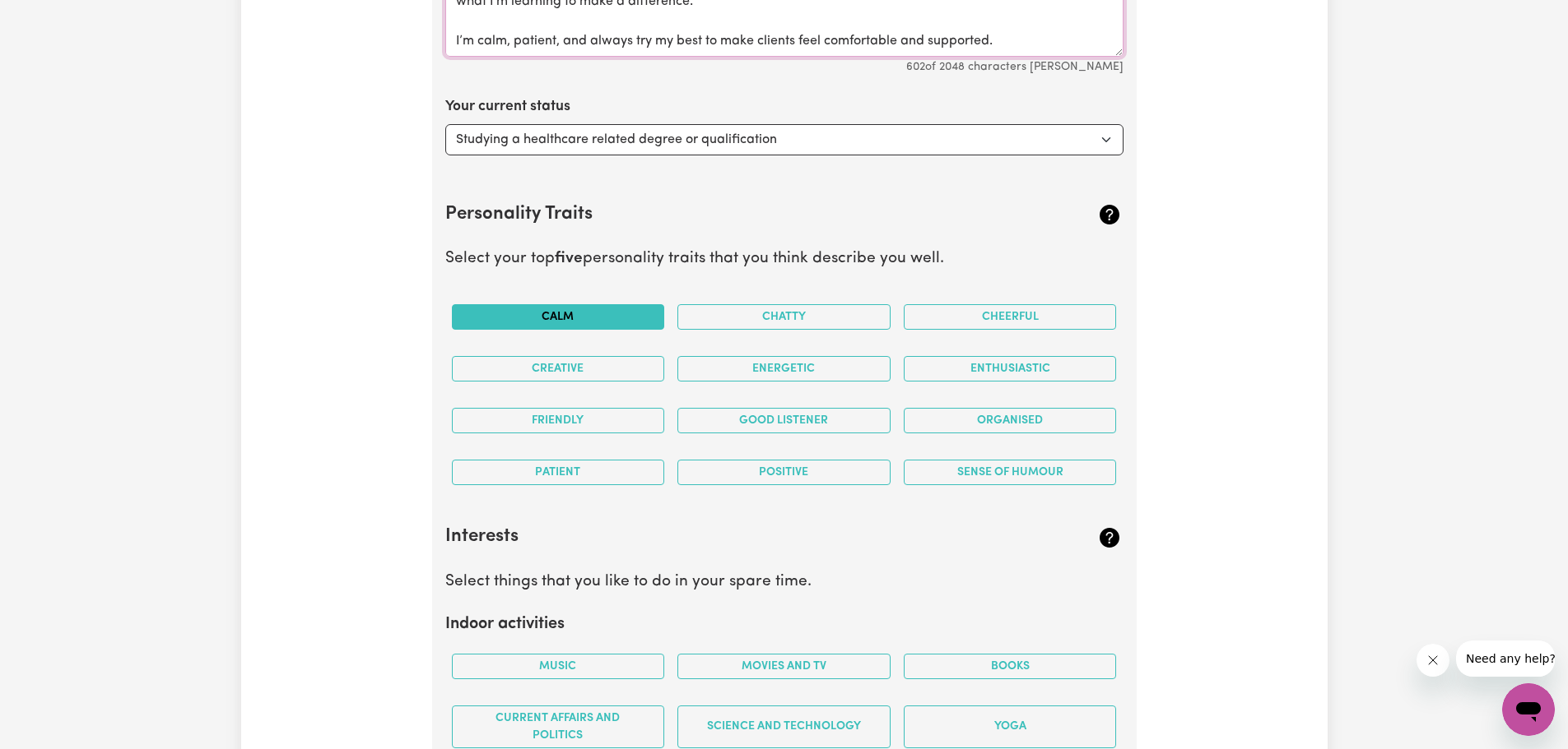
type textarea "Hi, I’m currently studying a Bachelor of Physiotherapy because I have a strong …"
click at [553, 318] on button "Calm" at bounding box center [558, 317] width 213 height 26
click at [570, 476] on button "Patient" at bounding box center [558, 473] width 213 height 26
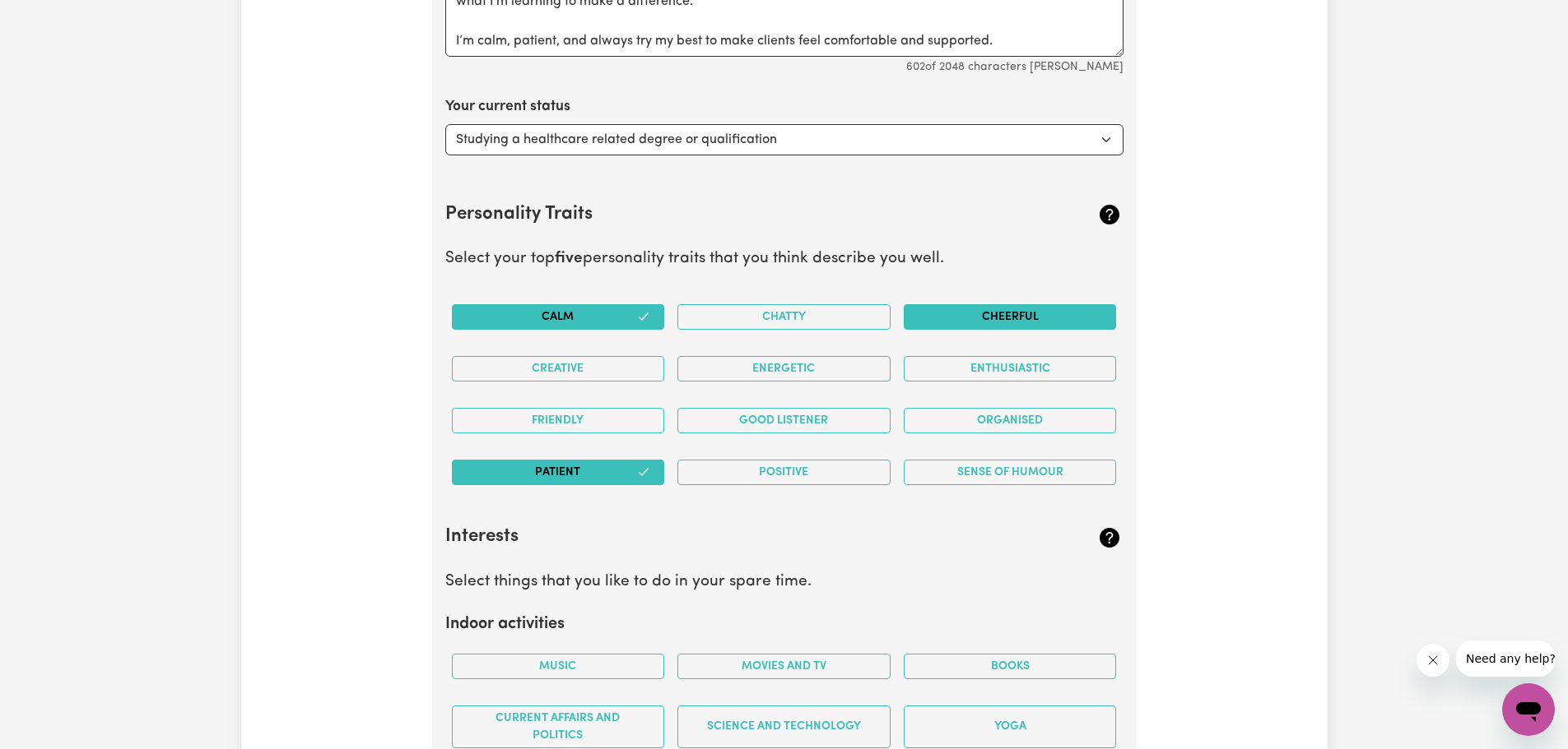
click at [1014, 313] on button "Cheerful" at bounding box center [1011, 317] width 213 height 26
click at [1030, 369] on button "Enthusiastic" at bounding box center [1011, 369] width 213 height 26
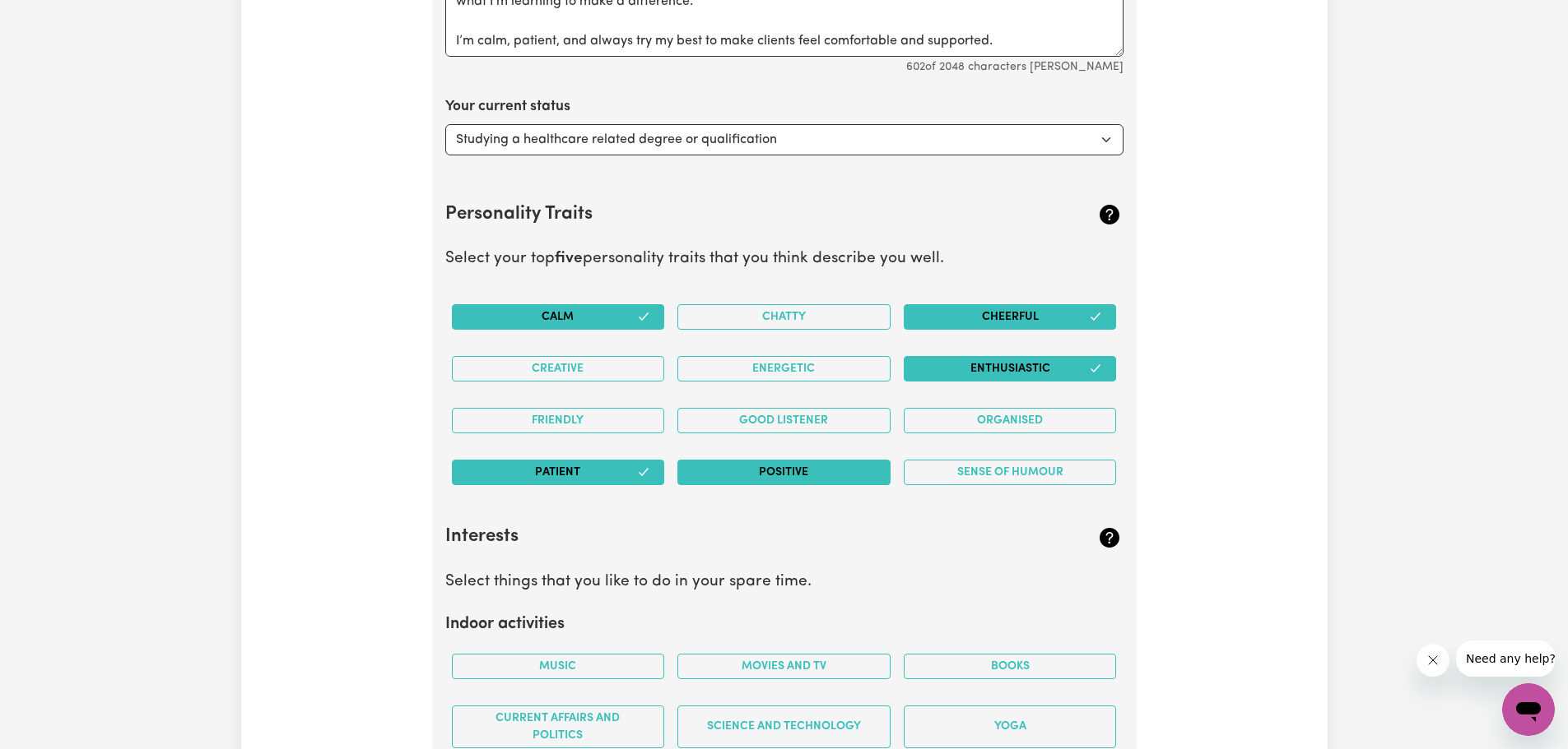
click at [815, 468] on button "Positive" at bounding box center [784, 473] width 213 height 26
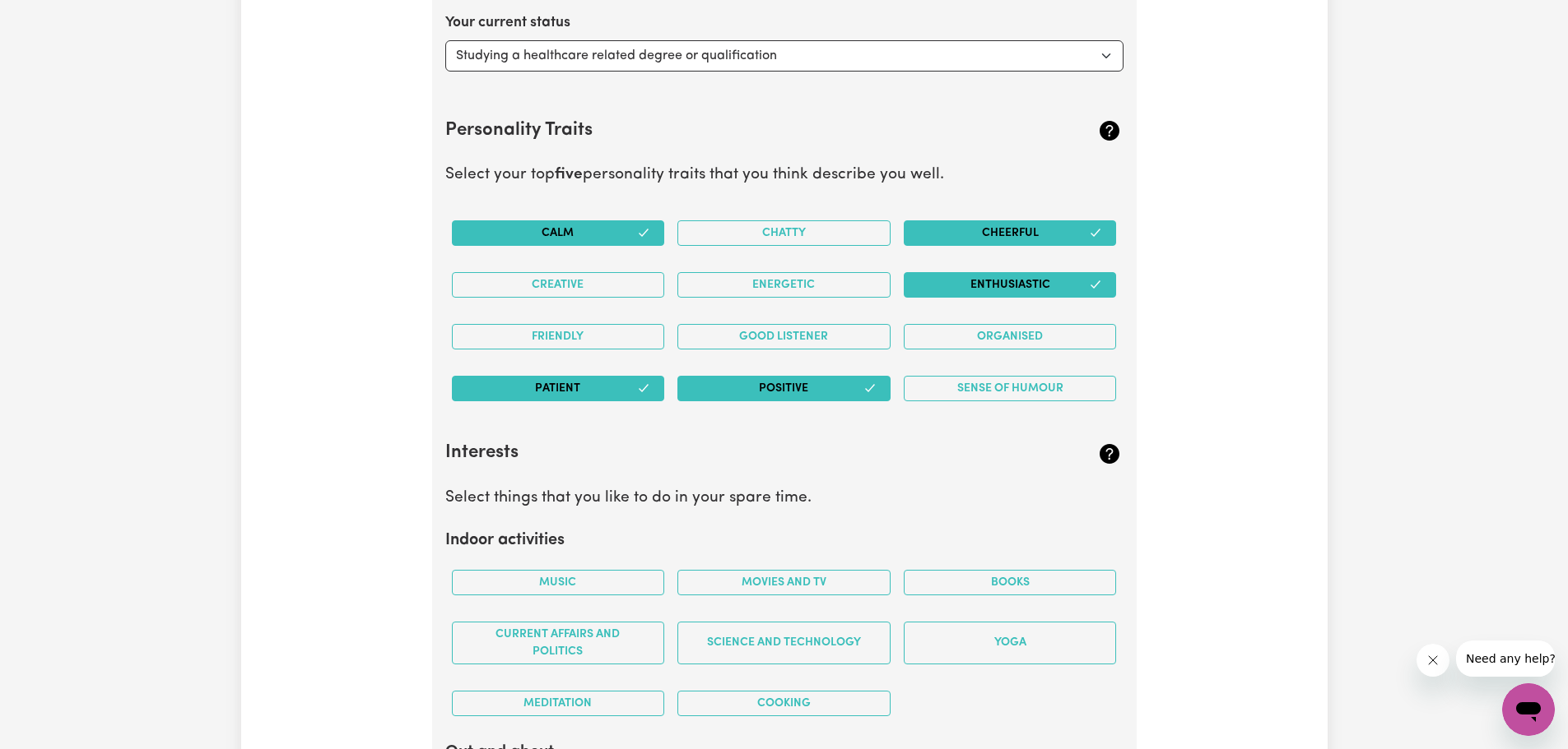
scroll to position [2913, 0]
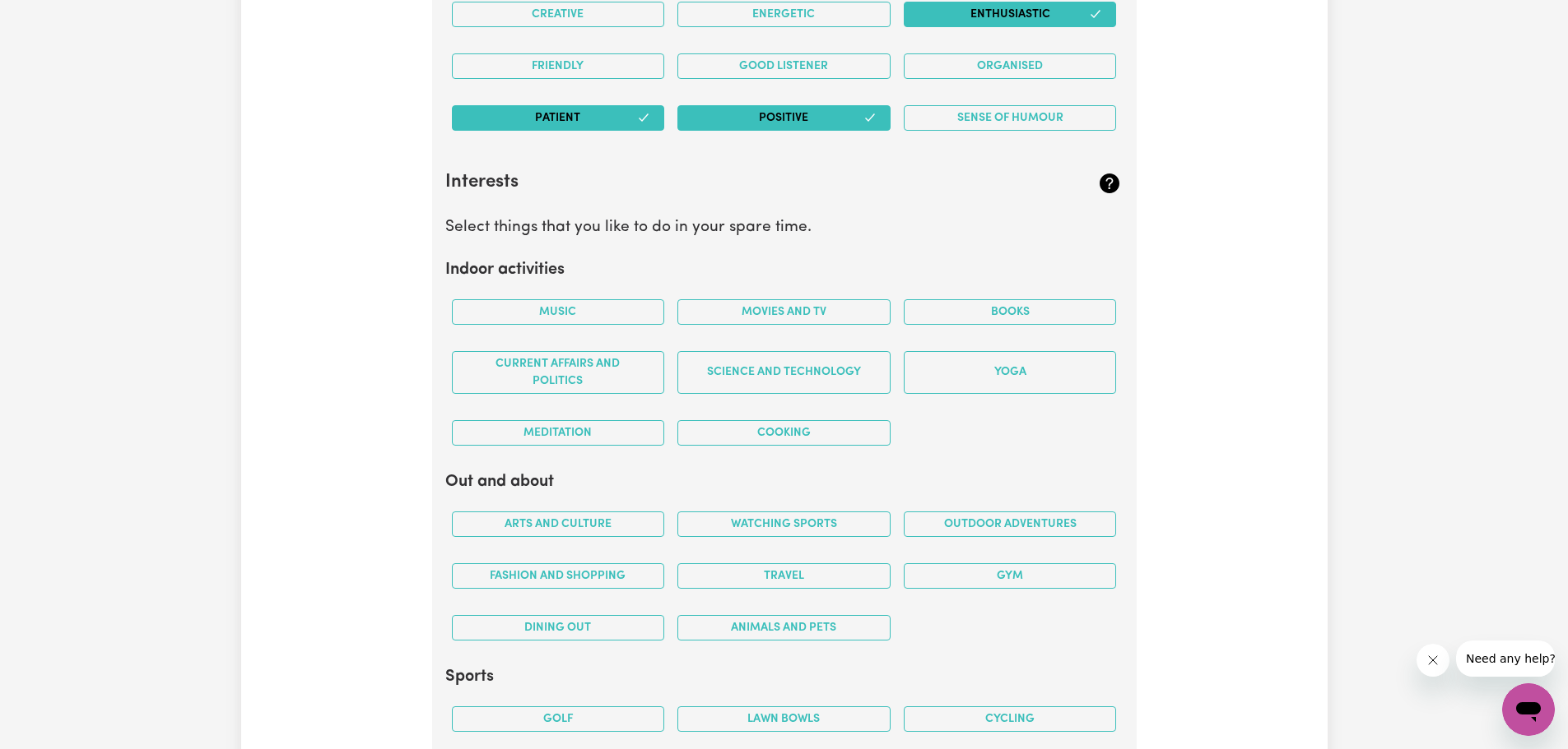
scroll to position [3243, 0]
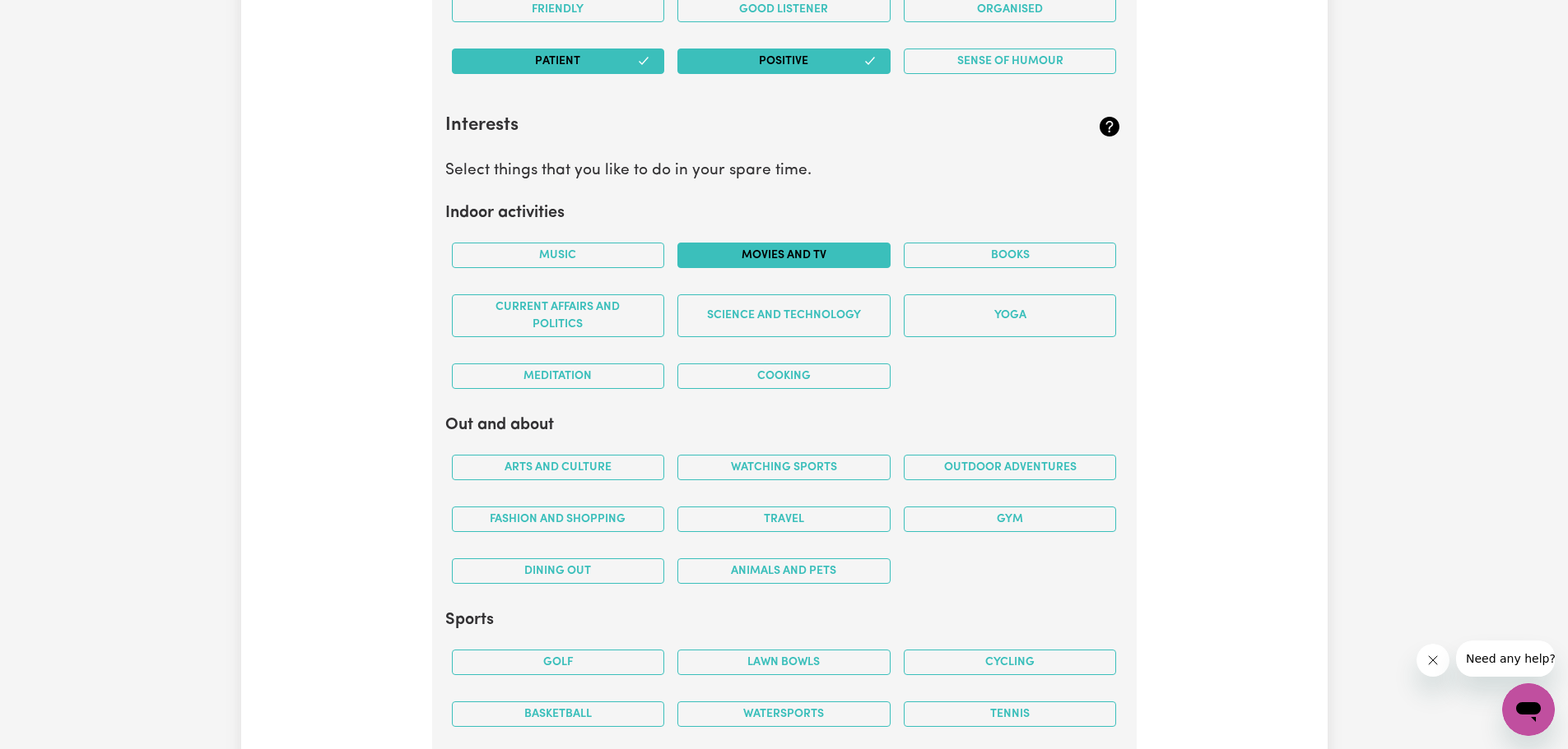
click at [813, 261] on button "Movies and TV" at bounding box center [784, 255] width 213 height 26
click at [788, 379] on button "Cooking" at bounding box center [784, 376] width 213 height 26
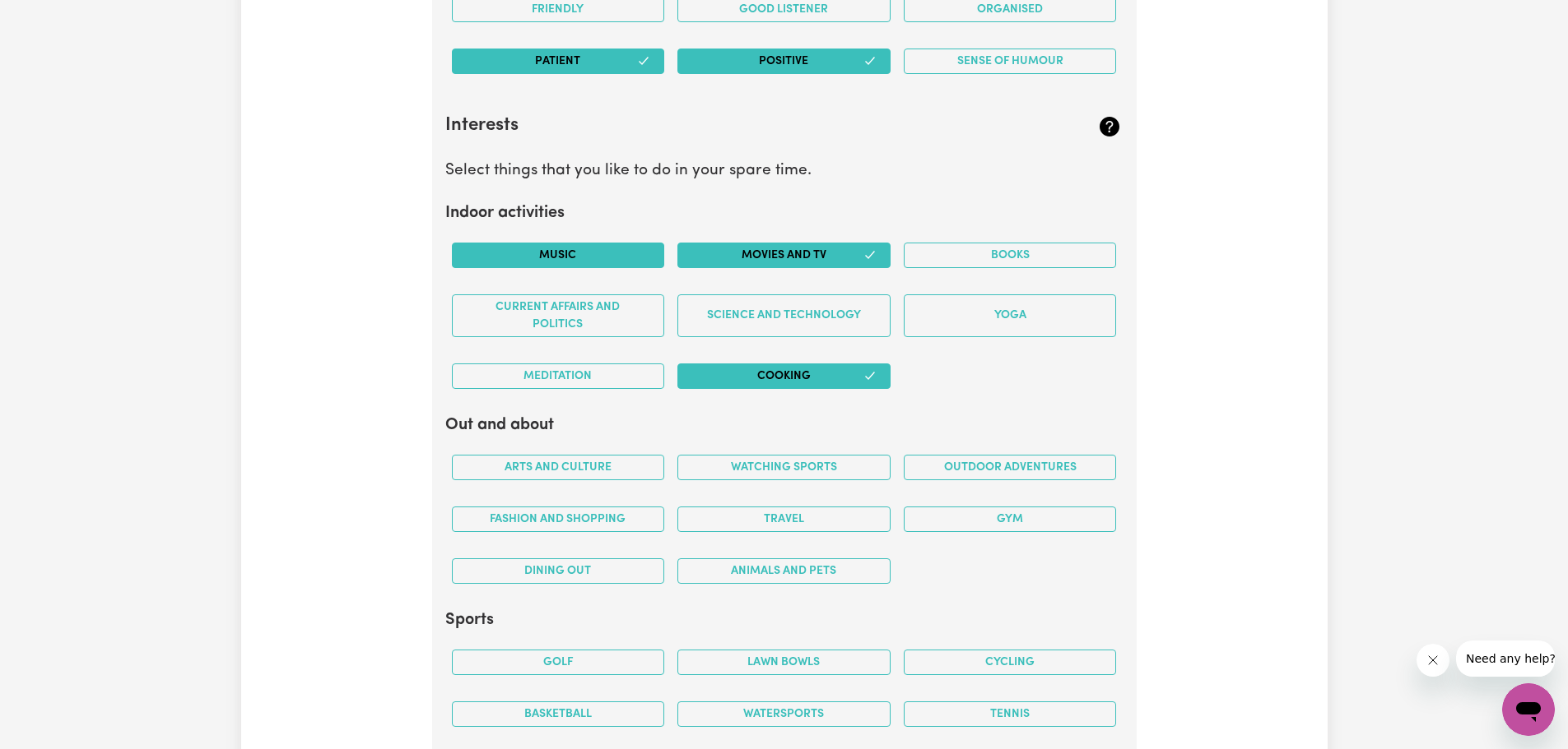
click at [640, 258] on button "Music" at bounding box center [558, 255] width 213 height 26
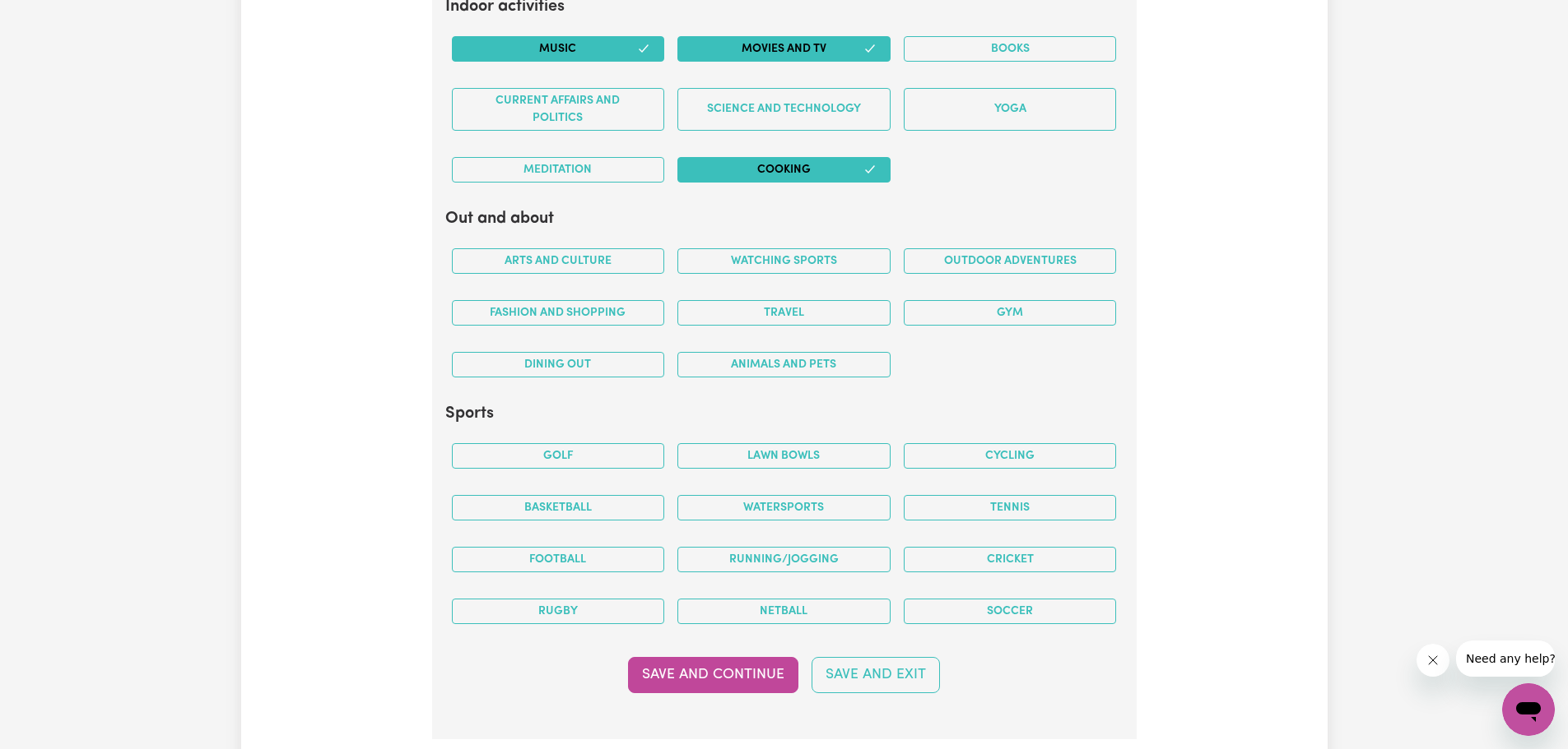
scroll to position [3489, 0]
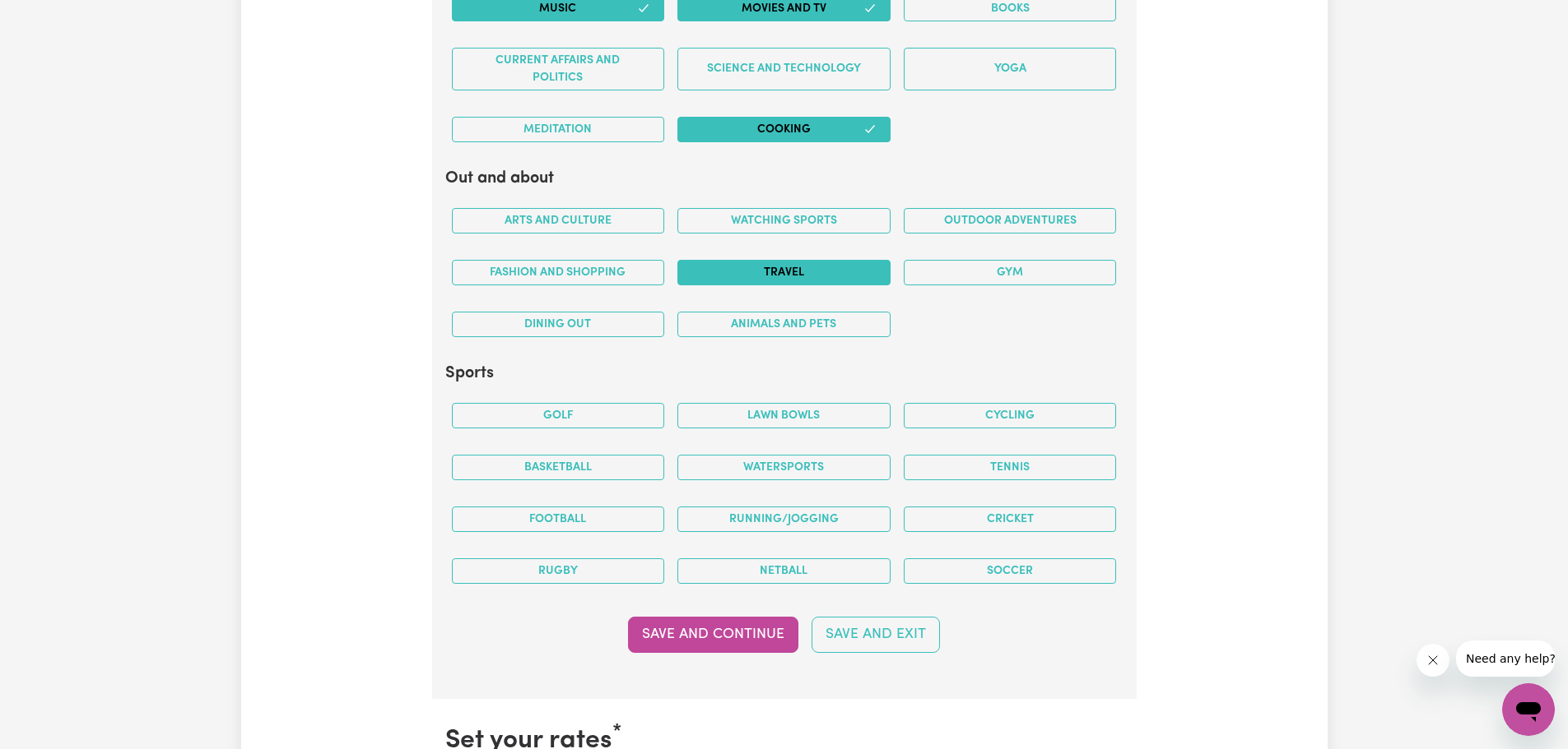
click at [822, 276] on button "Travel" at bounding box center [784, 273] width 213 height 26
click at [732, 218] on button "Watching sports" at bounding box center [784, 221] width 213 height 26
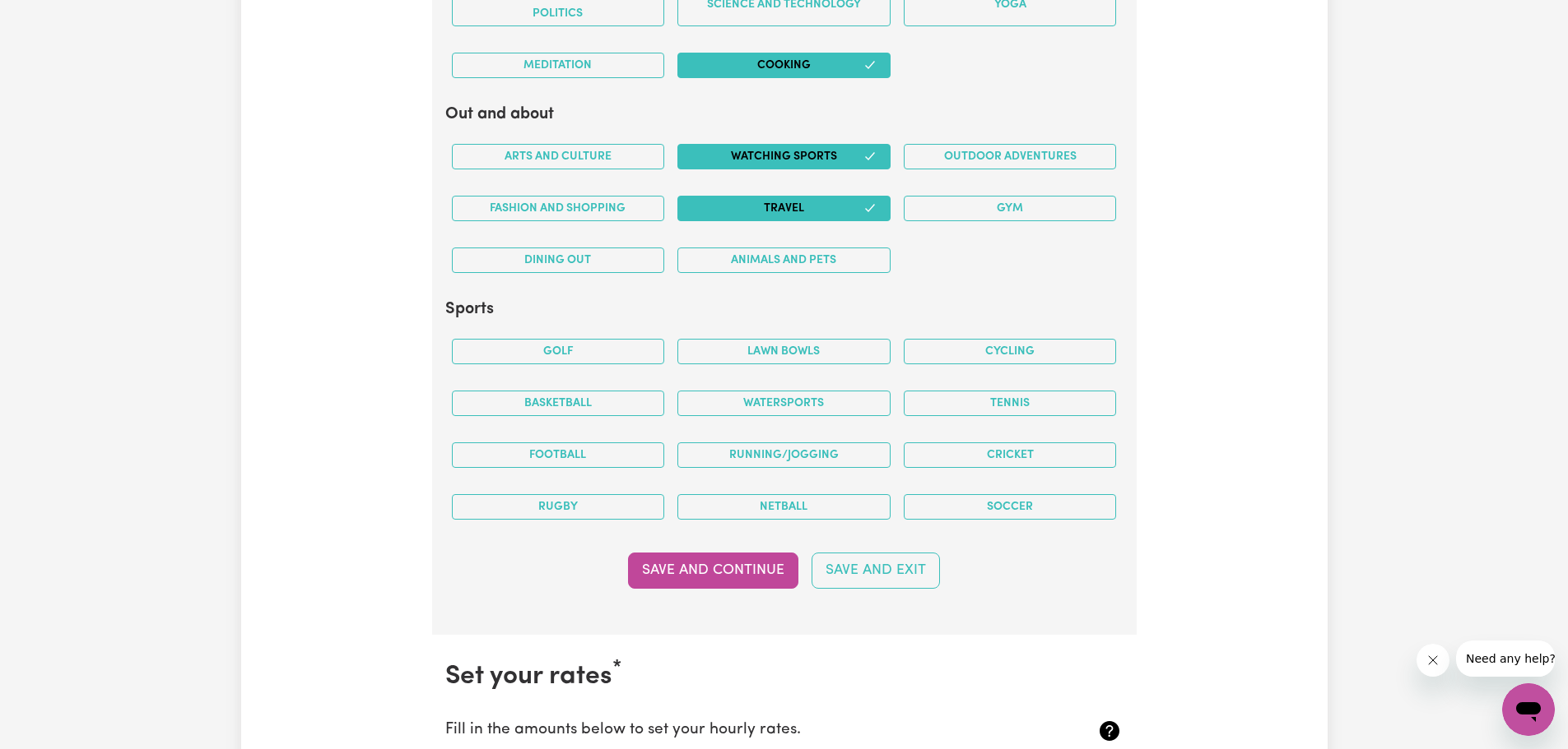
scroll to position [3571, 0]
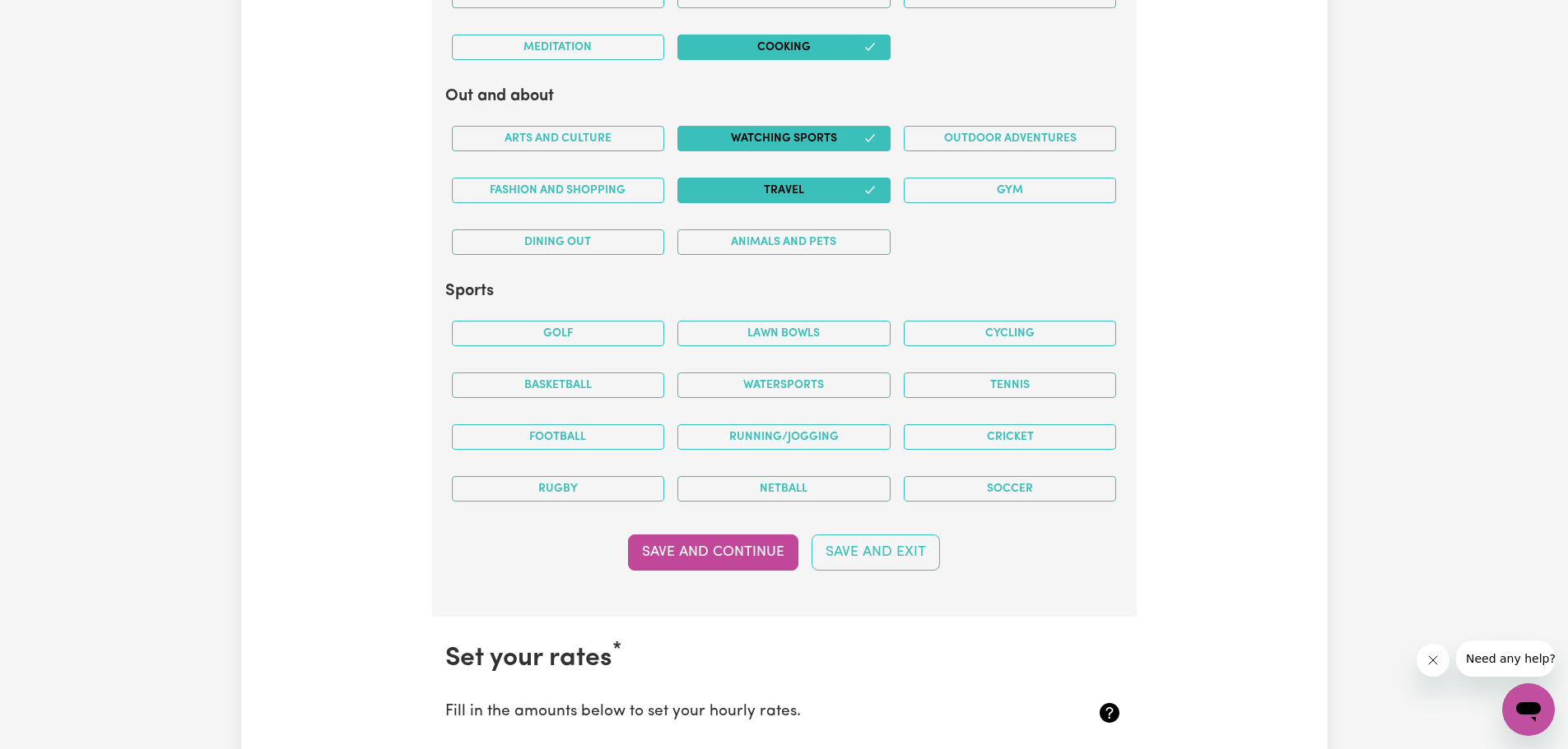
click at [537, 226] on div "Dining out" at bounding box center [558, 242] width 226 height 52
click at [591, 243] on button "Dining out" at bounding box center [558, 242] width 213 height 26
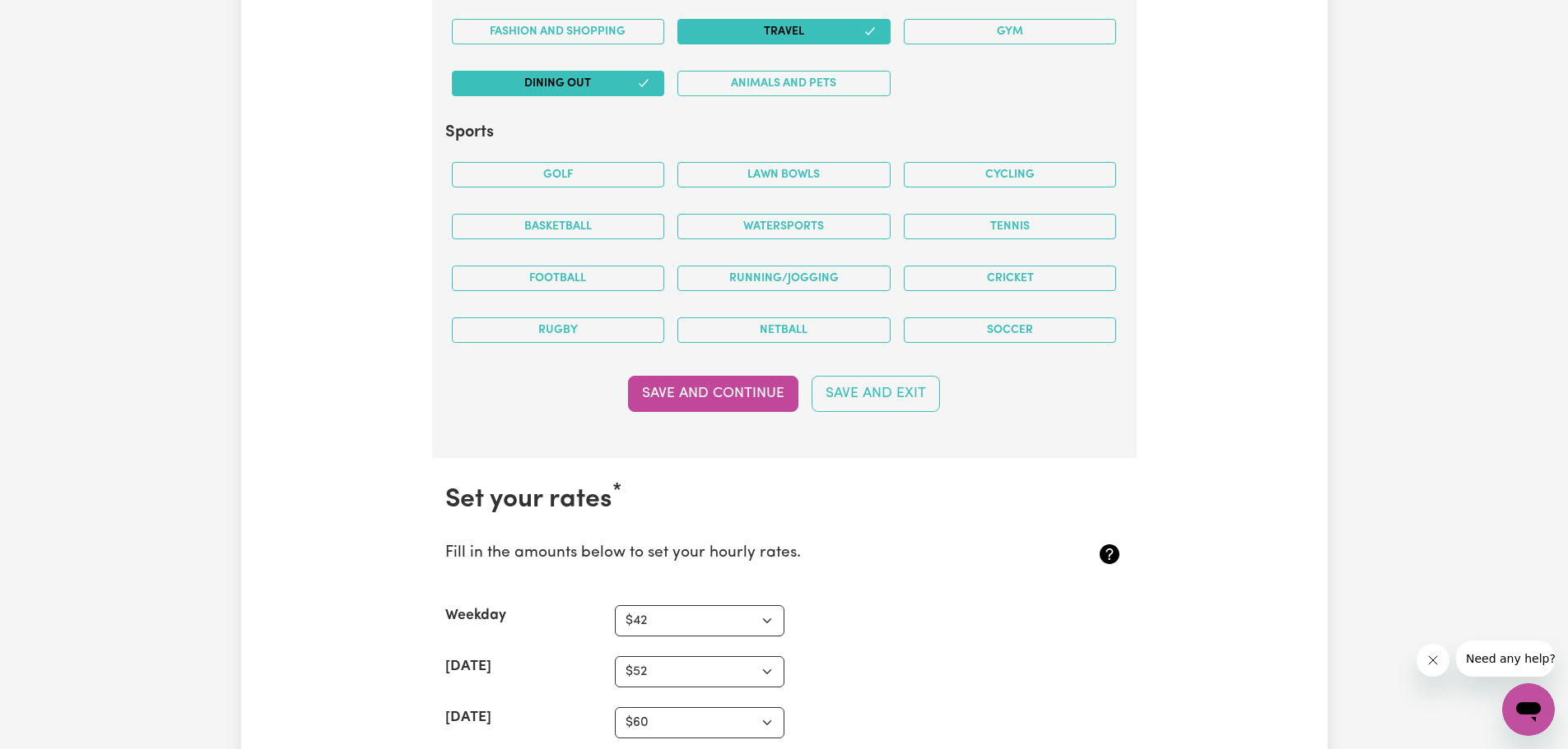
scroll to position [3736, 0]
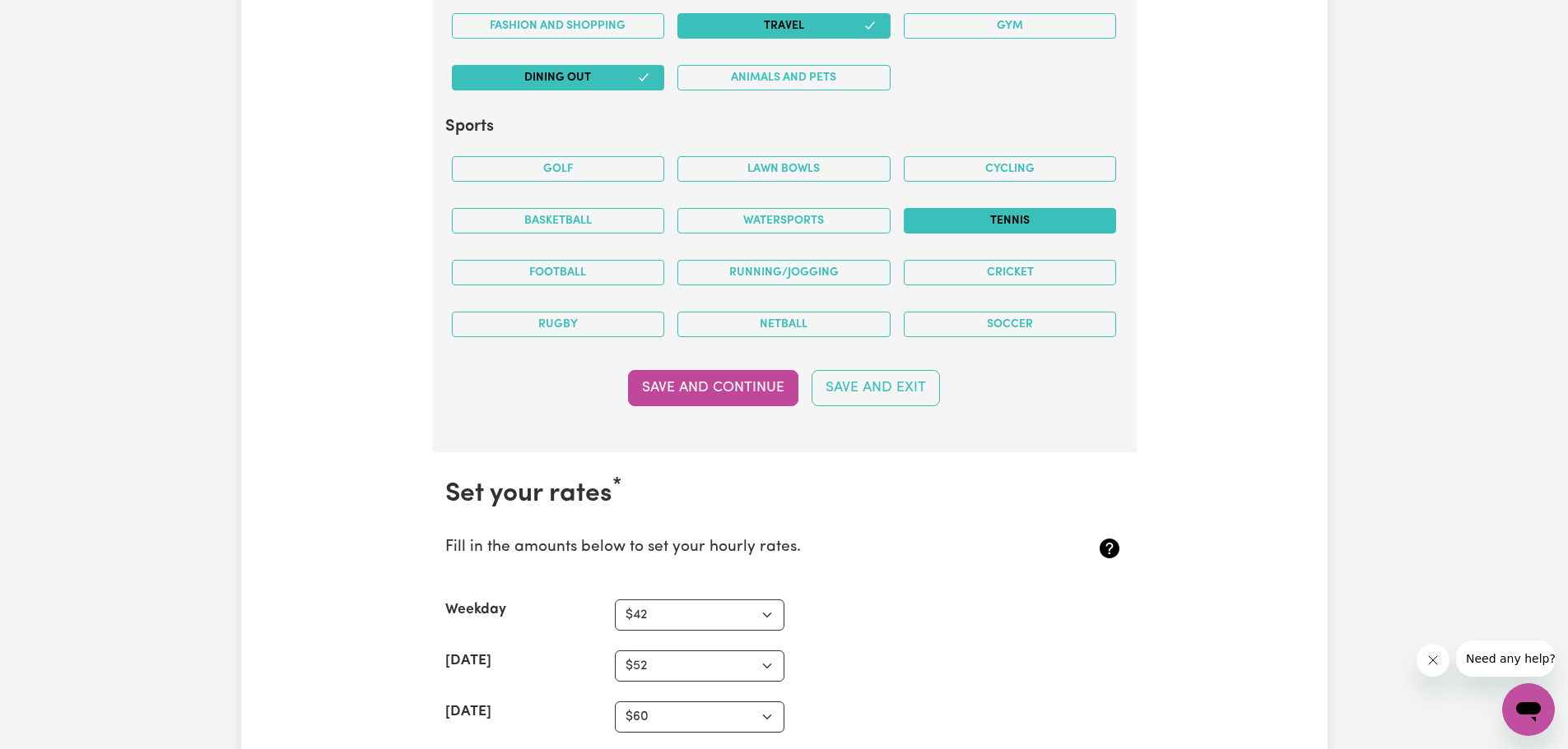
click at [1022, 222] on button "Tennis" at bounding box center [1011, 221] width 213 height 26
click at [702, 390] on button "Save and Continue" at bounding box center [714, 388] width 171 height 36
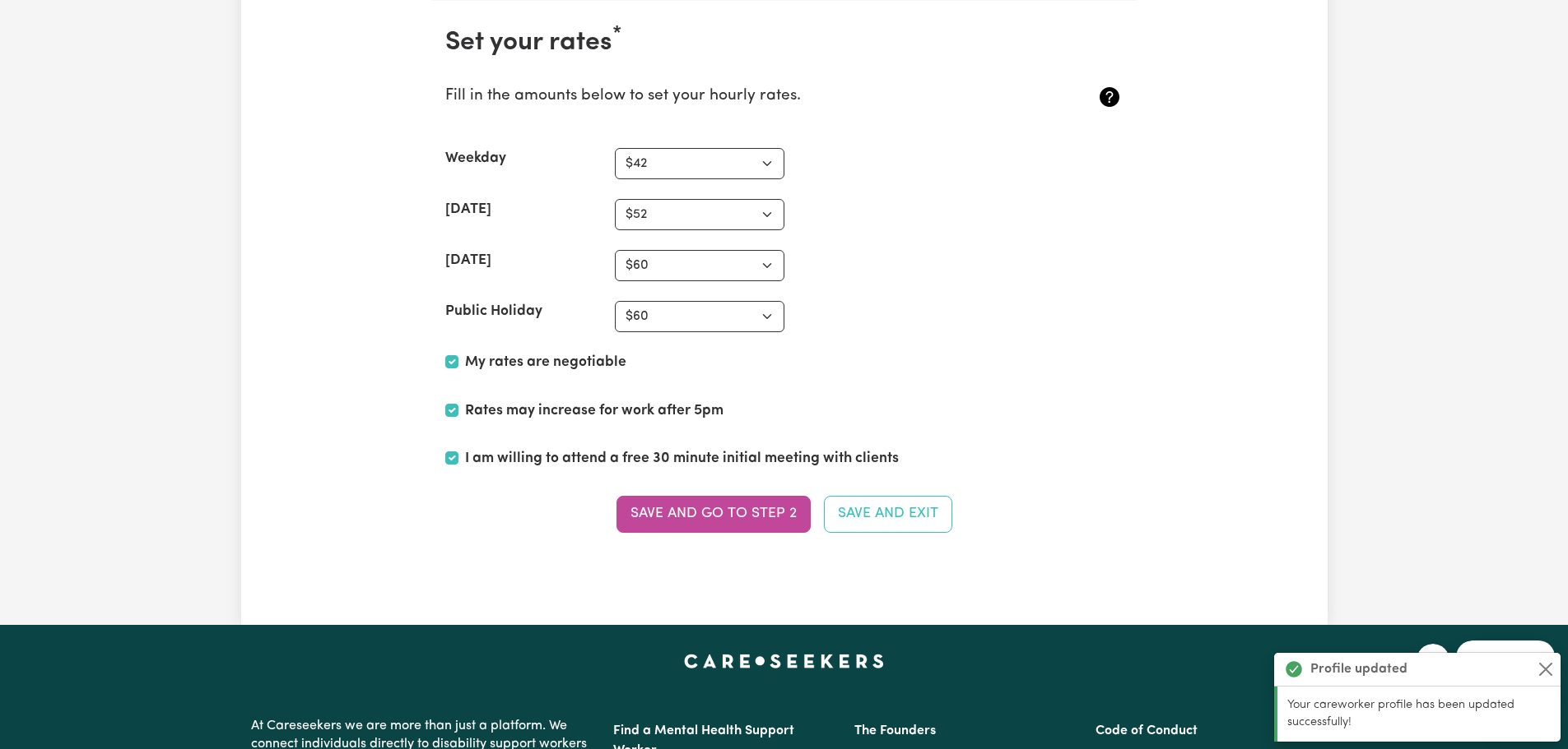
scroll to position [4270, 0]
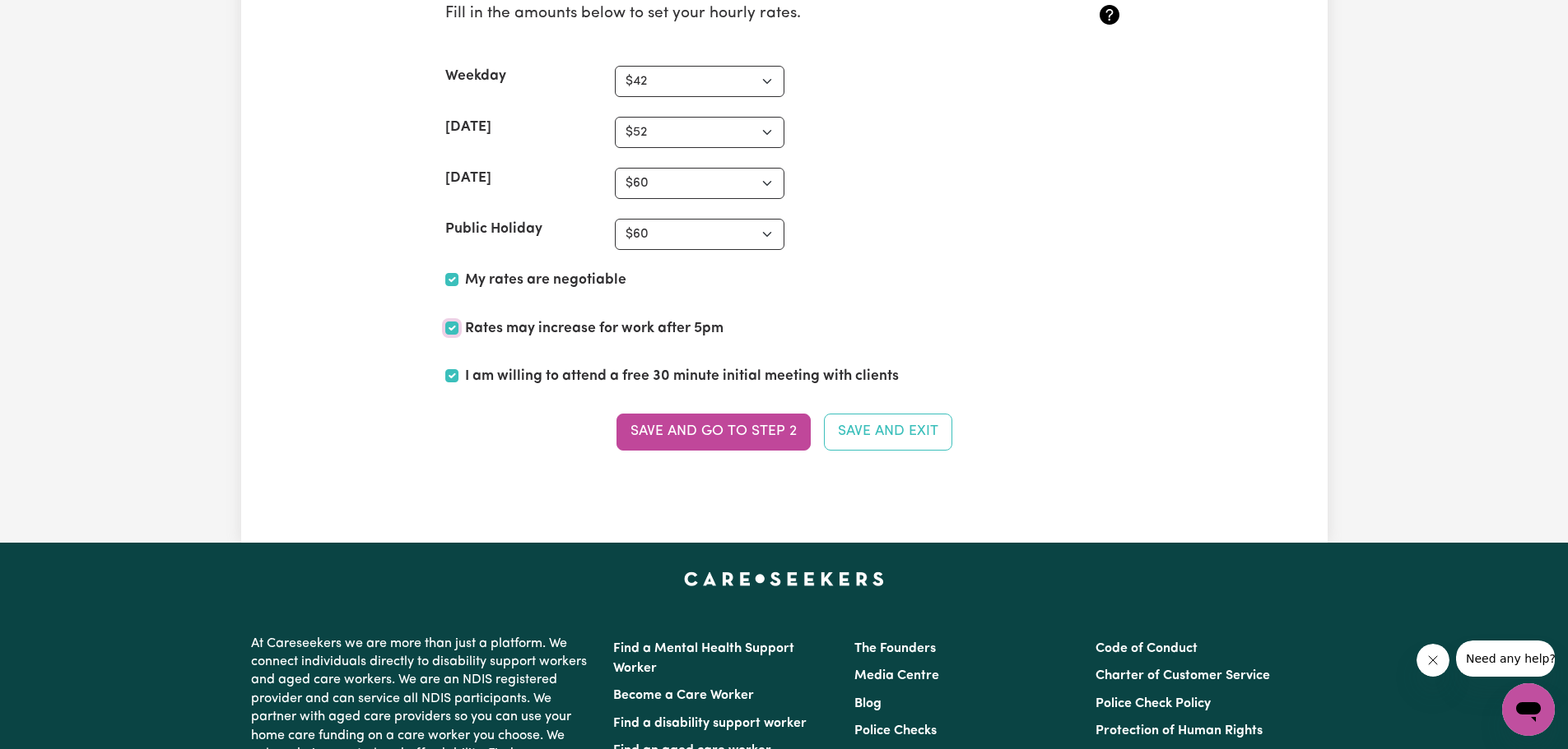
click at [449, 330] on input "Rates may increase for work after 5pm" at bounding box center [452, 328] width 13 height 13
checkbox input "false"
click at [736, 433] on button "Save and go to Step 2" at bounding box center [714, 432] width 195 height 36
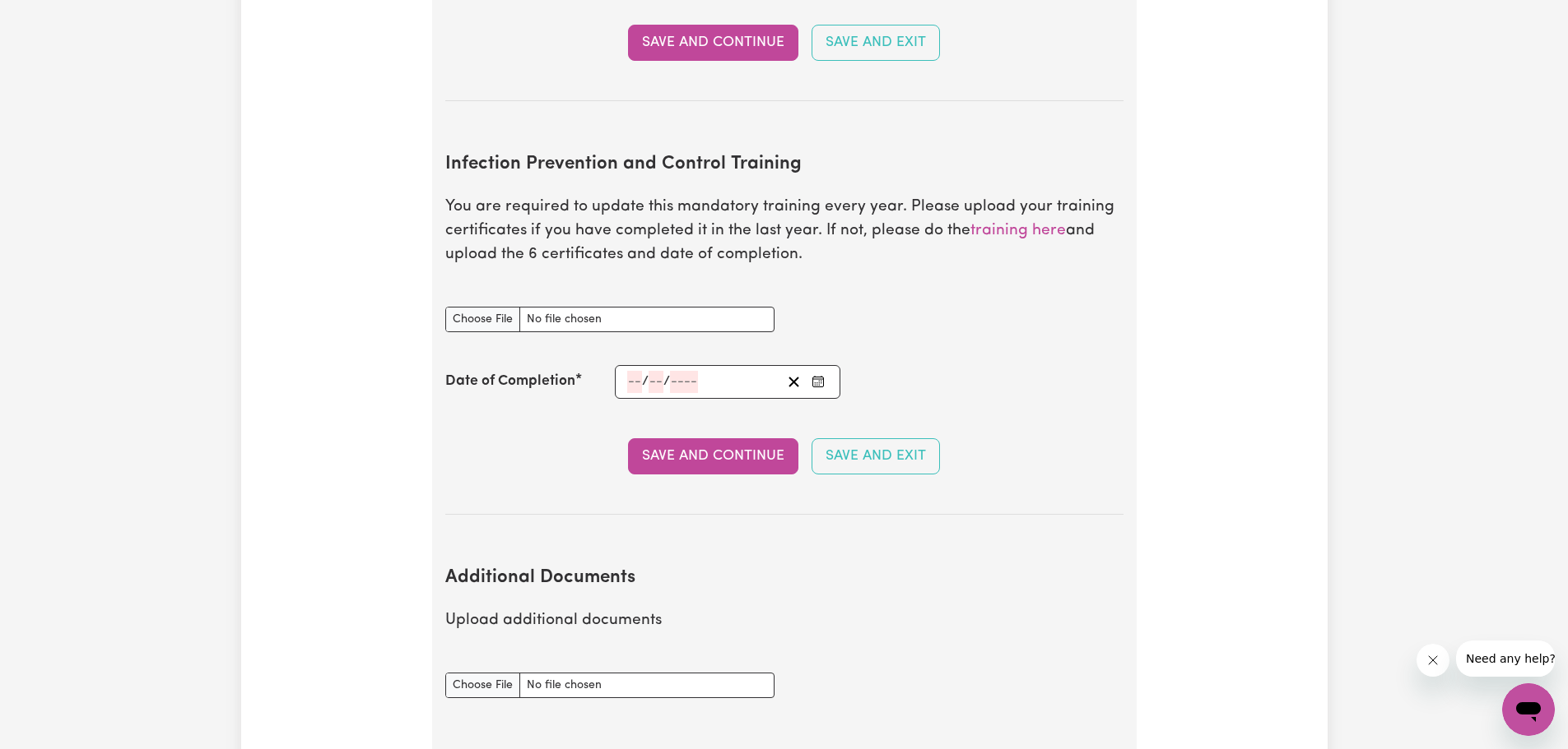
scroll to position [2632, 0]
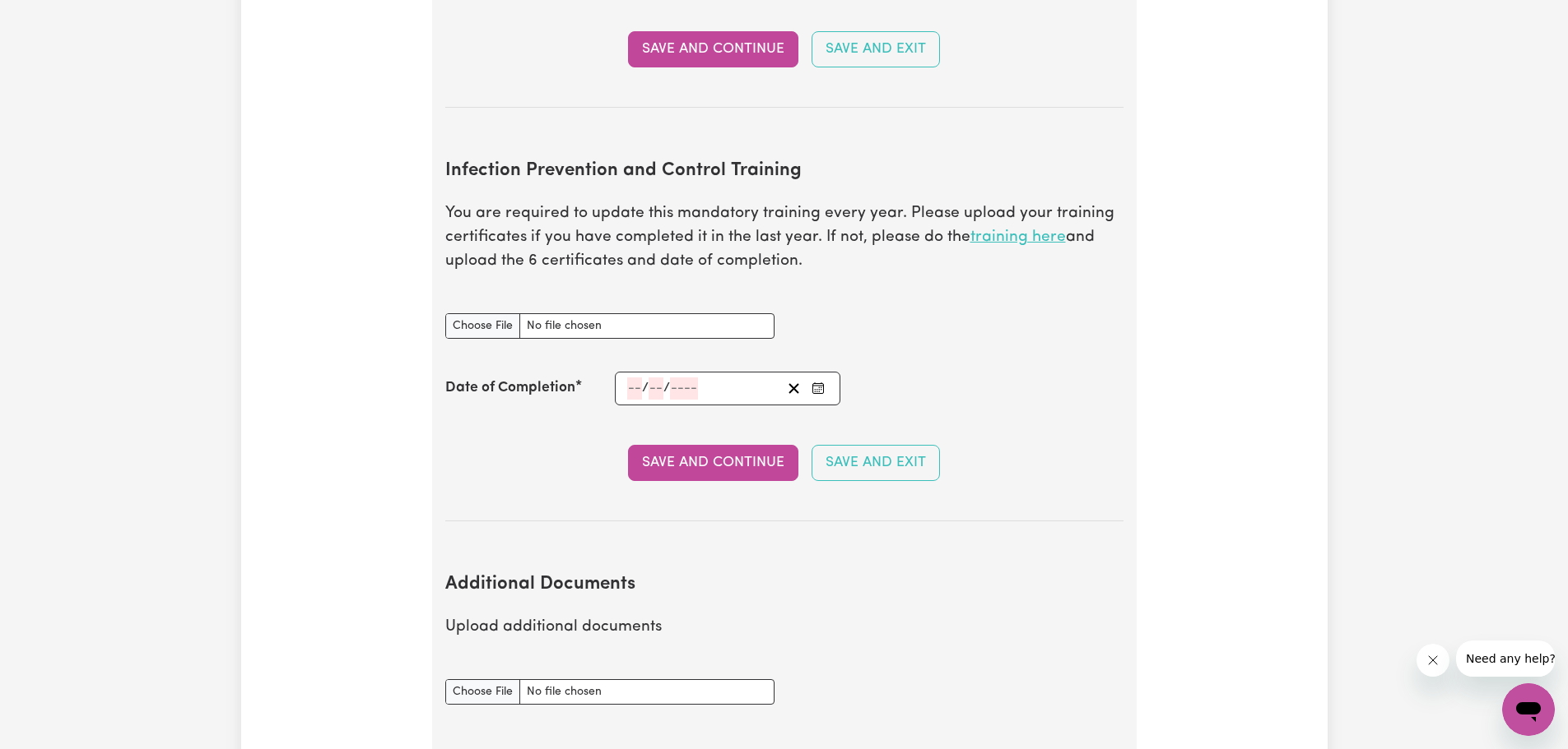
click at [1008, 229] on link "training here" at bounding box center [1018, 237] width 96 height 15
click at [986, 255] on section "Infection Prevention and Control Training You are required to update this manda…" at bounding box center [784, 328] width 678 height 387
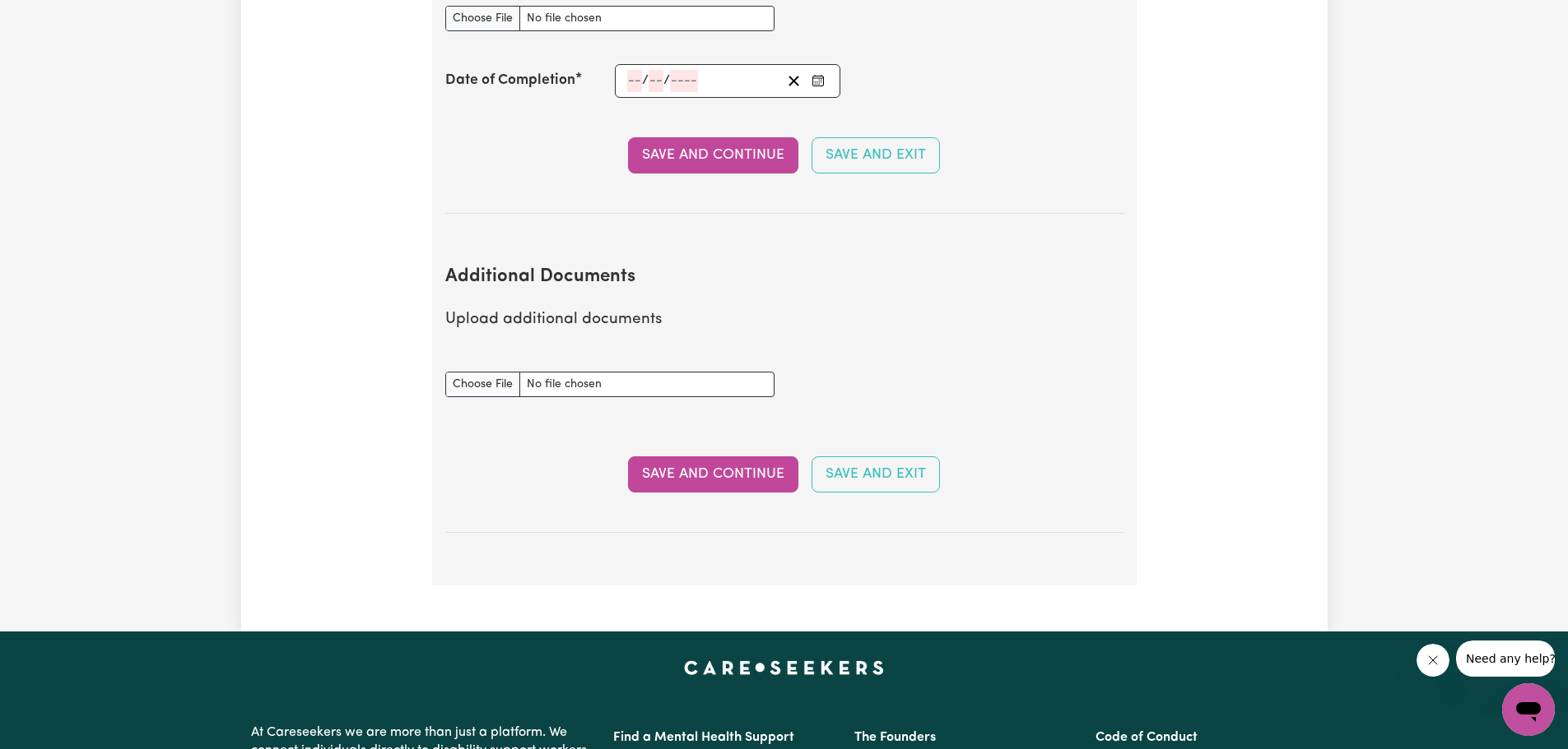
scroll to position [2961, 0]
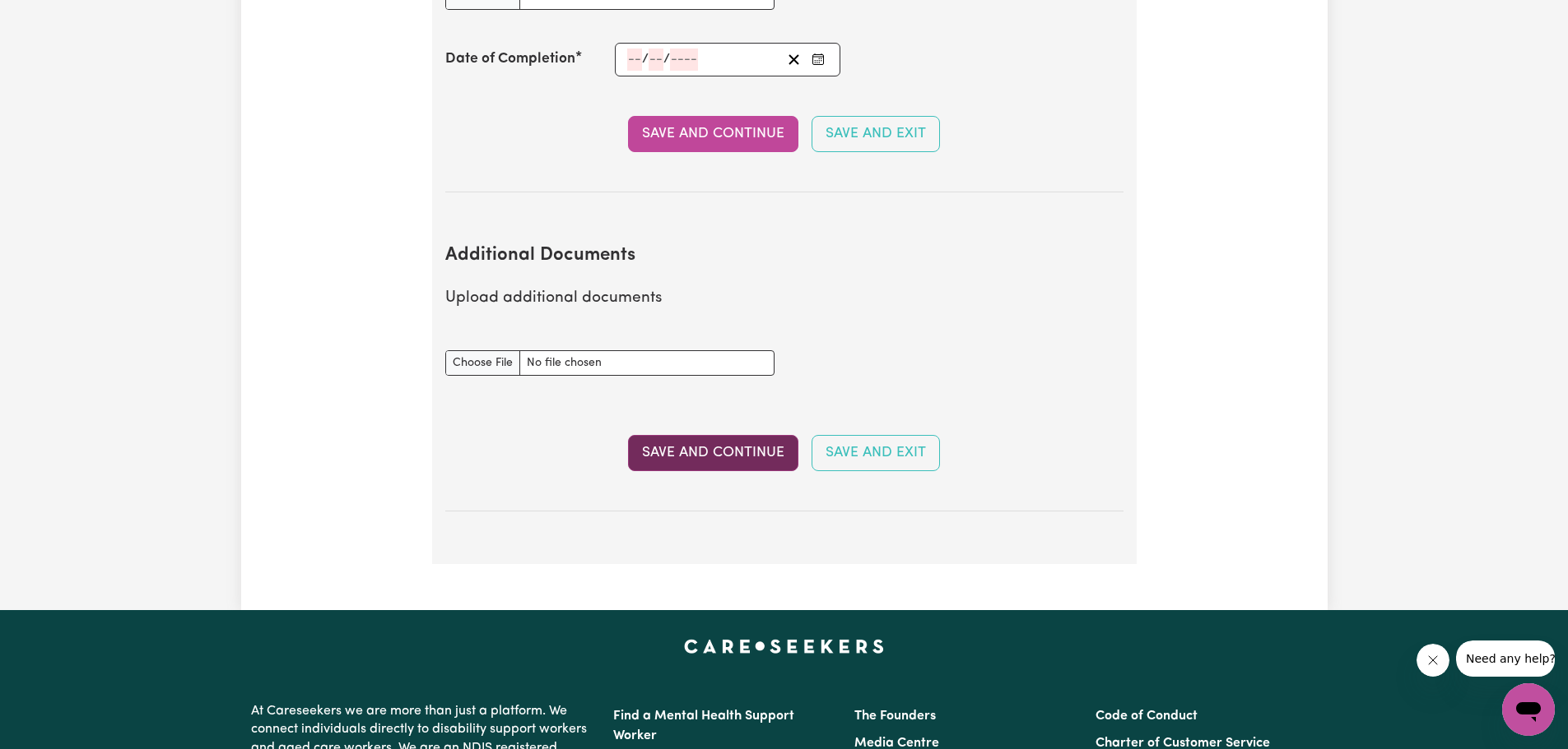
click at [726, 435] on button "Save and Continue" at bounding box center [714, 453] width 171 height 36
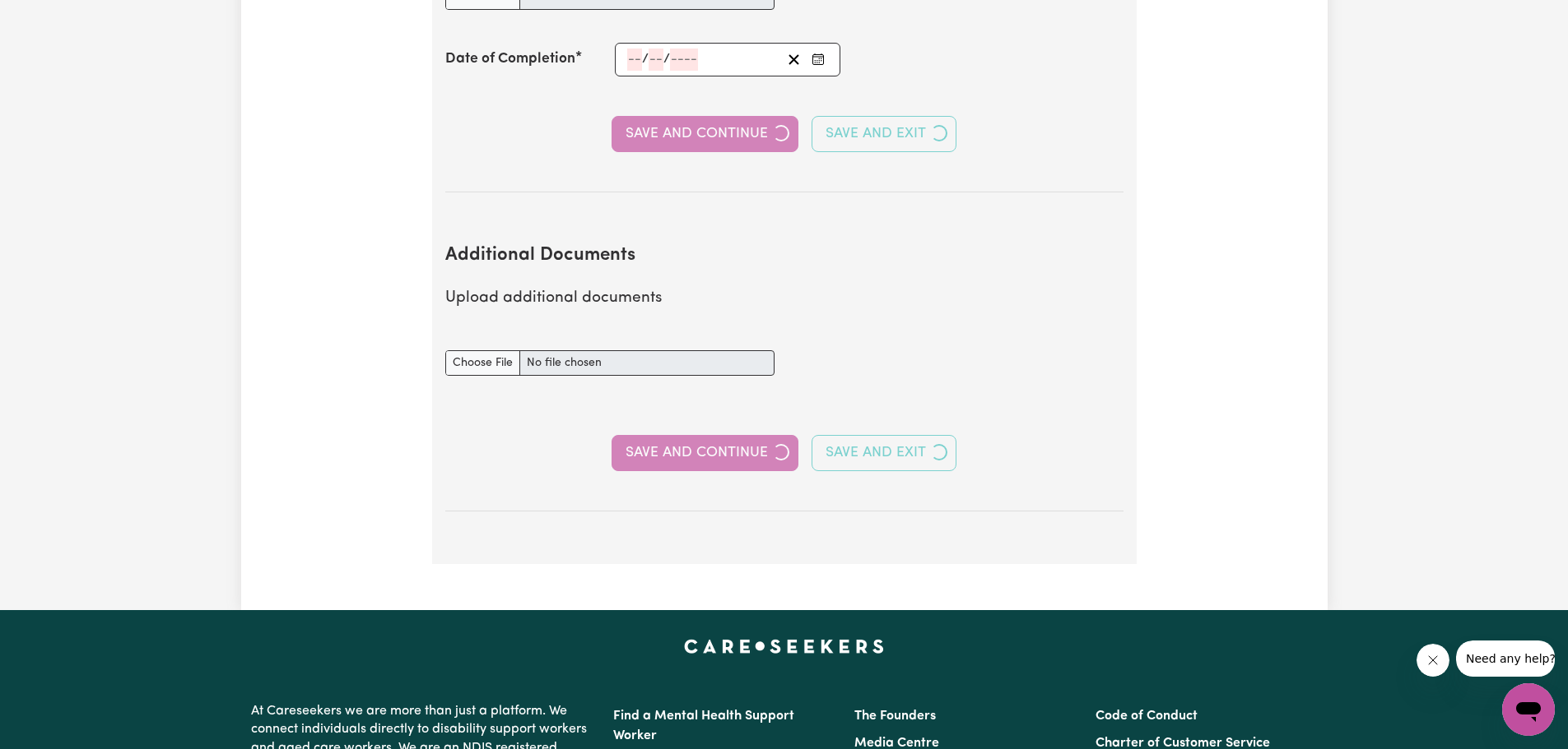
select select "Certificate III (Individual Support)"
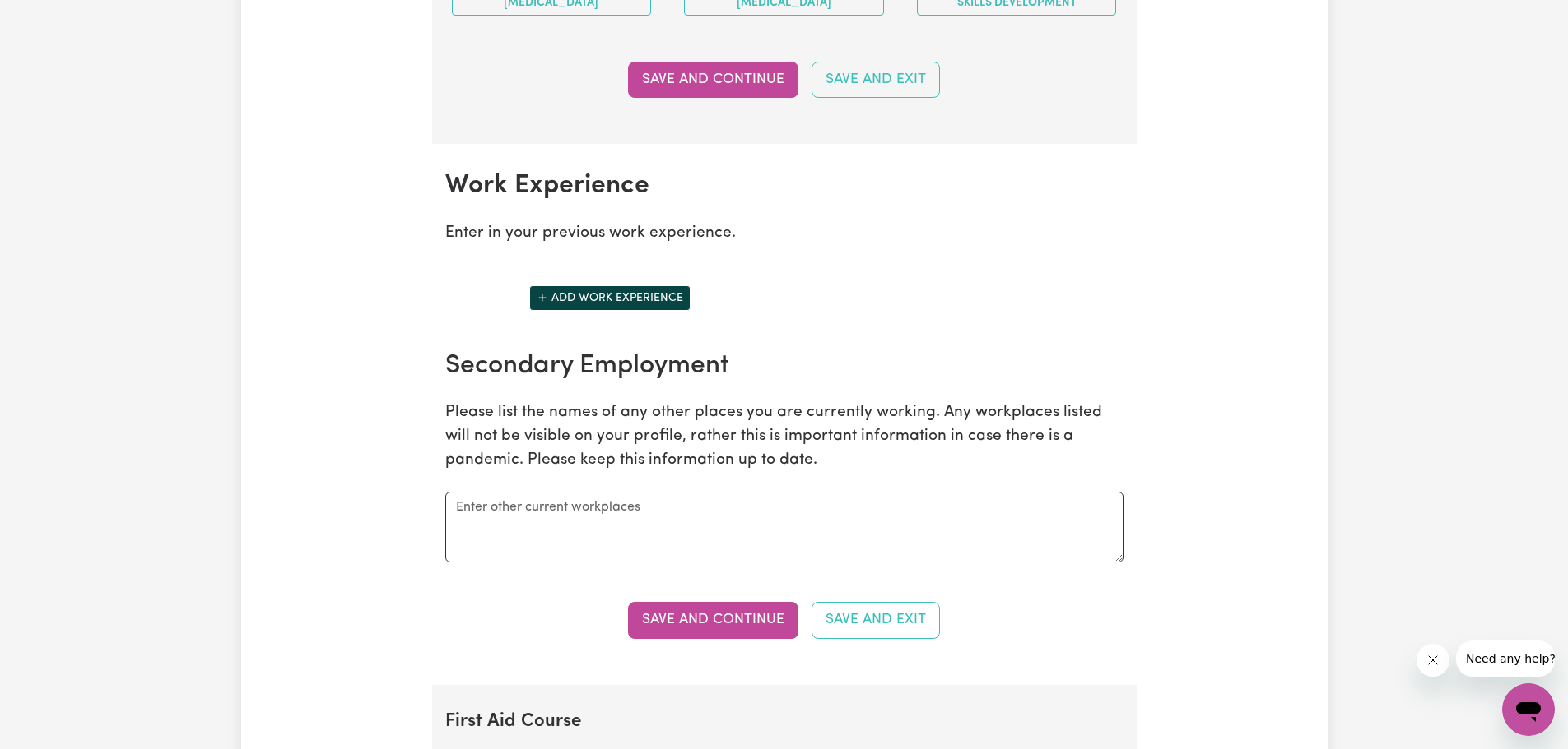
scroll to position [2303, 0]
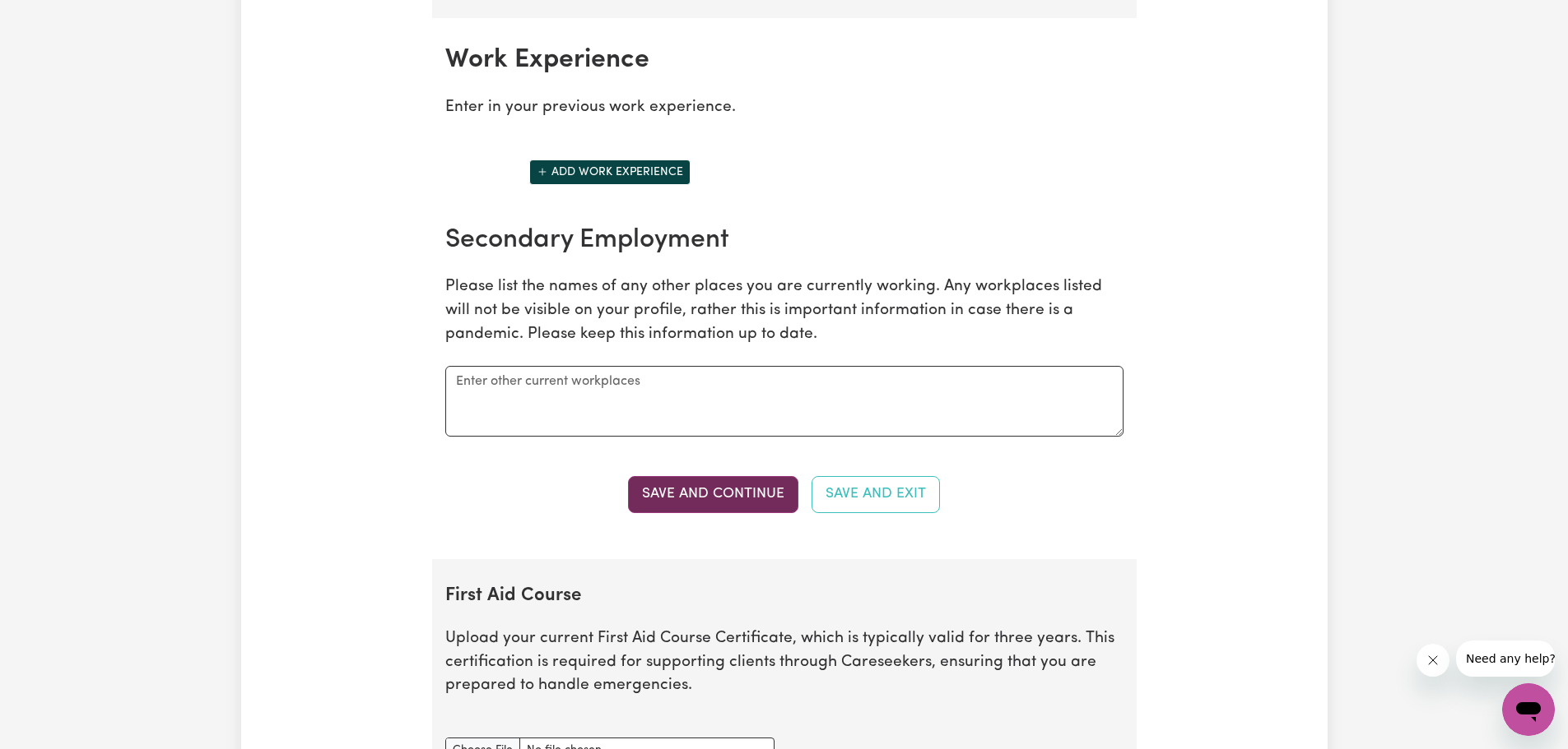
click at [738, 492] on button "Save and Continue" at bounding box center [714, 494] width 171 height 36
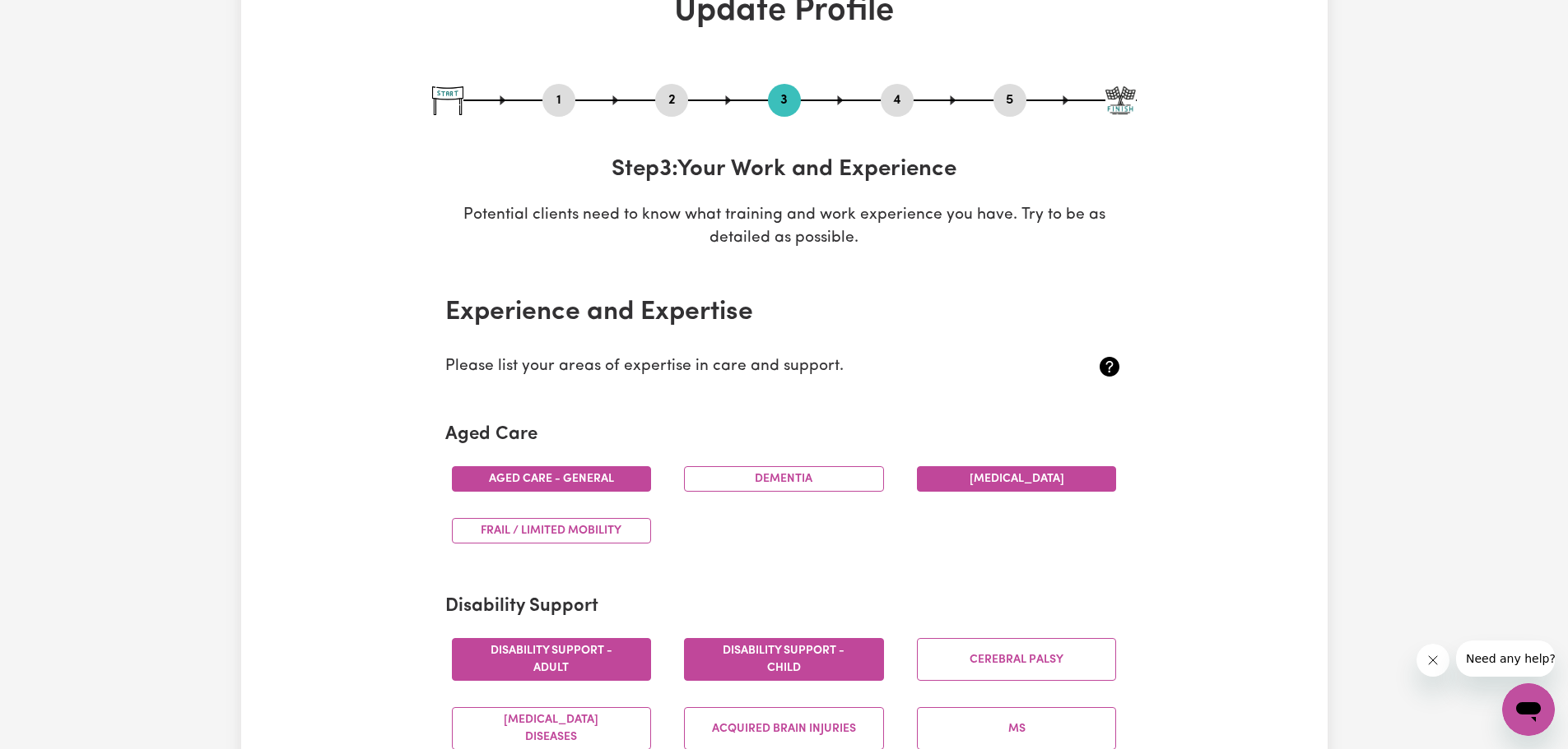
scroll to position [66, 0]
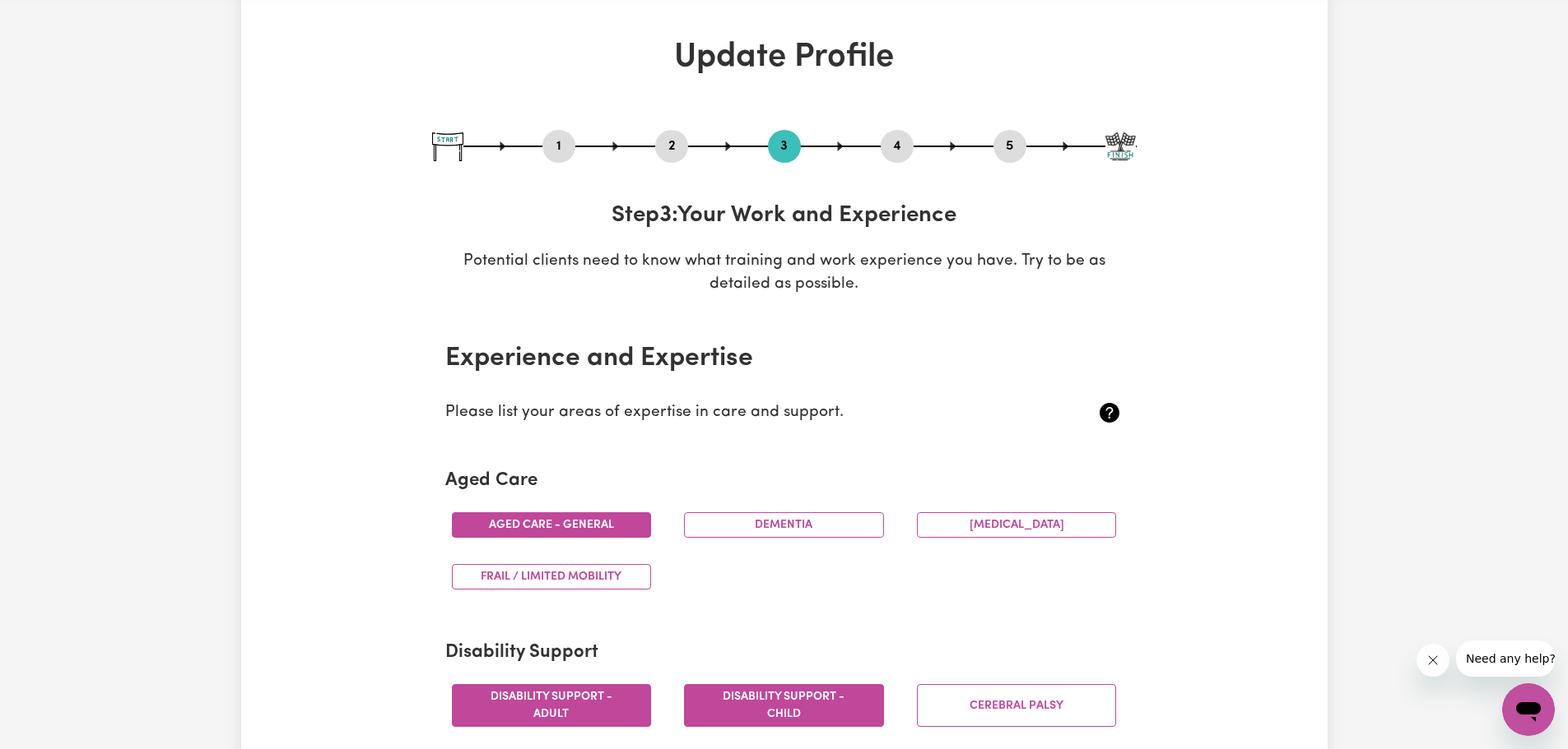
click at [667, 146] on button "2" at bounding box center [671, 146] width 33 height 21
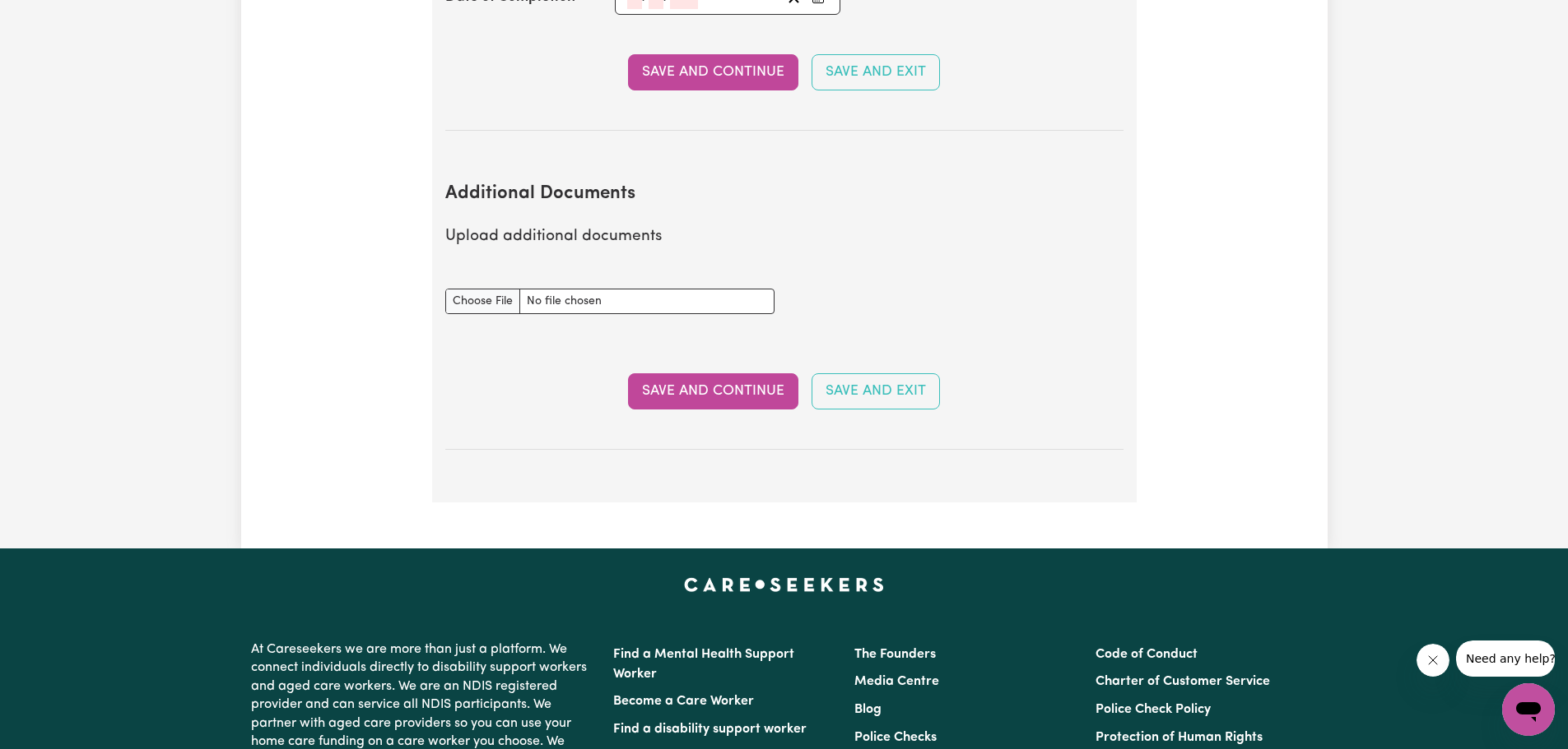
scroll to position [3027, 0]
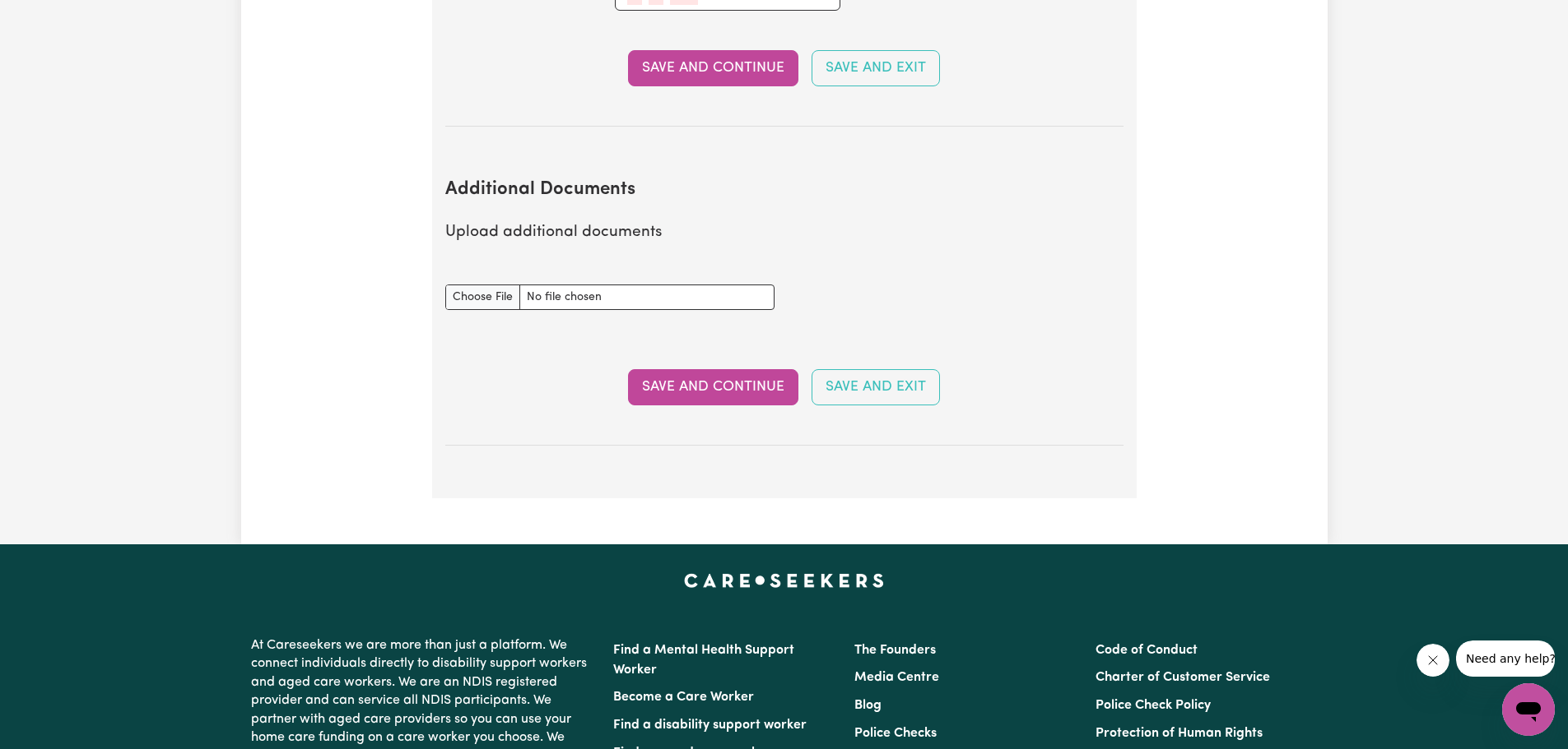
click at [726, 369] on button "Save and Continue" at bounding box center [714, 387] width 171 height 36
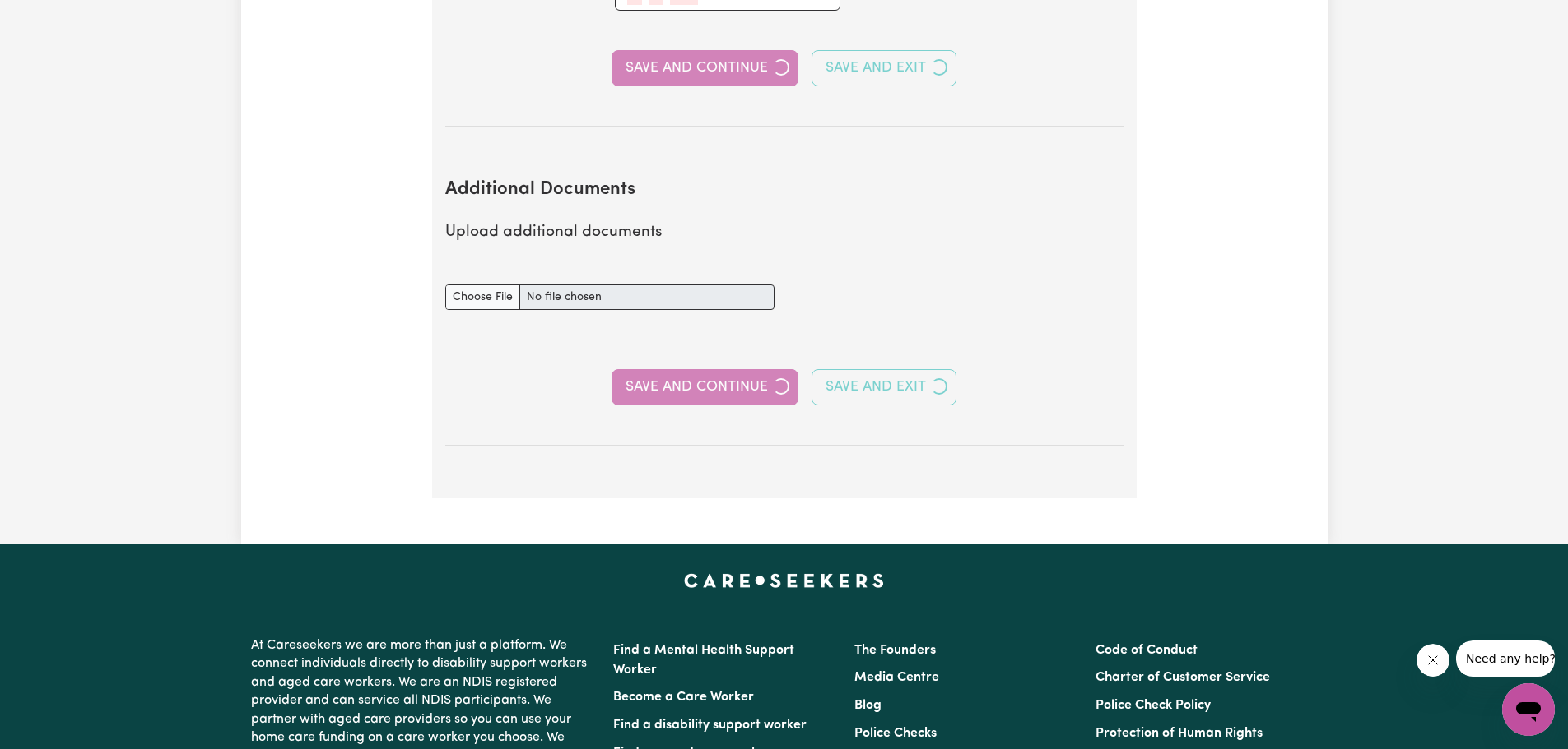
select select "Certificate III (Individual Support)"
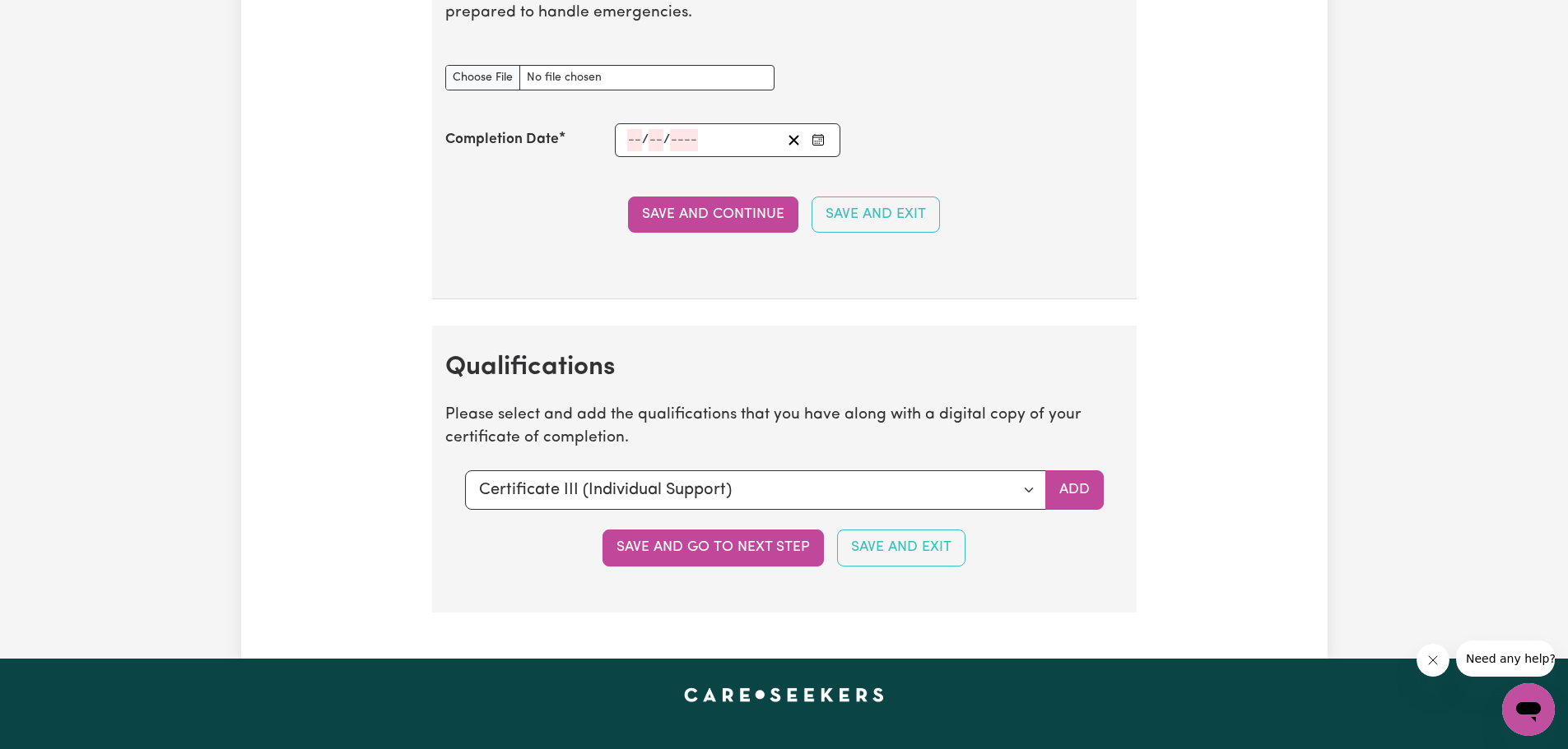
scroll to position [3454, 0]
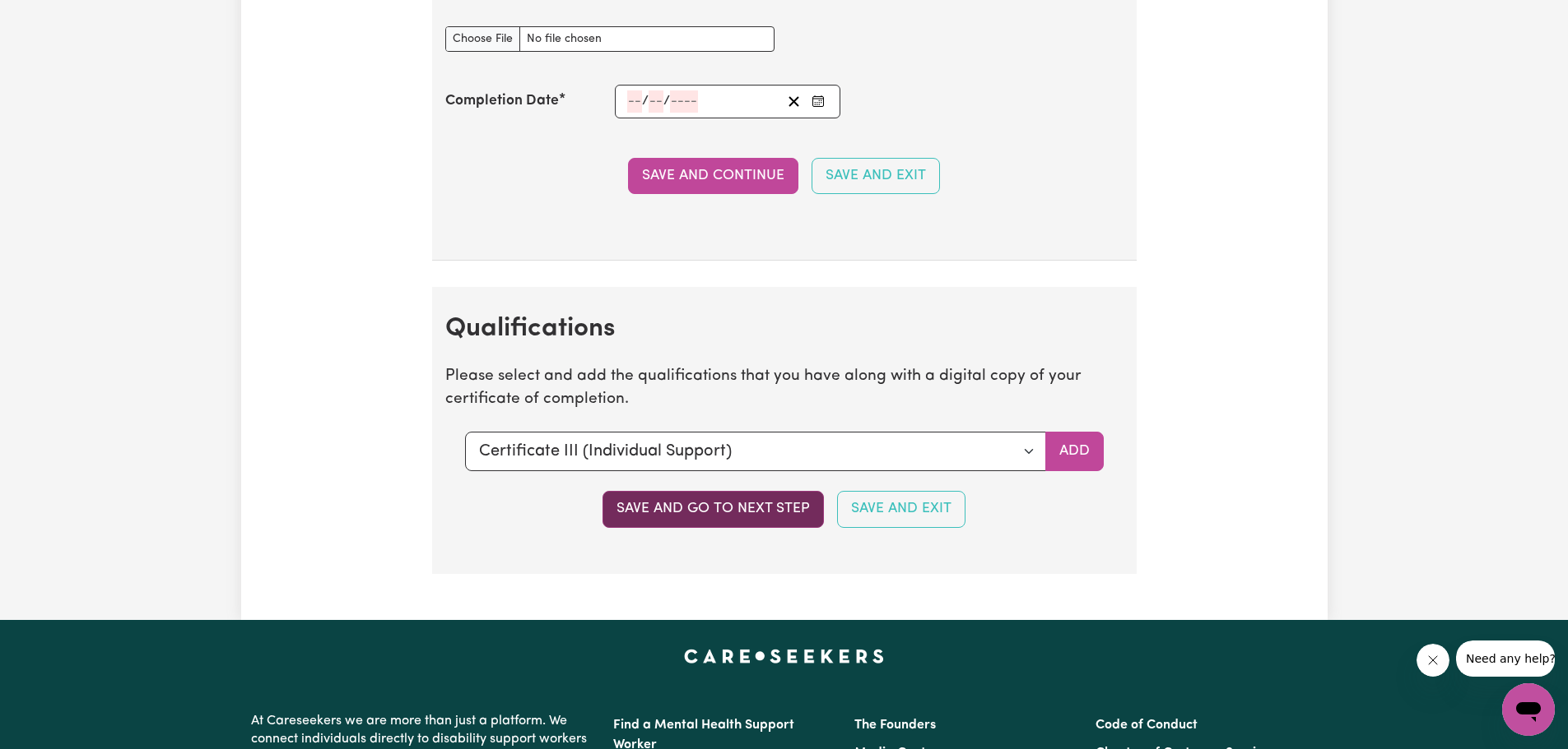
click at [723, 516] on button "Save and go to next step" at bounding box center [713, 509] width 221 height 36
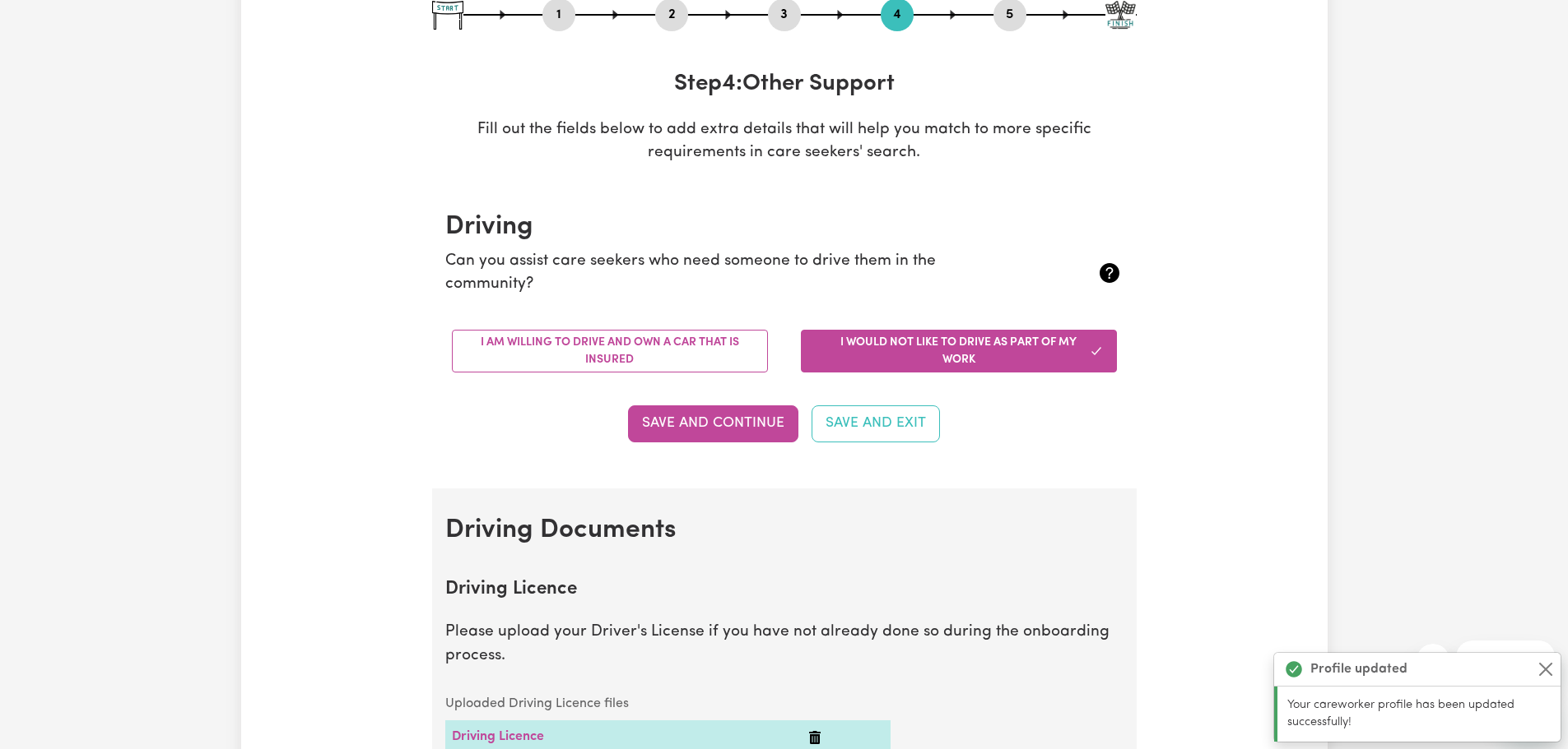
scroll to position [247, 0]
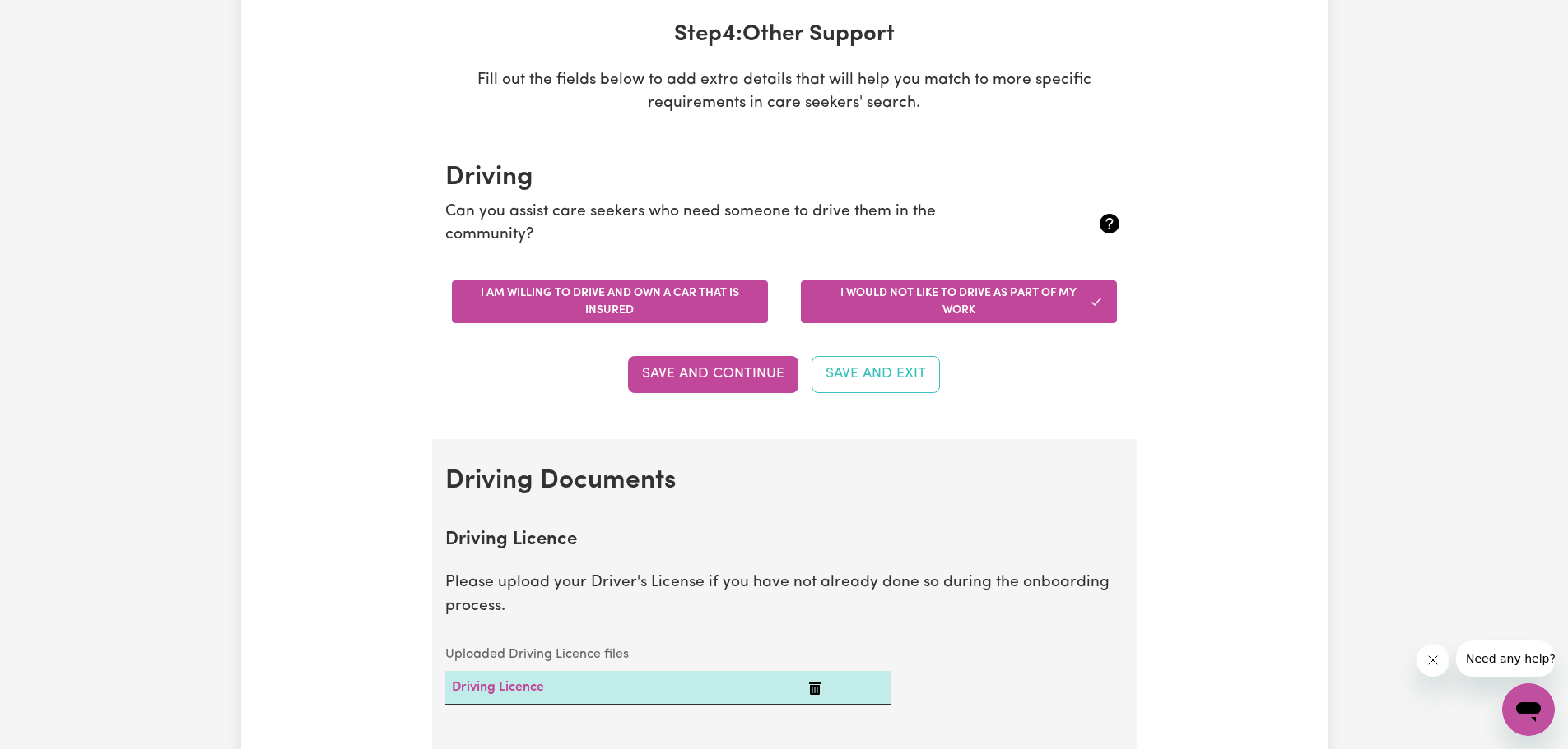
click at [676, 307] on button "I am willing to drive and own a car that is insured" at bounding box center [609, 302] width 316 height 43
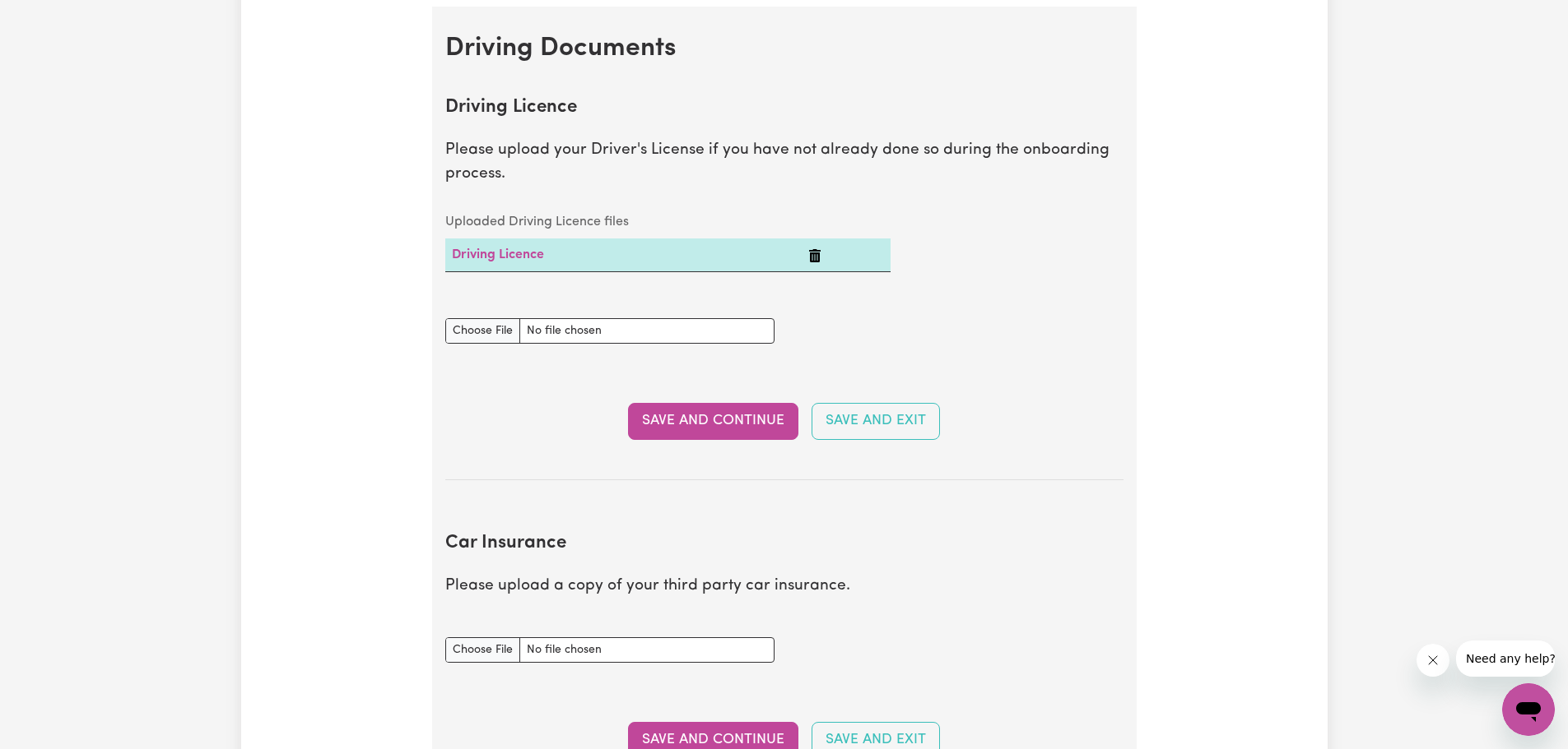
scroll to position [740, 0]
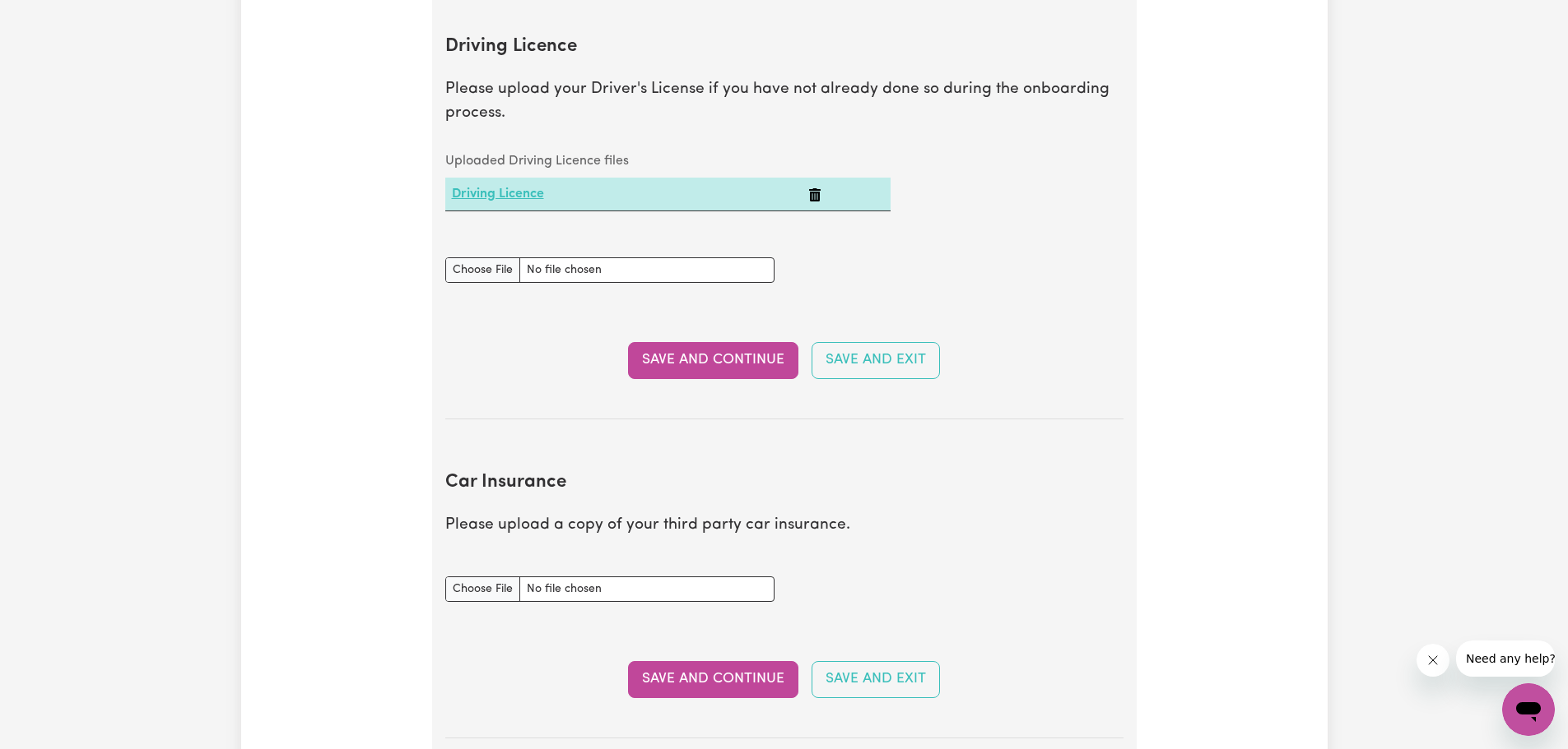
click at [495, 195] on link "Driving Licence" at bounding box center [498, 194] width 92 height 13
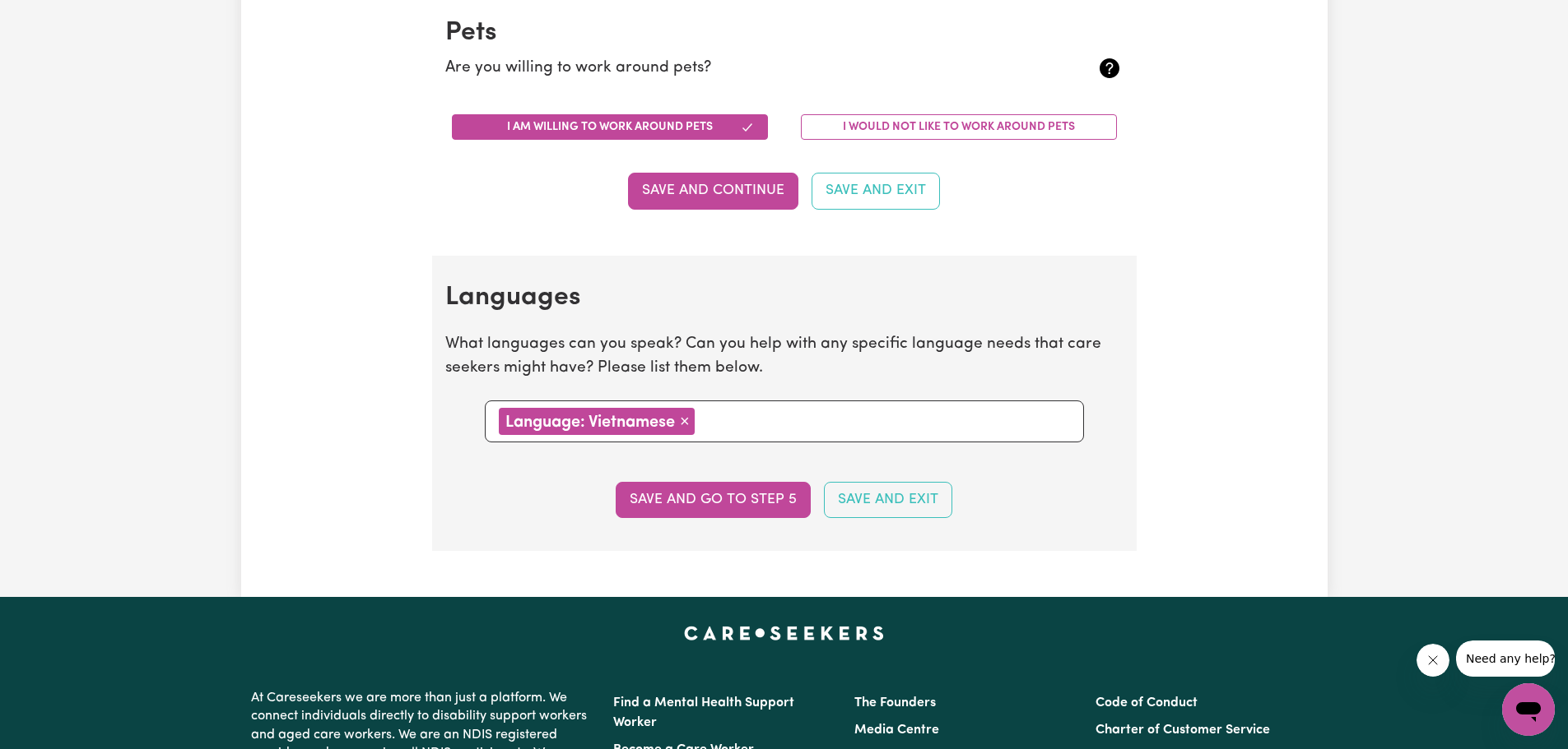
scroll to position [1563, 0]
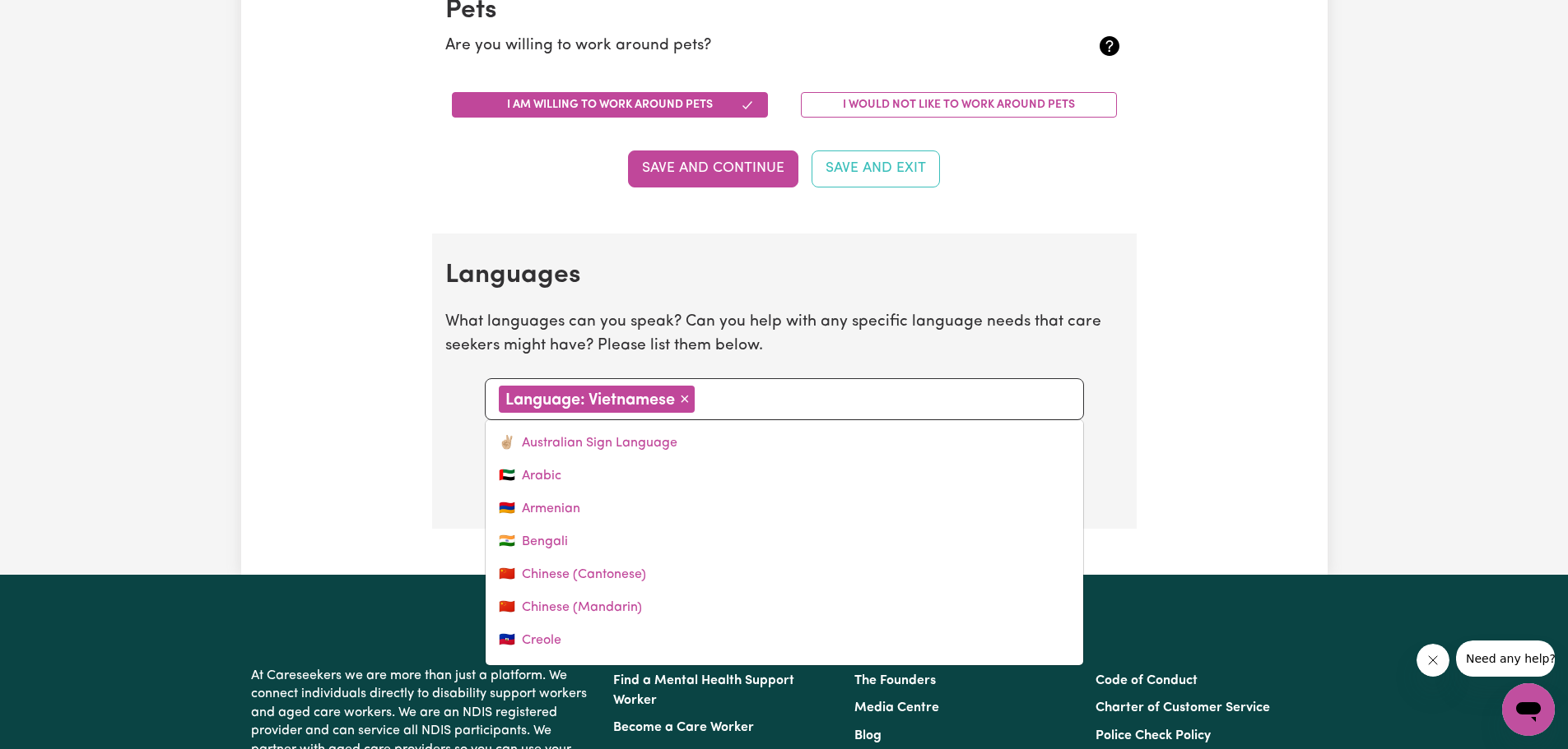
click at [905, 402] on input "text" at bounding box center [885, 398] width 370 height 25
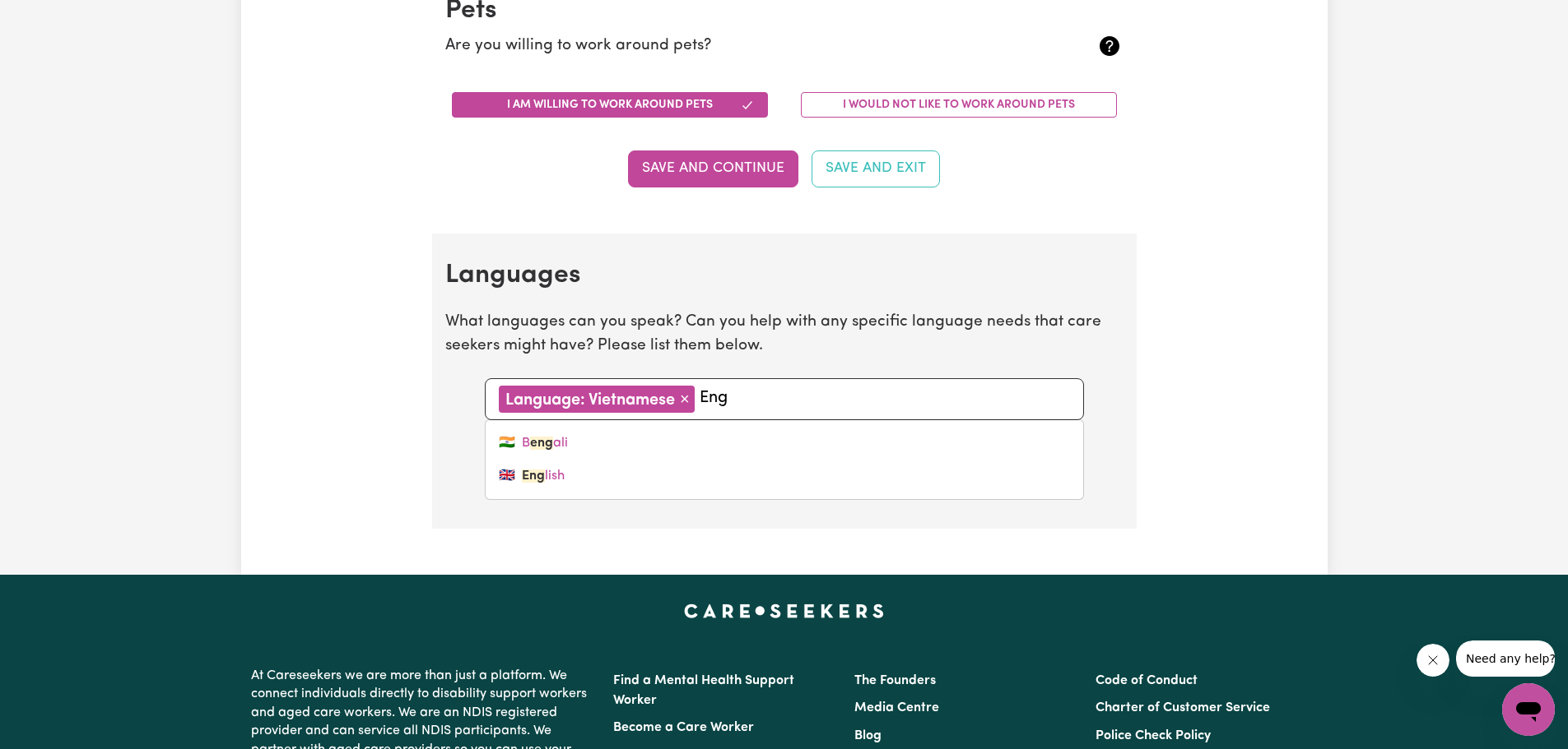
type input "Engl"
type input "English"
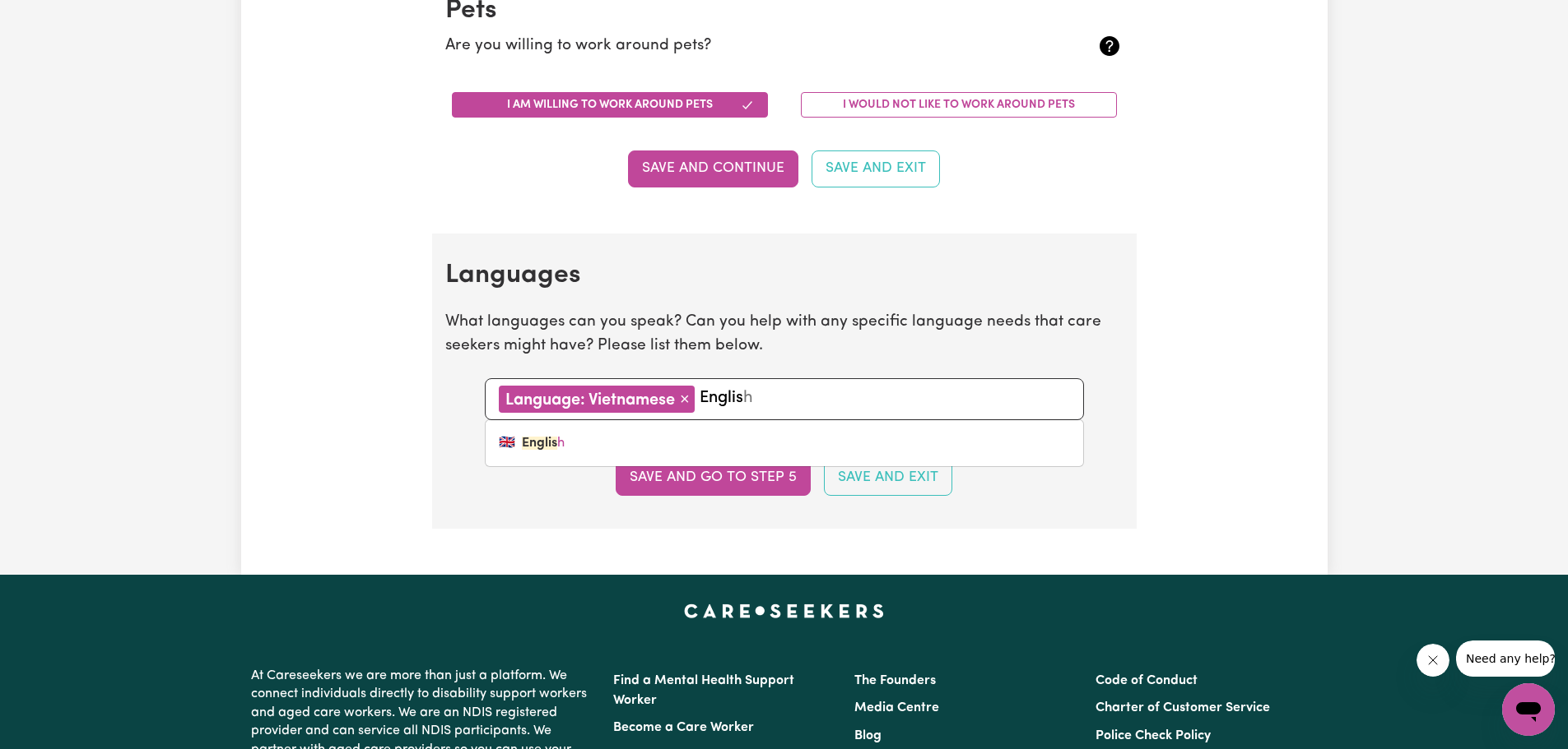
type input "English"
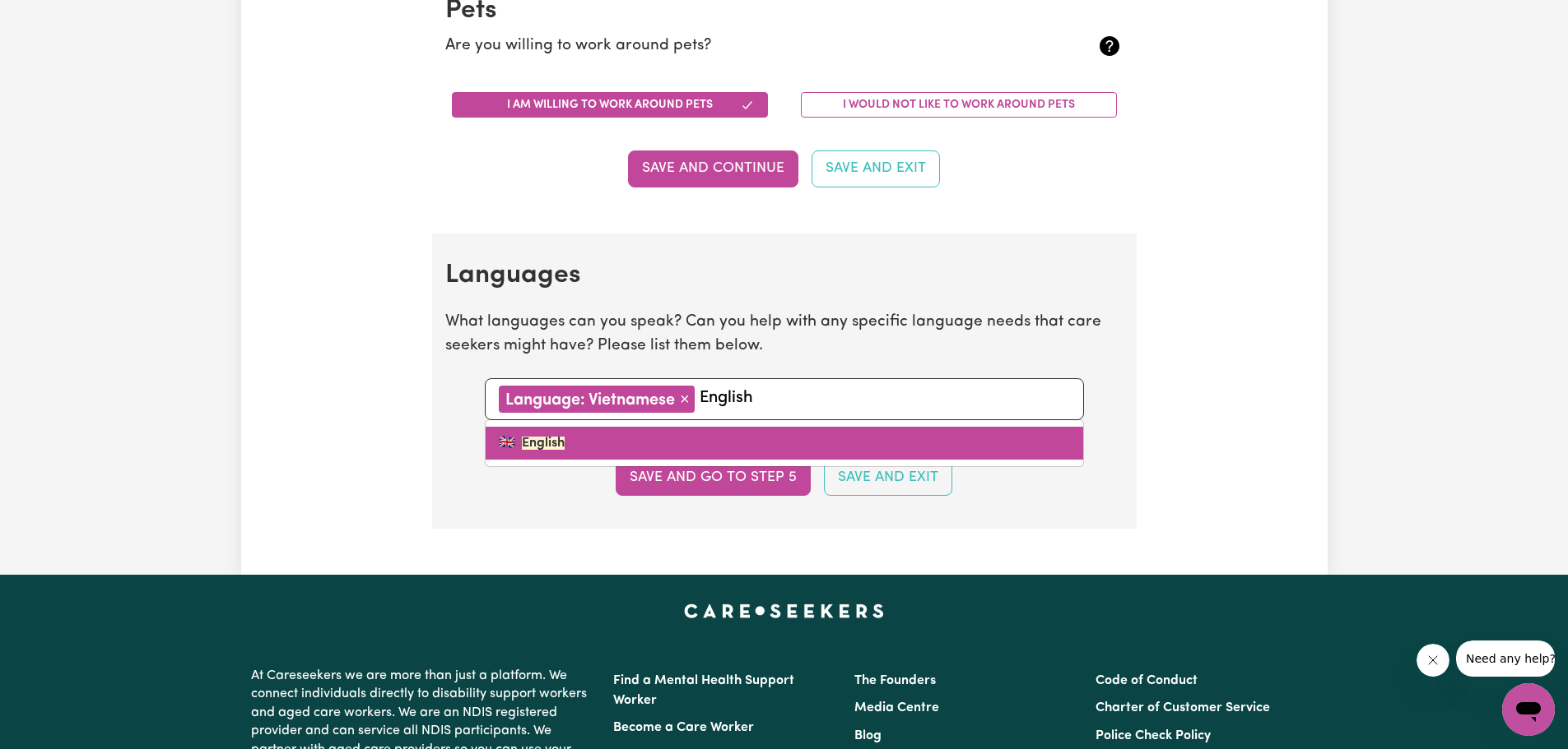
type input "English"
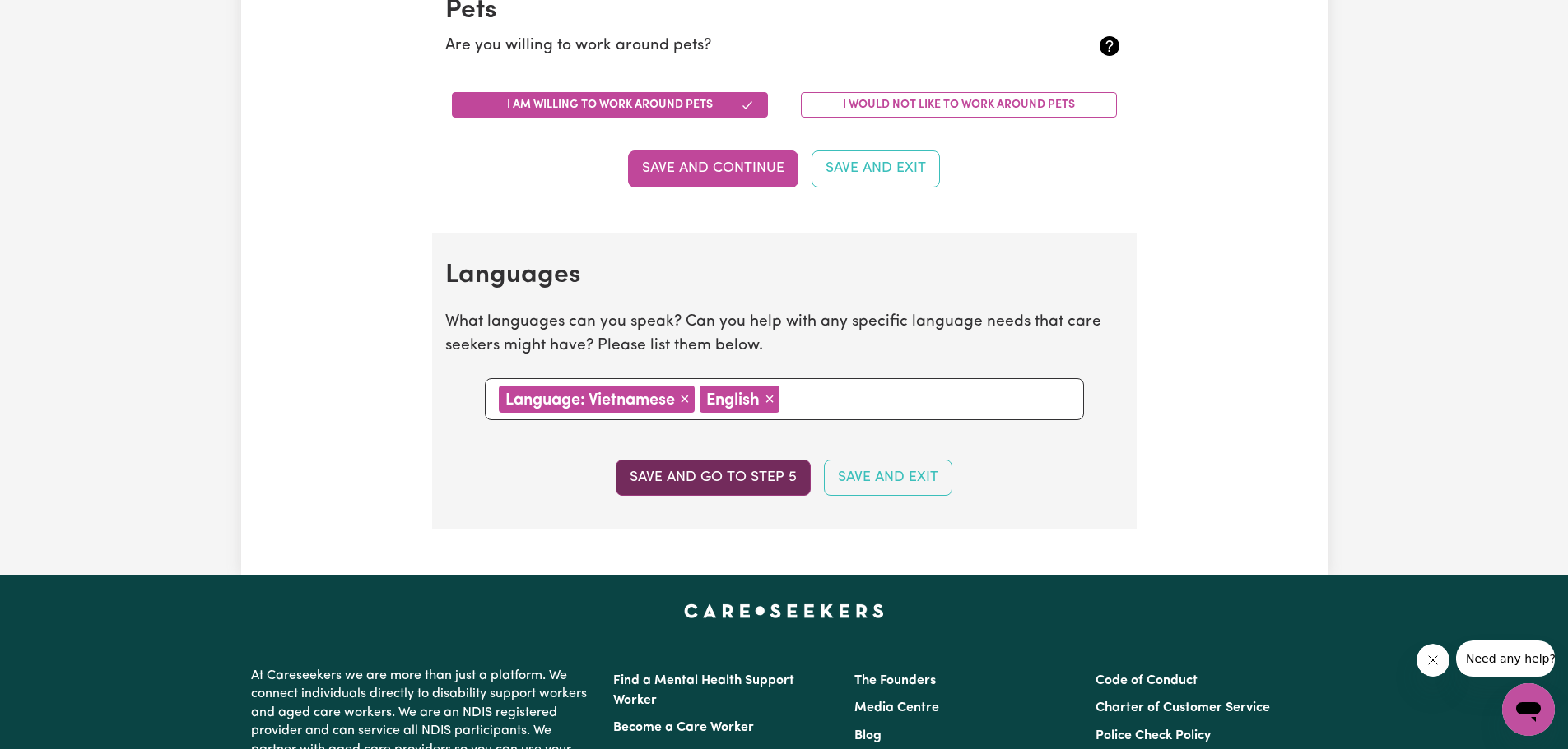
click at [720, 479] on button "Save and go to step 5" at bounding box center [713, 478] width 195 height 36
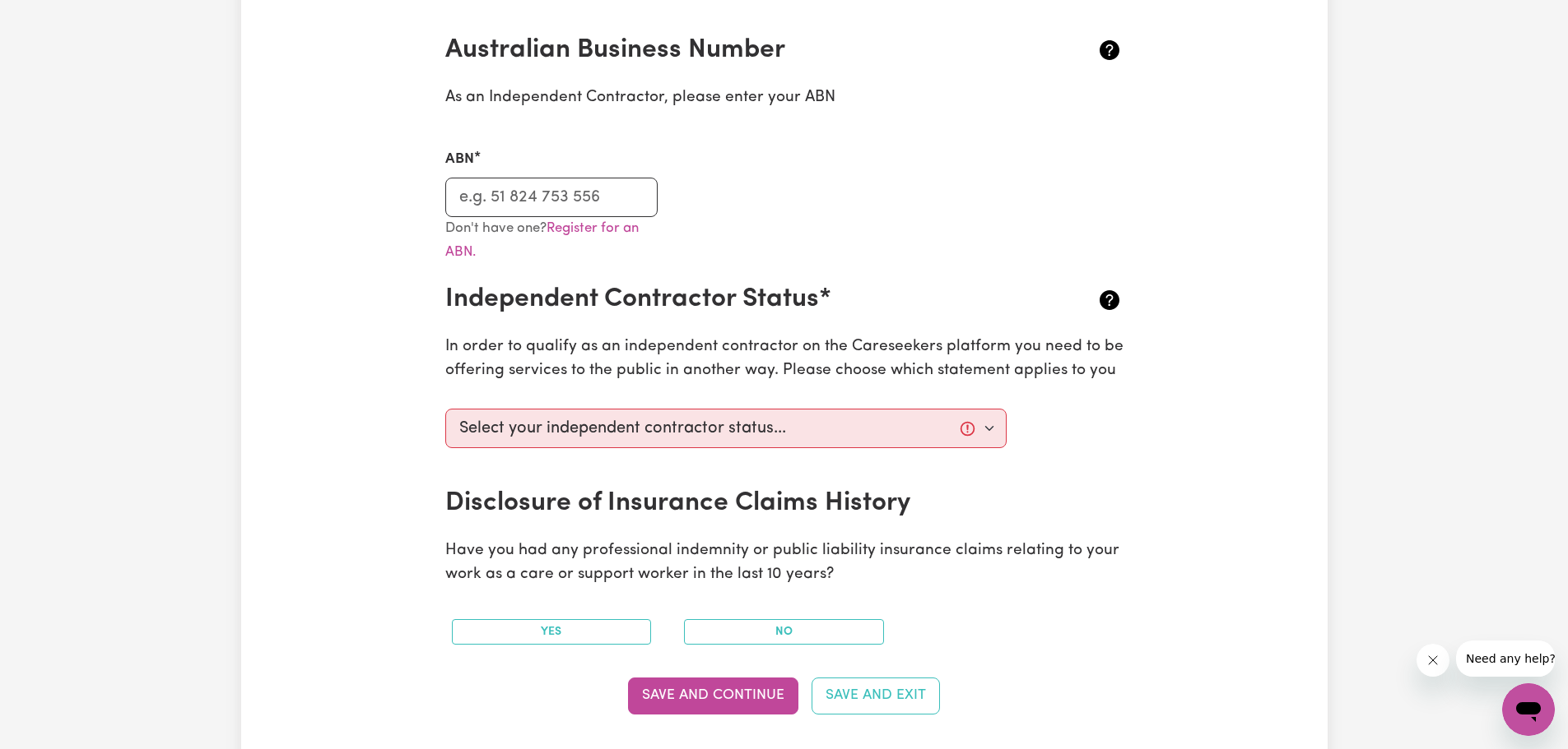
scroll to position [411, 0]
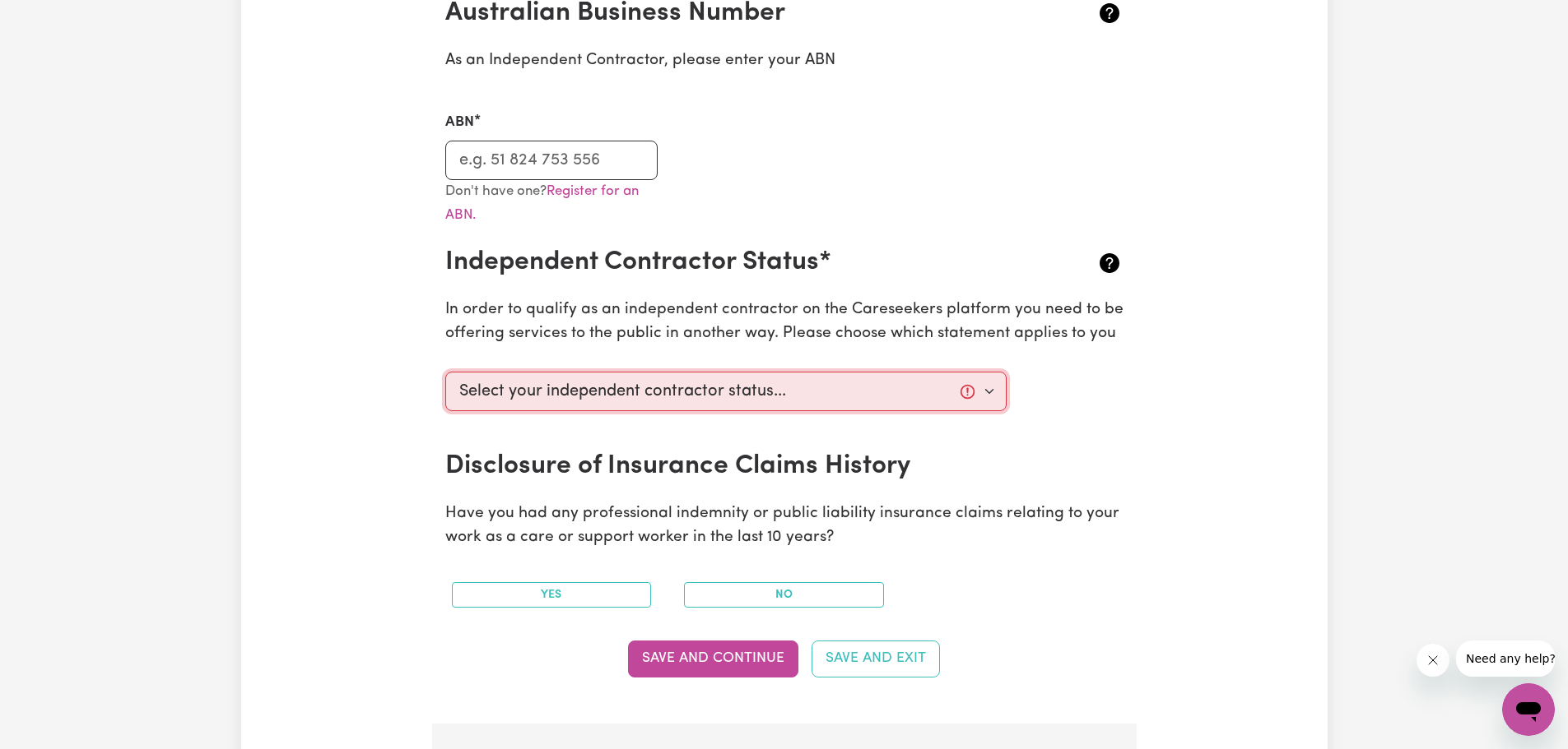
click at [793, 392] on select "Select your independent contractor status... I am providing services through an…" at bounding box center [726, 392] width 562 height 39
click at [446, 372] on select "Select your independent contractor status... I am providing services through an…" at bounding box center [726, 392] width 562 height 39
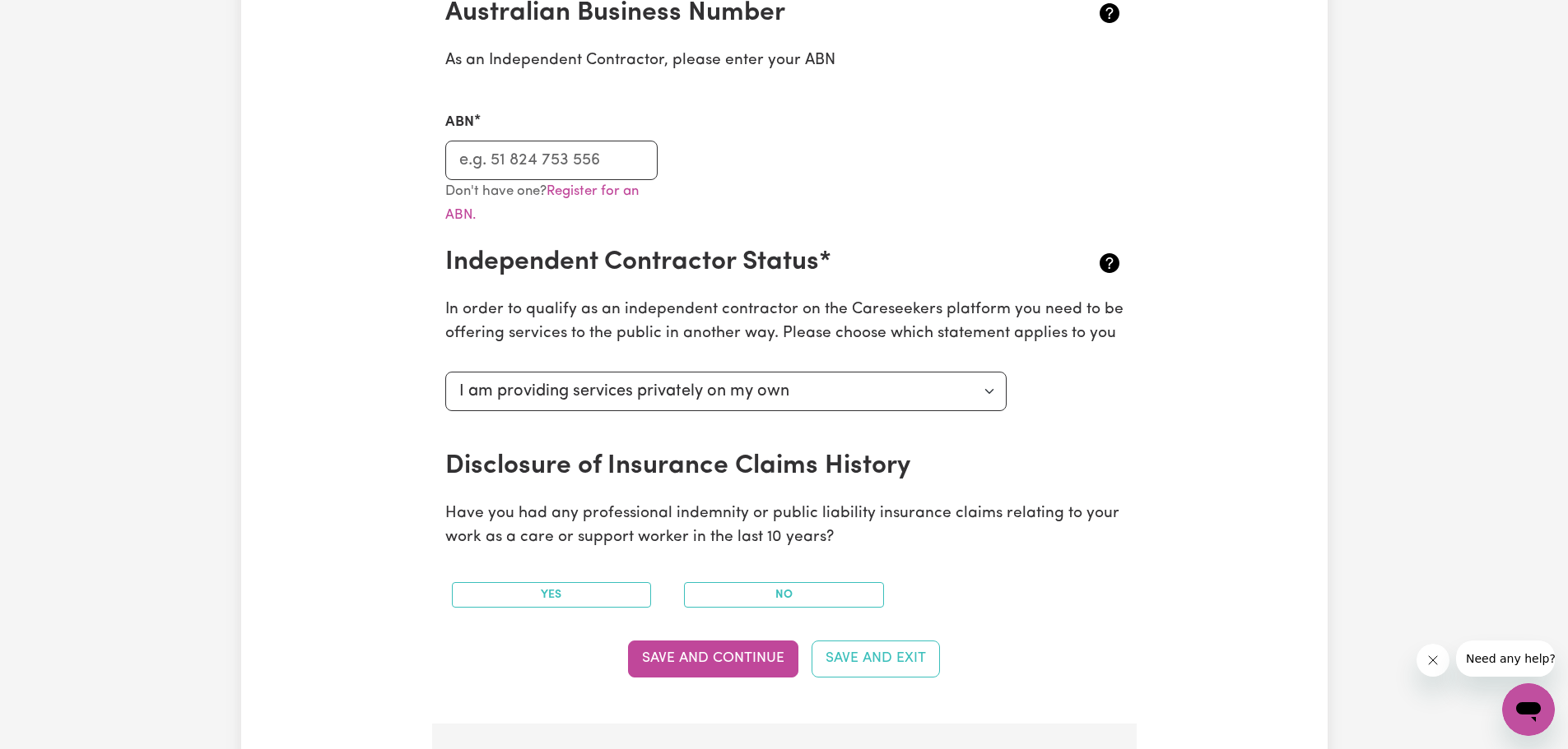
click at [1107, 410] on div "Select your independent contractor status... I am providing services through an…" at bounding box center [784, 408] width 698 height 85
click at [919, 398] on select "Select your independent contractor status... I am providing services through an…" at bounding box center [726, 392] width 562 height 39
select select "I am providing services through another platform"
click at [446, 372] on select "Select your independent contractor status... I am providing services through an…" at bounding box center [726, 392] width 562 height 39
click at [1089, 422] on div "Select your independent contractor status... I am providing services through an…" at bounding box center [784, 408] width 698 height 85
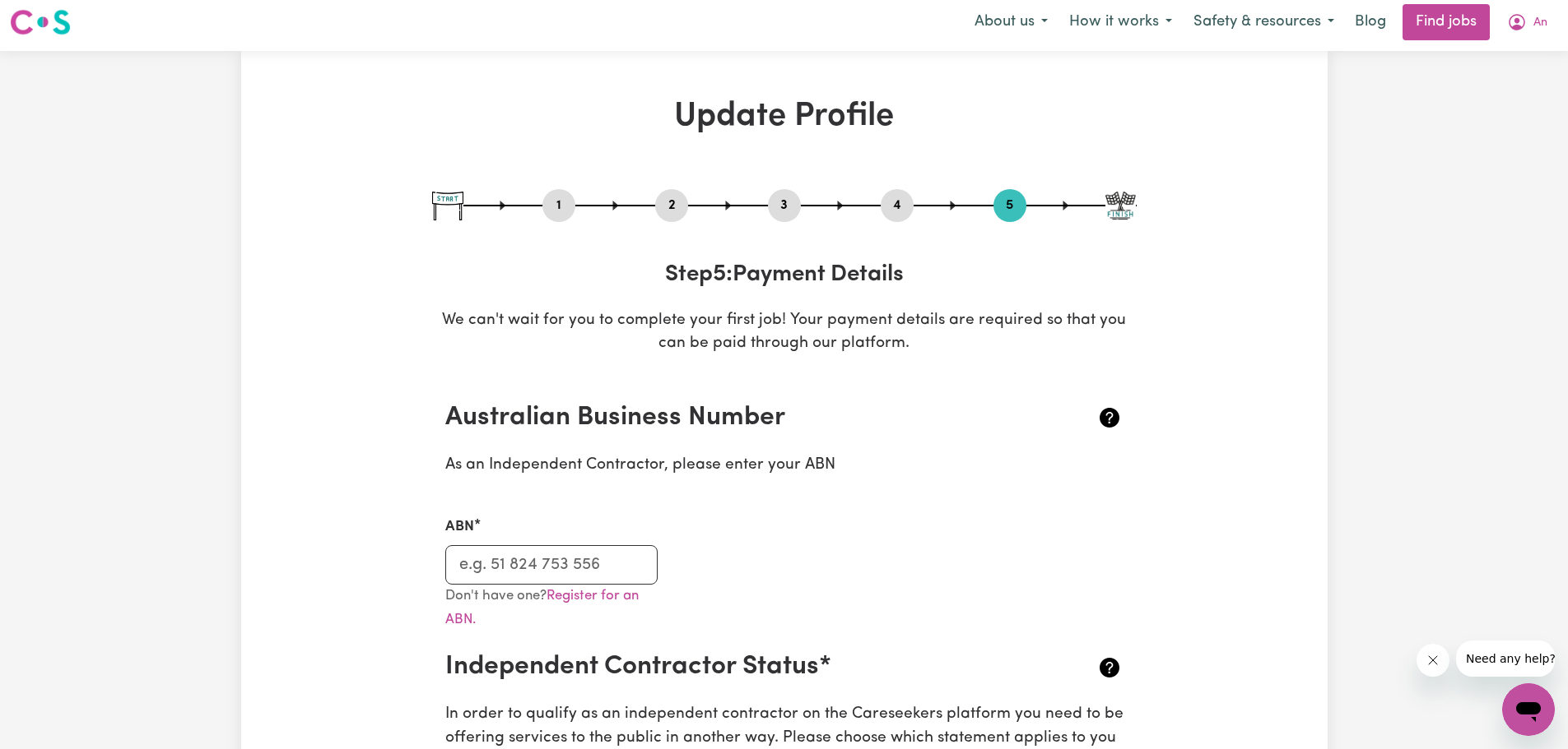
scroll to position [0, 0]
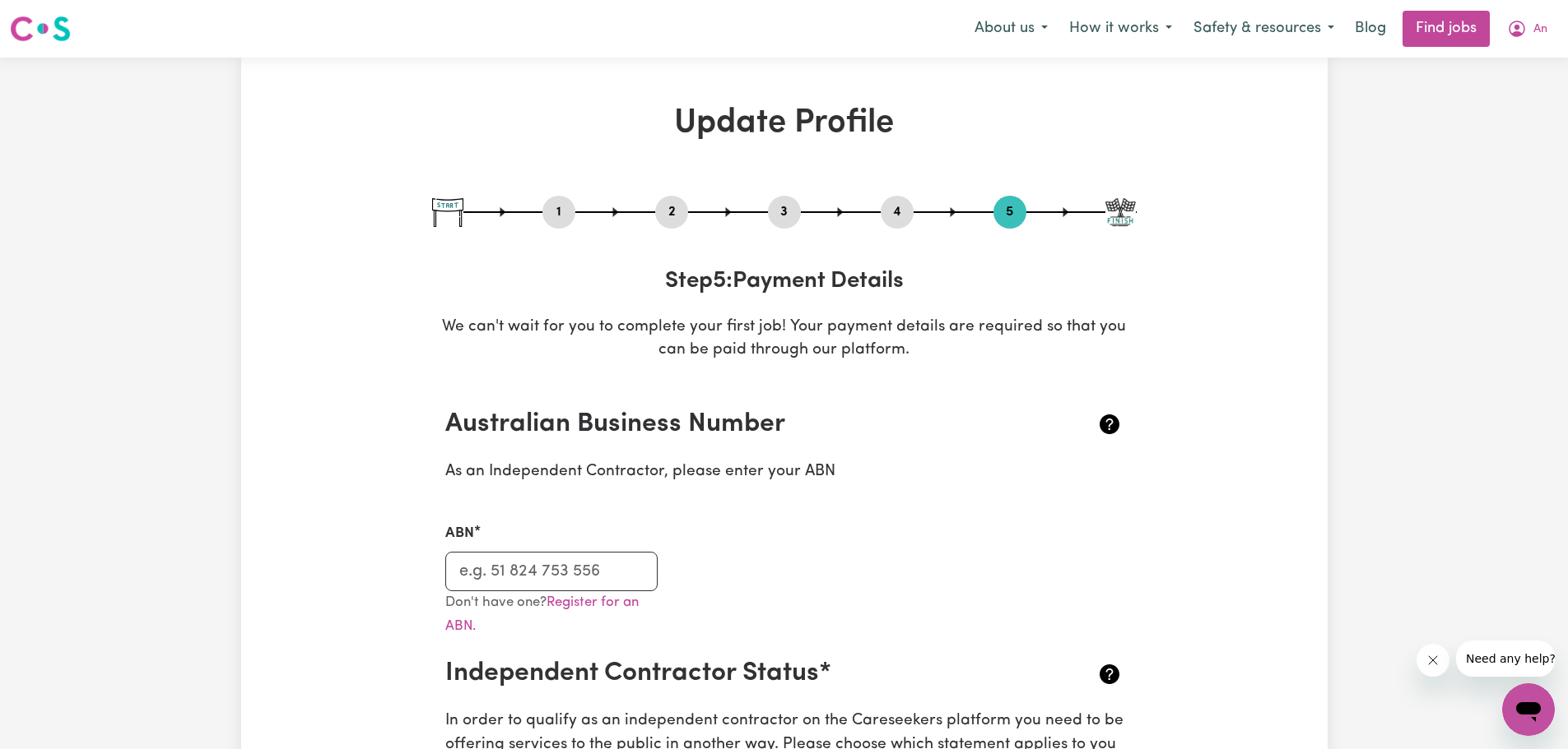
click at [898, 201] on button "4" at bounding box center [897, 212] width 33 height 21
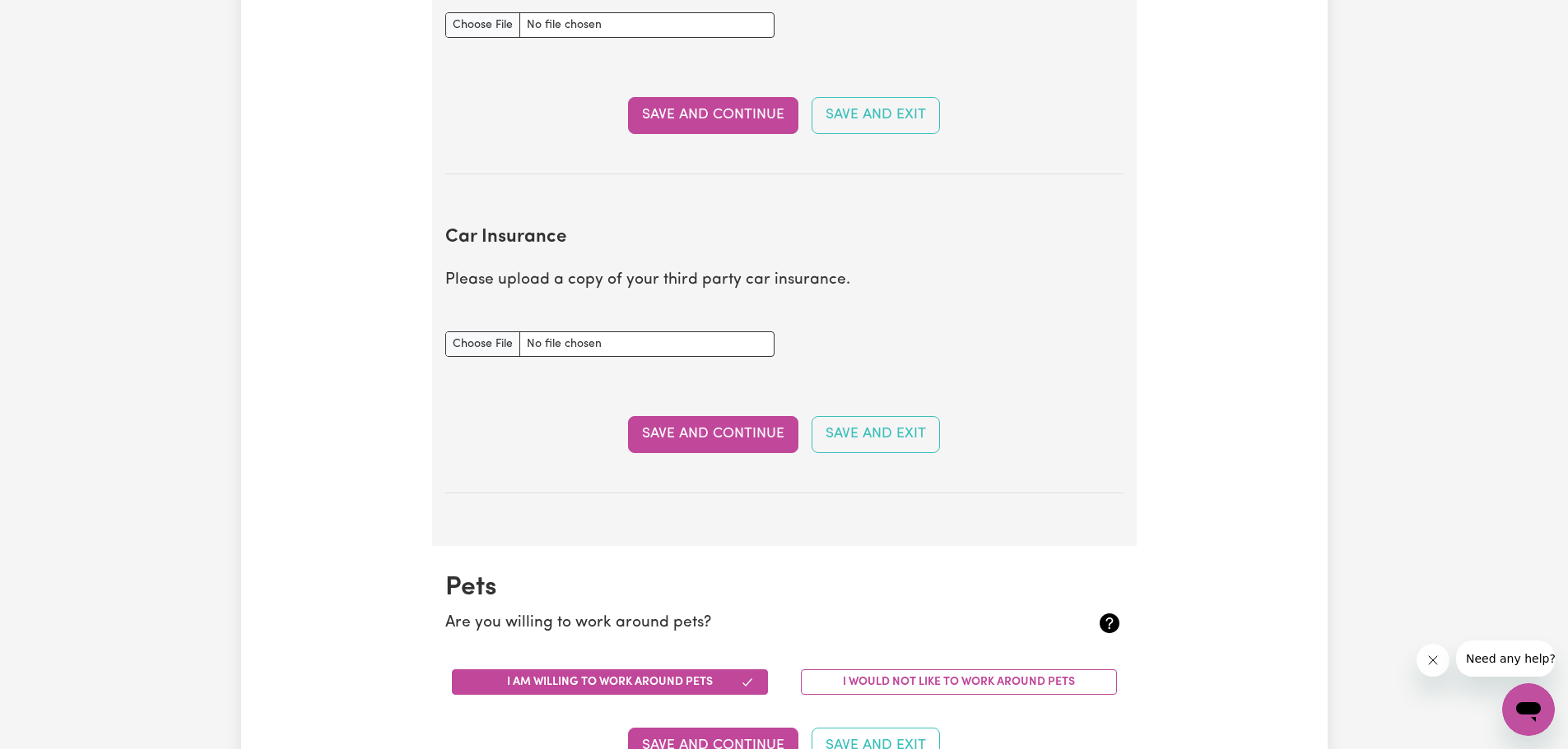
scroll to position [1069, 0]
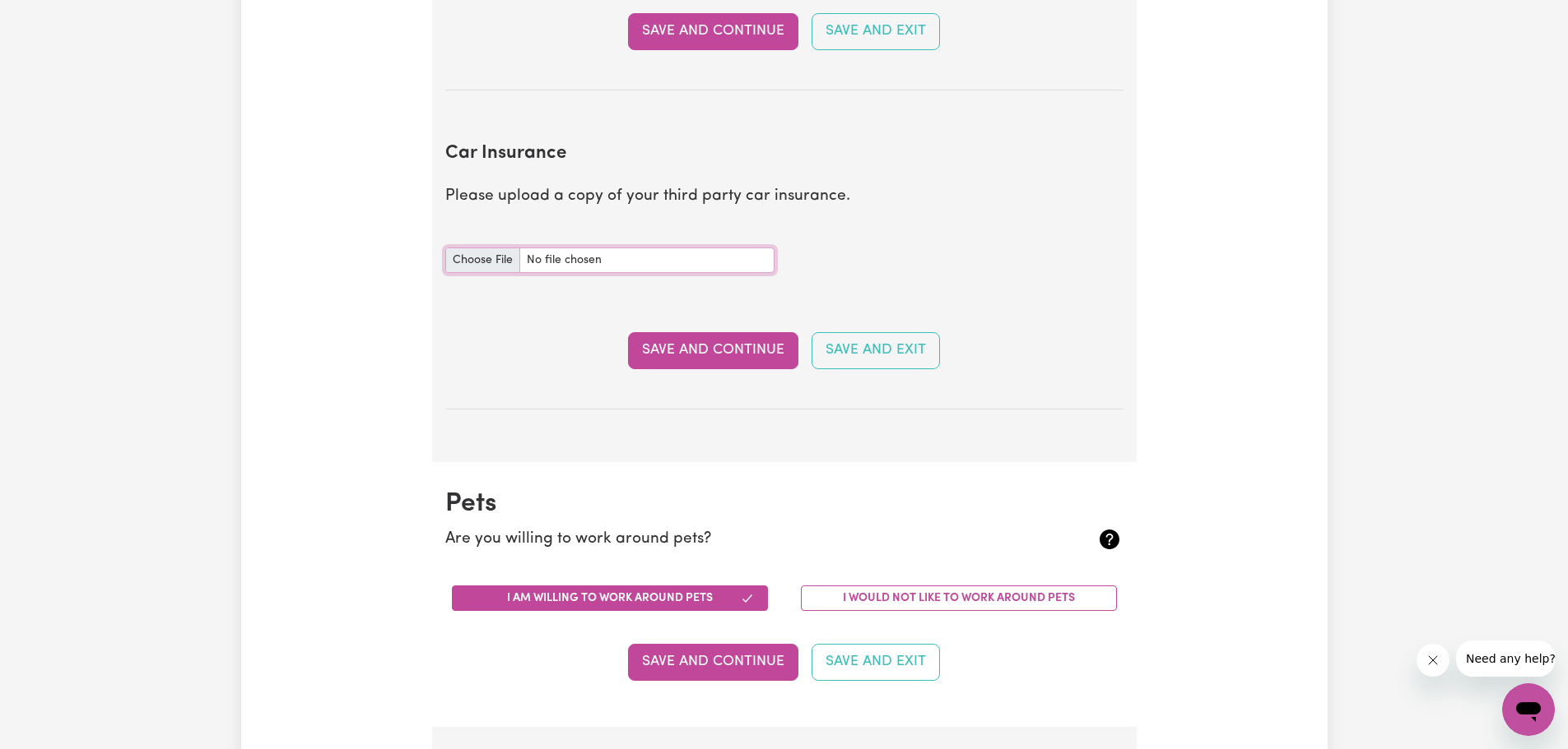
click at [470, 262] on input "Car Insurance document" at bounding box center [610, 260] width 329 height 26
type input "C:\fakepath\AAMI Car Renewal MPA130857283.pdf"
click at [731, 346] on button "Save and Continue" at bounding box center [714, 351] width 171 height 36
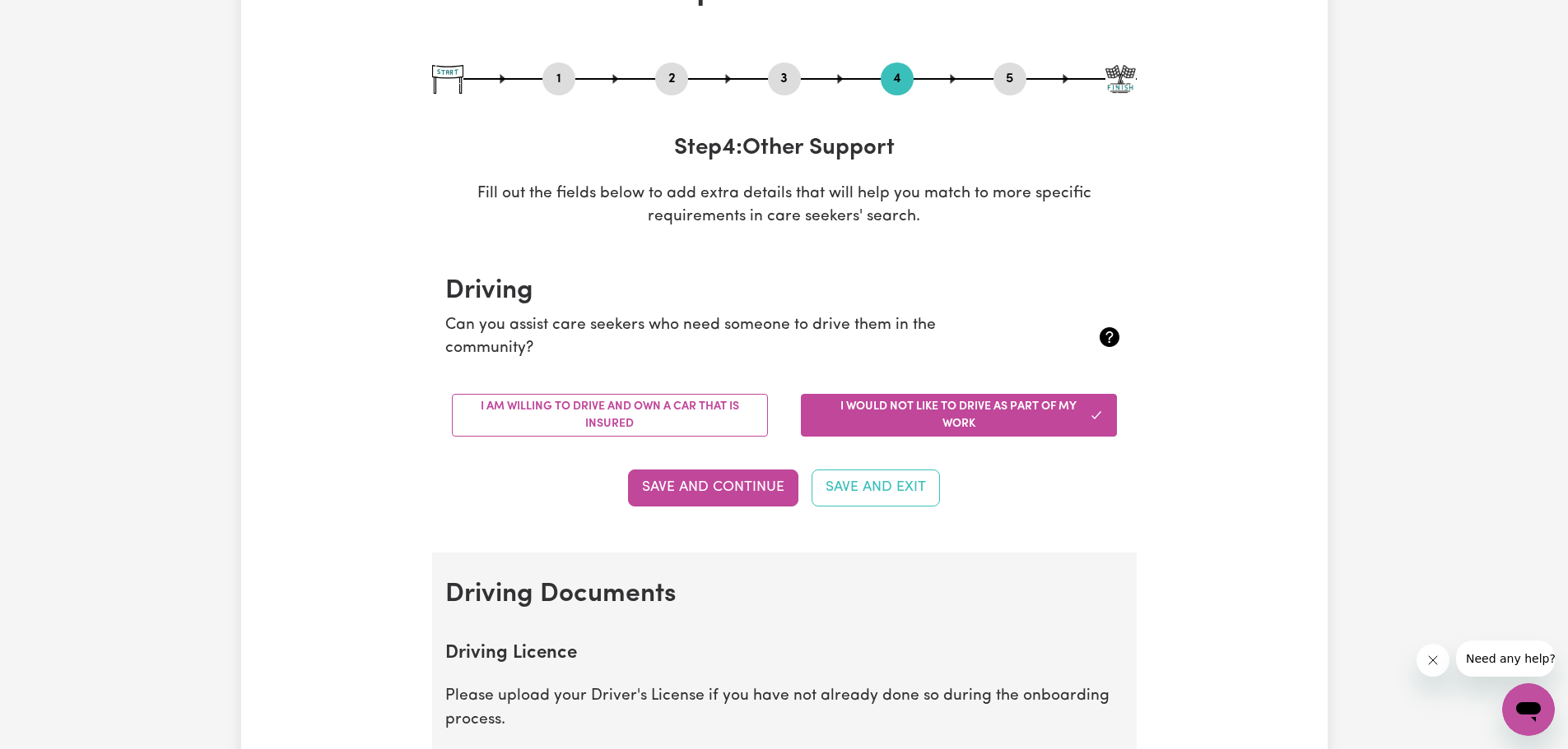
scroll to position [0, 0]
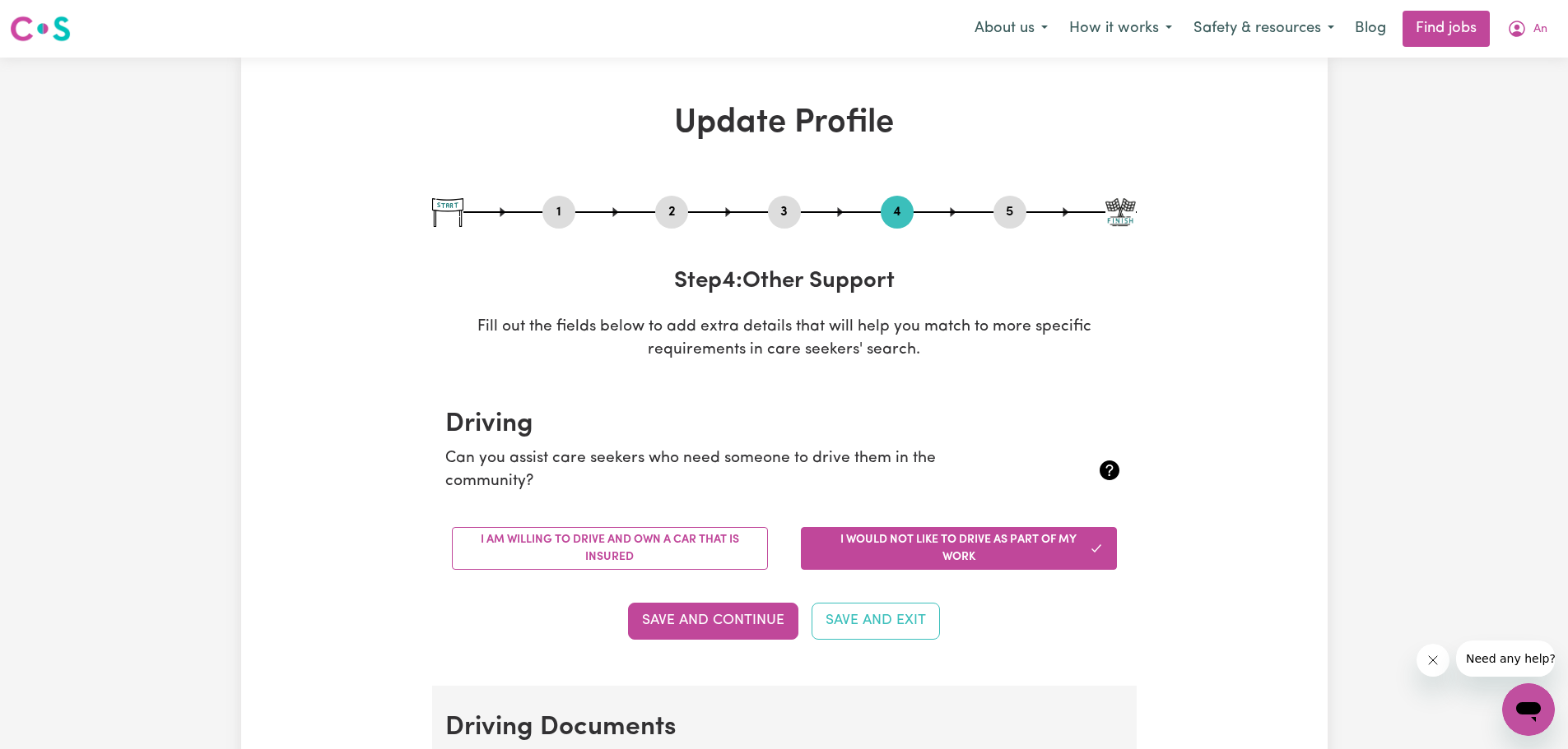
click at [1008, 213] on button "5" at bounding box center [1010, 212] width 33 height 21
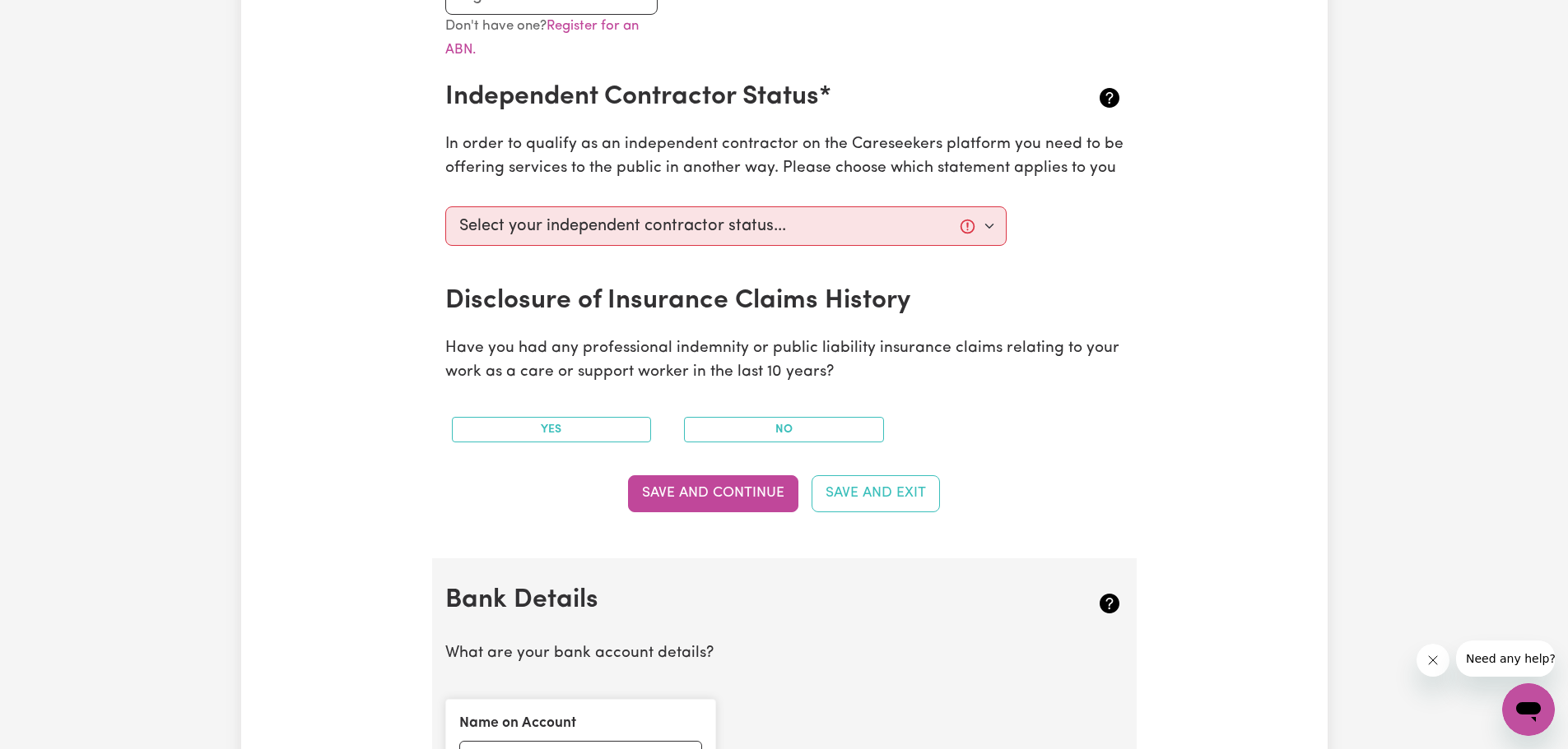
scroll to position [576, 0]
click at [819, 230] on select "Select your independent contractor status... I am providing services through an…" at bounding box center [726, 227] width 562 height 39
click at [446, 207] on select "Select your independent contractor status... I am providing services through an…" at bounding box center [726, 227] width 562 height 39
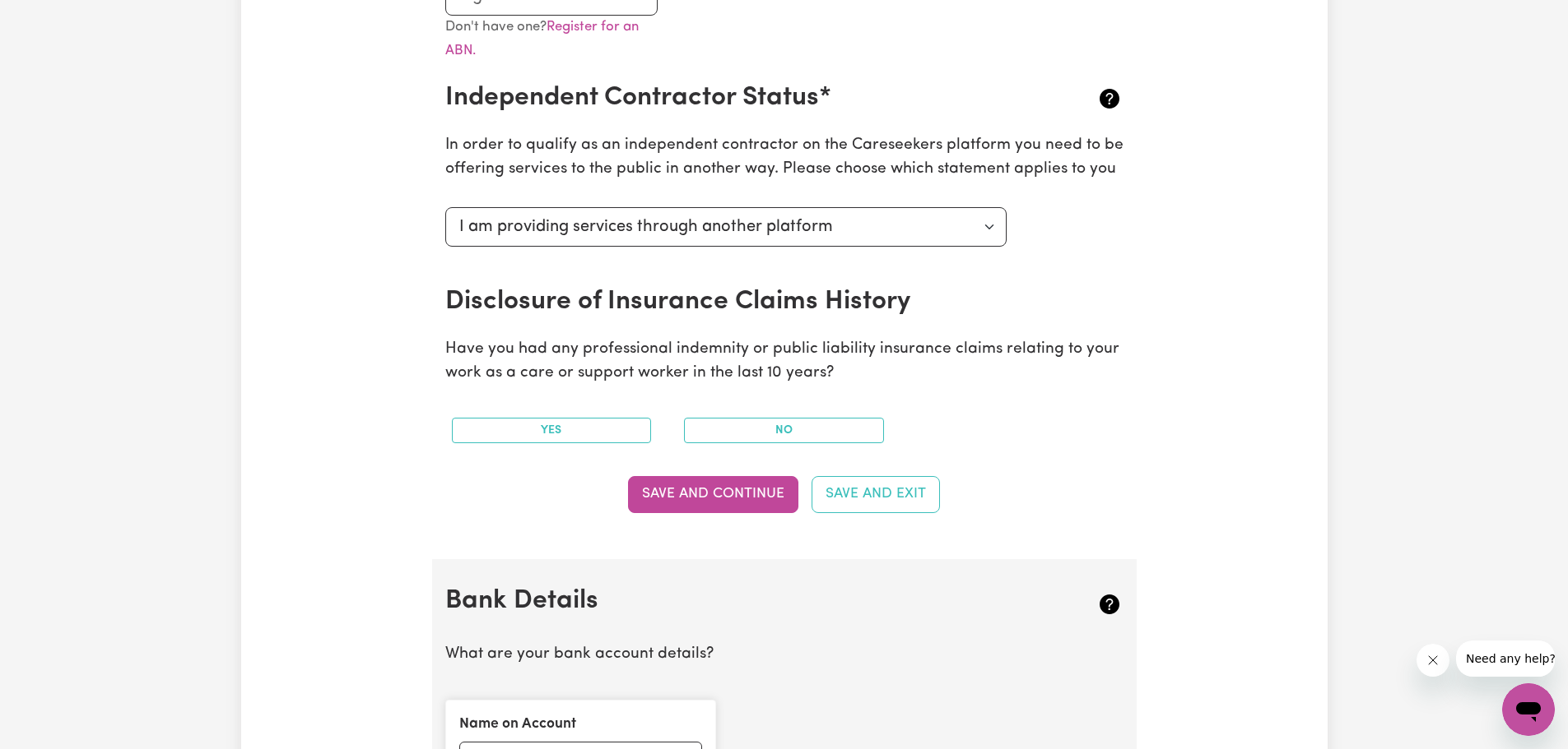
click at [1115, 273] on div "Select your independent contractor status... I am providing services through an…" at bounding box center [784, 243] width 698 height 85
click at [929, 229] on select "Select your independent contractor status... I am providing services through an…" at bounding box center [726, 227] width 562 height 39
select select "I am providing services privately on my own"
click at [446, 207] on select "Select your independent contractor status... I am providing services through an…" at bounding box center [726, 227] width 562 height 39
click at [1113, 269] on div "Select your independent contractor status... I am providing services through an…" at bounding box center [784, 243] width 698 height 85
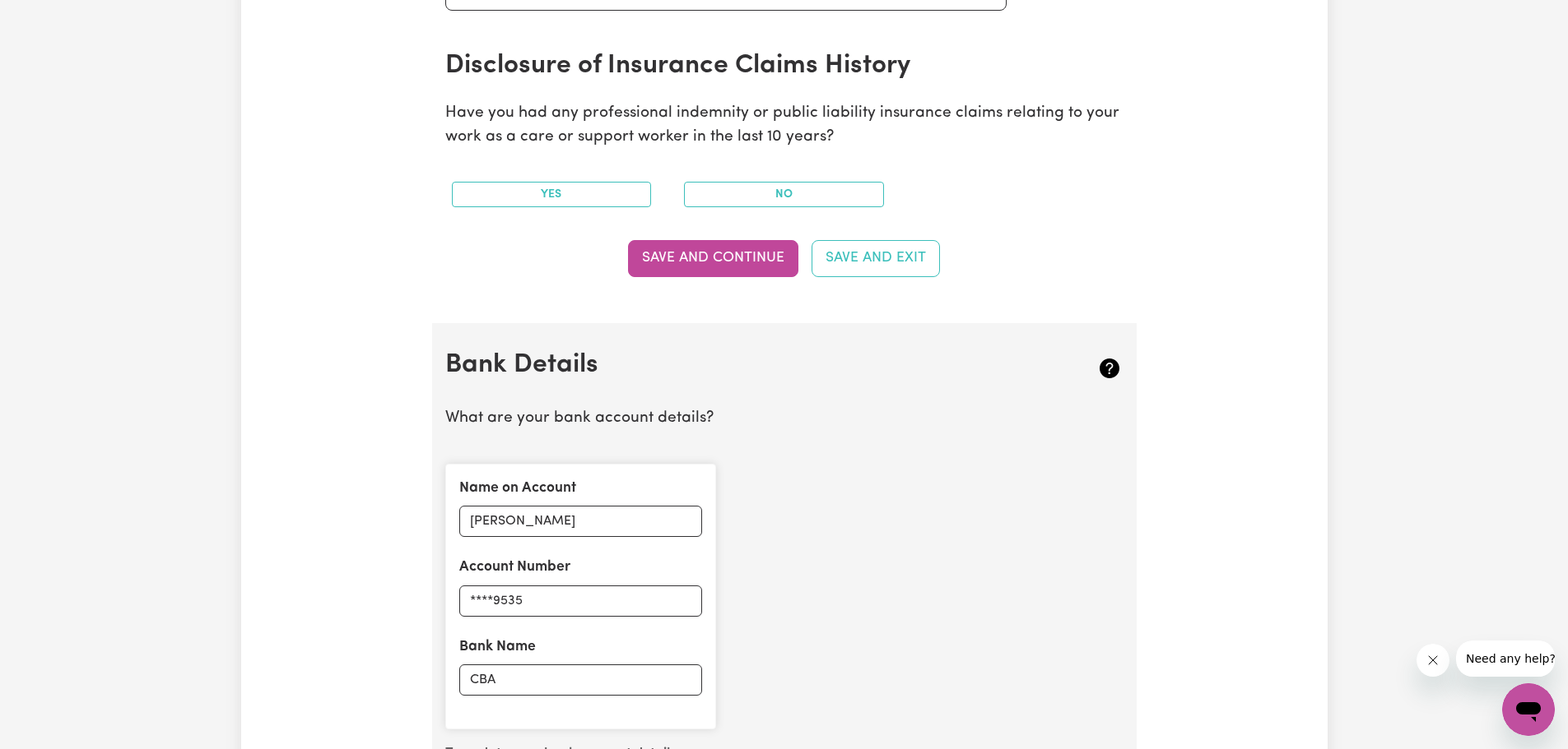
scroll to position [822, 0]
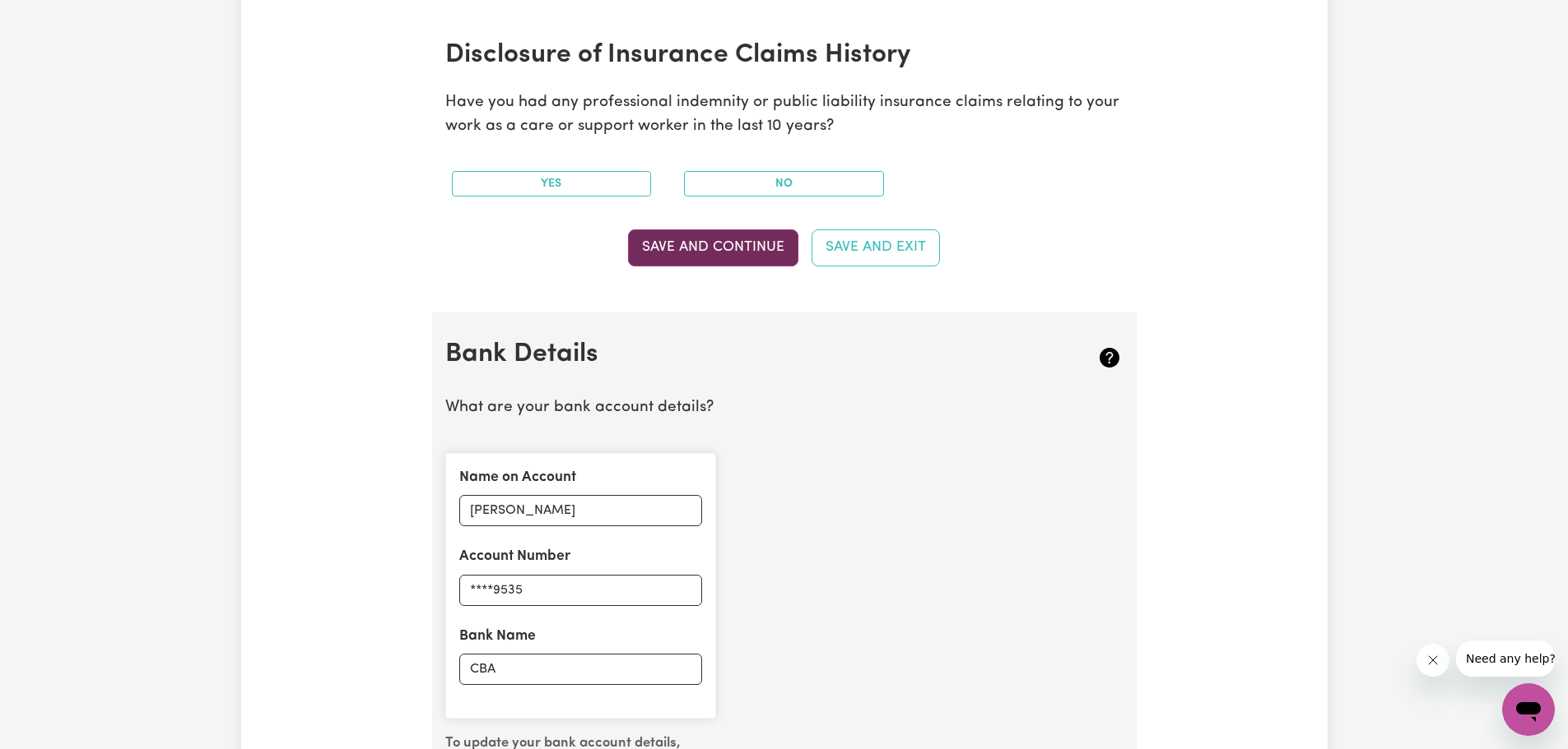
click at [741, 241] on button "Save and Continue" at bounding box center [714, 247] width 171 height 36
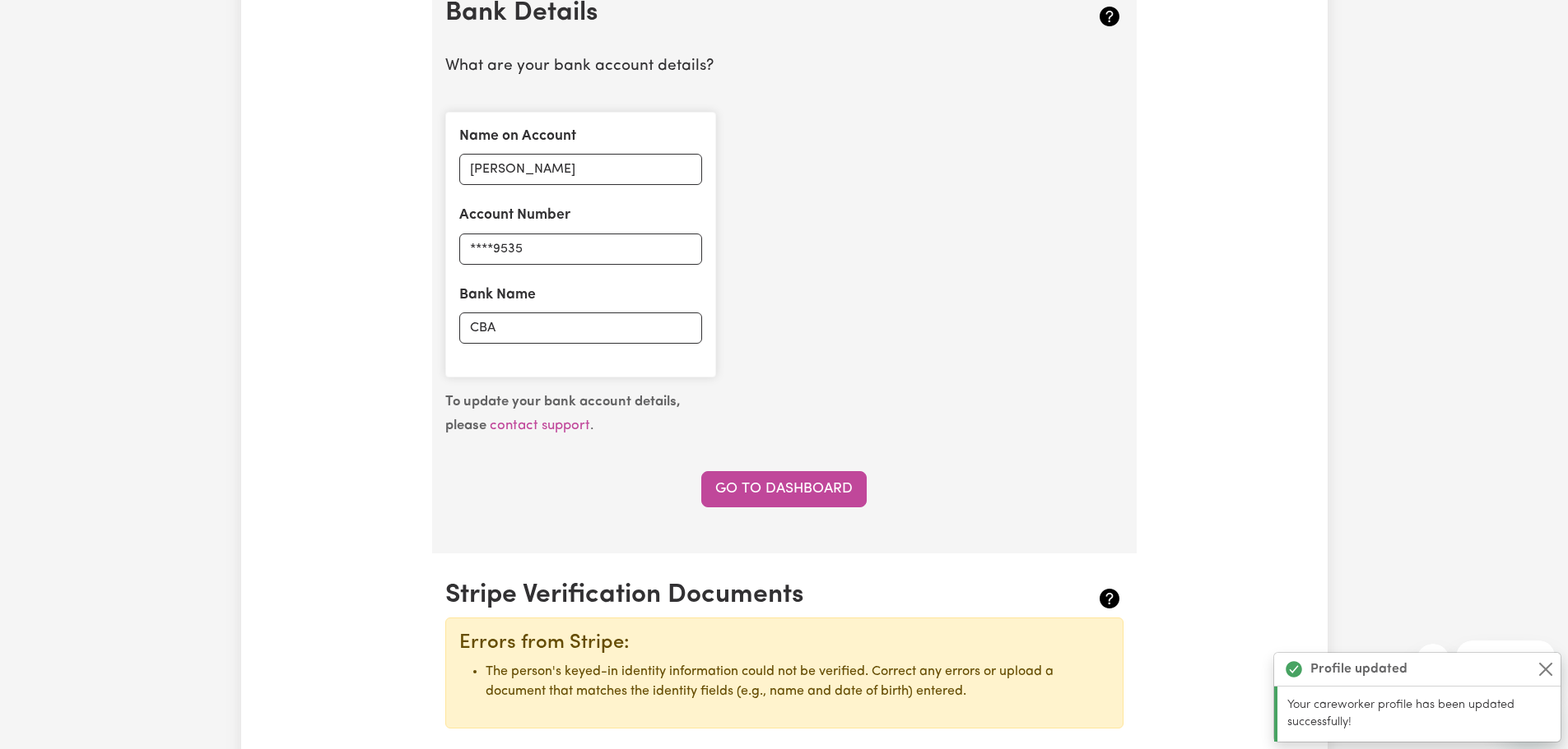
scroll to position [1135, 0]
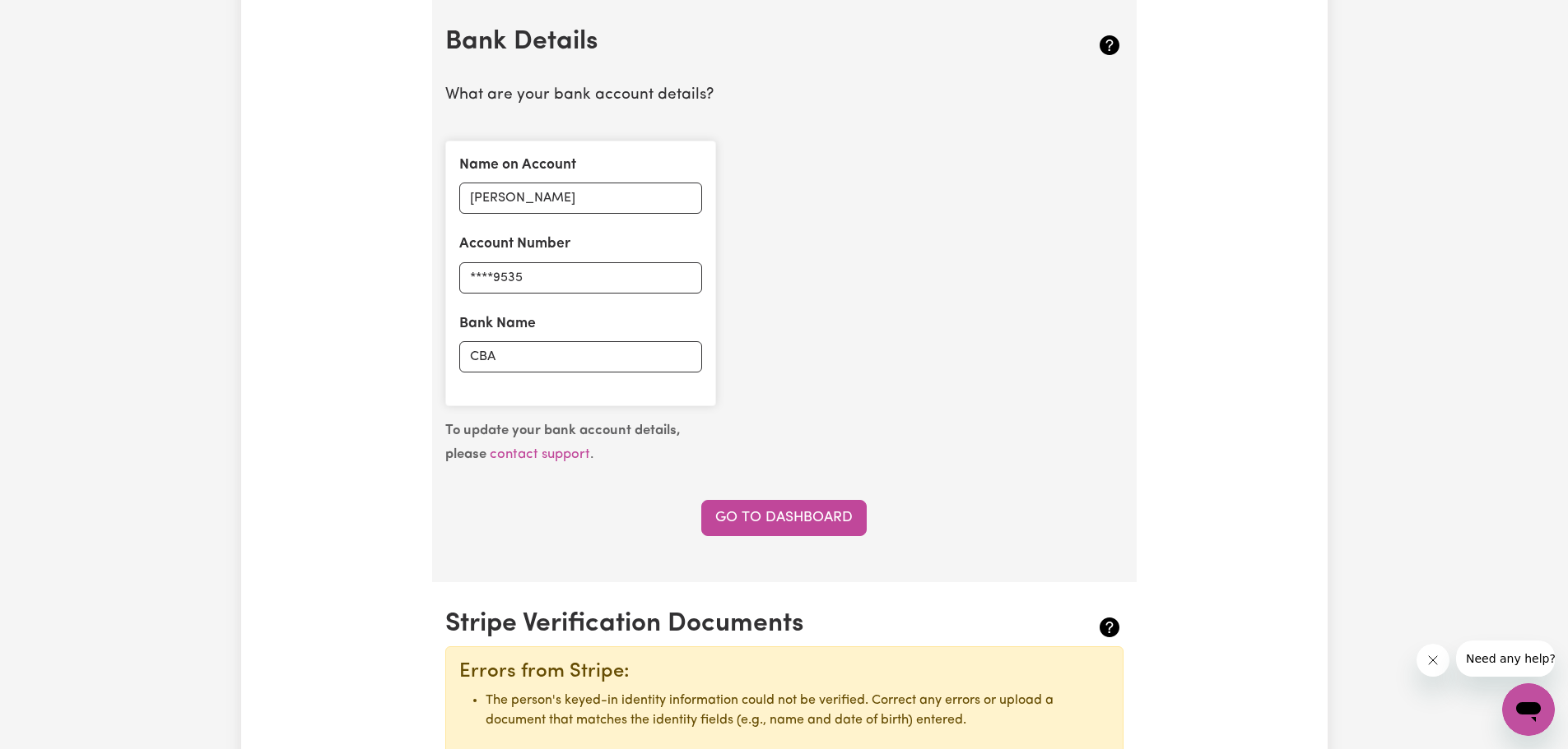
click at [912, 333] on div "Name on Account An Nguyen Account Number ****9535 Bank Name CBA" at bounding box center [784, 273] width 698 height 292
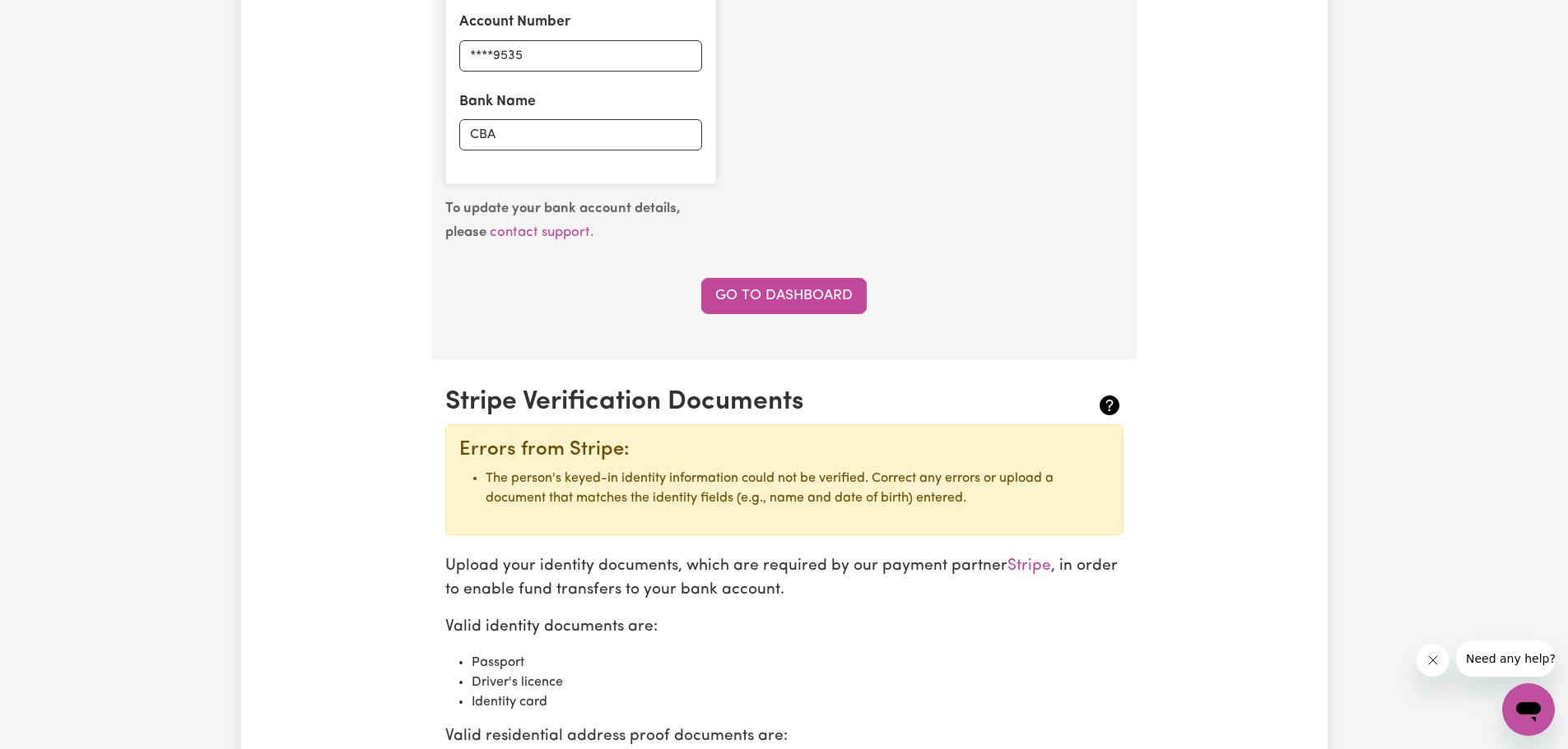
scroll to position [1217, 0]
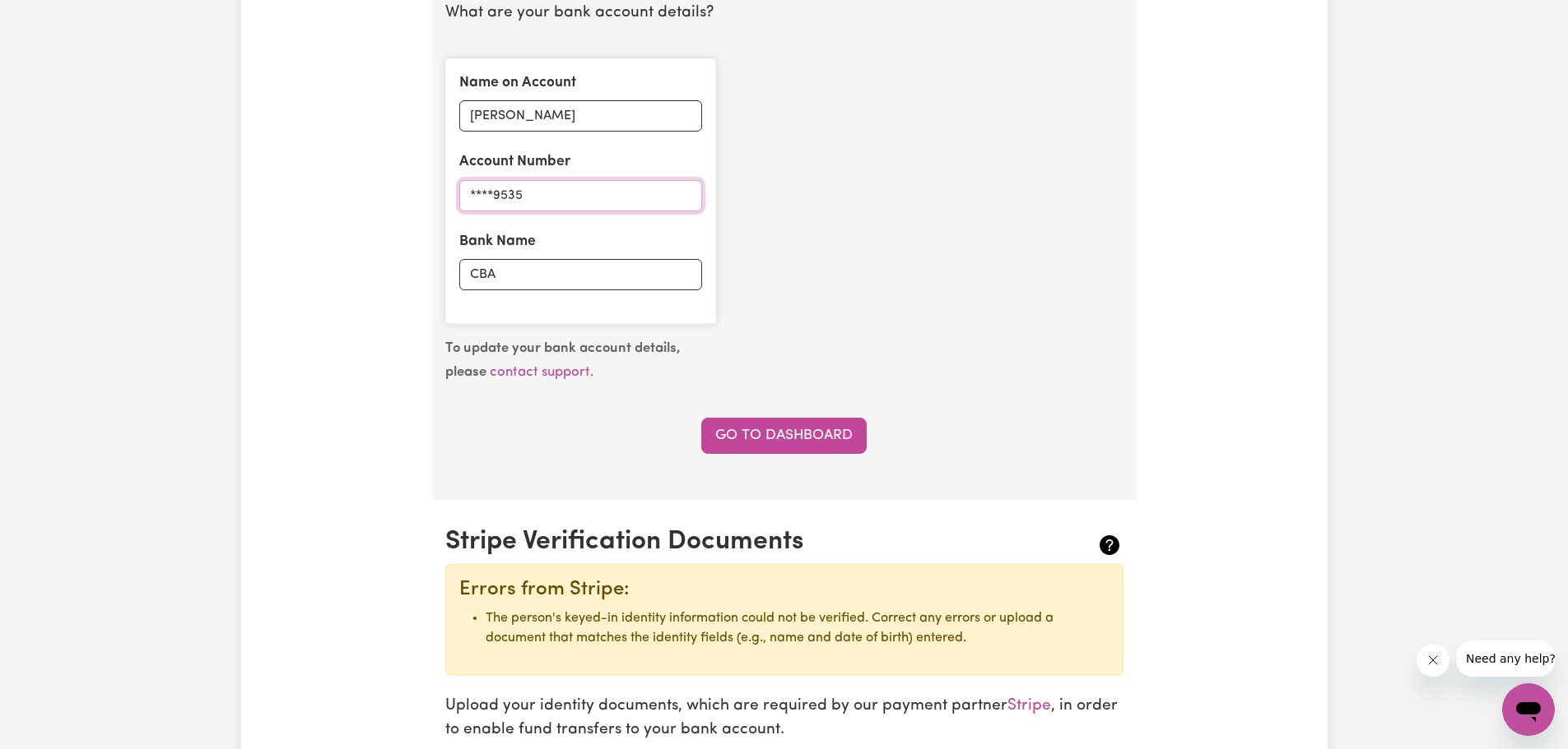
click at [481, 200] on input "****9535" at bounding box center [580, 195] width 242 height 32
click at [508, 195] on input "****9535" at bounding box center [580, 195] width 242 height 32
click at [964, 258] on div "Name on Account An Nguyen Account Number ****9535 Bank Name CBA" at bounding box center [784, 191] width 698 height 292
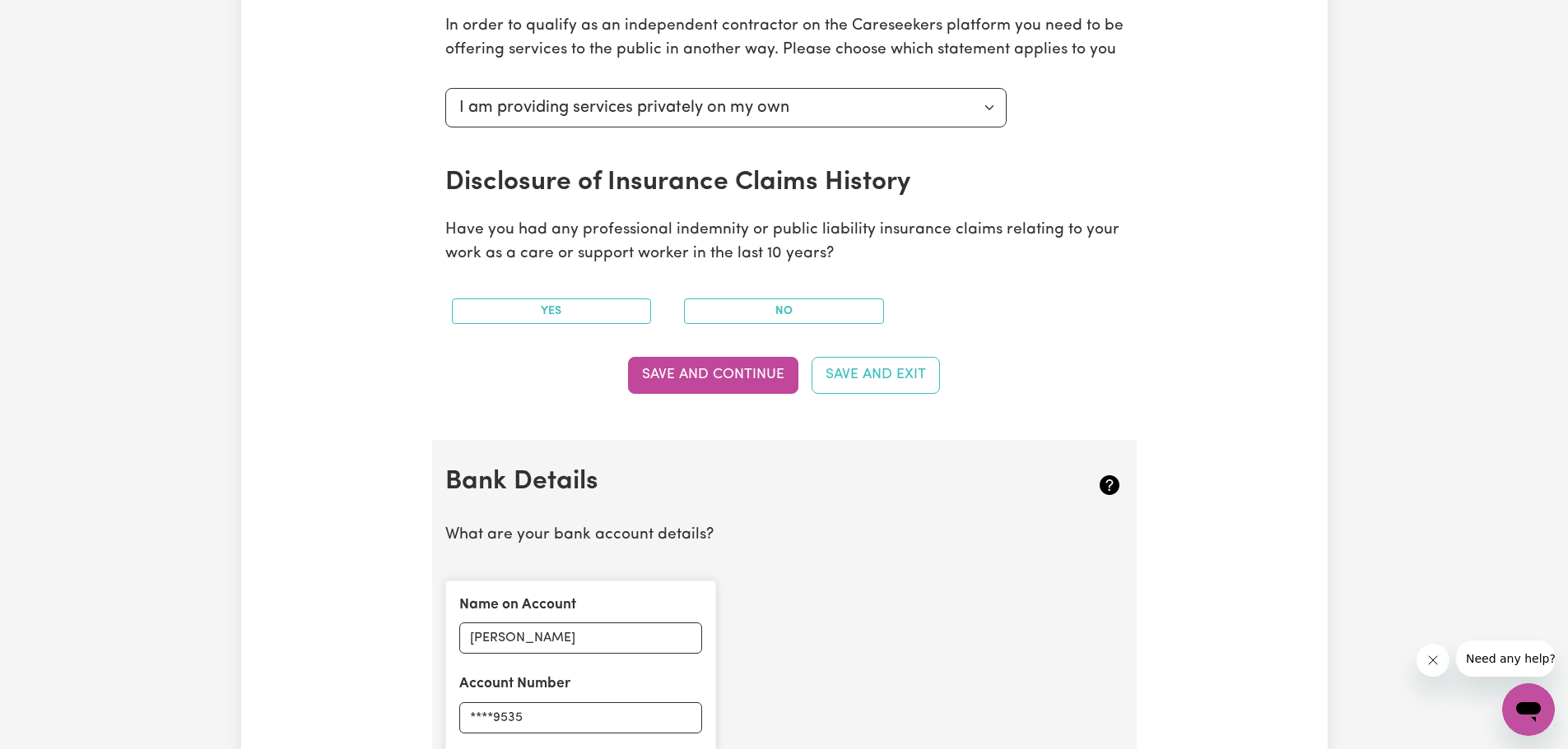
scroll to position [723, 0]
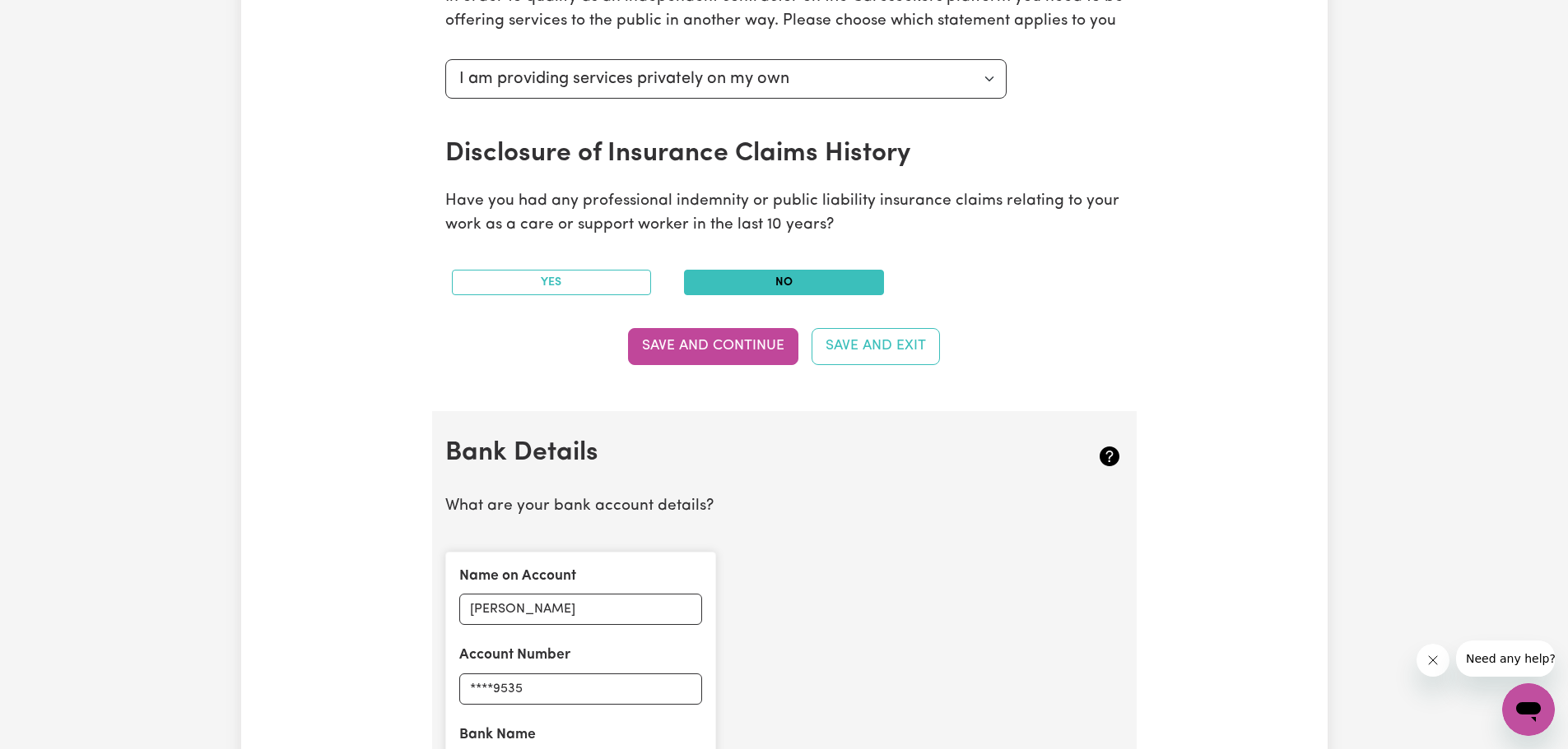
click at [811, 279] on button "No" at bounding box center [784, 282] width 200 height 26
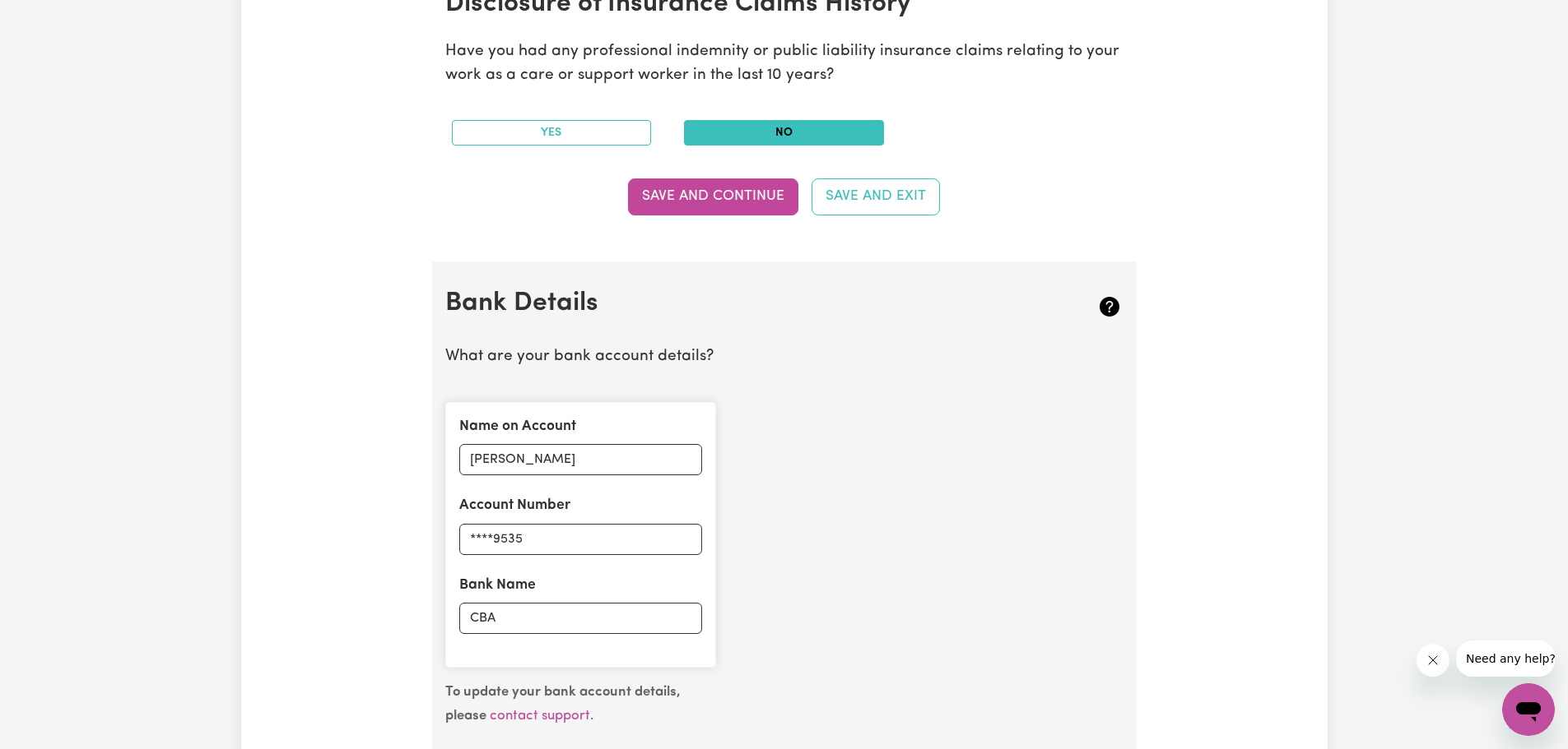
scroll to position [888, 0]
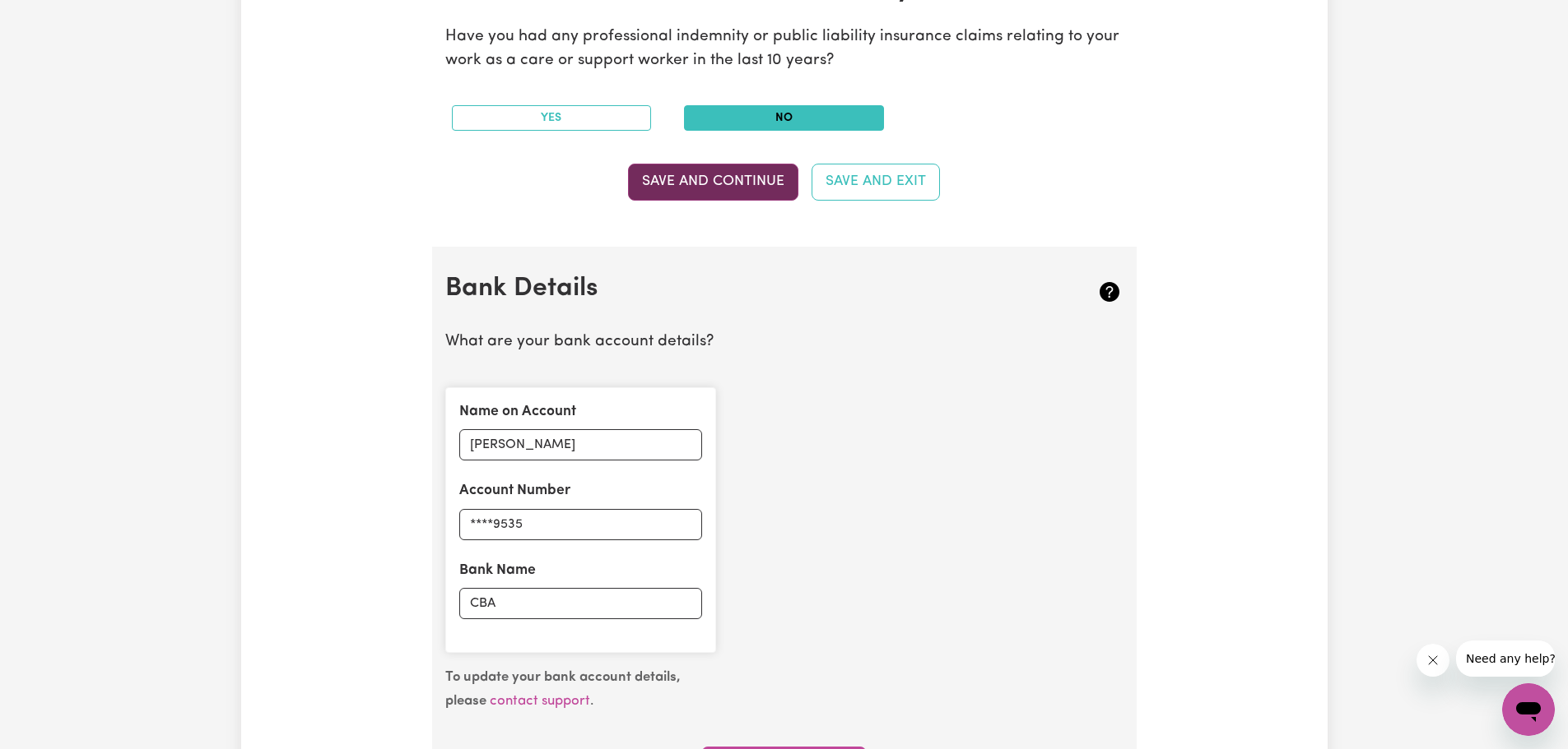
click at [749, 185] on button "Save and Continue" at bounding box center [714, 182] width 171 height 36
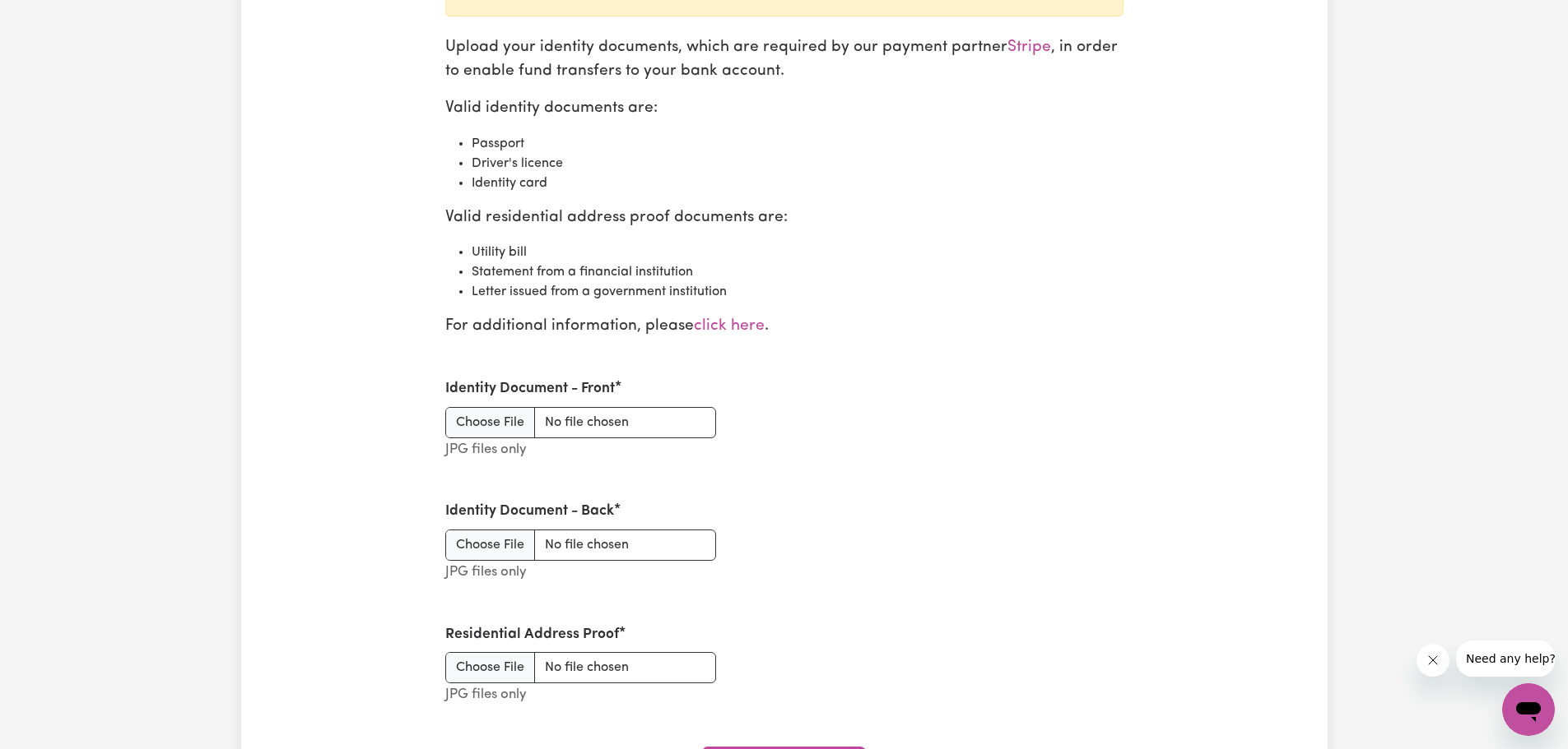
scroll to position [1875, 0]
